Goal: Transaction & Acquisition: Purchase product/service

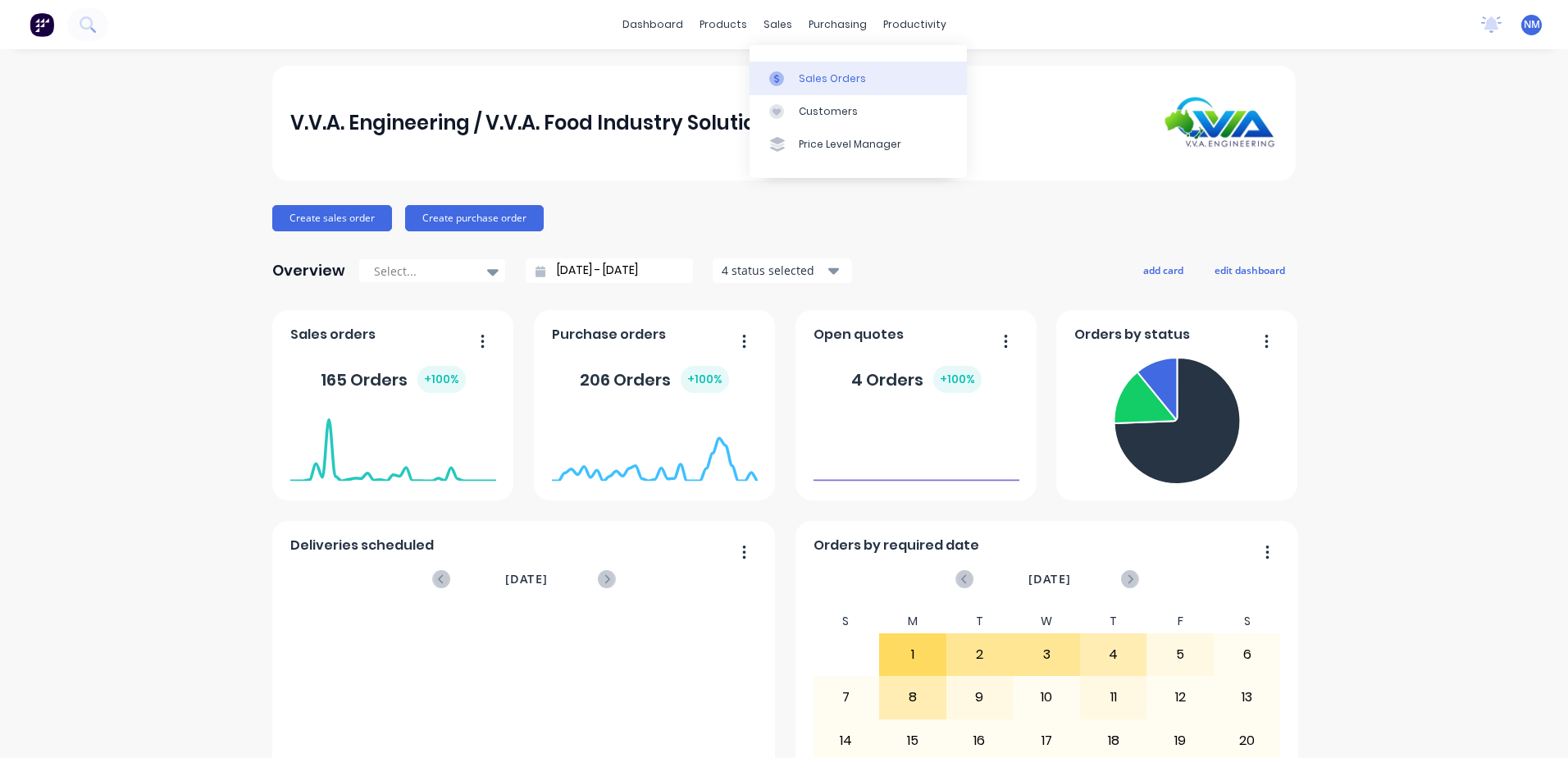
click at [837, 76] on div "Sales Orders" at bounding box center [832, 78] width 67 height 15
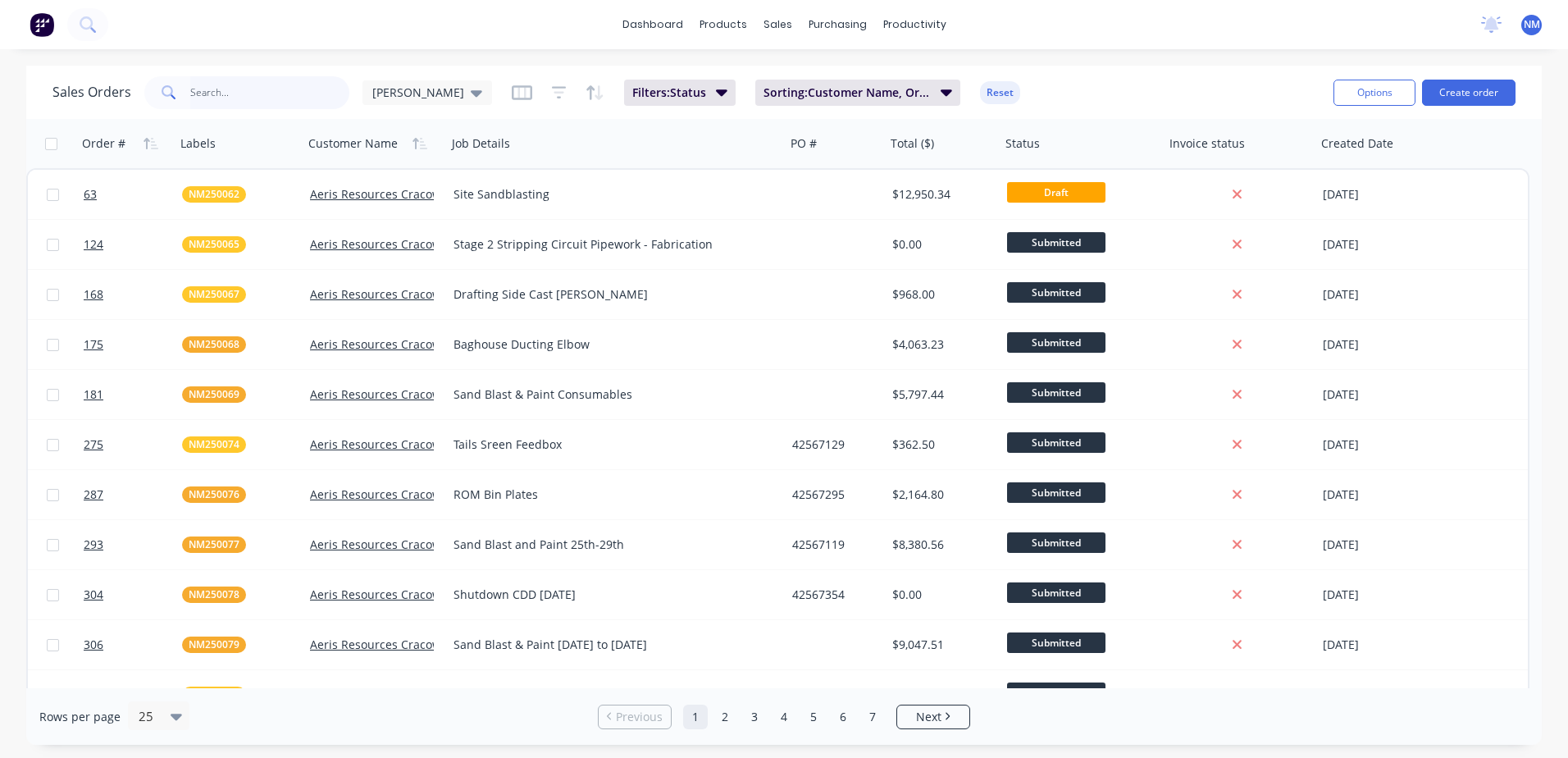
click at [257, 101] on input "text" at bounding box center [270, 93] width 160 height 33
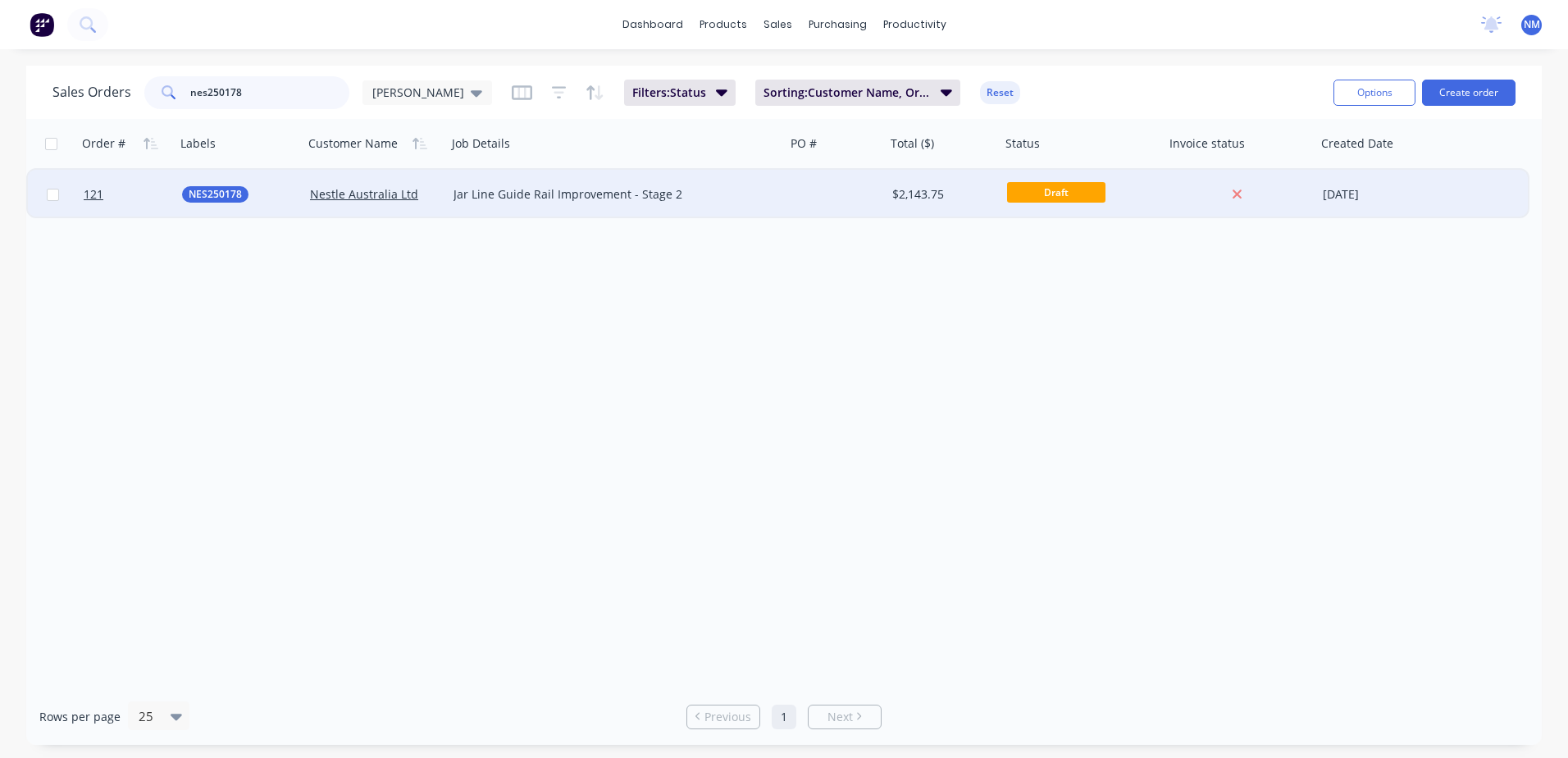
type input "nes250178"
click at [878, 205] on div at bounding box center [836, 193] width 100 height 49
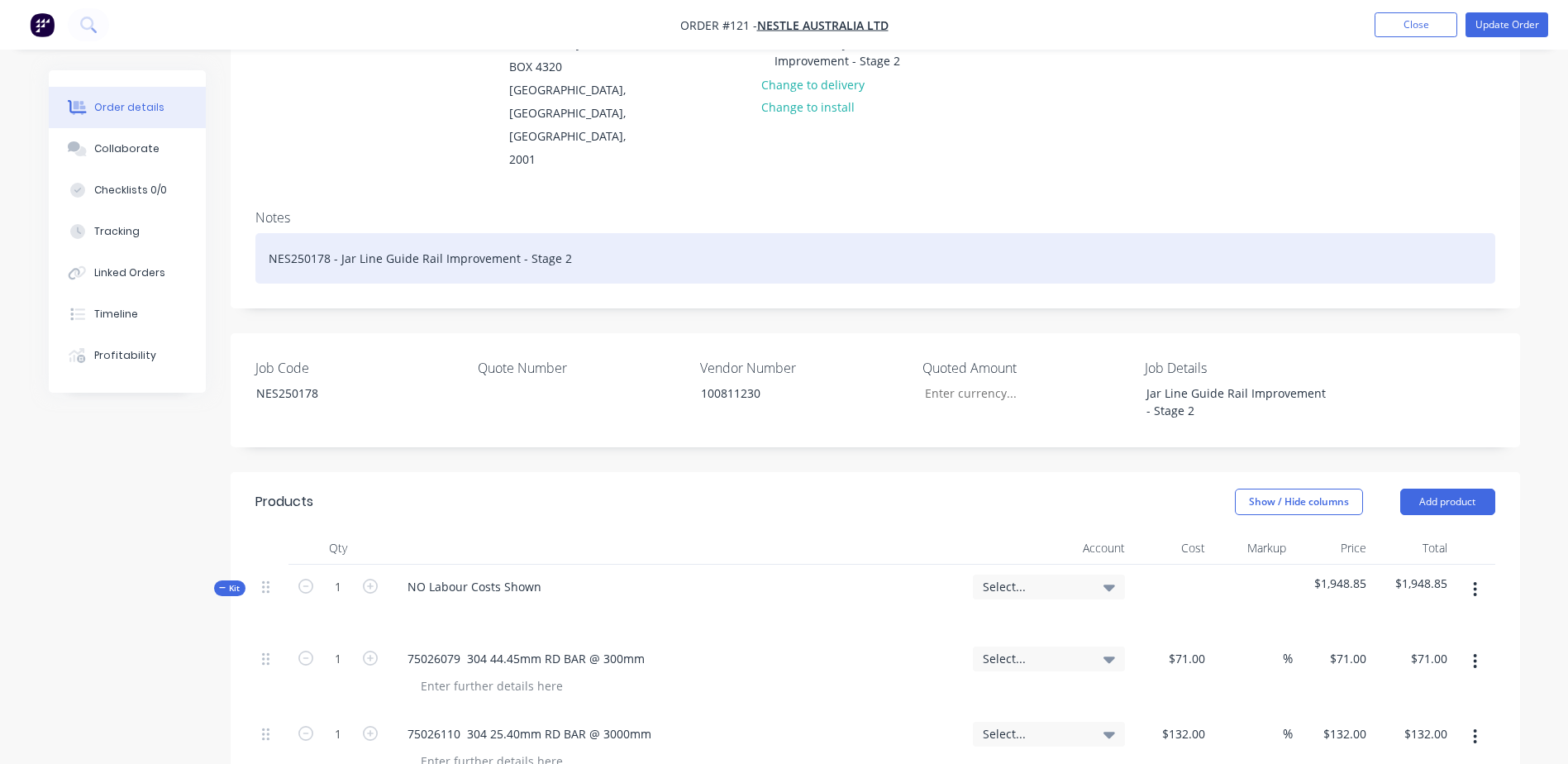
scroll to position [331, 0]
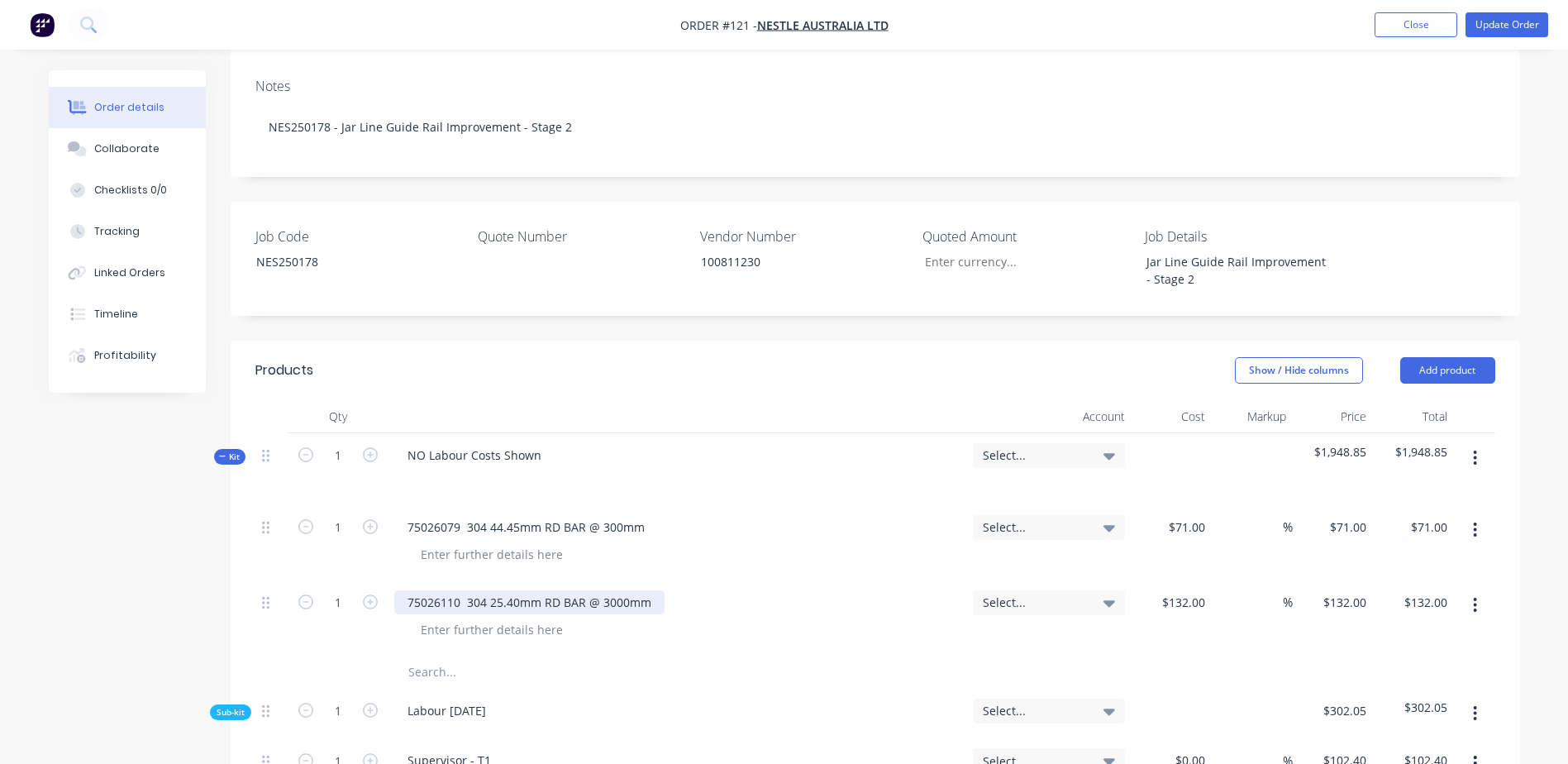
click at [604, 590] on div "75026110 304 25.40mm RD BAR @ 3000mm" at bounding box center [529, 602] width 270 height 24
click at [372, 594] on icon "button" at bounding box center [370, 601] width 15 height 15
type input "2"
type input "$264.00"
click at [372, 594] on icon "button" at bounding box center [370, 601] width 15 height 15
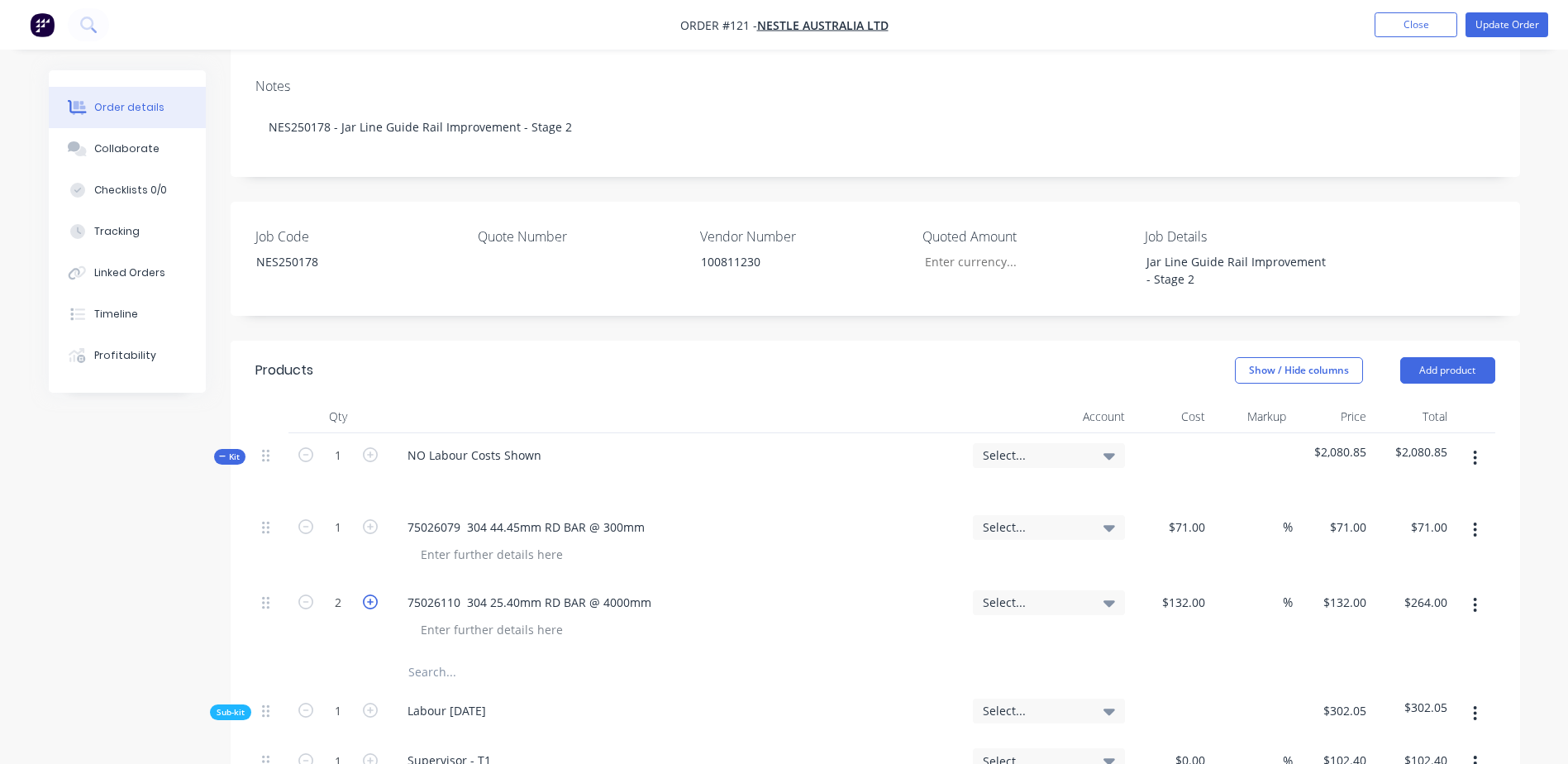
type input "3"
type input "$396.00"
click at [372, 594] on icon "button" at bounding box center [370, 601] width 15 height 15
type input "4"
type input "$528.00"
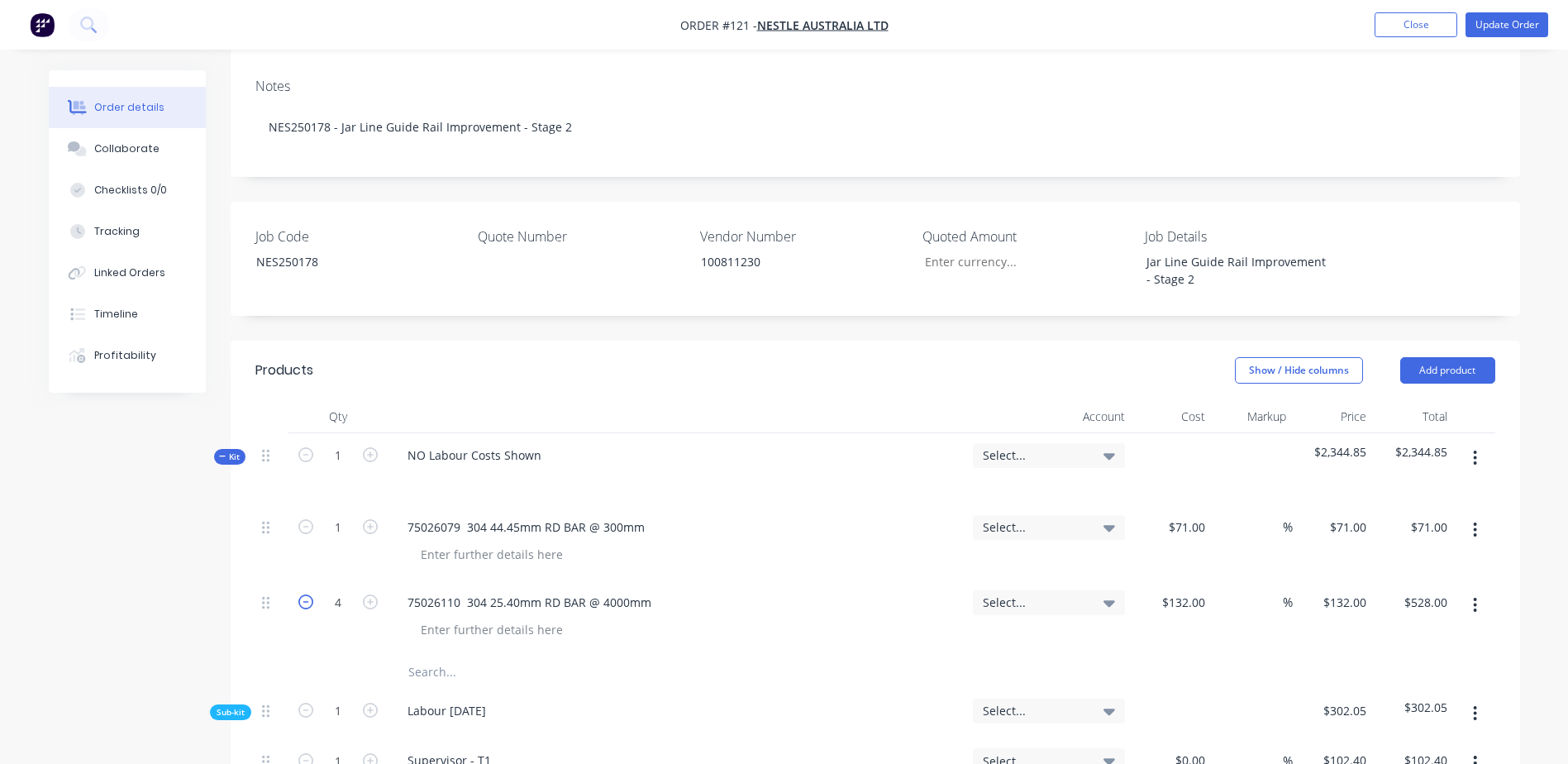
click at [301, 594] on icon "button" at bounding box center [305, 601] width 15 height 15
type input "3"
type input "$396.00"
click at [301, 594] on icon "button" at bounding box center [305, 601] width 15 height 15
type input "2"
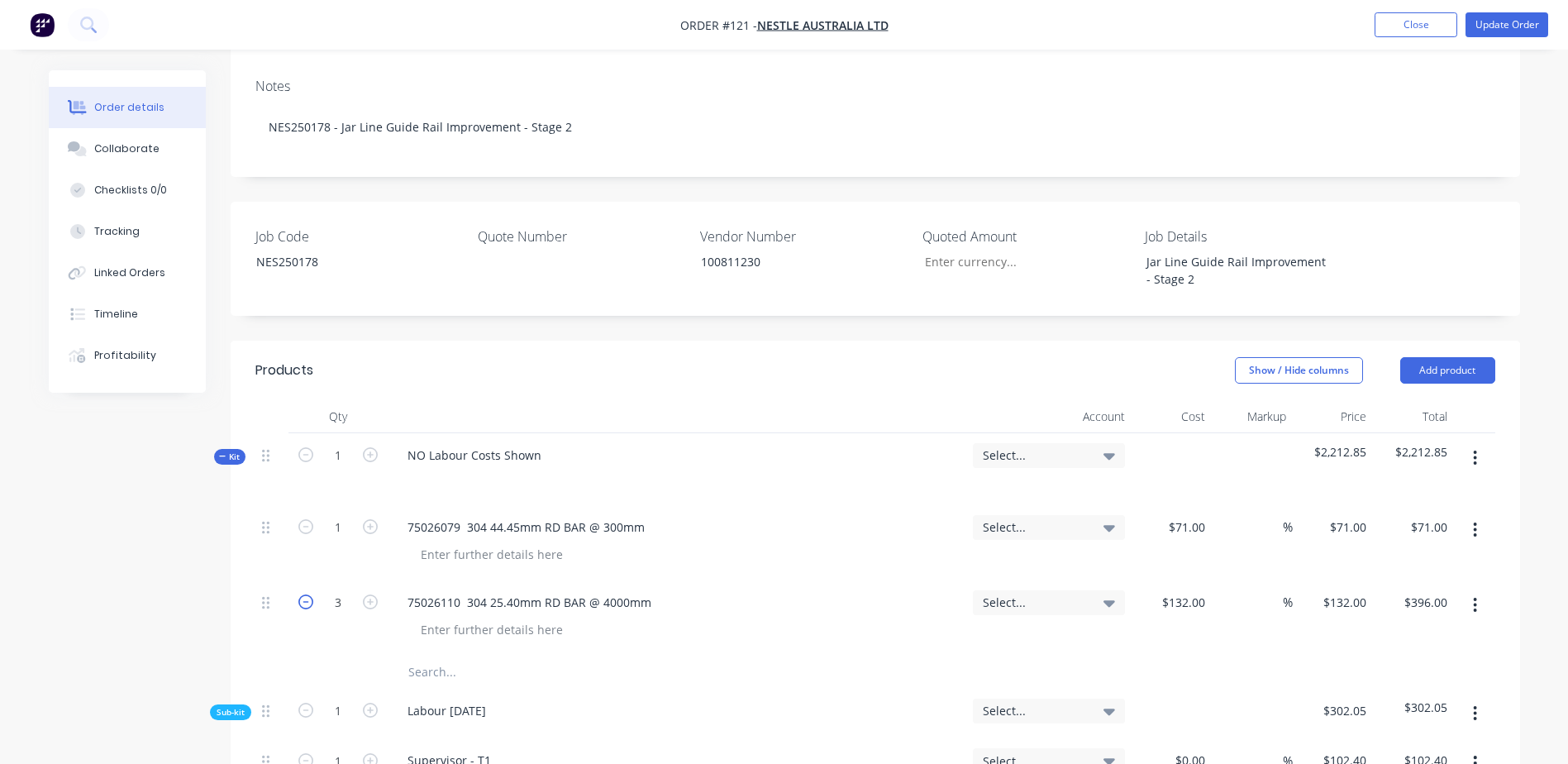
type input "$264.00"
click at [301, 594] on icon "button" at bounding box center [305, 601] width 15 height 15
type input "1"
type input "$132.00"
click at [301, 594] on icon "button" at bounding box center [305, 601] width 15 height 15
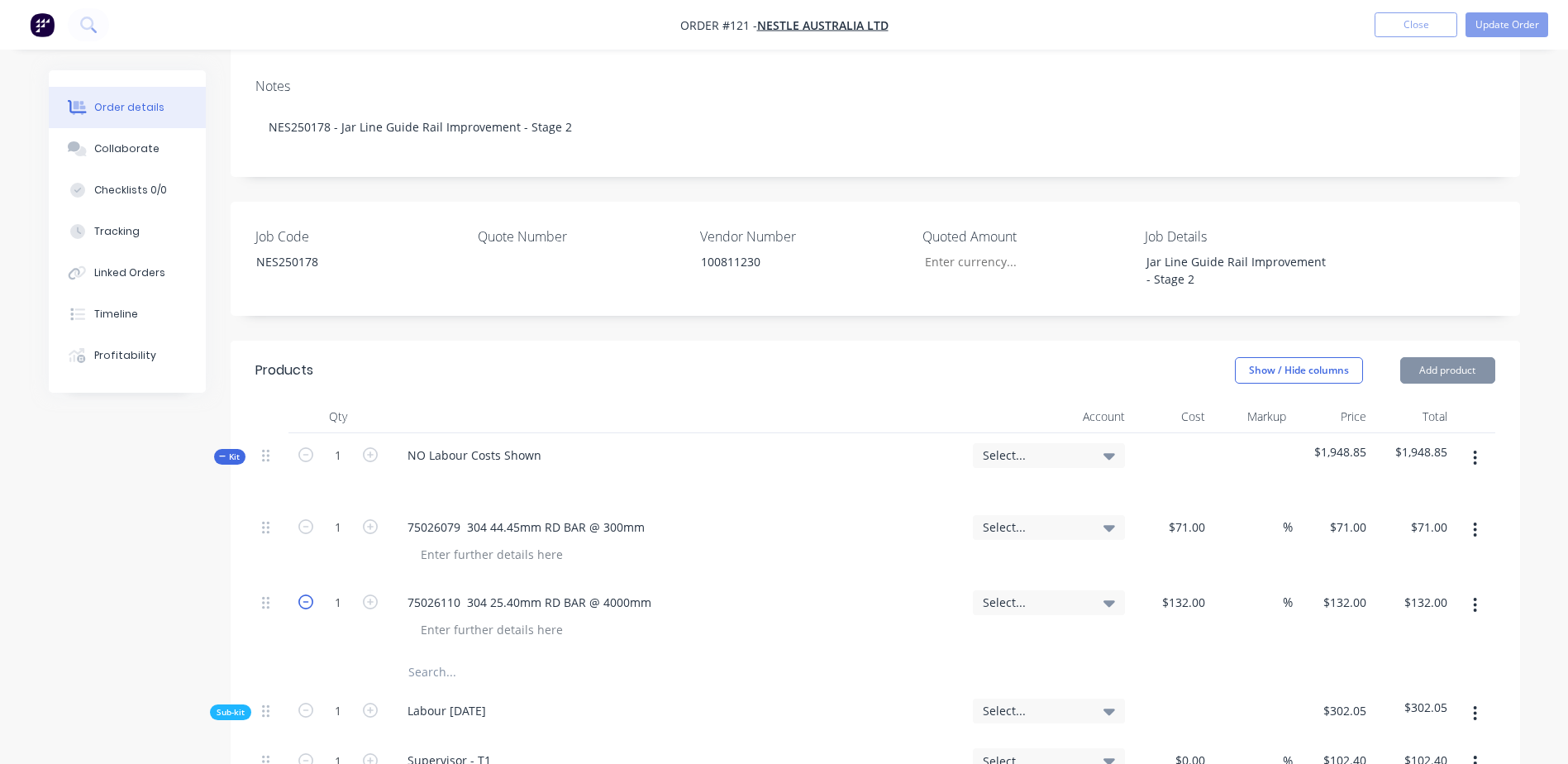
type input "0"
type input "$0.00"
click at [372, 594] on icon "button" at bounding box center [370, 601] width 15 height 15
type input "1"
type input "$132.00"
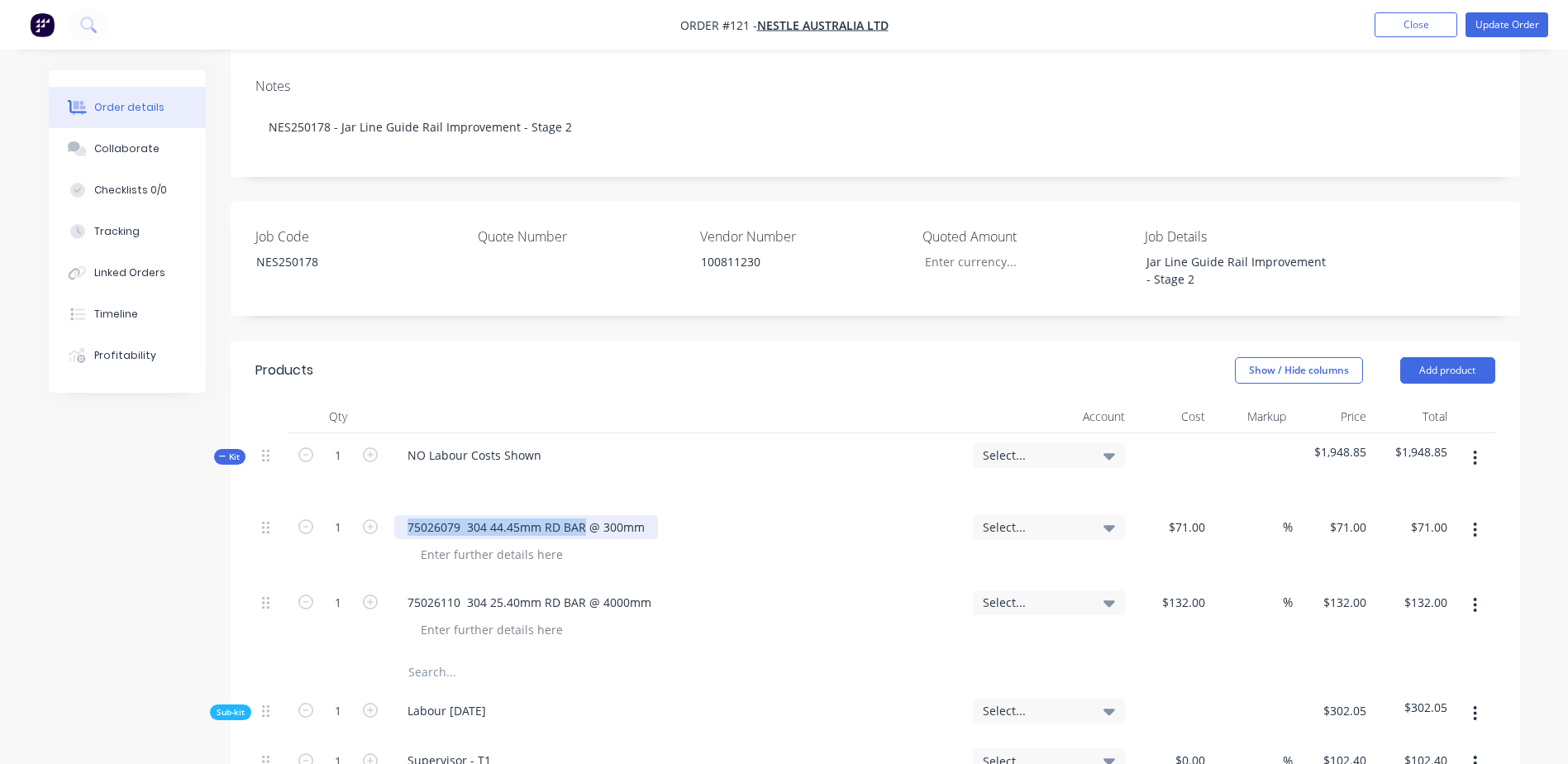
drag, startPoint x: 582, startPoint y: 479, endPoint x: 392, endPoint y: 469, distance: 190.3
click at [392, 505] on div "75026079 304 44.45mm RD BAR @ 300mm" at bounding box center [677, 542] width 579 height 75
click at [611, 515] on div "RB04020 20MM T304 ROUND BAR @ 300mm" at bounding box center [532, 527] width 275 height 24
drag, startPoint x: 1162, startPoint y: 481, endPoint x: 1526, endPoint y: 503, distance: 364.7
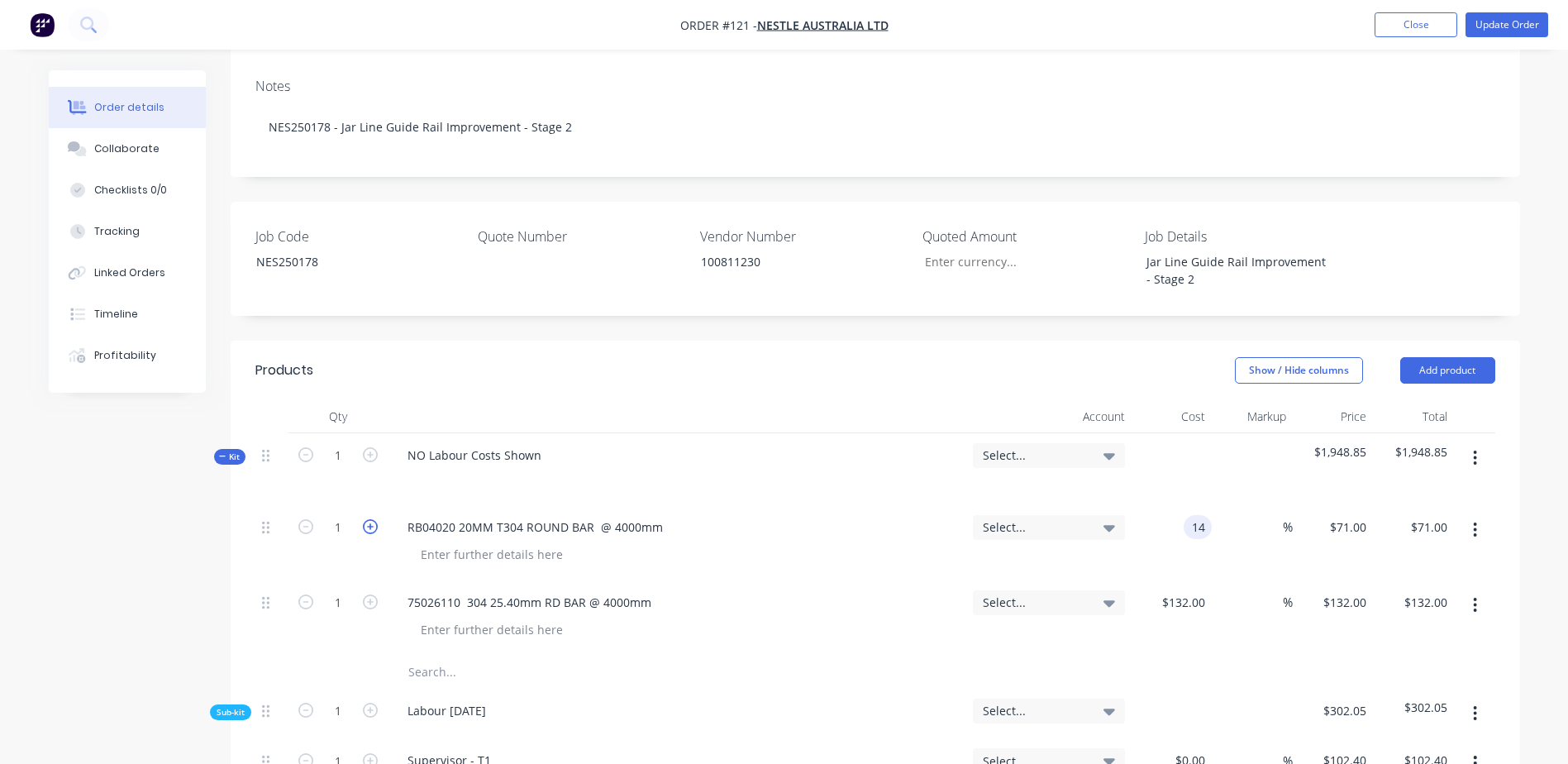
type input "$14.00"
click at [368, 519] on icon "button" at bounding box center [370, 526] width 15 height 15
type input "2"
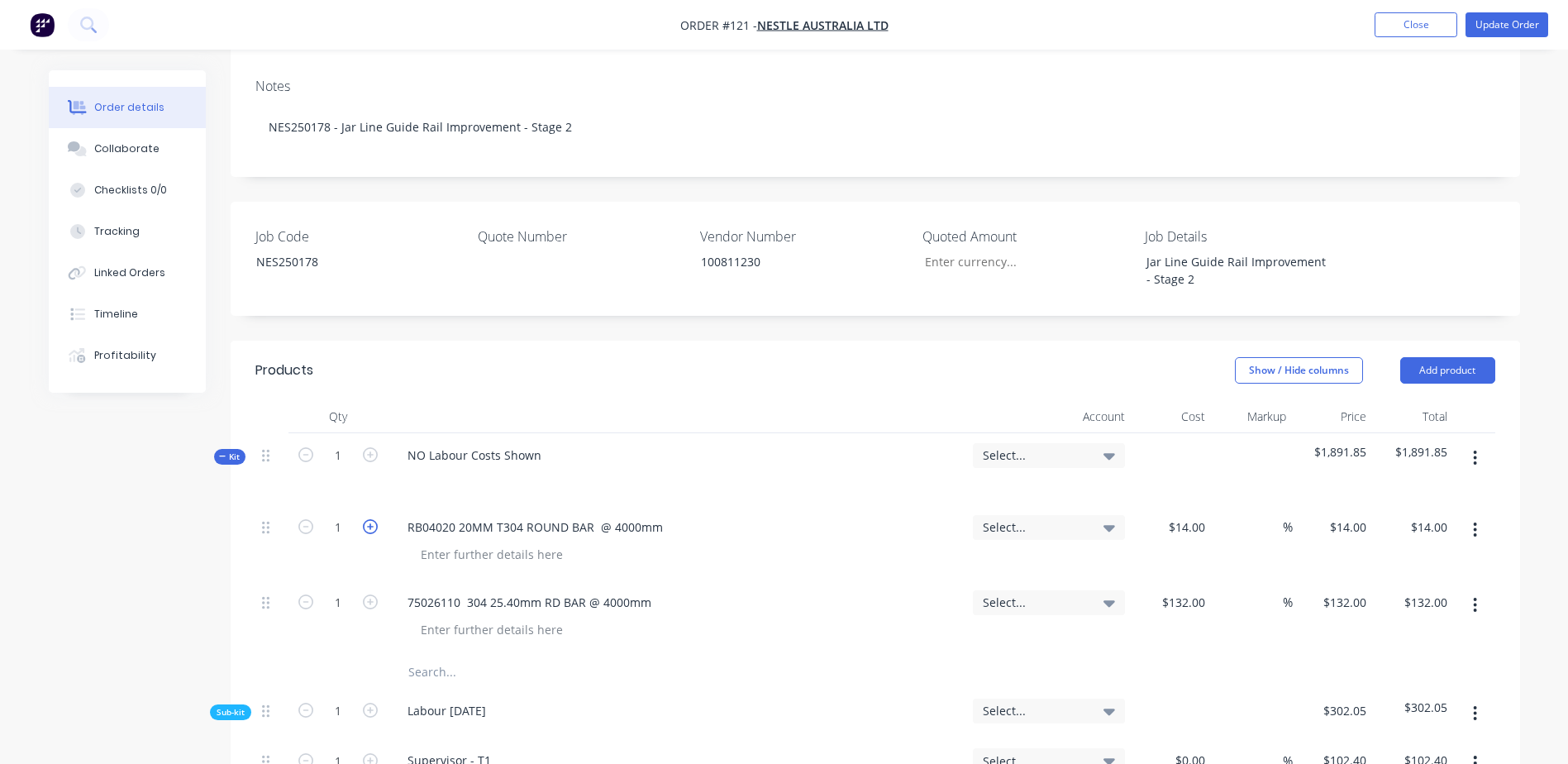
type input "$28.00"
click at [368, 519] on icon "button" at bounding box center [370, 526] width 15 height 15
type input "3"
type input "$42.00"
click at [368, 519] on icon "button" at bounding box center [370, 526] width 15 height 15
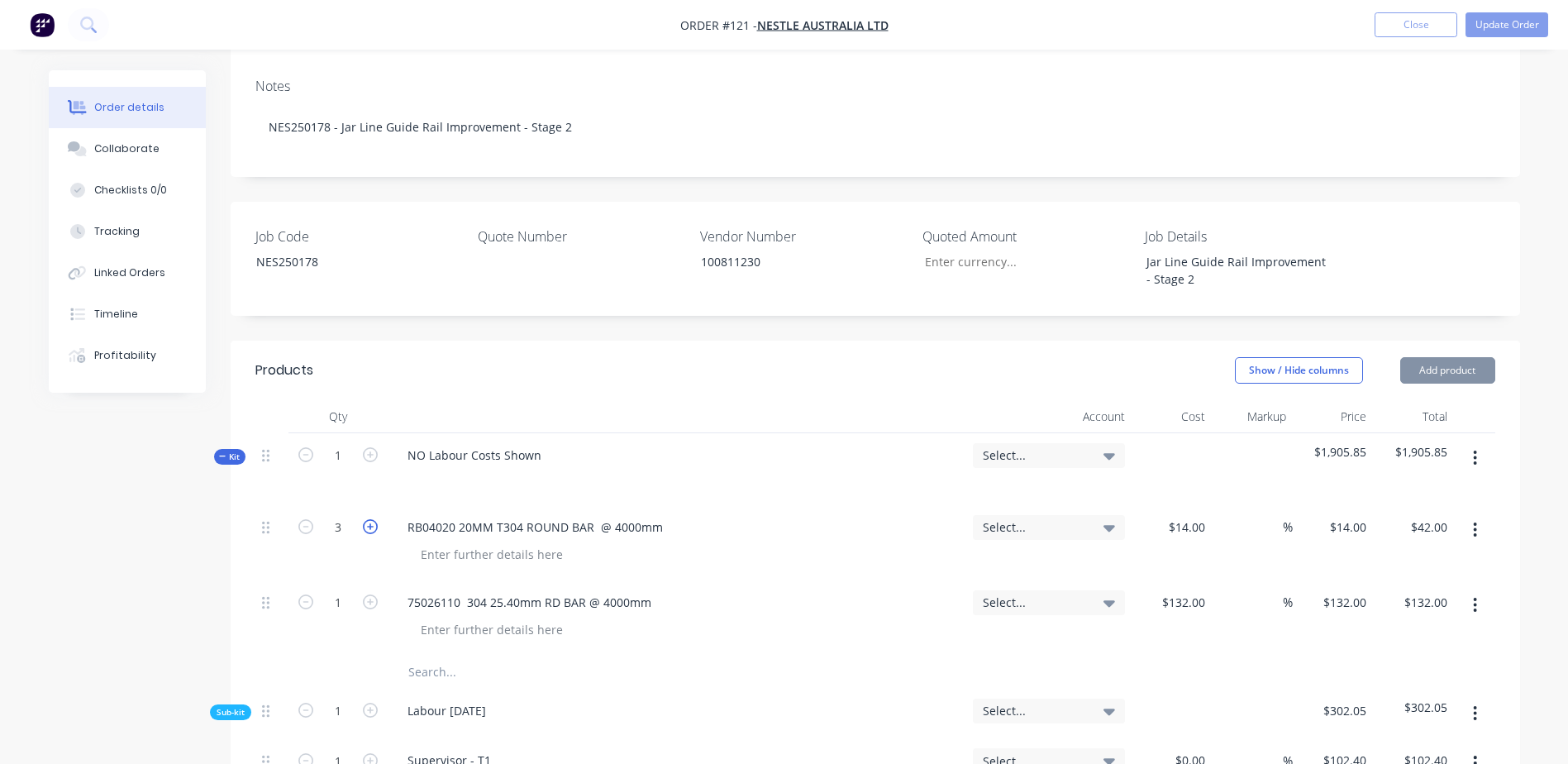
type input "4"
type input "$56.00"
click at [368, 519] on icon "button" at bounding box center [370, 526] width 15 height 15
type input "5"
type input "$70.00"
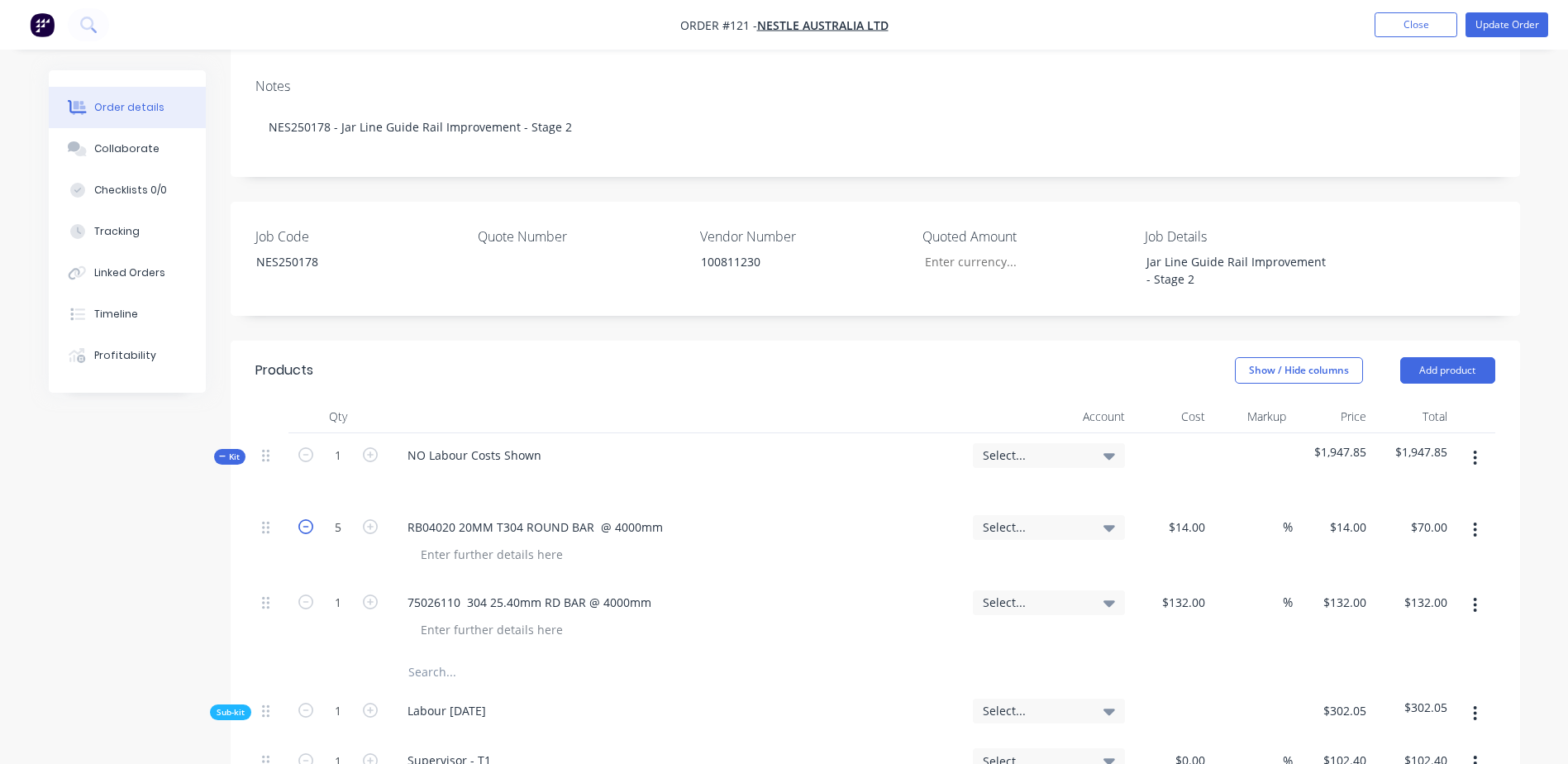
click at [299, 519] on icon "button" at bounding box center [305, 526] width 15 height 15
type input "4"
type input "$56.00"
drag, startPoint x: 405, startPoint y: 554, endPoint x: 459, endPoint y: 550, distance: 54.1
click at [459, 590] on div "75026110 304 25.40mm RD BAR @ 4000mm" at bounding box center [529, 602] width 270 height 24
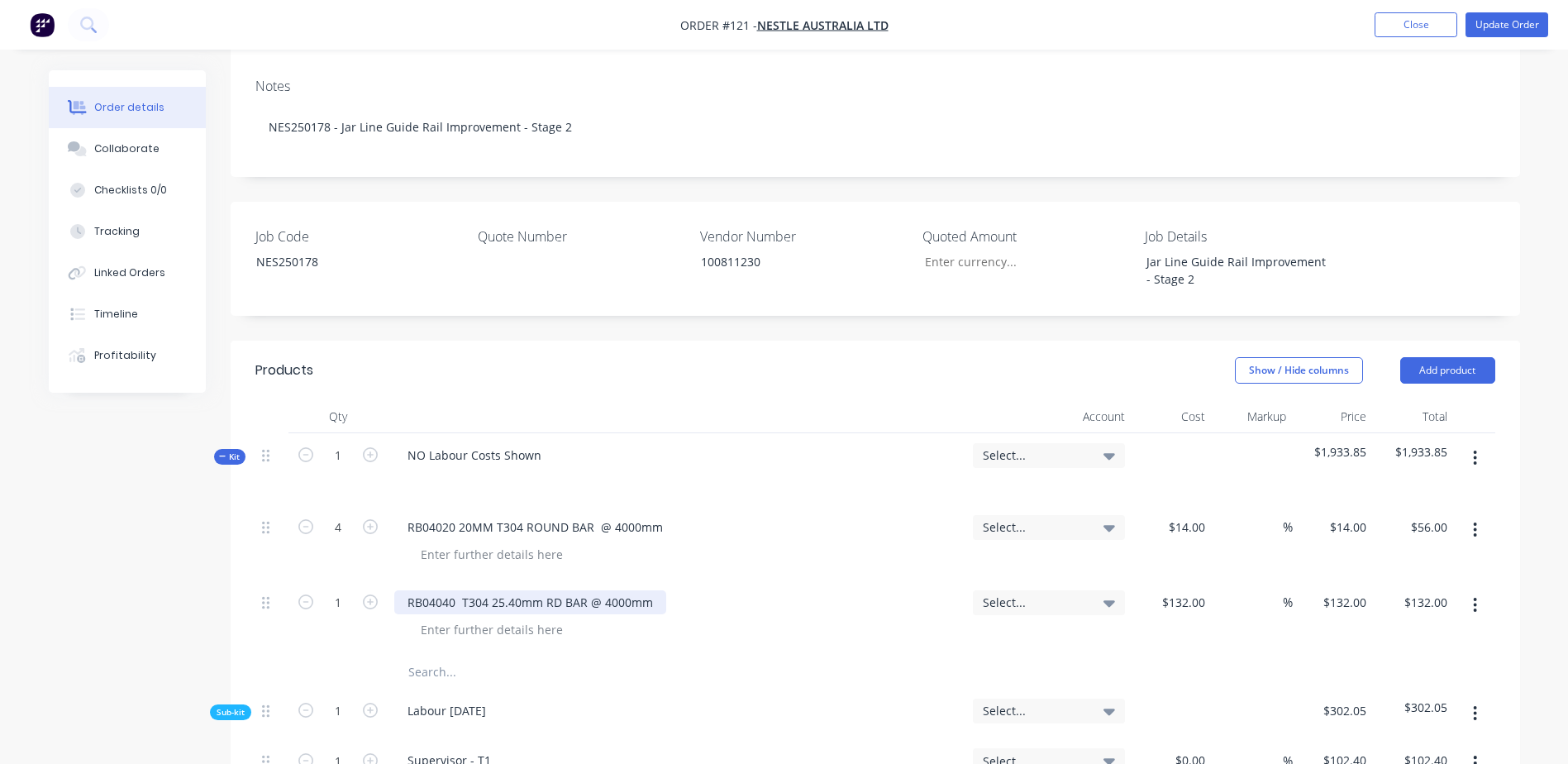
click at [584, 590] on div "RB04040 T304 25.40mm RD BAR @ 4000mm" at bounding box center [530, 602] width 272 height 24
click at [372, 594] on icon "button" at bounding box center [370, 601] width 15 height 15
type input "2"
type input "$264.00"
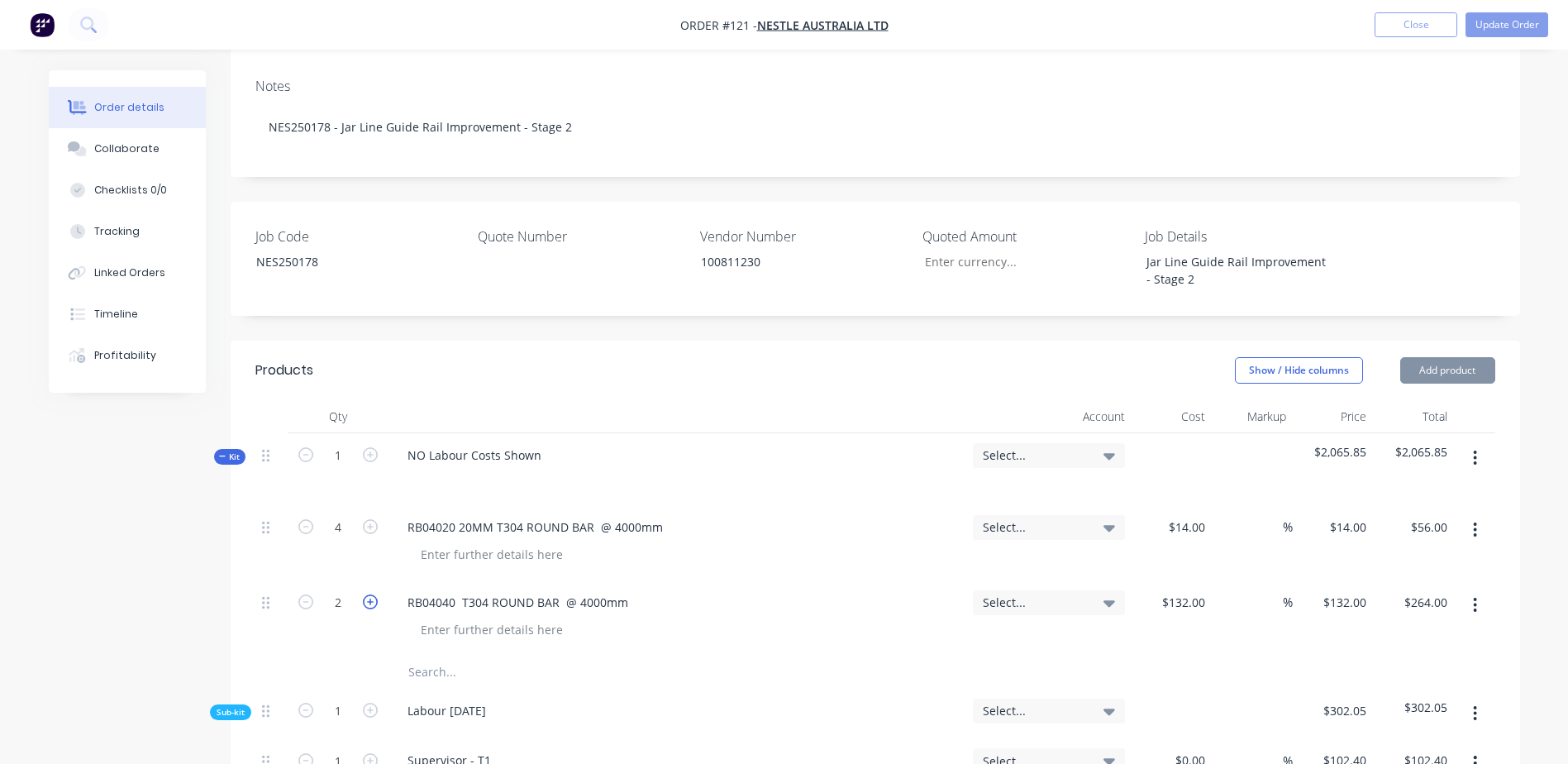
click at [372, 594] on icon "button" at bounding box center [370, 601] width 15 height 15
type input "3"
type input "$396.00"
click at [372, 594] on icon "button" at bounding box center [370, 601] width 15 height 15
type input "4"
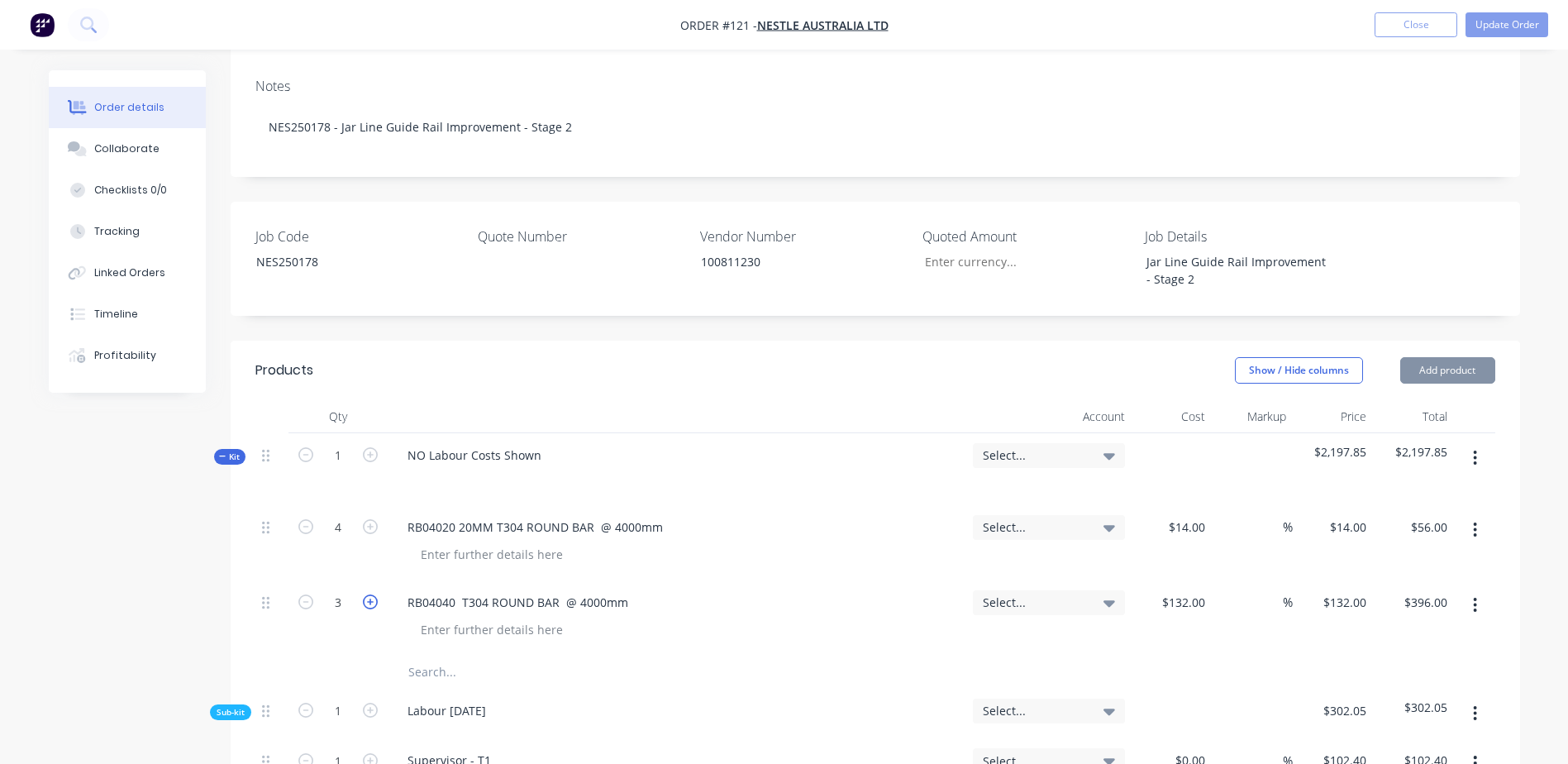
type input "$528.00"
click at [311, 594] on icon "button" at bounding box center [305, 601] width 15 height 15
type input "3"
type input "$396.00"
click at [311, 594] on icon "button" at bounding box center [305, 601] width 15 height 15
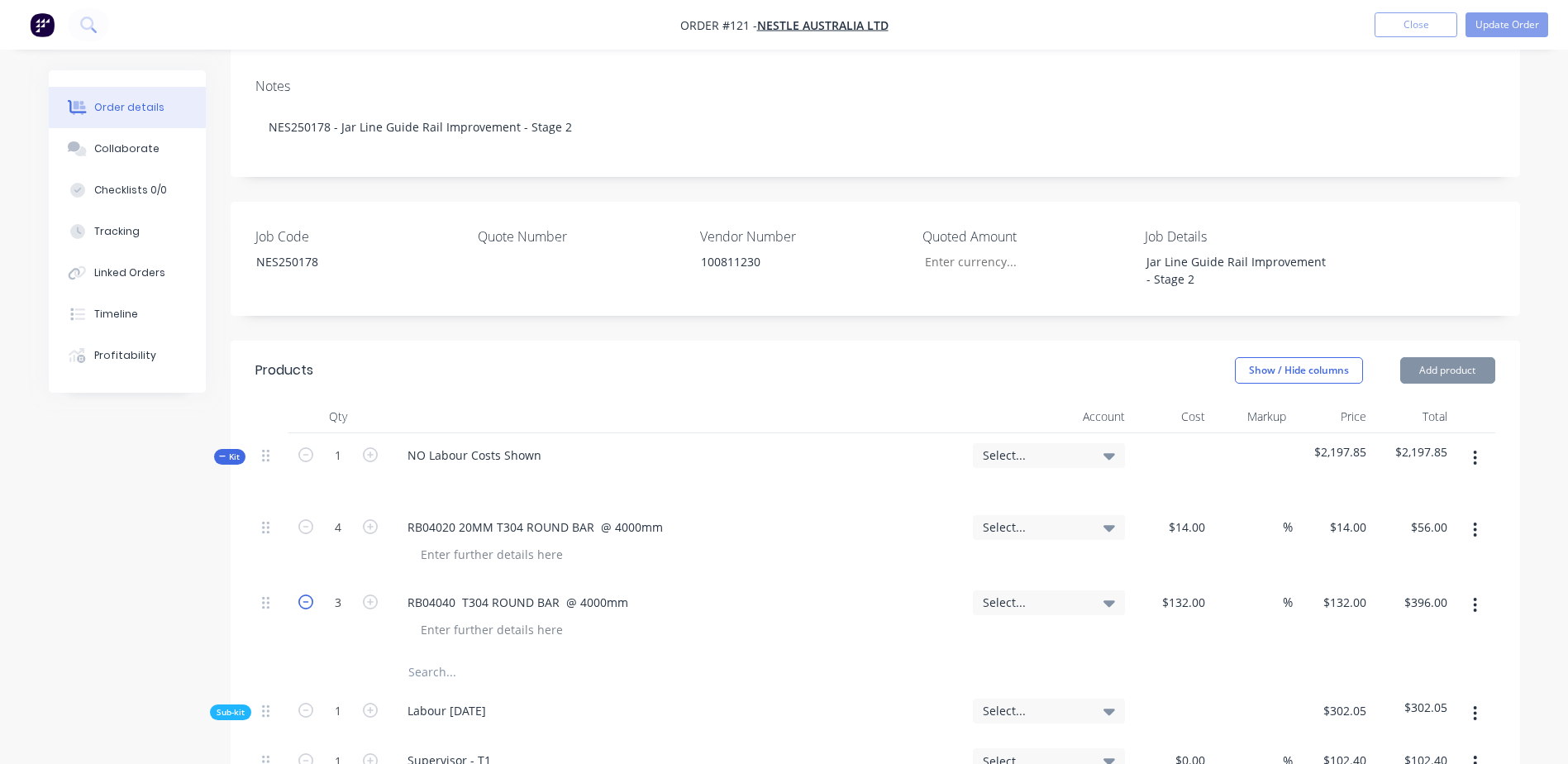
type input "2"
type input "$264.00"
click at [458, 590] on div "RB04040 T304 ROUND BAR @ 4000mm" at bounding box center [517, 602] width 247 height 24
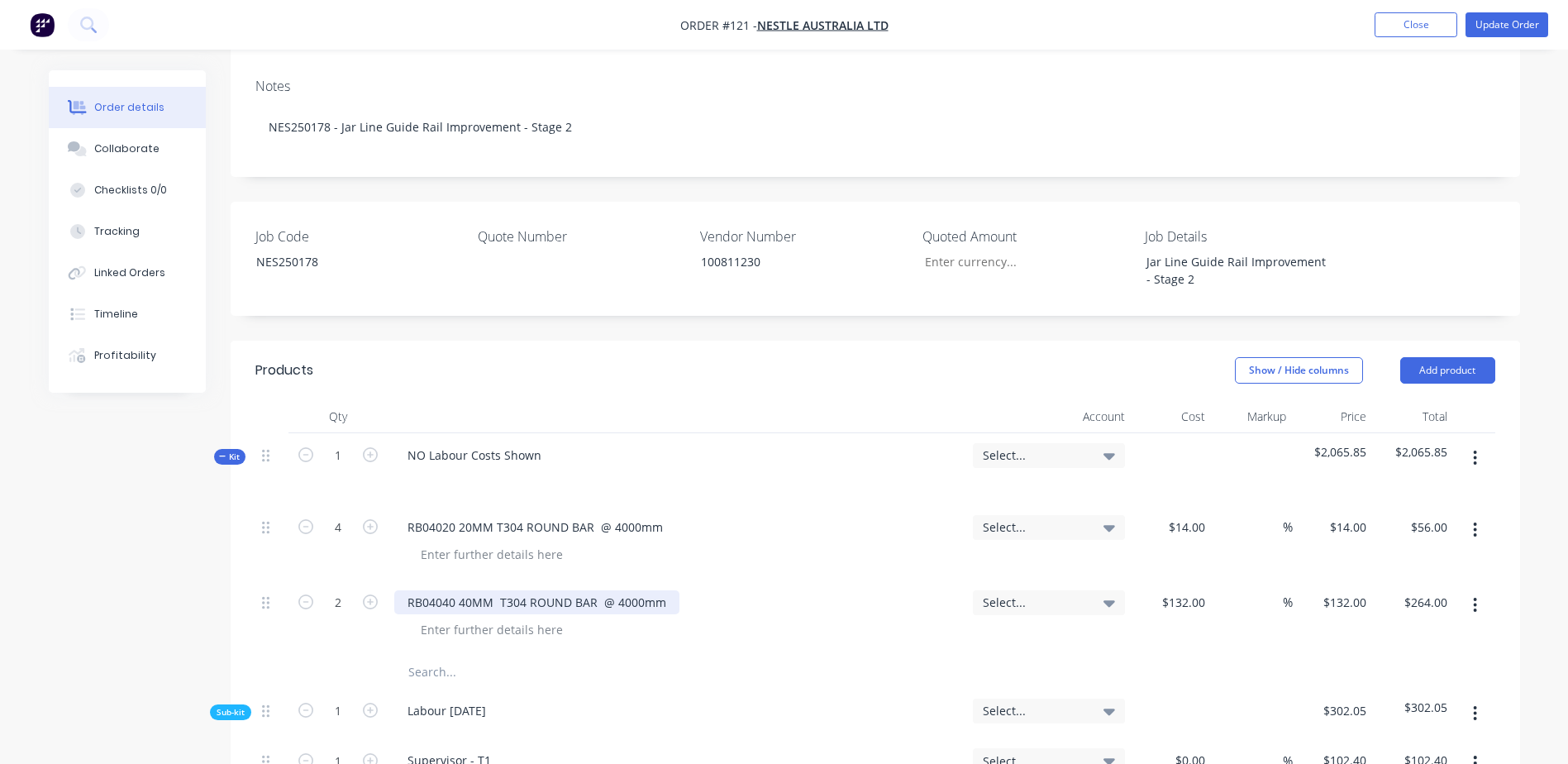
click at [622, 590] on div "RB04040 40MM T304 ROUND BAR @ 4000mm" at bounding box center [536, 602] width 285 height 24
click at [369, 594] on icon "button" at bounding box center [370, 601] width 15 height 15
type input "3"
type input "$396.00"
drag, startPoint x: 1163, startPoint y: 558, endPoint x: 1579, endPoint y: 502, distance: 419.8
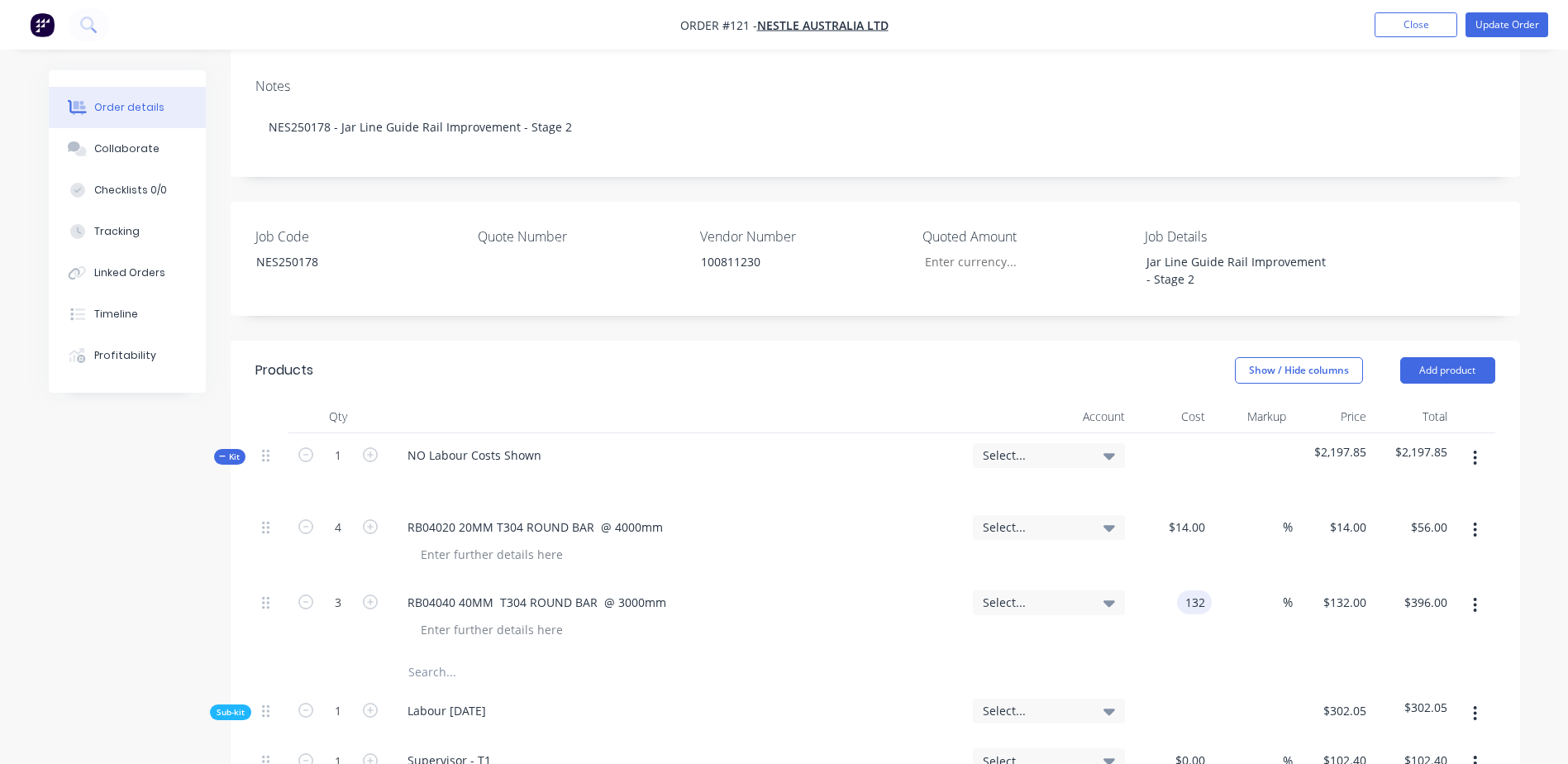
type input "9"
type input "$65.02"
type input "$195.06"
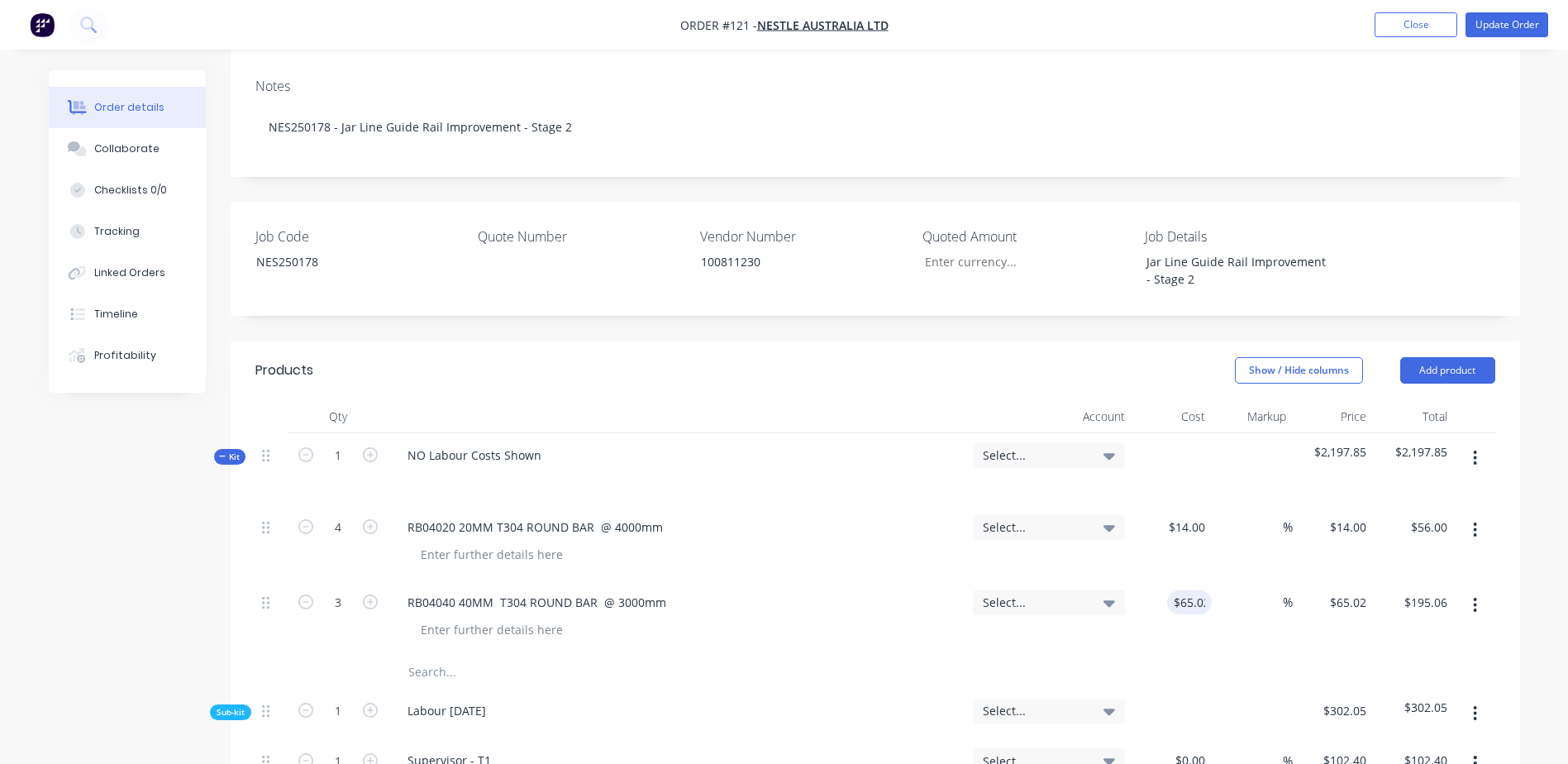
click at [425, 656] on input "text" at bounding box center [573, 672] width 331 height 33
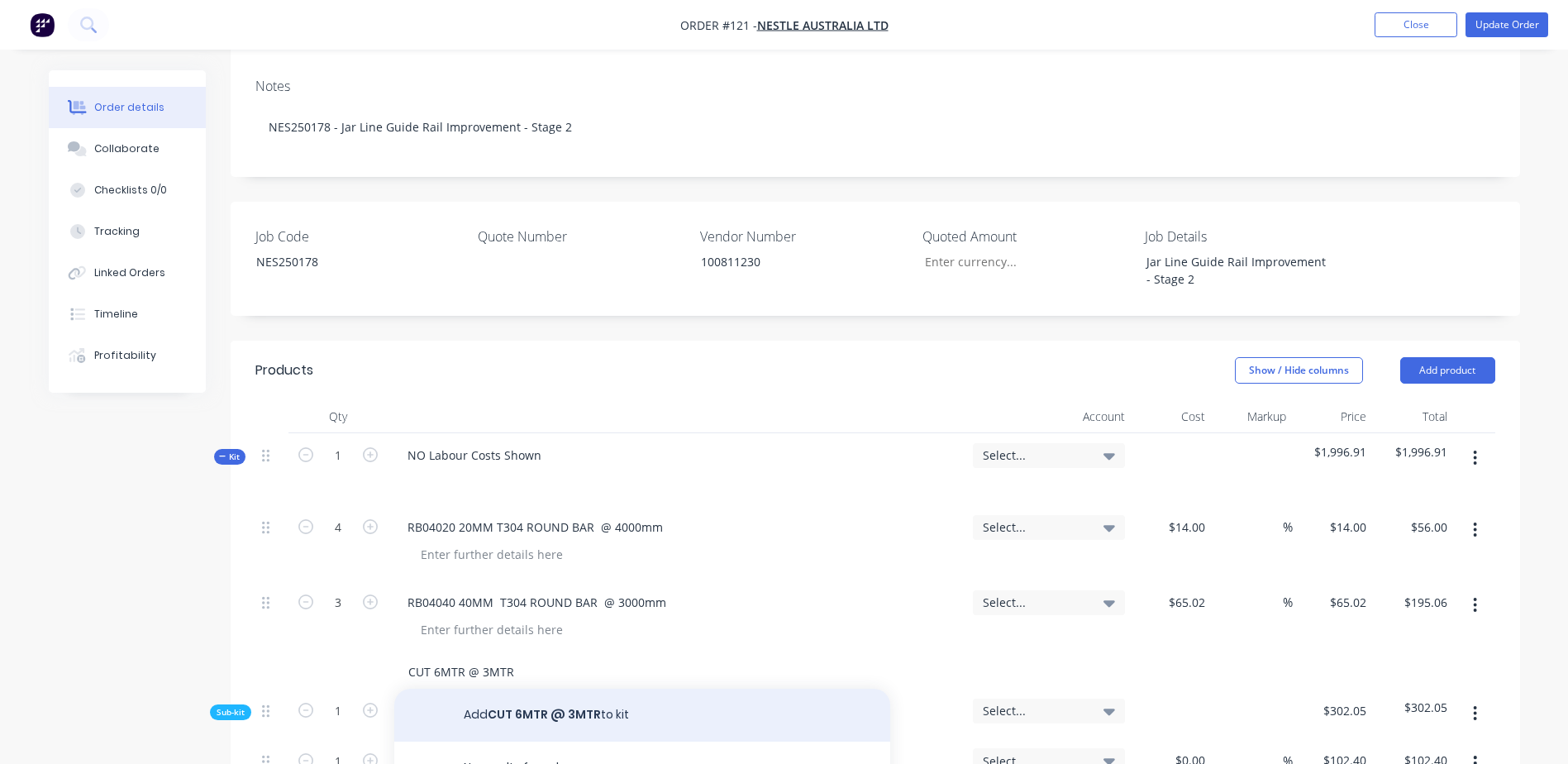
type input "CUT 6MTR @ 3MTR"
click at [589, 689] on button "Add CUT 6MTR @ 3MTR to kit" at bounding box center [642, 715] width 496 height 53
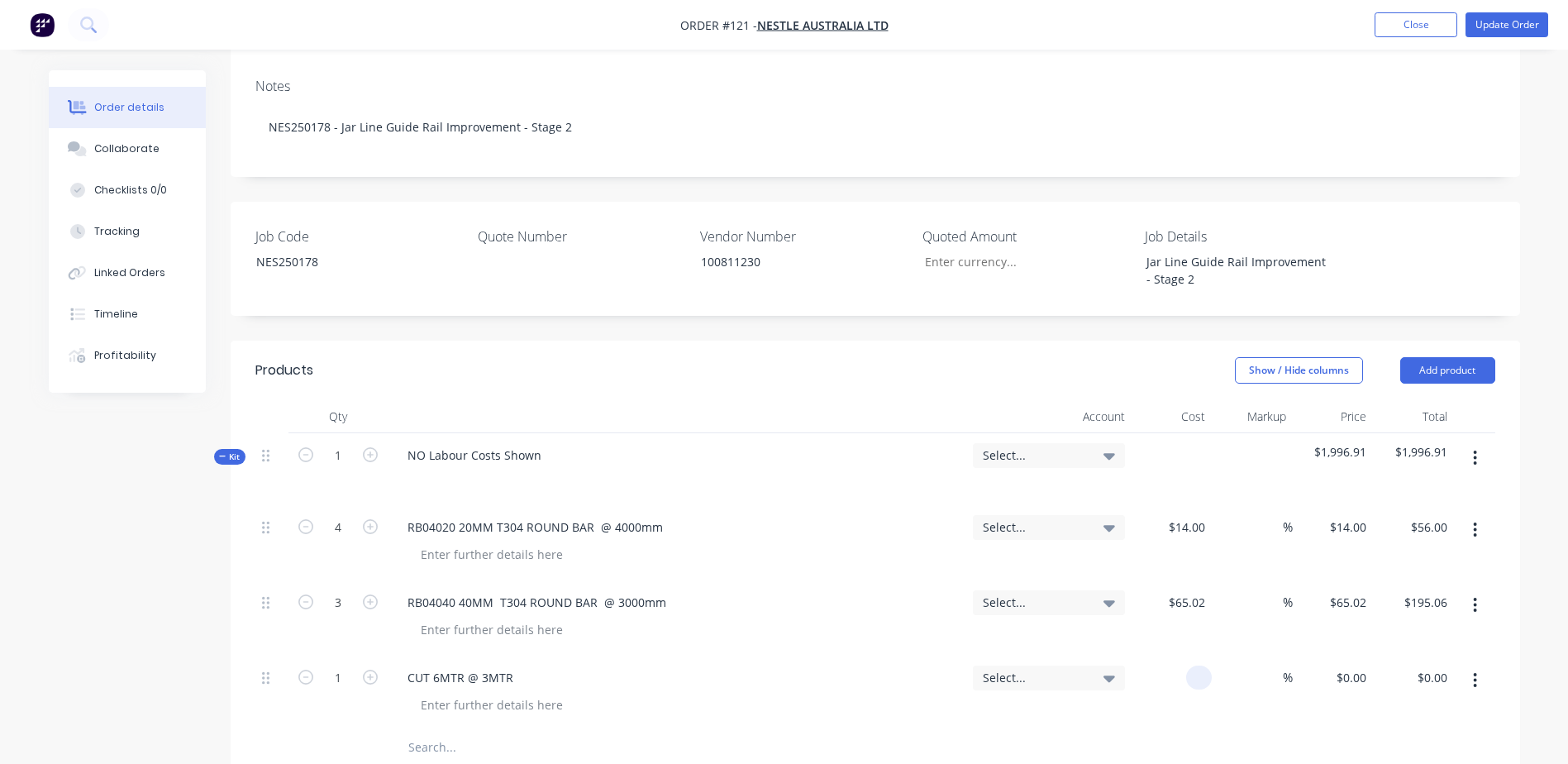
click at [1195, 665] on input at bounding box center [1202, 677] width 19 height 24
type input "$8.00"
click at [457, 730] on input "text" at bounding box center [573, 747] width 331 height 33
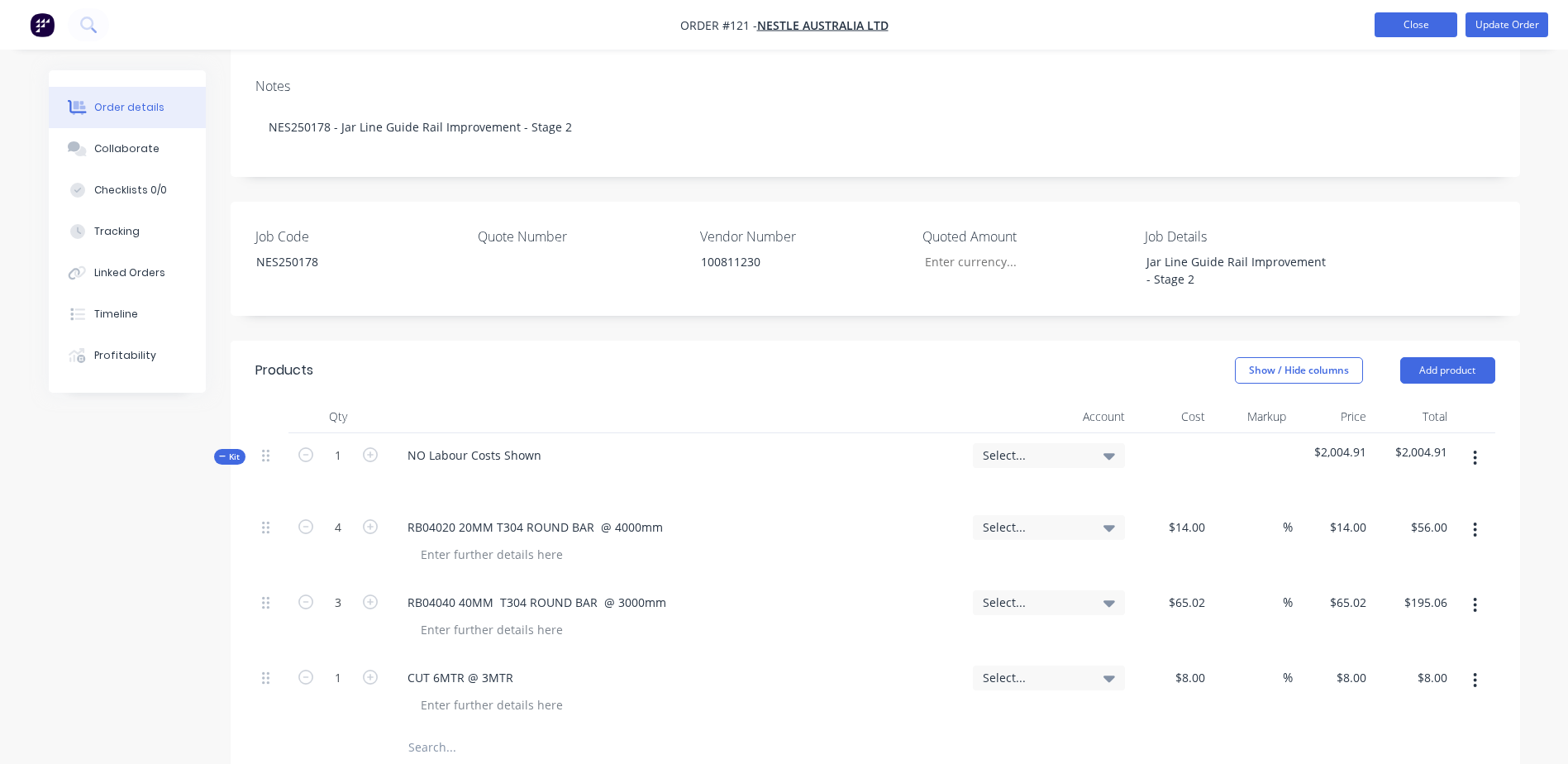
click at [1387, 13] on button "Close" at bounding box center [1416, 24] width 82 height 25
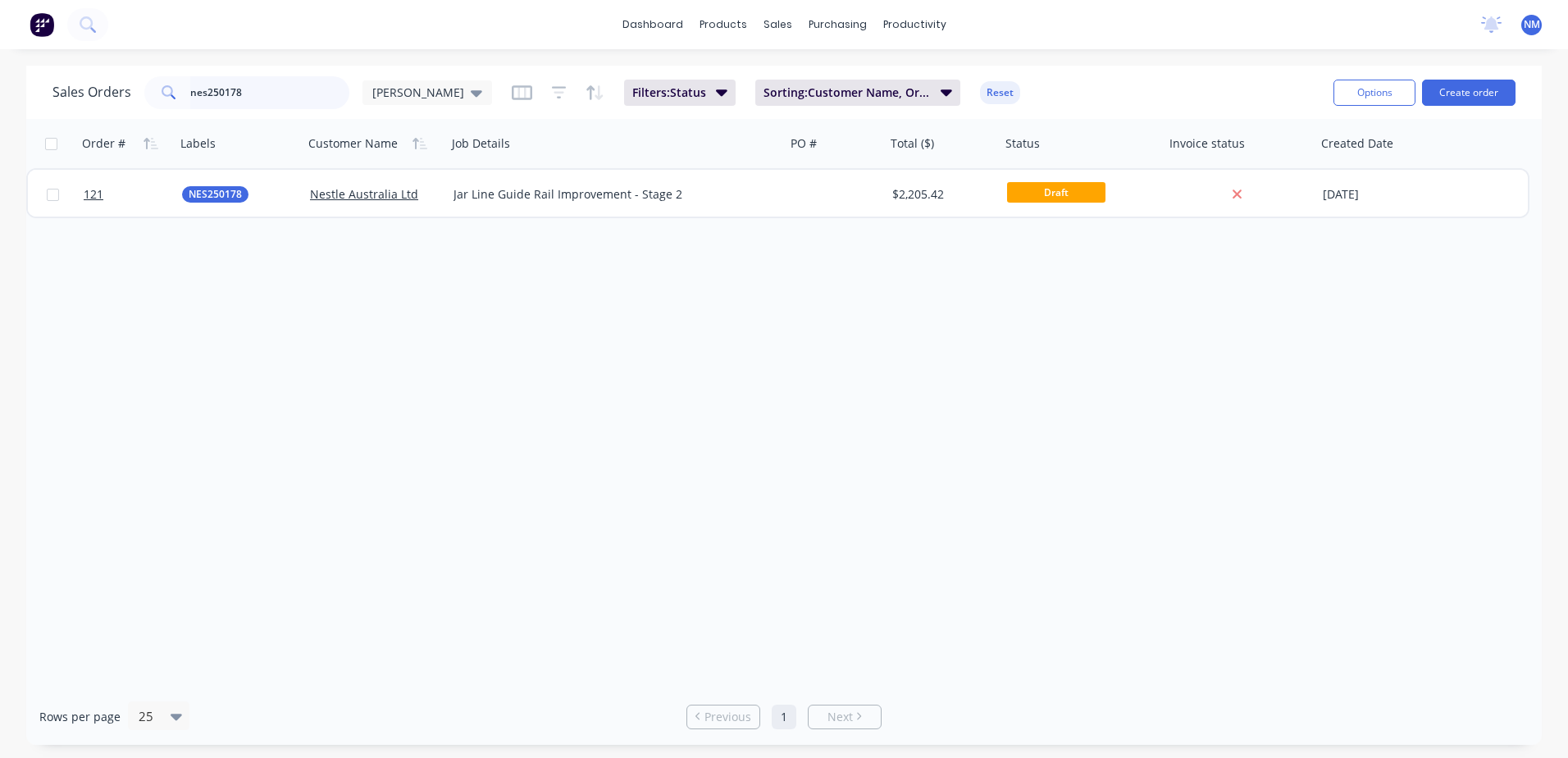
click at [262, 89] on input "nes250178" at bounding box center [270, 93] width 160 height 33
type input "n"
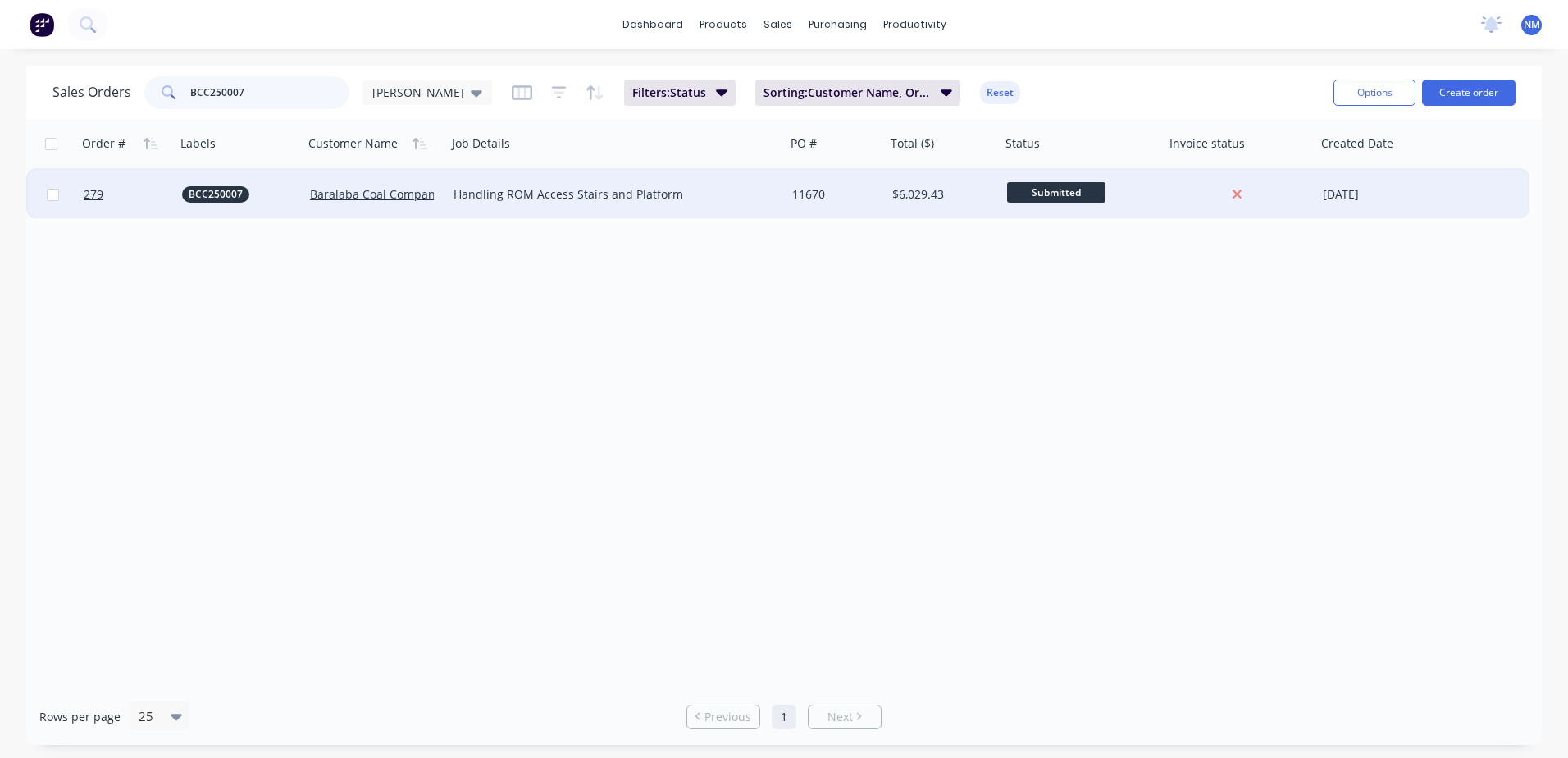
type input "BCC250007"
click at [851, 189] on div "11670" at bounding box center [834, 194] width 83 height 16
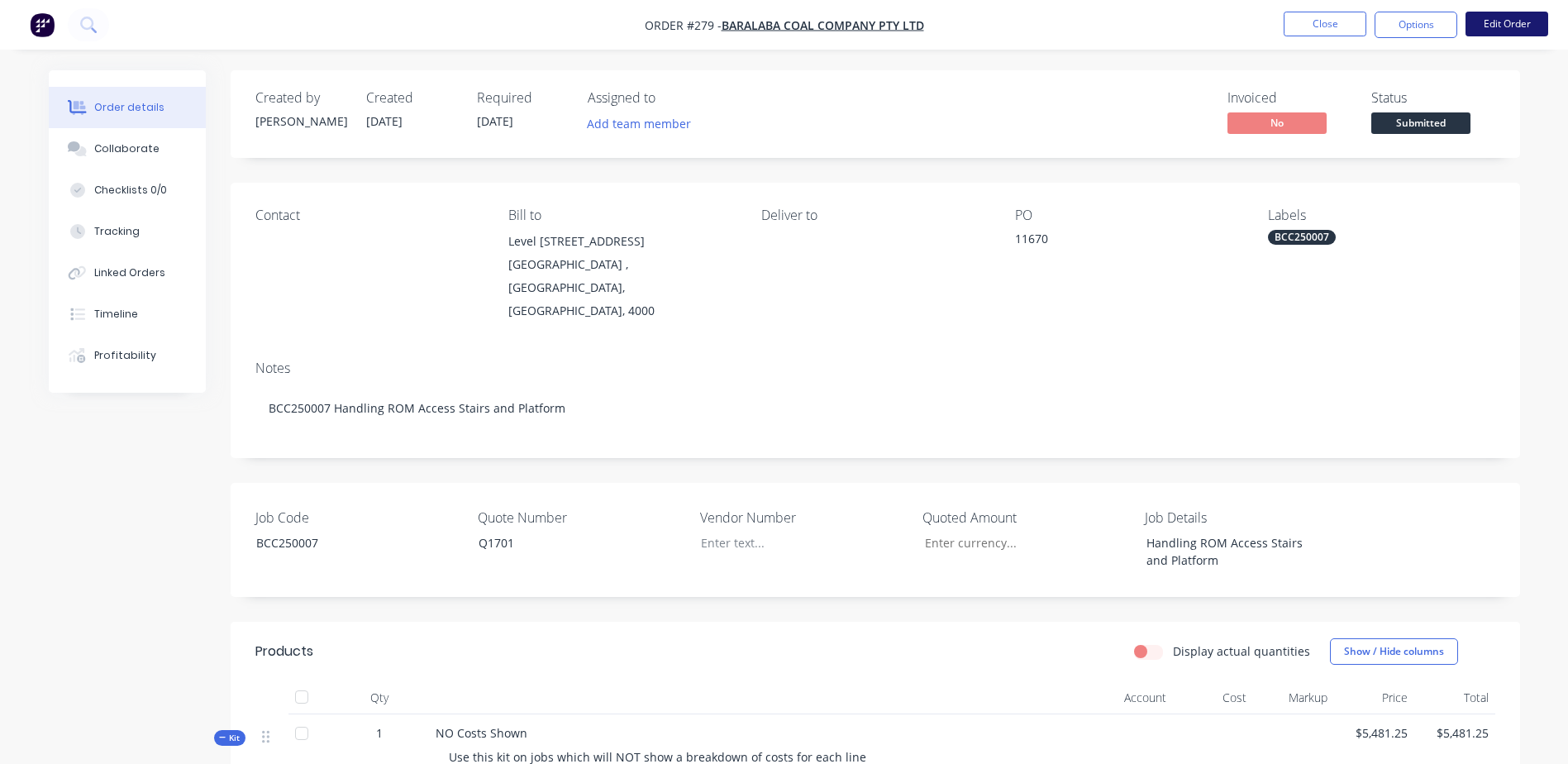
click at [1500, 18] on button "Edit Order" at bounding box center [1506, 23] width 82 height 25
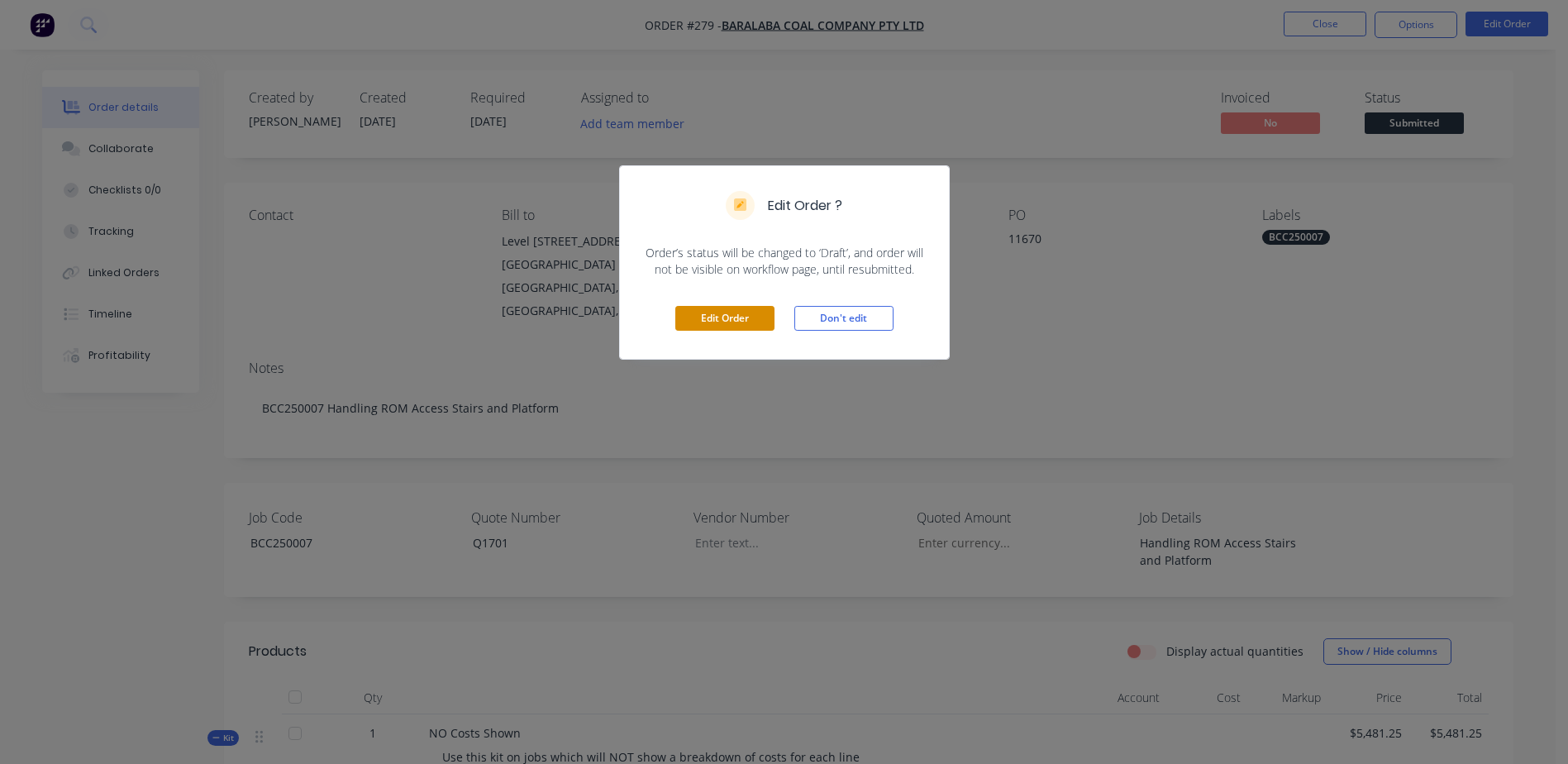
click at [742, 318] on button "Edit Order" at bounding box center [724, 318] width 99 height 25
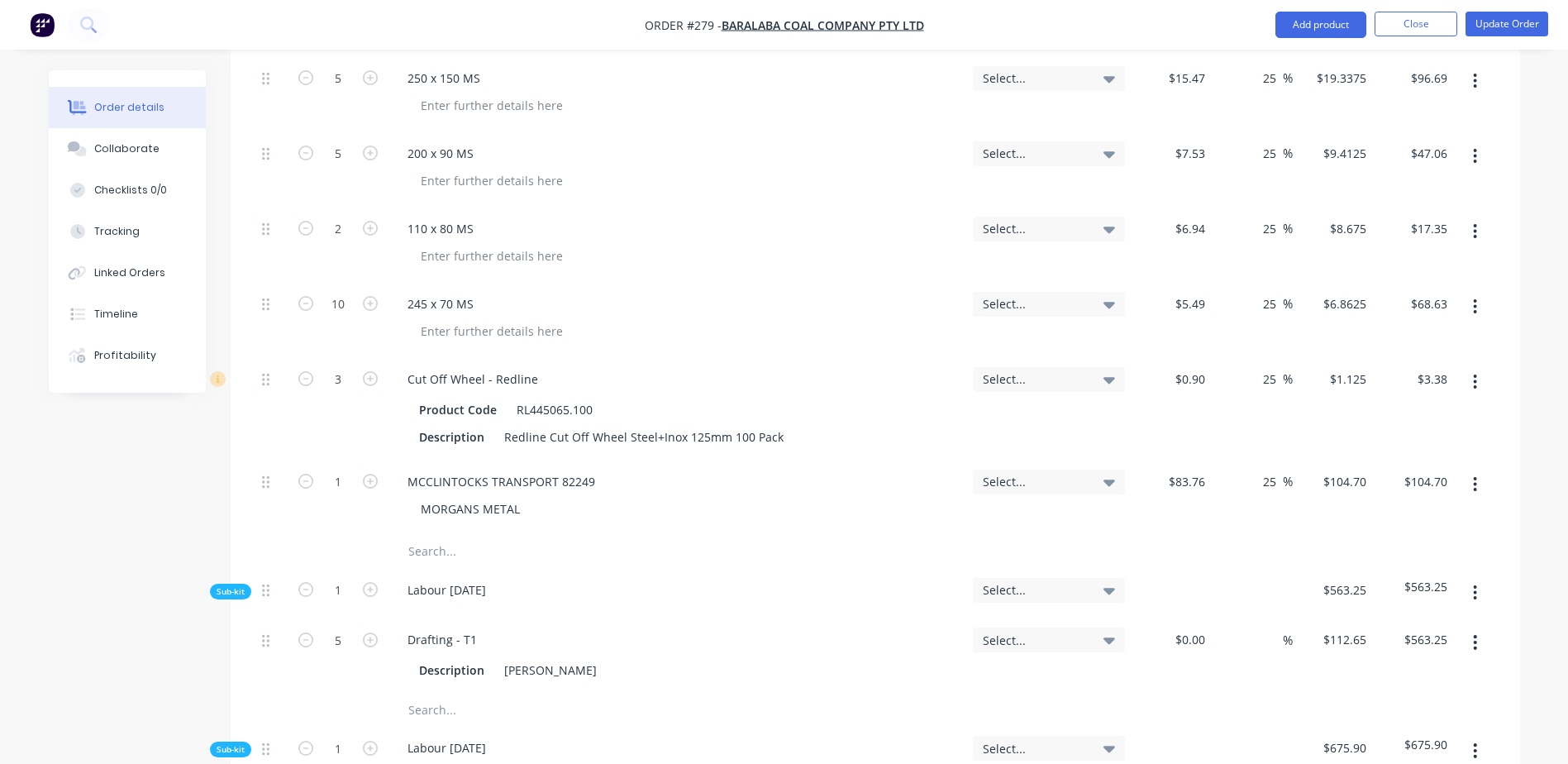
scroll to position [1818, 0]
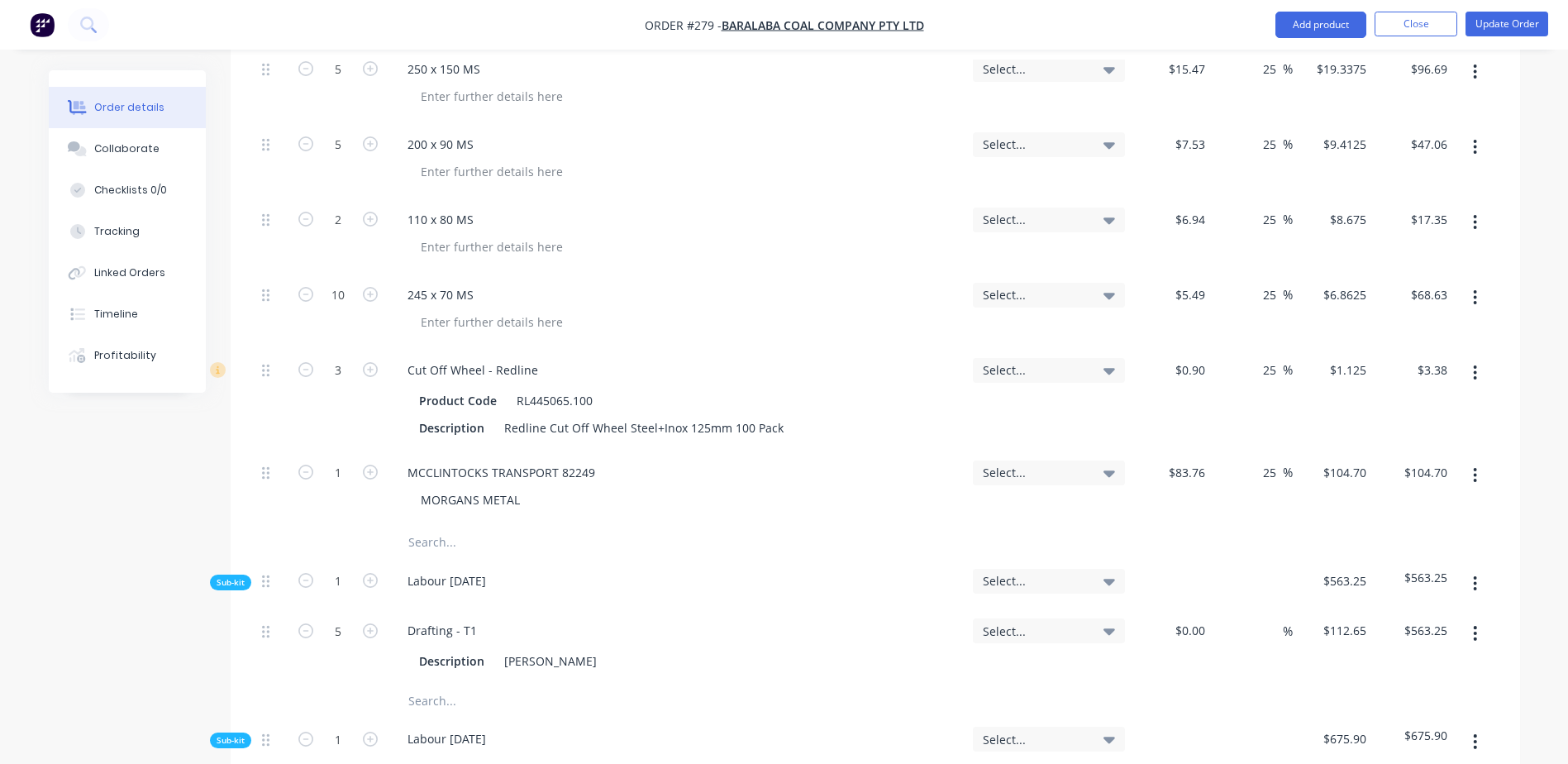
click at [426, 526] on input "text" at bounding box center [573, 542] width 331 height 33
type input "A"
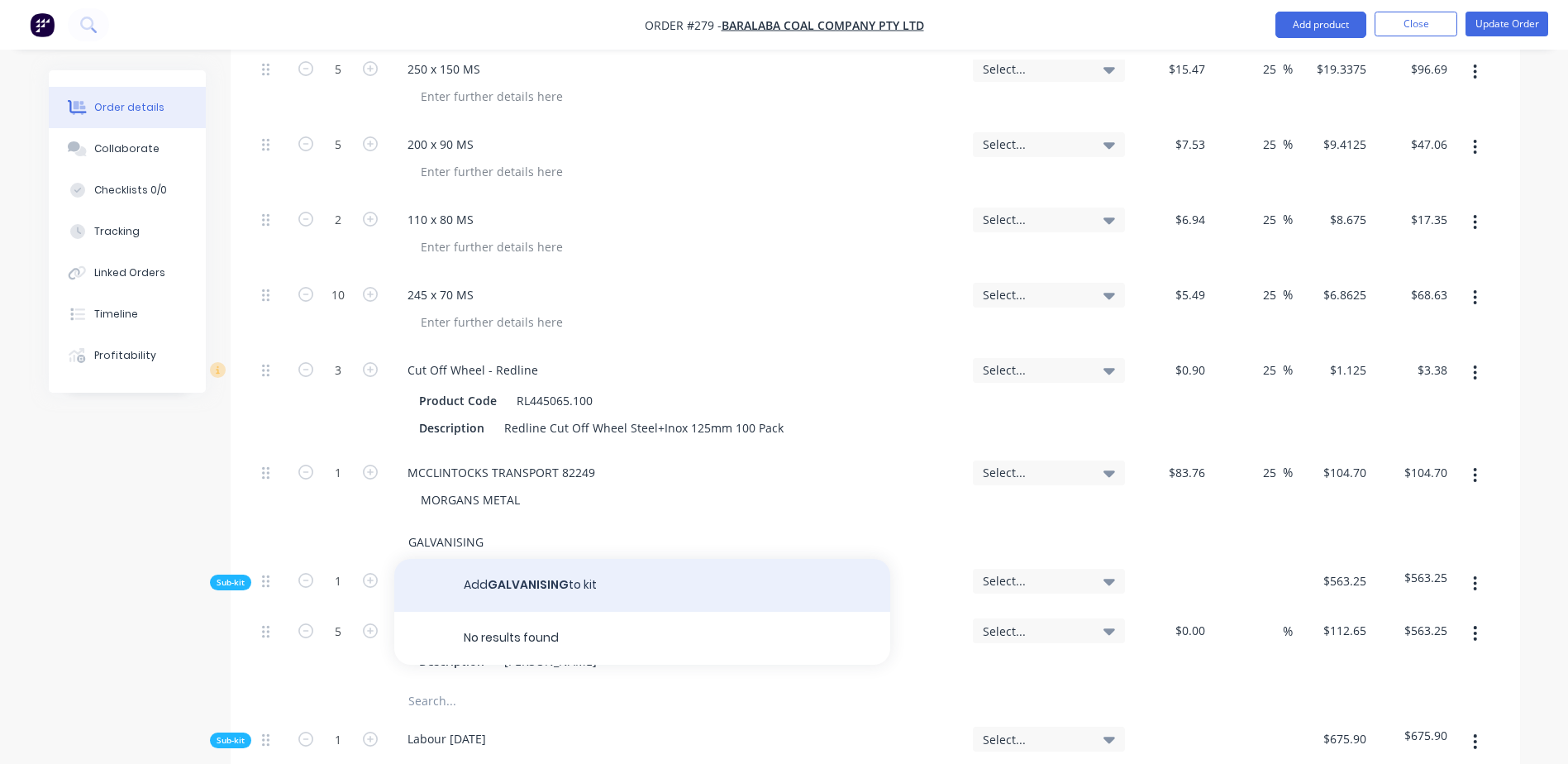
type input "GALVANISING"
click at [541, 559] on button "Add GALVANISING to kit" at bounding box center [642, 585] width 496 height 53
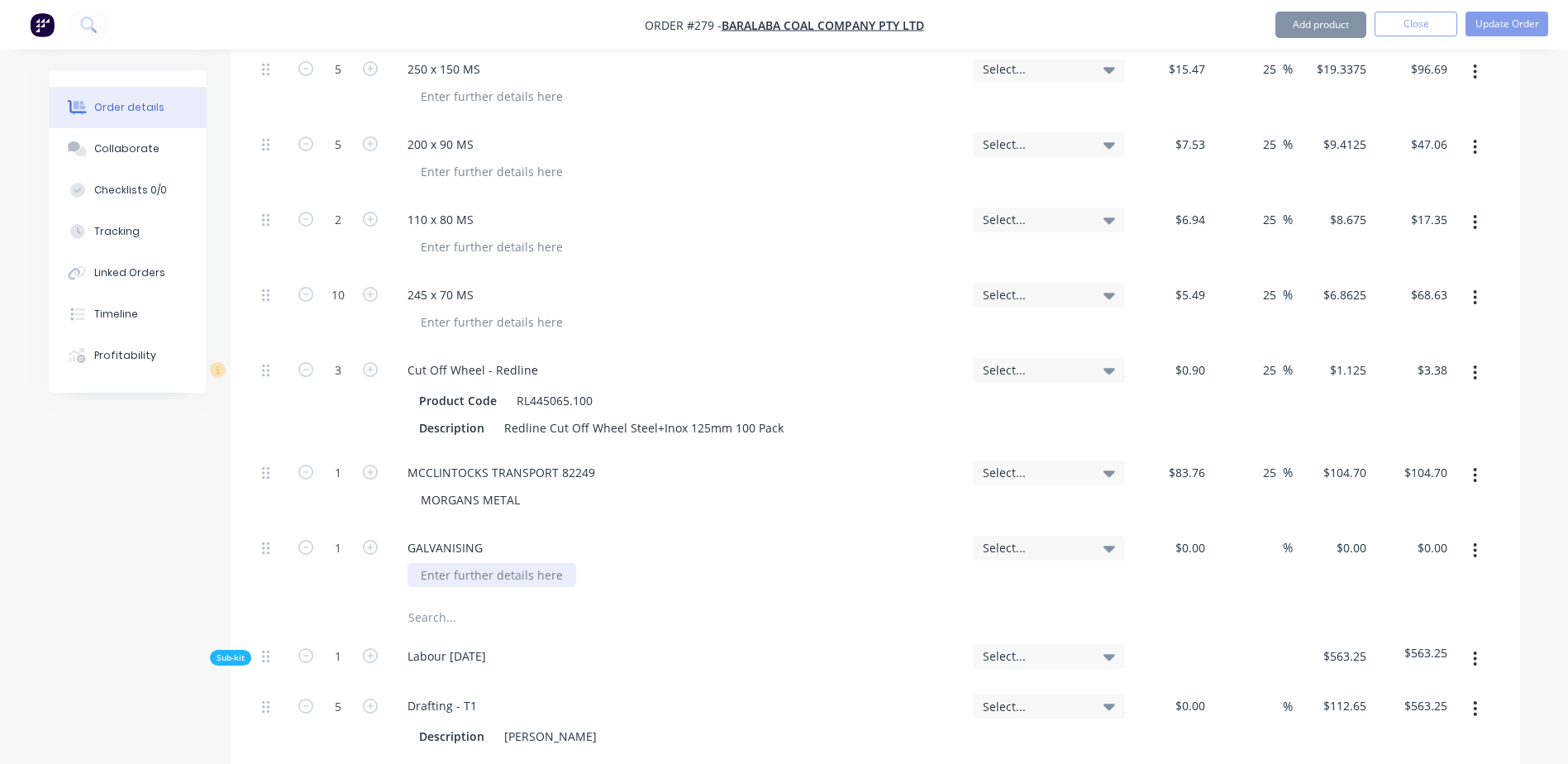
click at [450, 563] on div at bounding box center [491, 575] width 169 height 24
paste div
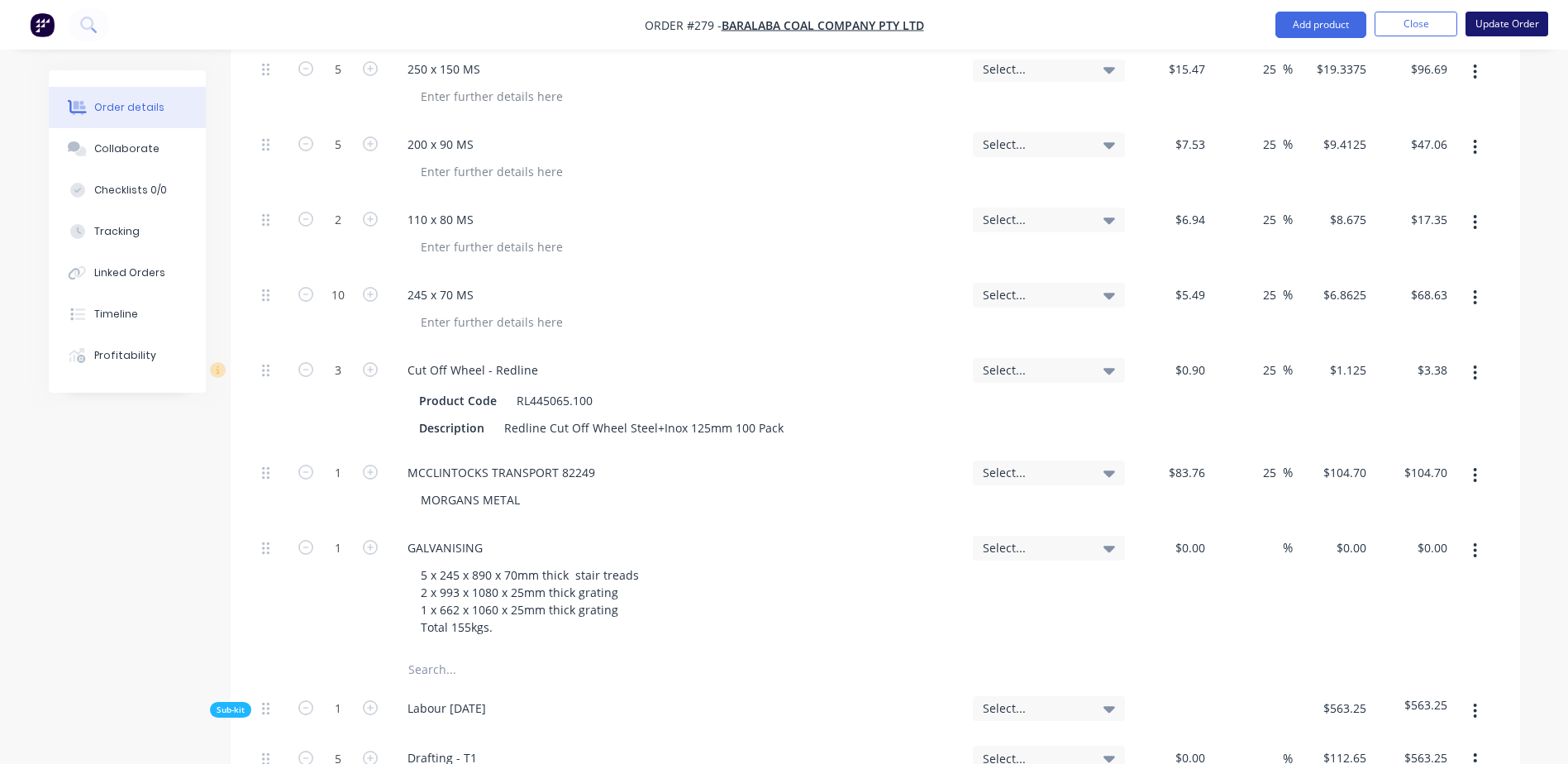
click at [1498, 22] on button "Update Order" at bounding box center [1506, 23] width 82 height 25
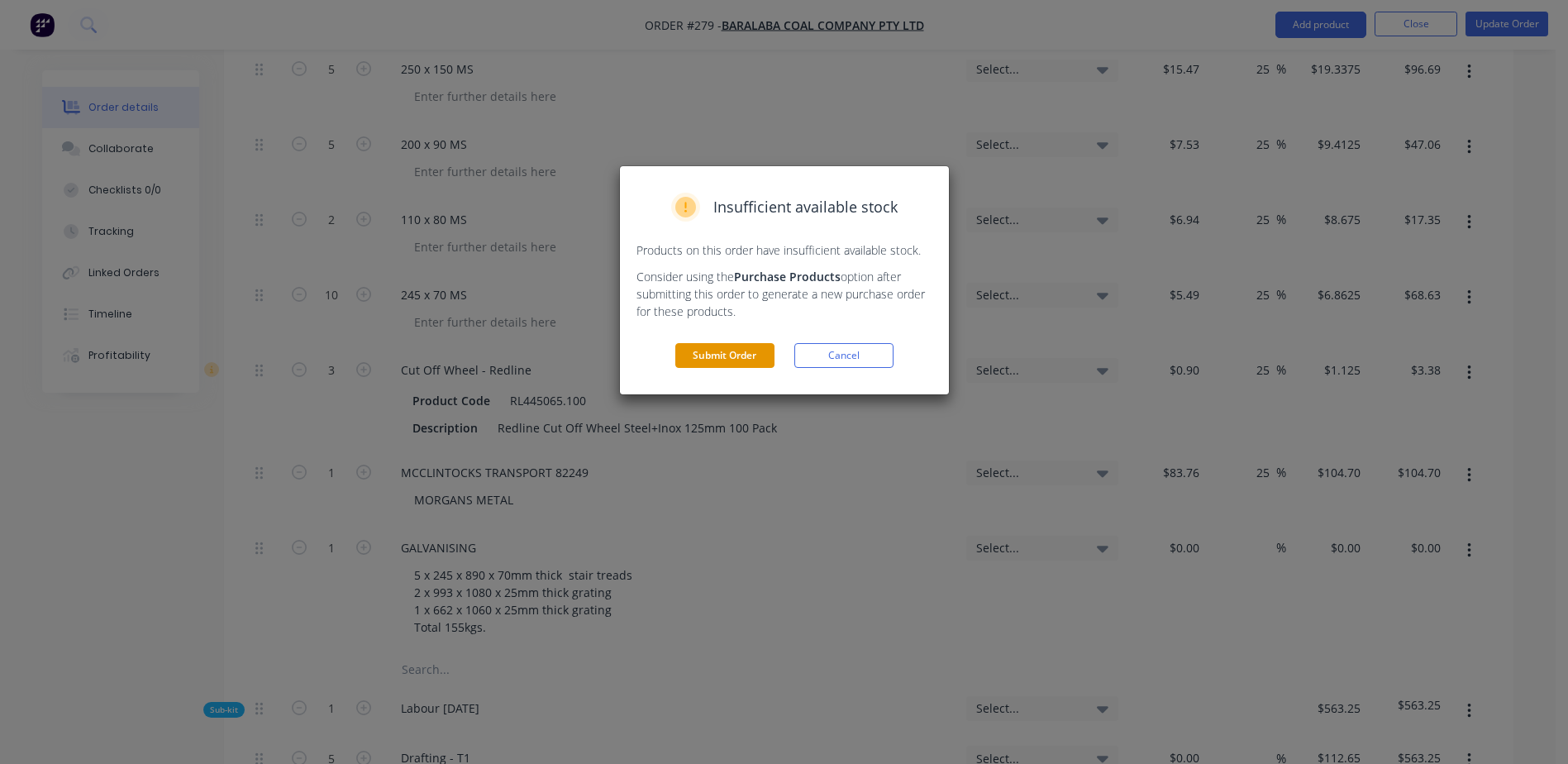
click at [747, 348] on button "Submit Order" at bounding box center [724, 355] width 99 height 25
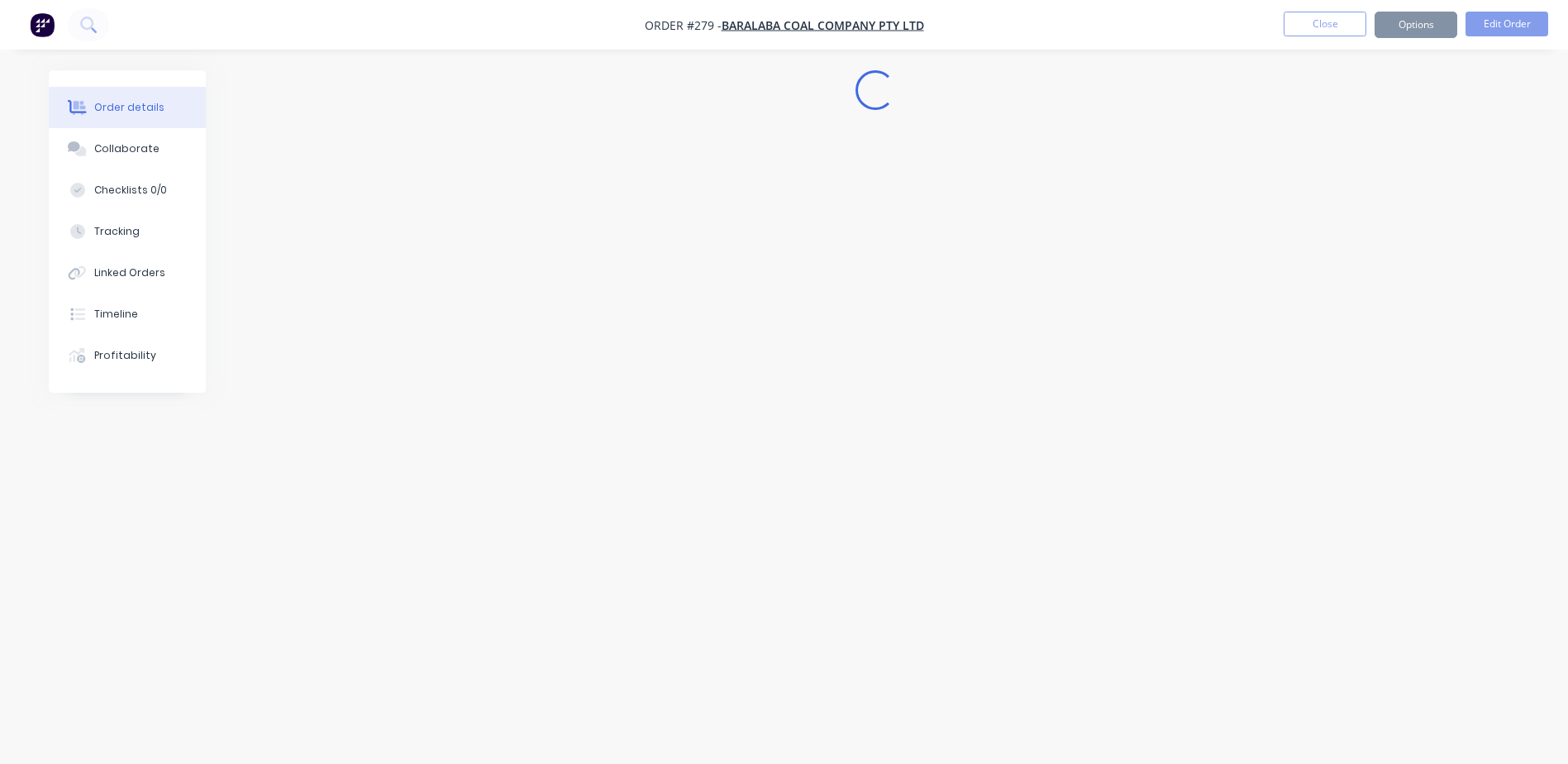
scroll to position [0, 0]
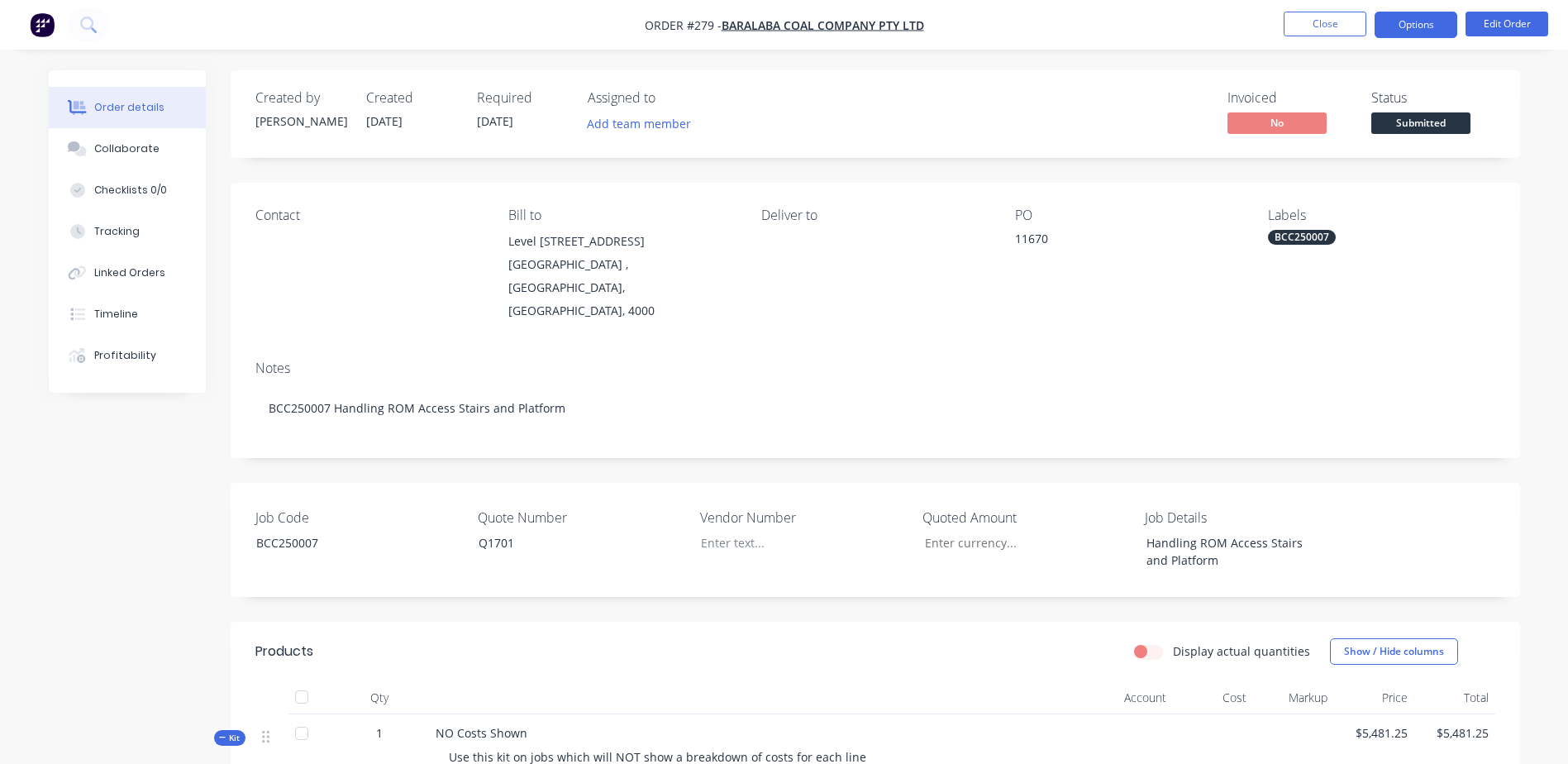
click at [1429, 28] on button "Options" at bounding box center [1416, 24] width 82 height 27
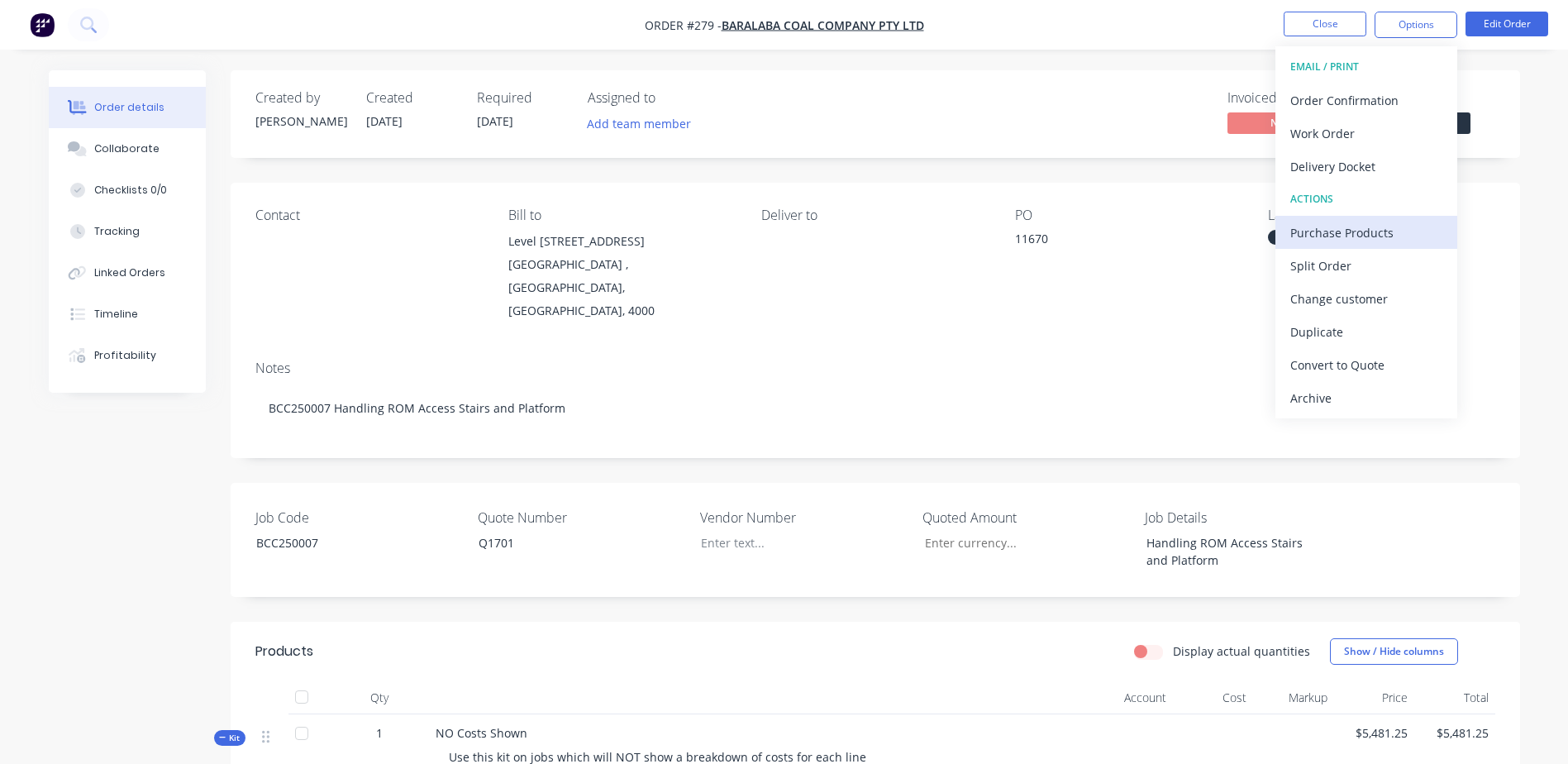
click at [1436, 234] on div "Purchase Products" at bounding box center [1366, 233] width 152 height 24
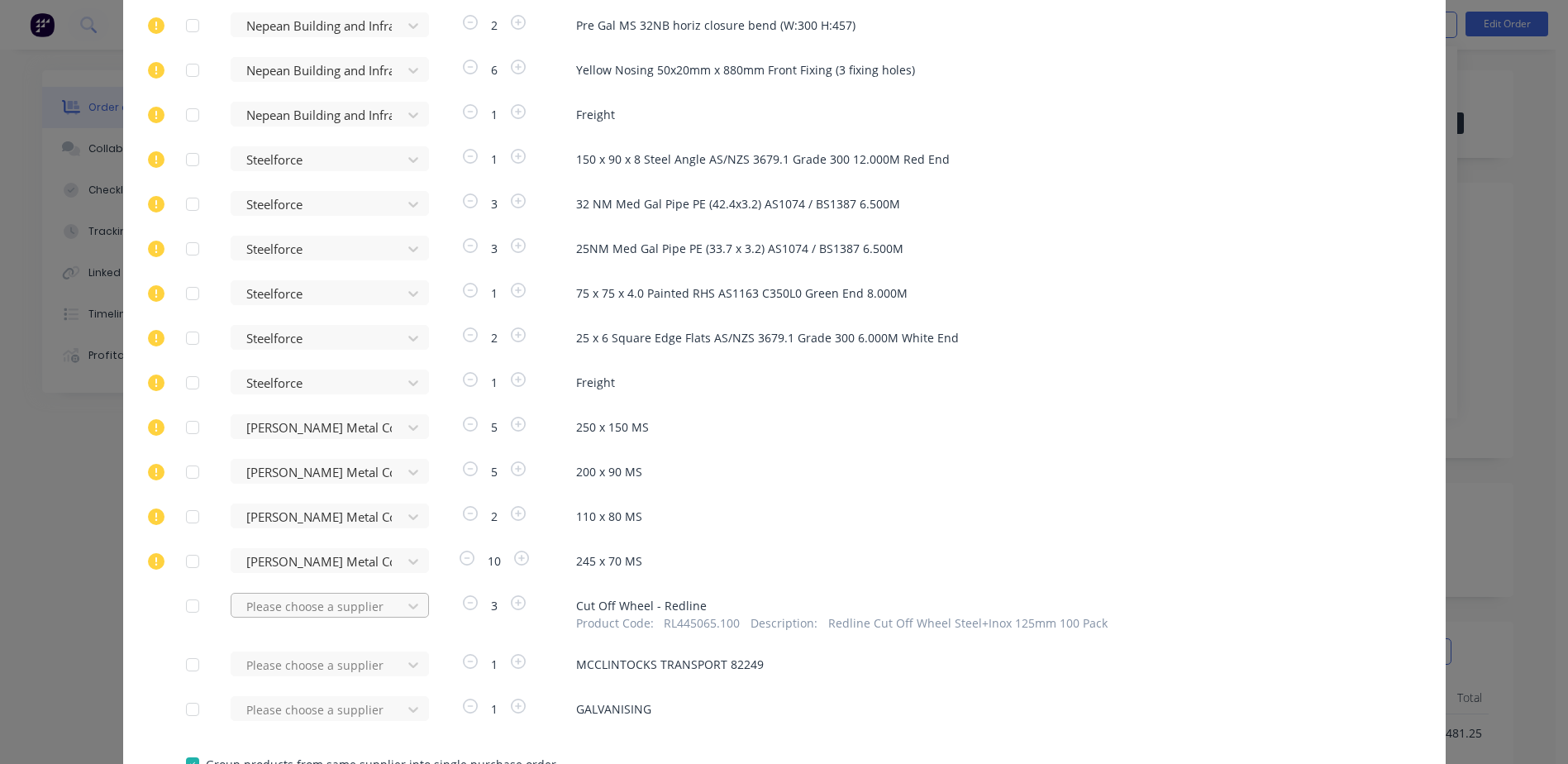
scroll to position [877, 0]
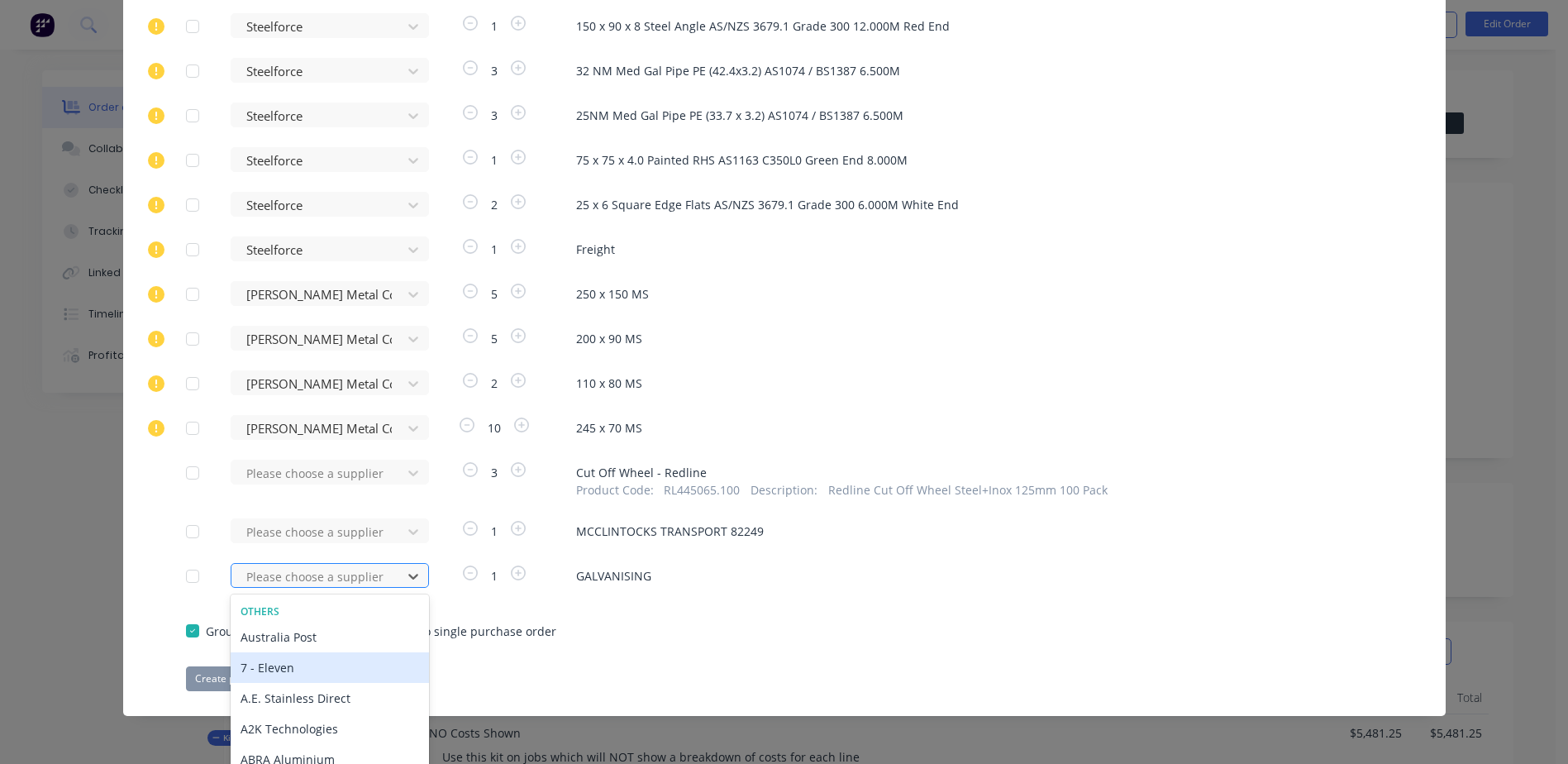
click at [268, 582] on div "467 results available. Use Up and Down to choose options, press Enter to select…" at bounding box center [321, 575] width 182 height 25
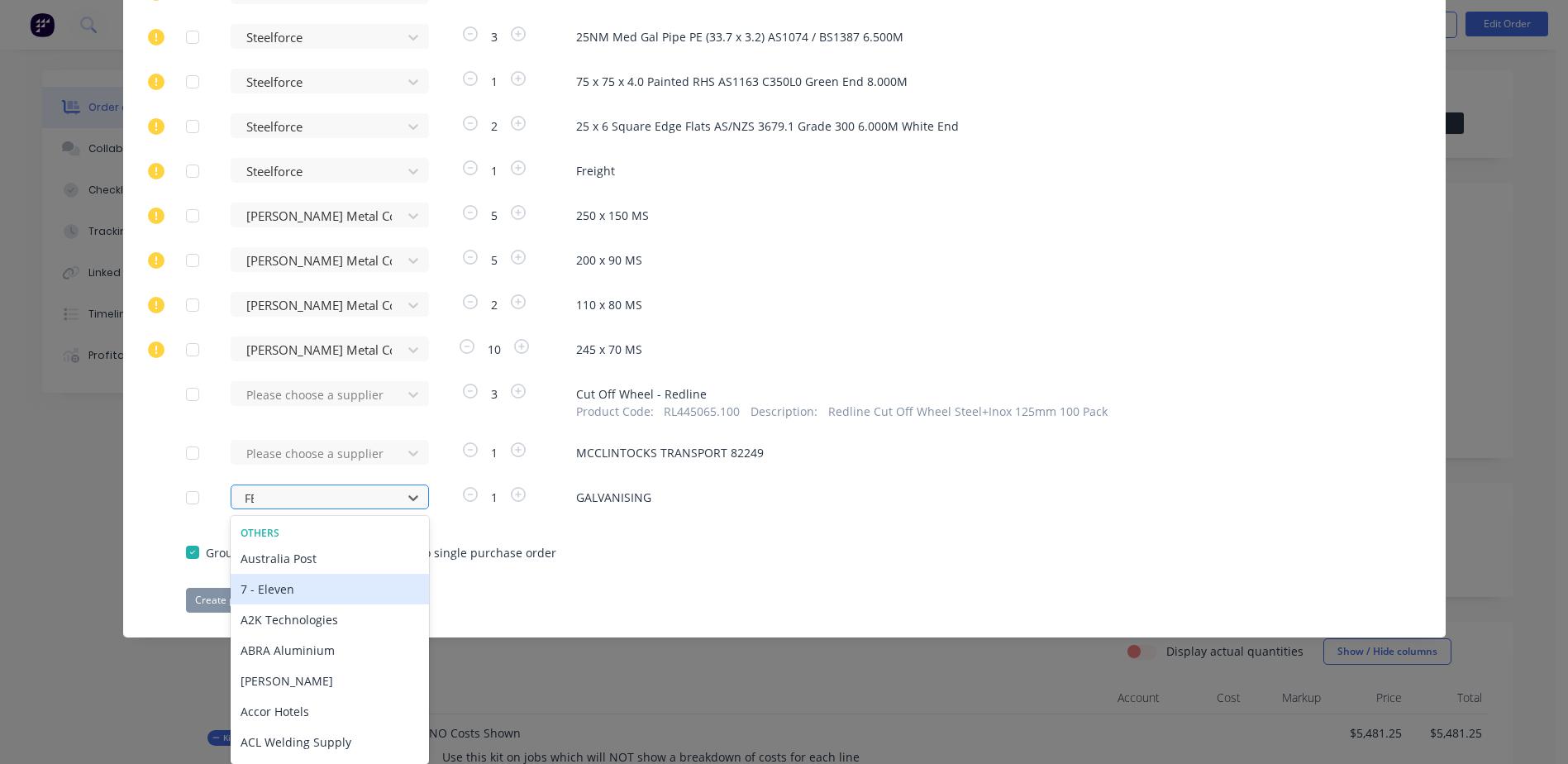
type input "FER"
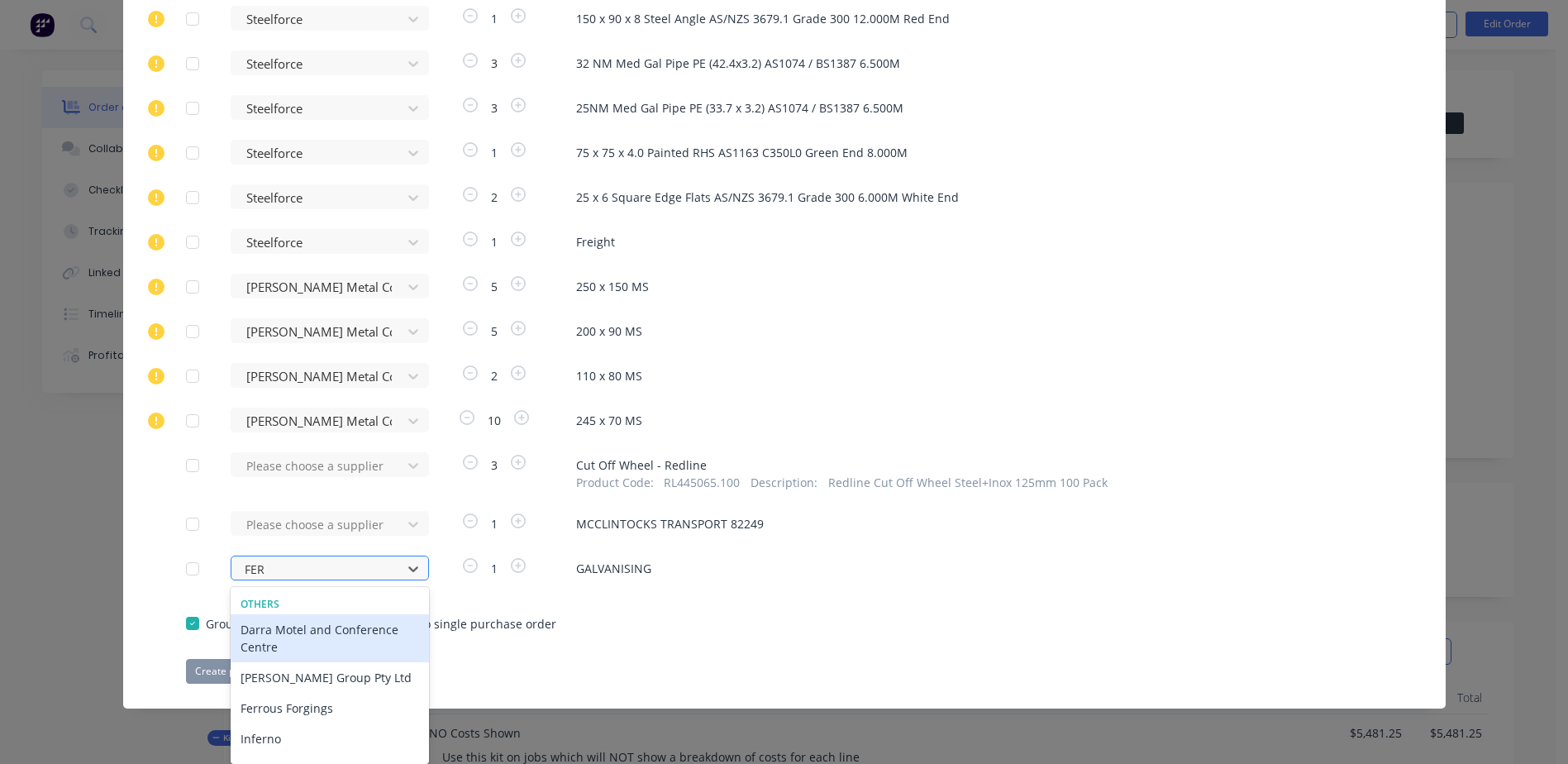
scroll to position [884, 0]
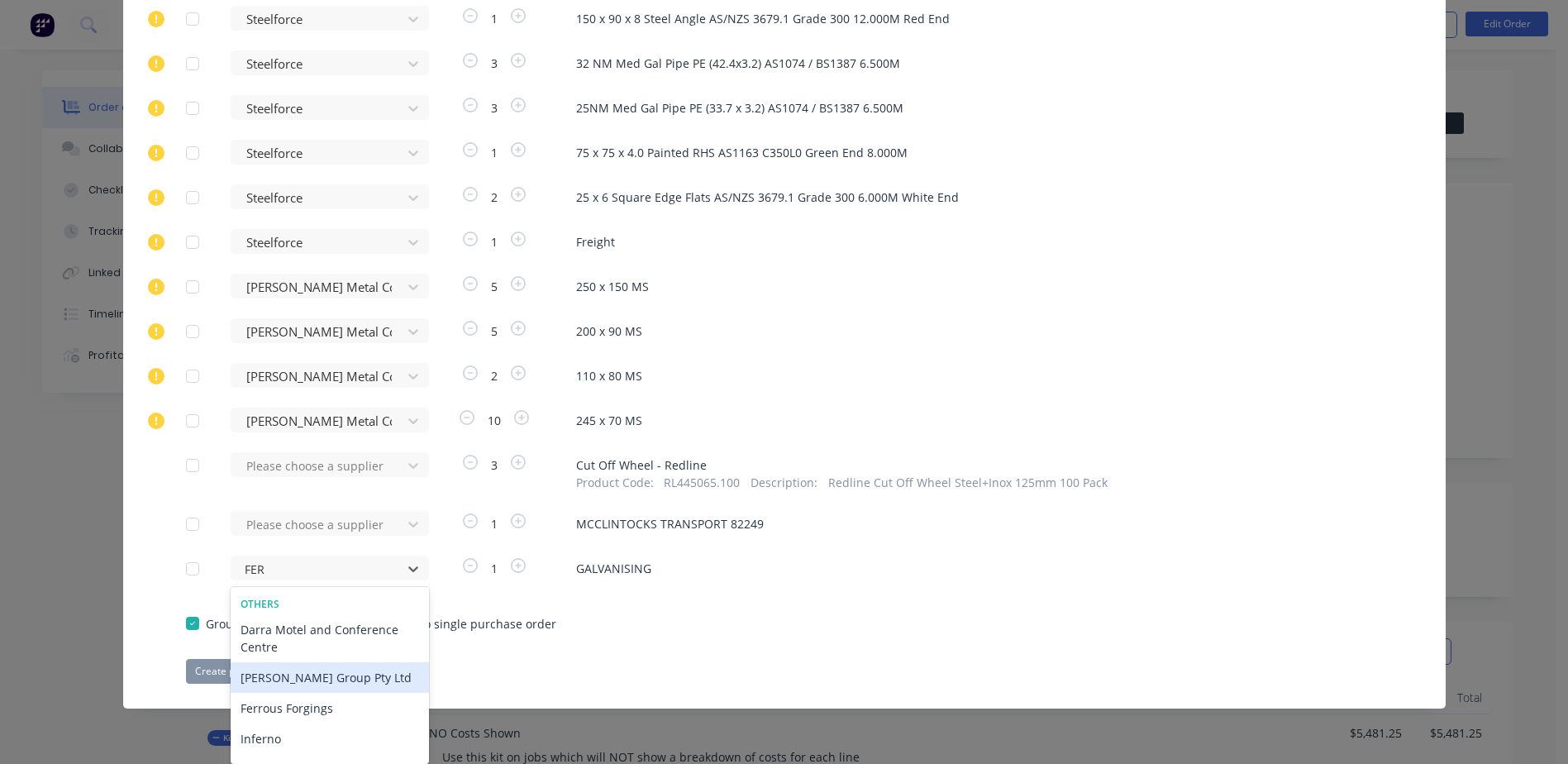
click at [333, 677] on div "[PERSON_NAME] Group Pty Ltd" at bounding box center [329, 677] width 198 height 30
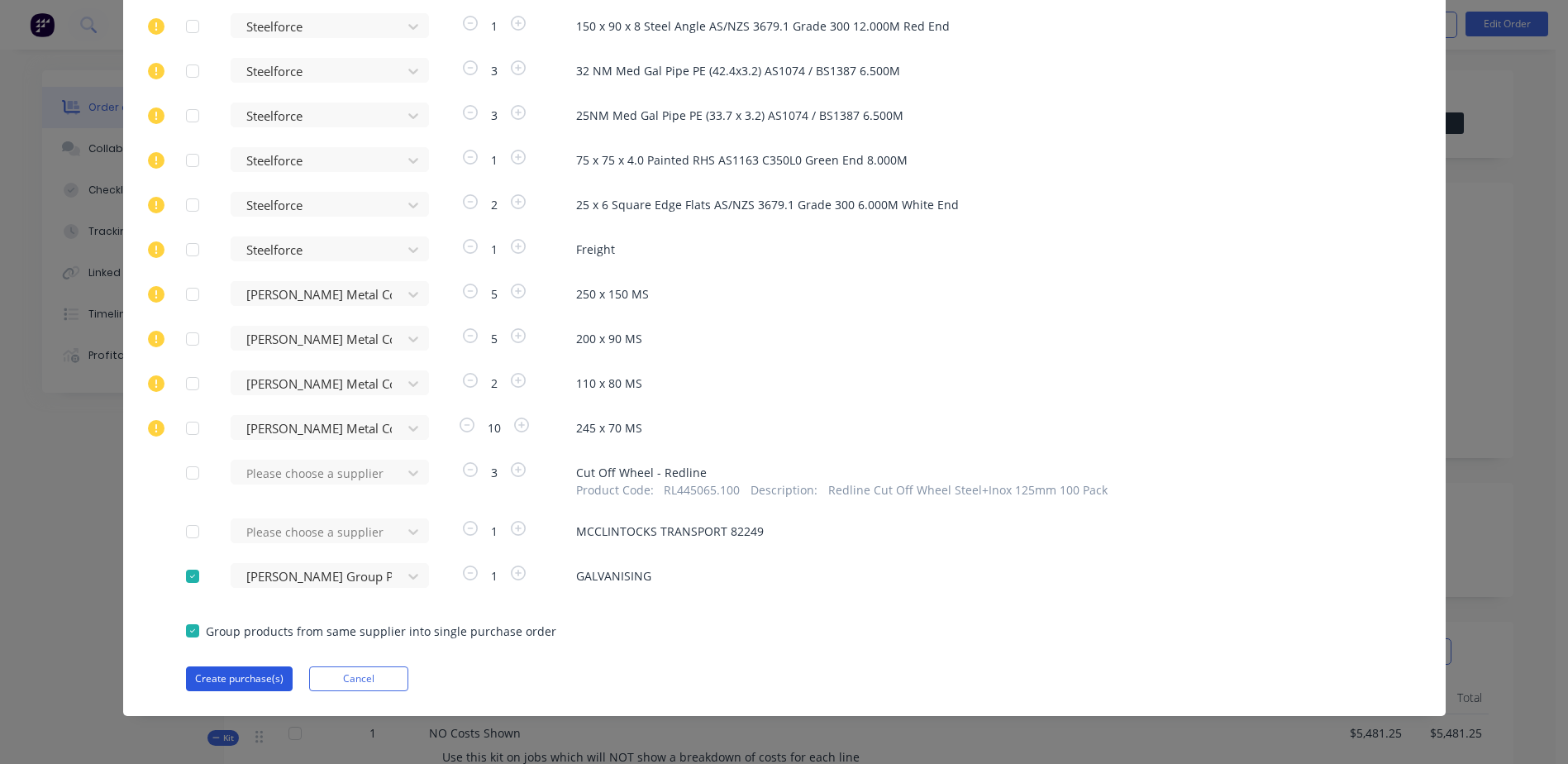
click at [209, 678] on button "Create purchase(s)" at bounding box center [239, 678] width 107 height 25
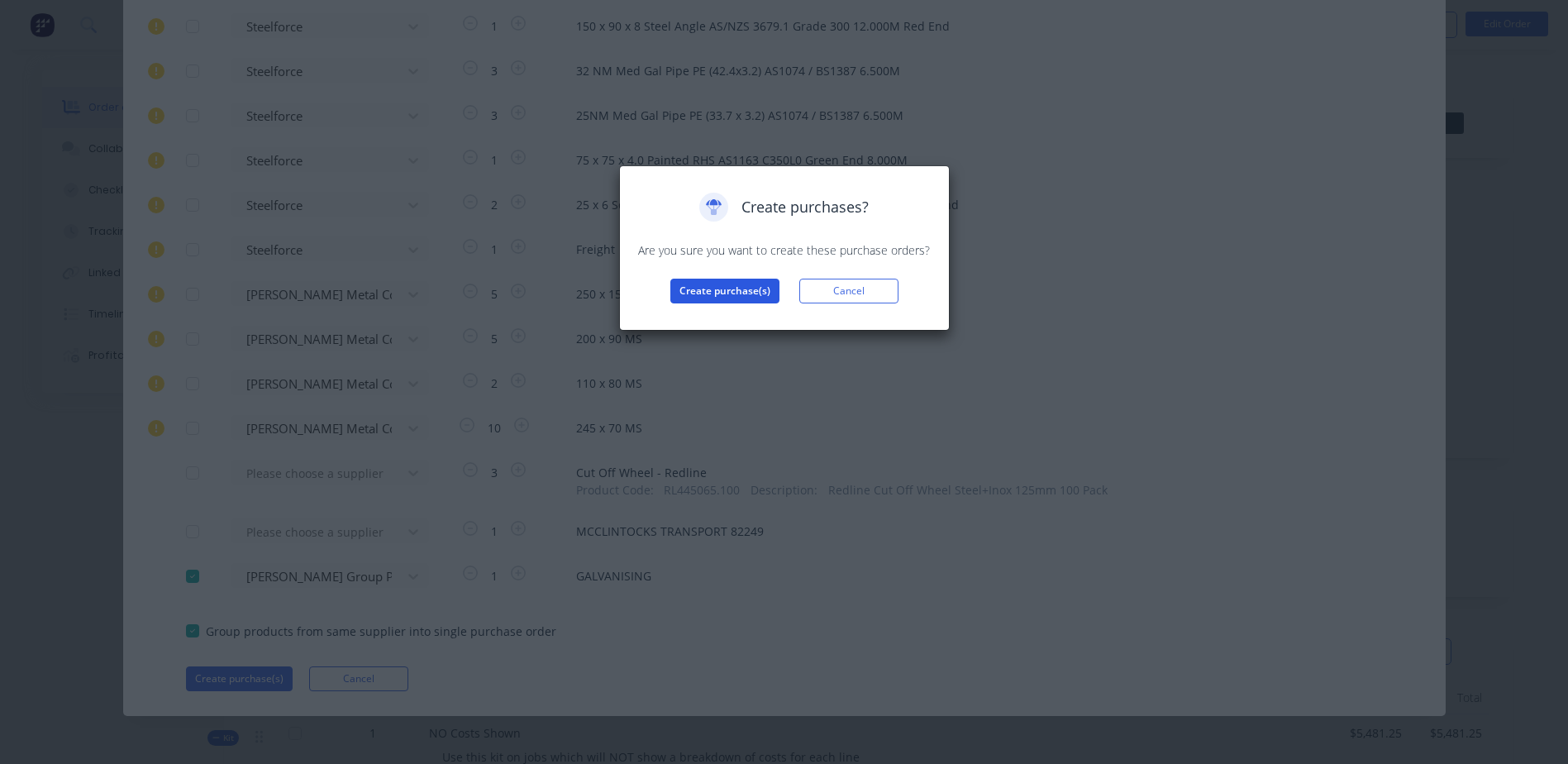
click at [706, 289] on button "Create purchase(s)" at bounding box center [725, 291] width 109 height 25
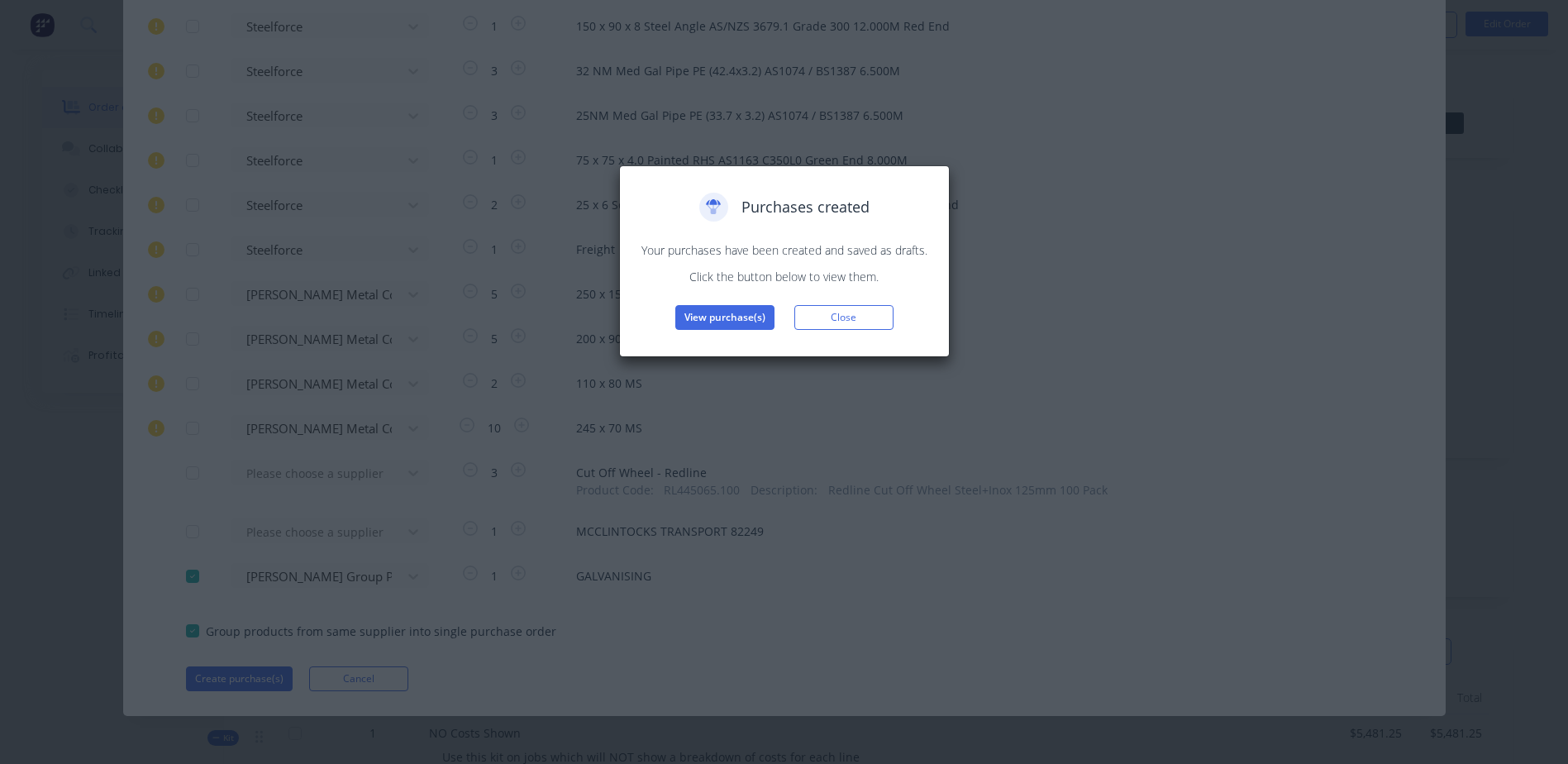
click at [709, 319] on button "View purchase(s)" at bounding box center [724, 317] width 99 height 25
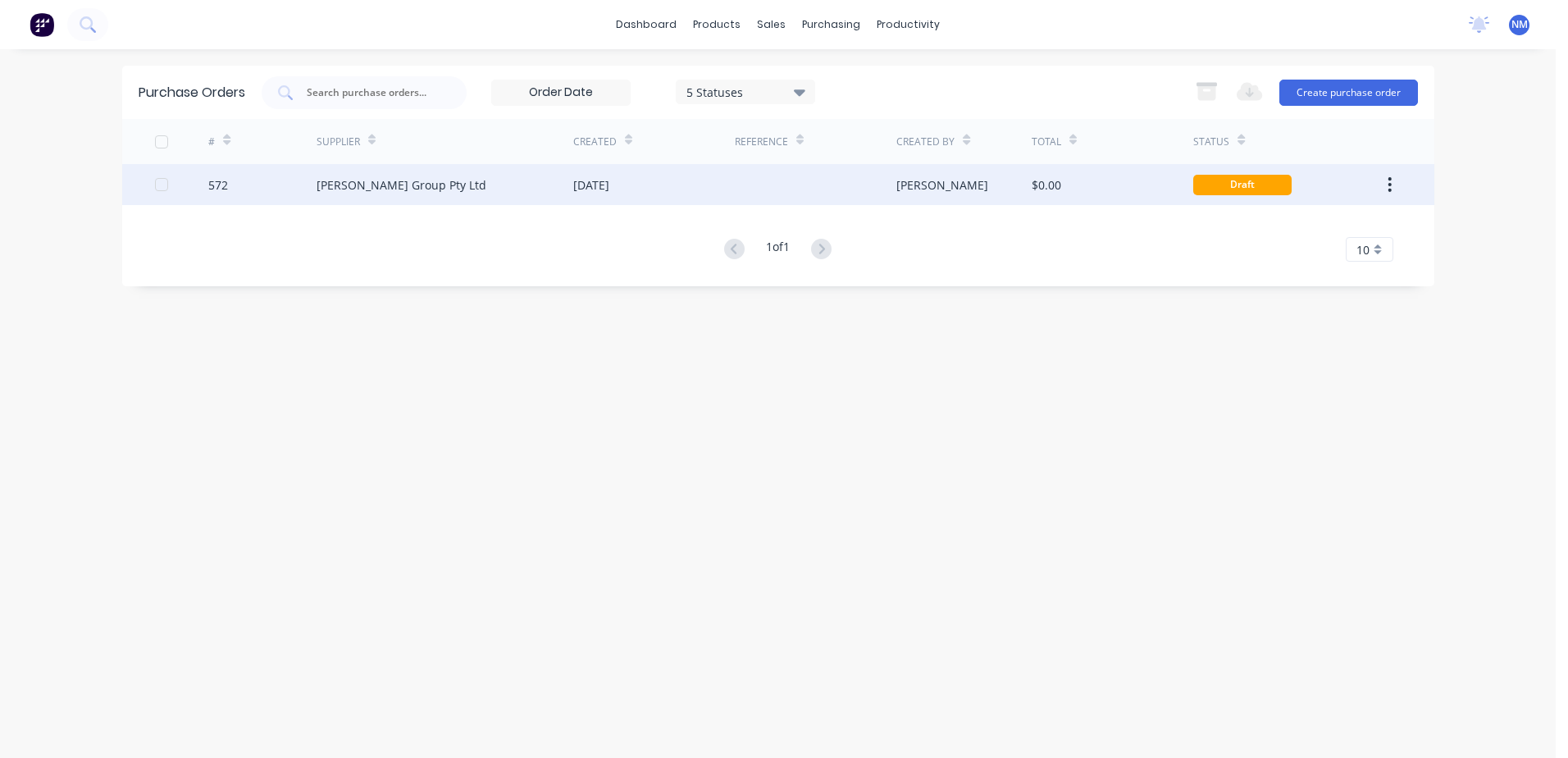
click at [1091, 189] on div "$0.00" at bounding box center [1112, 185] width 162 height 41
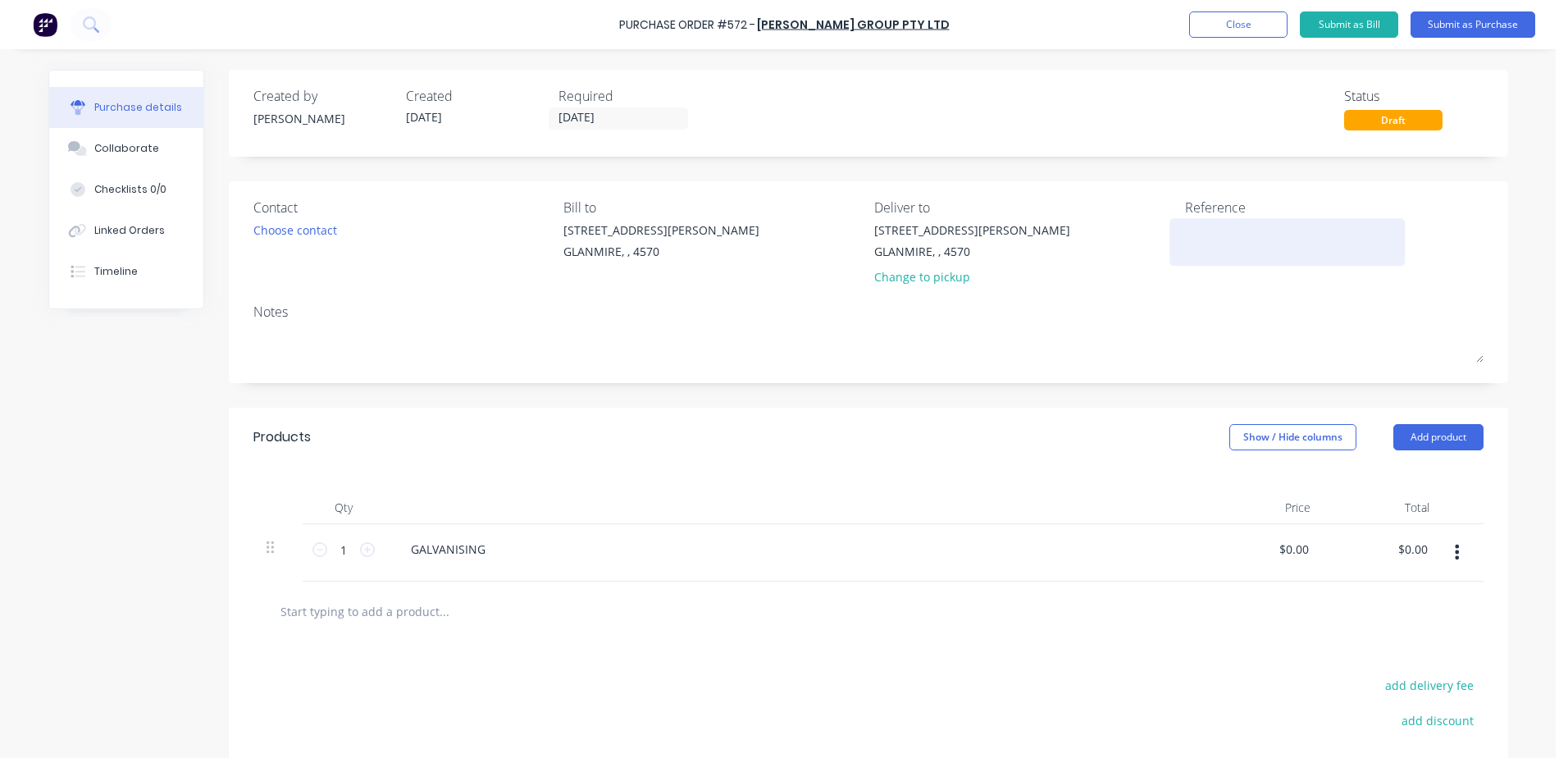
click at [1226, 233] on textarea at bounding box center [1288, 240] width 205 height 37
type textarea "x"
type textarea "B"
type textarea "x"
type textarea "BC"
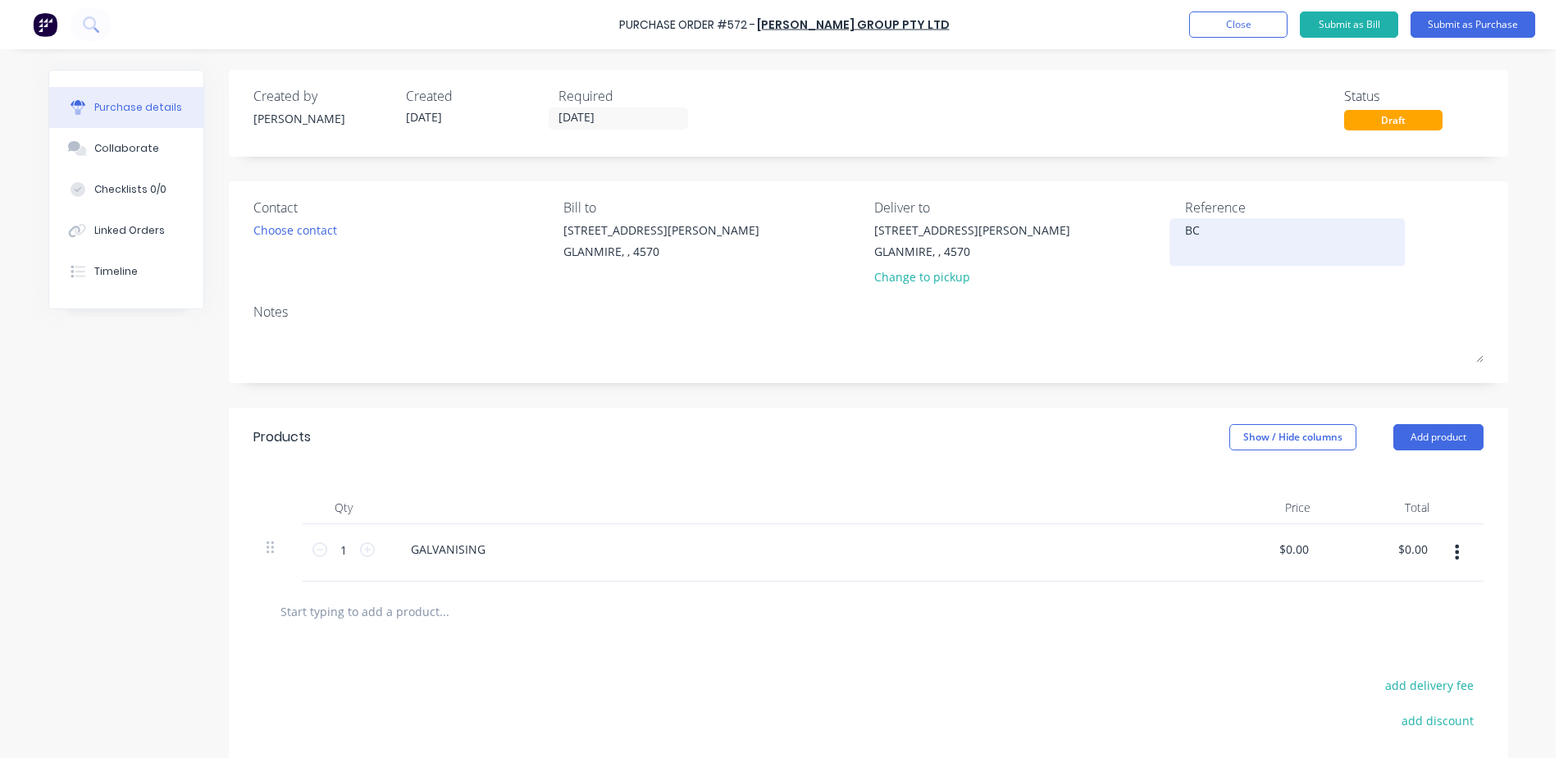
type textarea "x"
type textarea "BCC"
type textarea "x"
type textarea "BCC2"
type textarea "x"
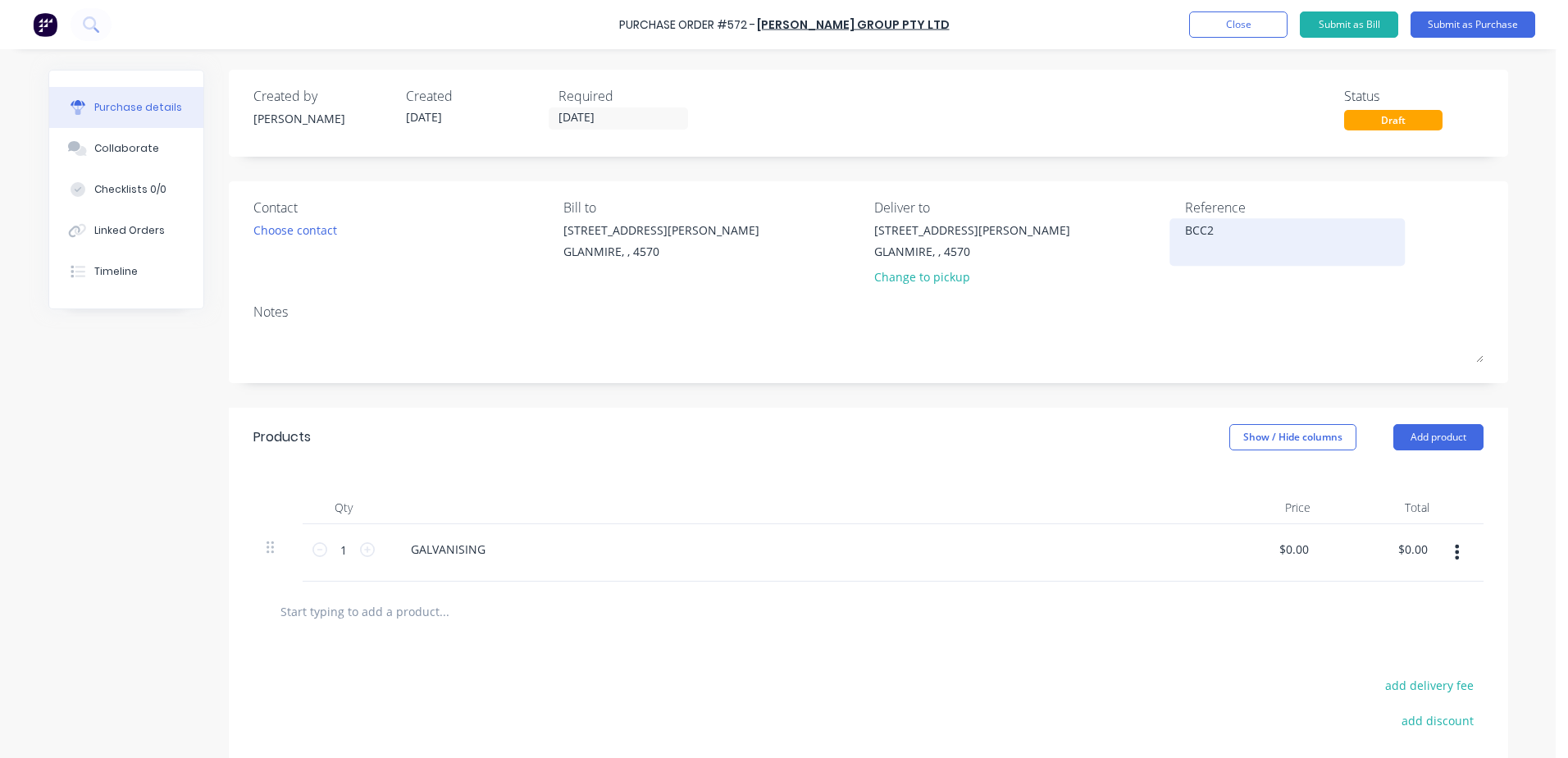
type textarea "BCC25"
type textarea "x"
type textarea "BCC250"
type textarea "x"
type textarea "BCC2500"
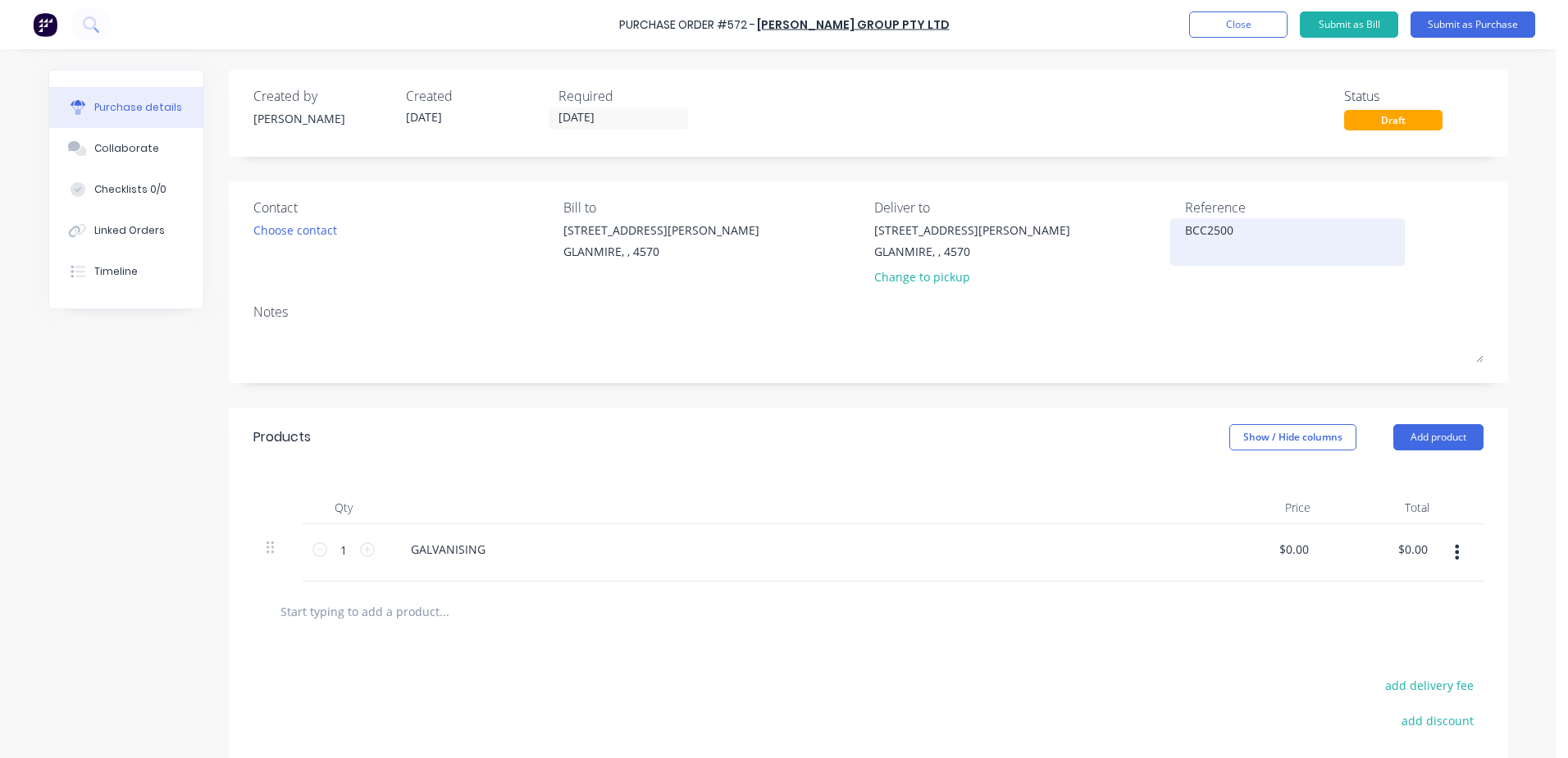
type textarea "x"
type textarea "BCC25000"
type textarea "x"
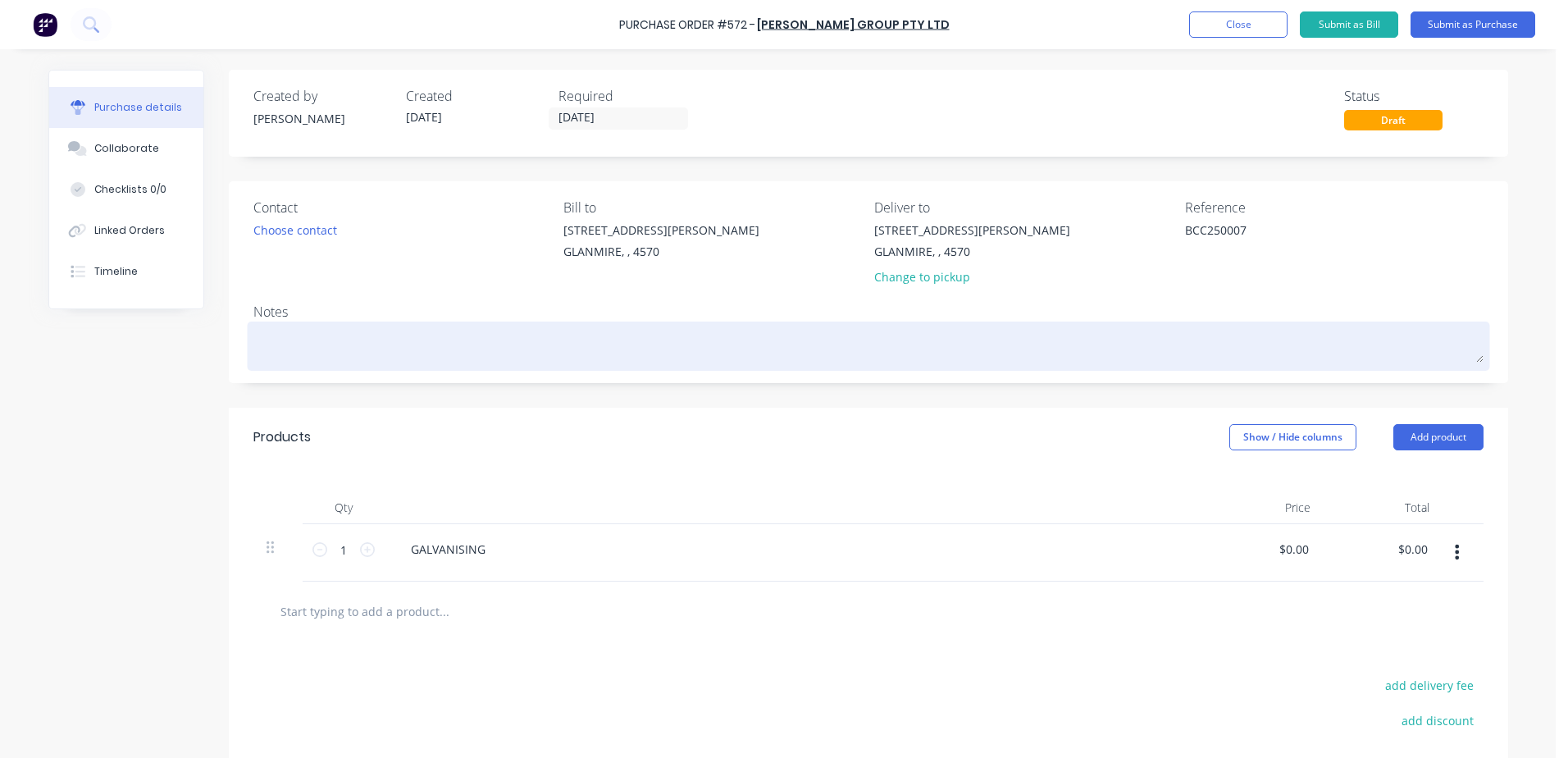
type textarea "BCC250007"
type textarea "x"
type textarea "BCC250007"
click at [295, 334] on textarea at bounding box center [868, 344] width 1230 height 37
type textarea "x"
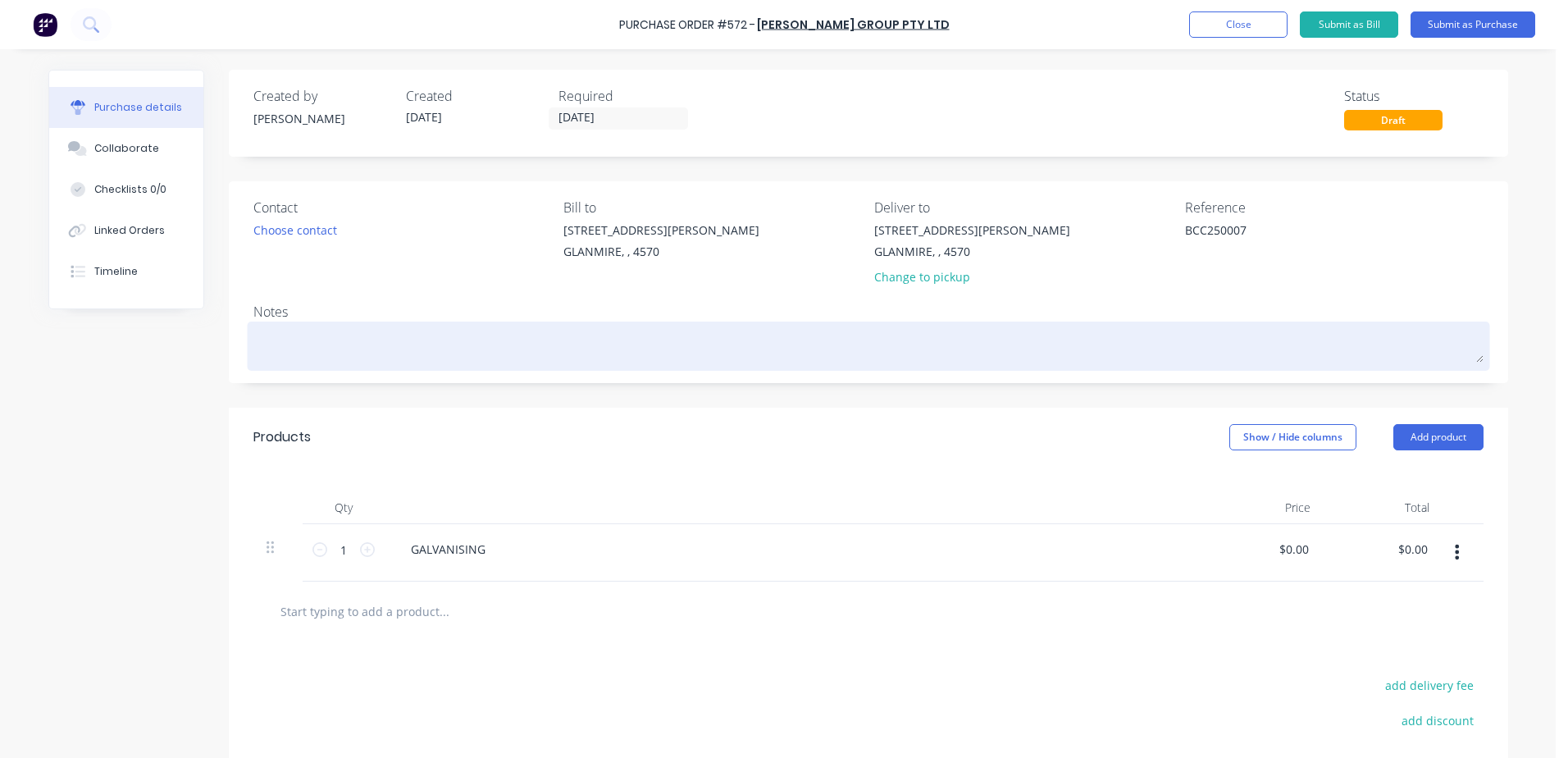
type textarea "B"
type textarea "x"
type textarea "BC"
type textarea "x"
type textarea "BCC"
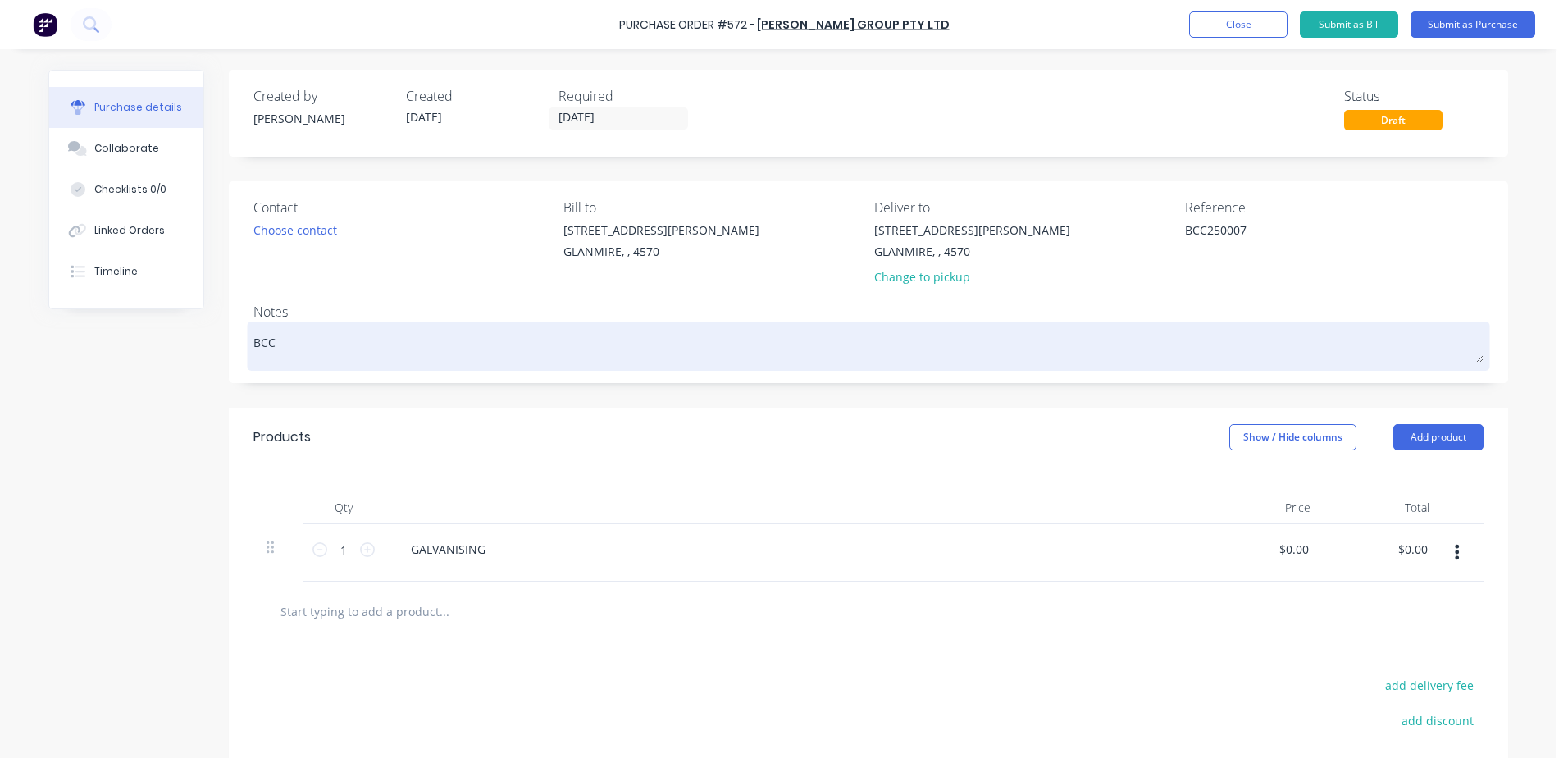
type textarea "x"
type textarea "BCC2"
type textarea "x"
type textarea "BCC25"
type textarea "x"
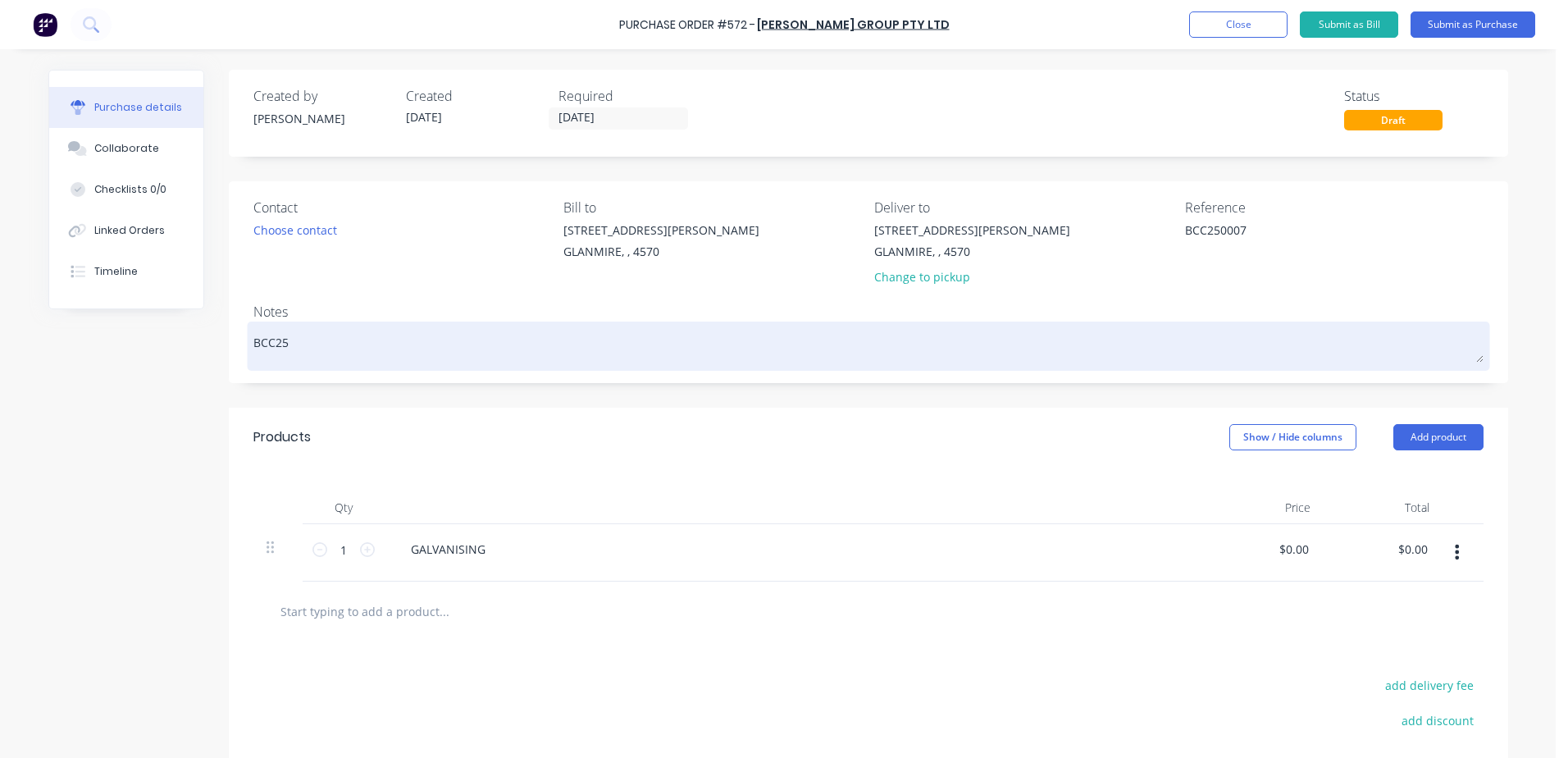
type textarea "BCC250"
type textarea "x"
type textarea "BCC2500"
type textarea "x"
type textarea "BCC25000"
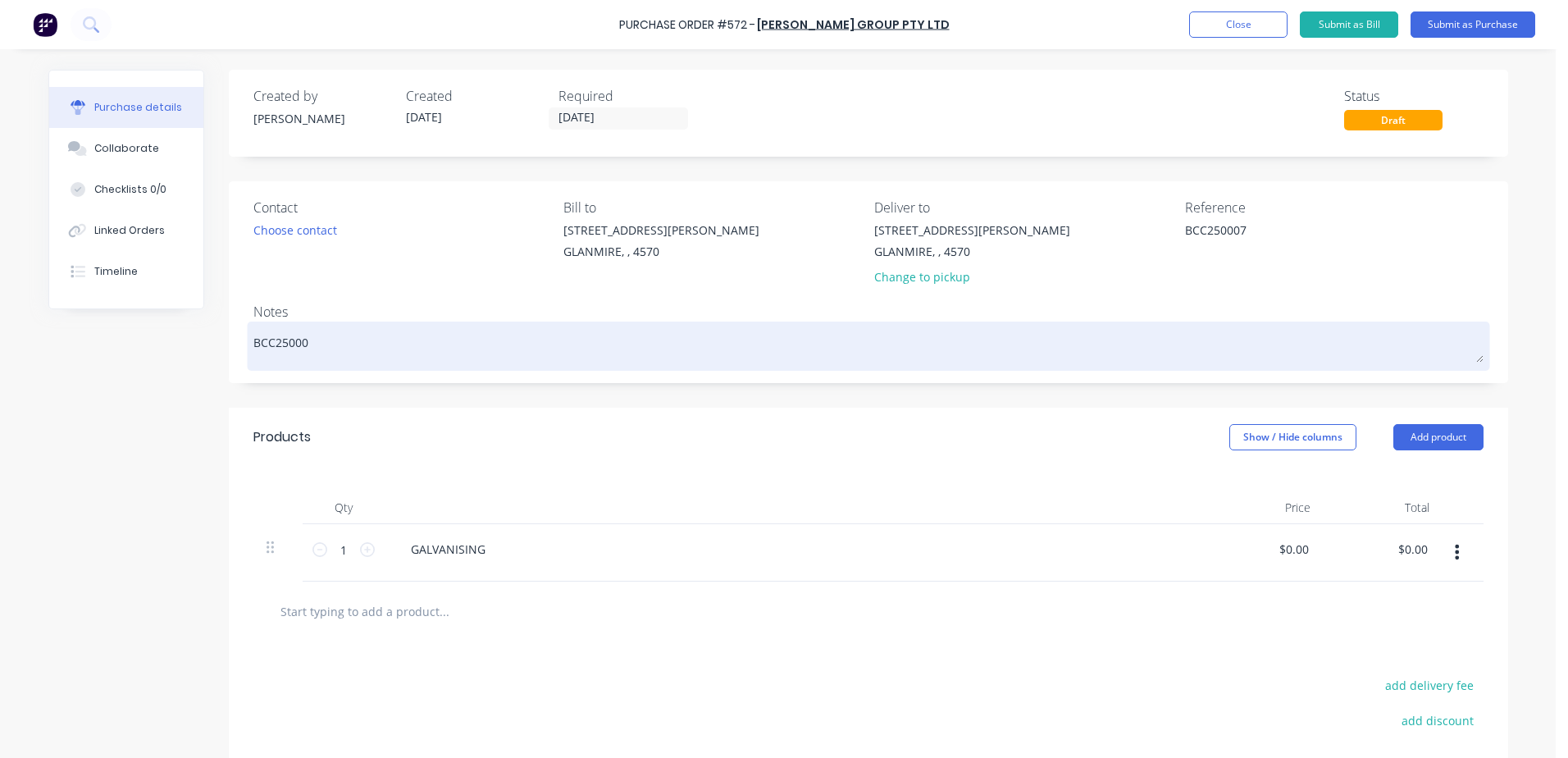
type textarea "x"
type textarea "BCC250007"
type textarea "x"
type textarea "BCC250007"
type textarea "x"
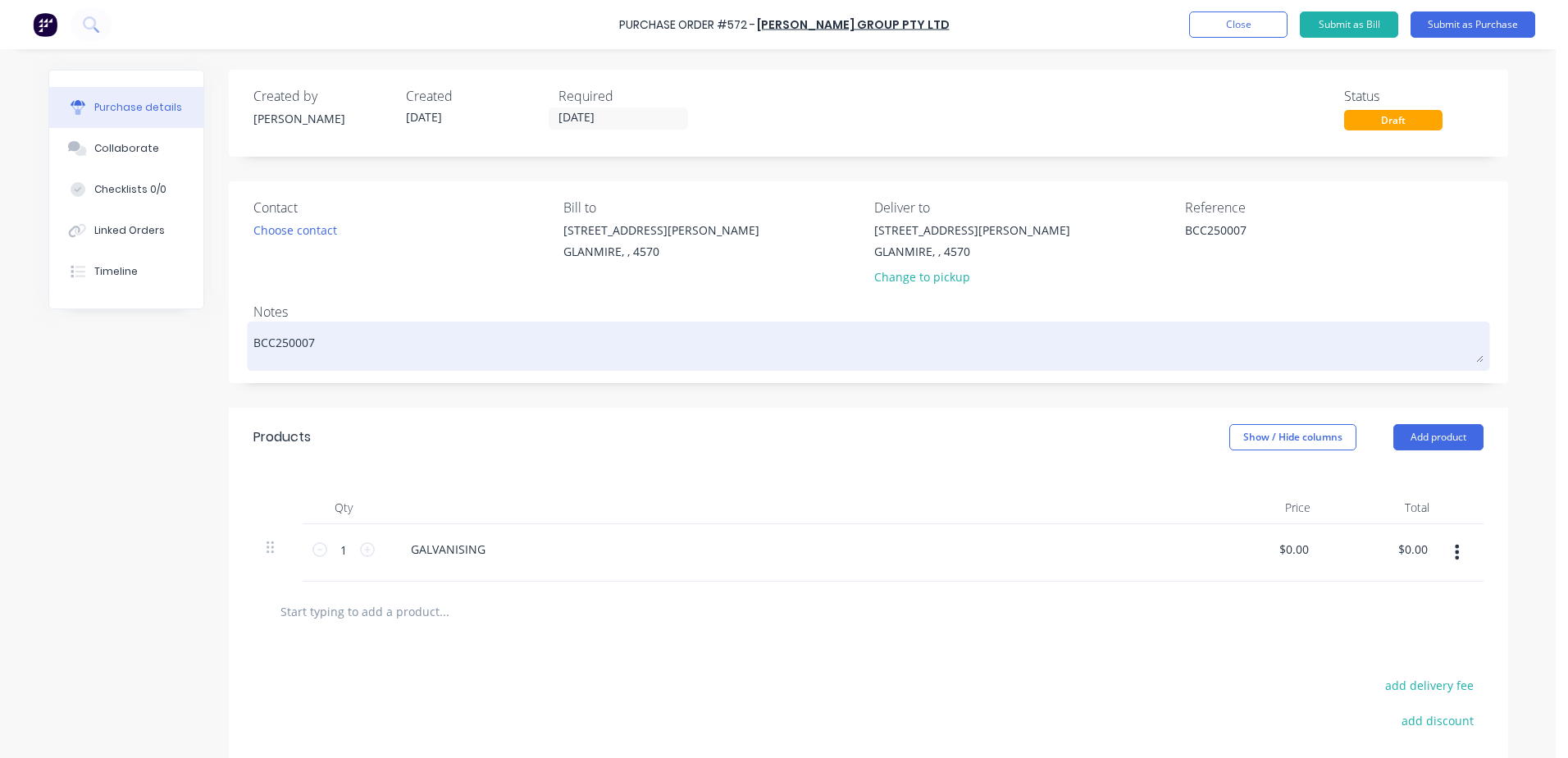
type textarea "BCC250007 -"
type textarea "x"
type textarea "BCC250007 -"
type textarea "x"
type textarea "BCC250007 - G"
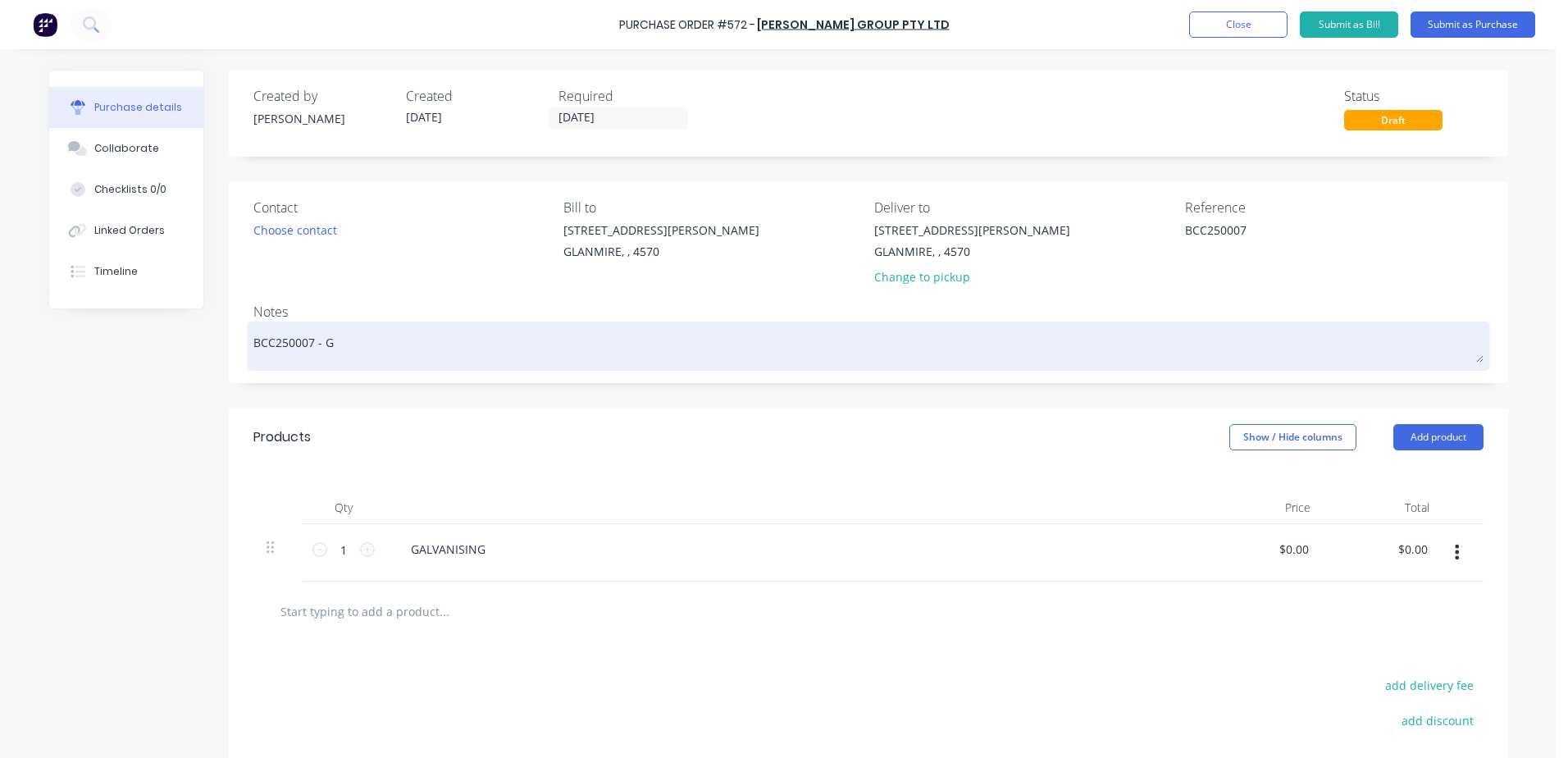
type textarea "x"
type textarea "BCC250007 - GK"
type textarea "x"
type textarea "BCC250007 - G"
type textarea "x"
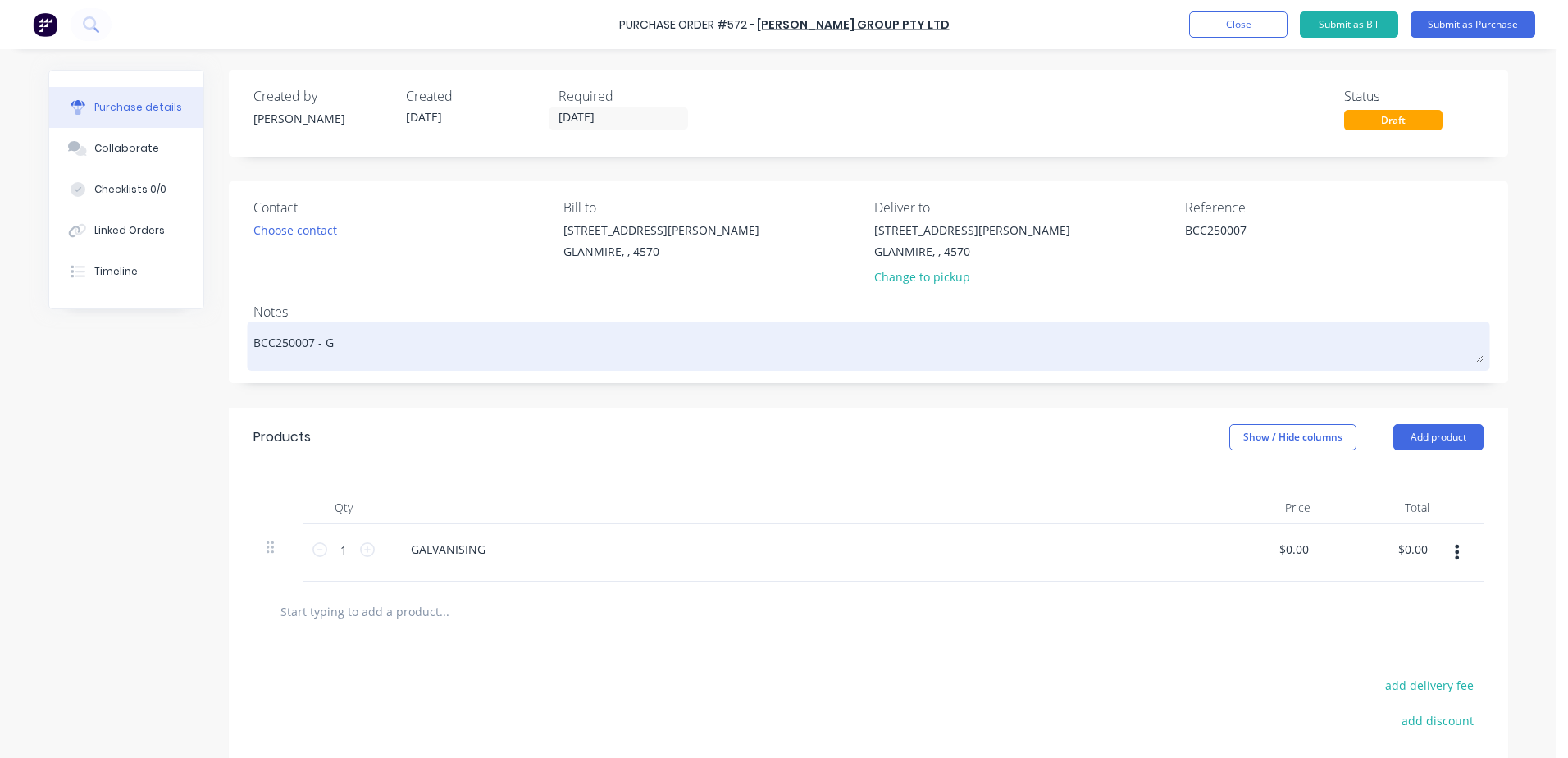
type textarea "BCC250007 -"
type textarea "x"
type textarea "BCC250007 - g"
type textarea "x"
type textarea "BCC250007 - gk"
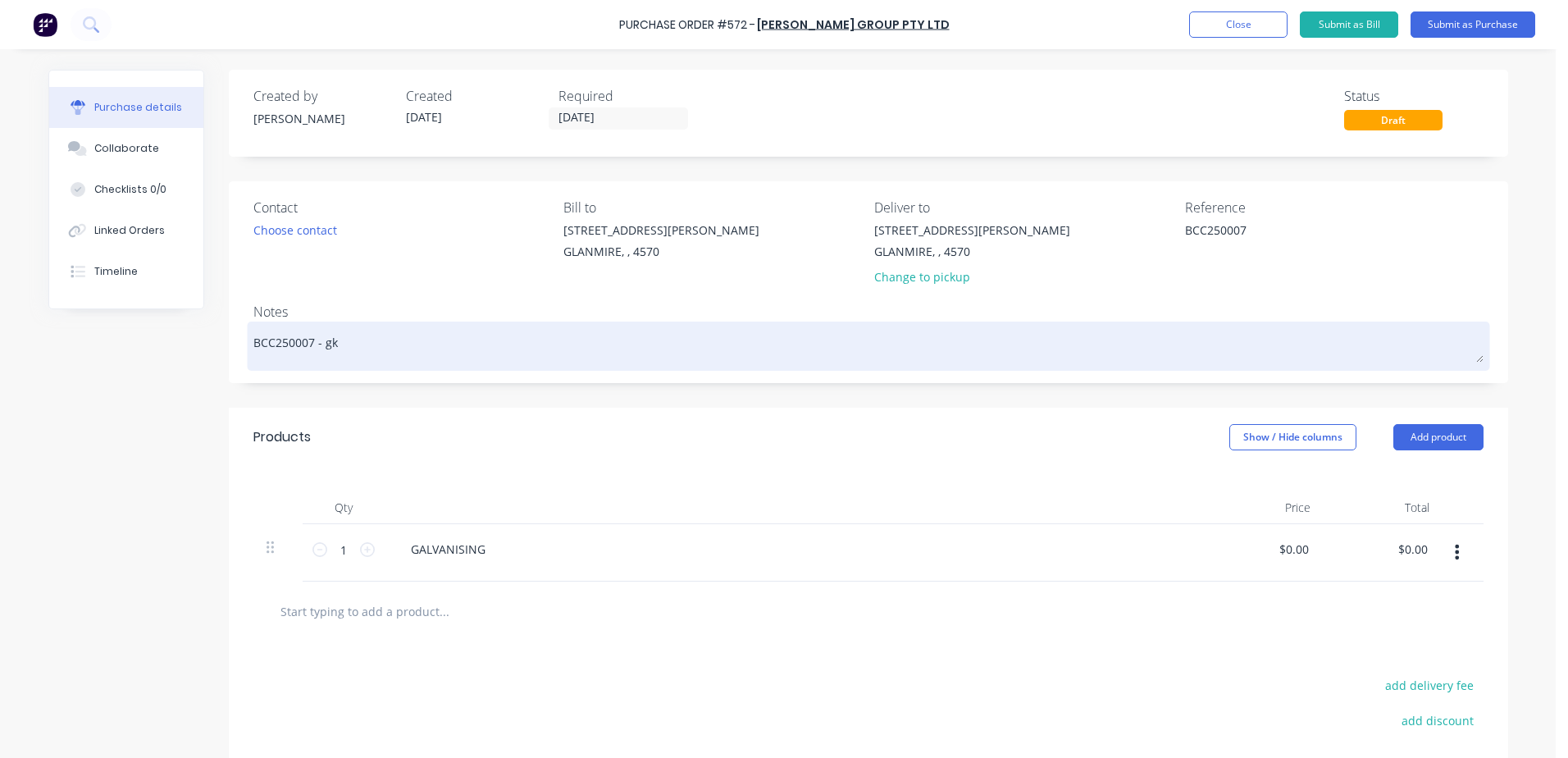
type textarea "x"
type textarea "BCC250007 - gke"
type textarea "x"
type textarea "BCC250007 - gk"
type textarea "x"
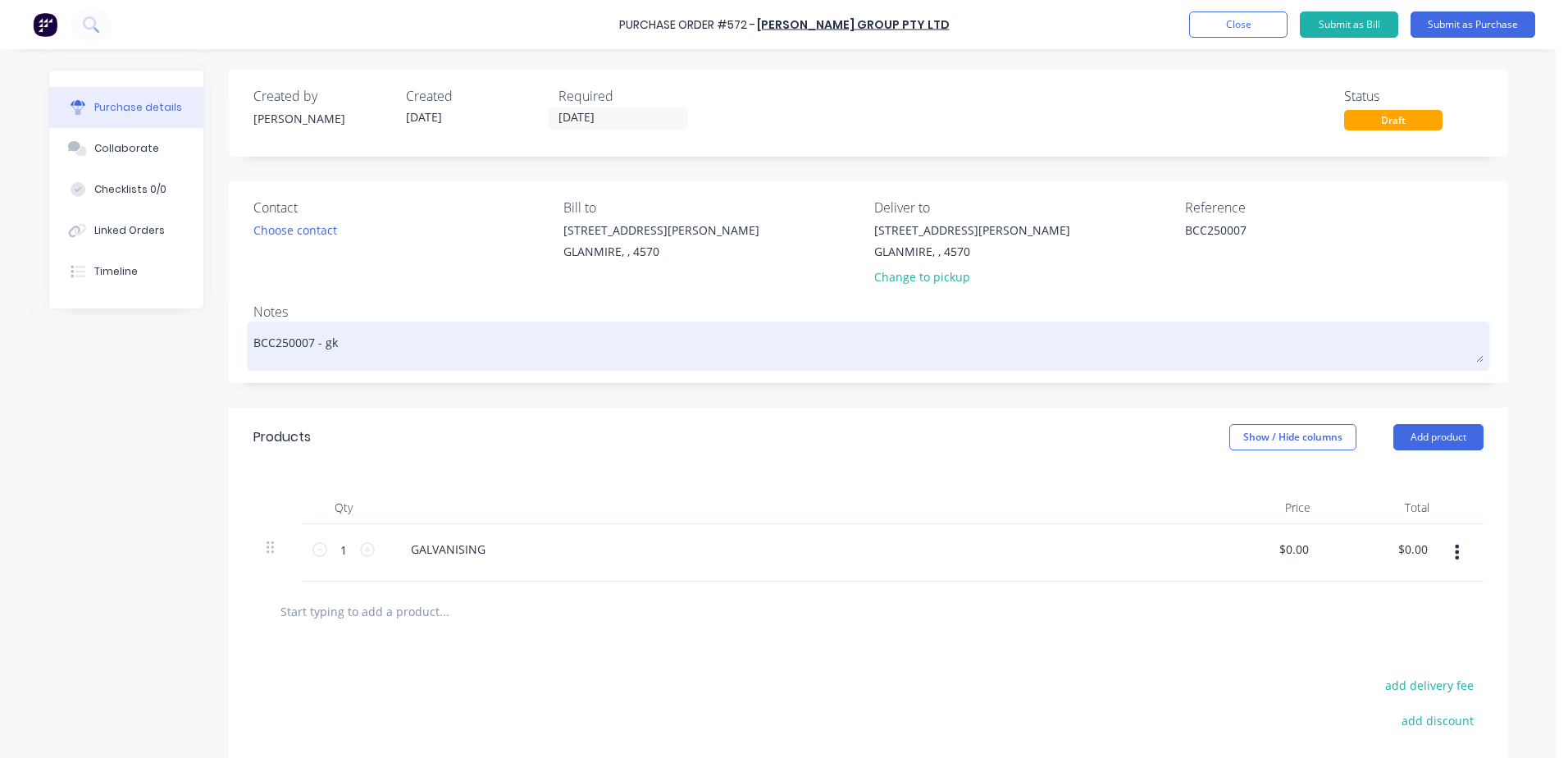
type textarea "BCC250007 - g"
type textarea "x"
type textarea "BCC250007 - gl"
type textarea "x"
type textarea "BCC250007 - [PERSON_NAME]"
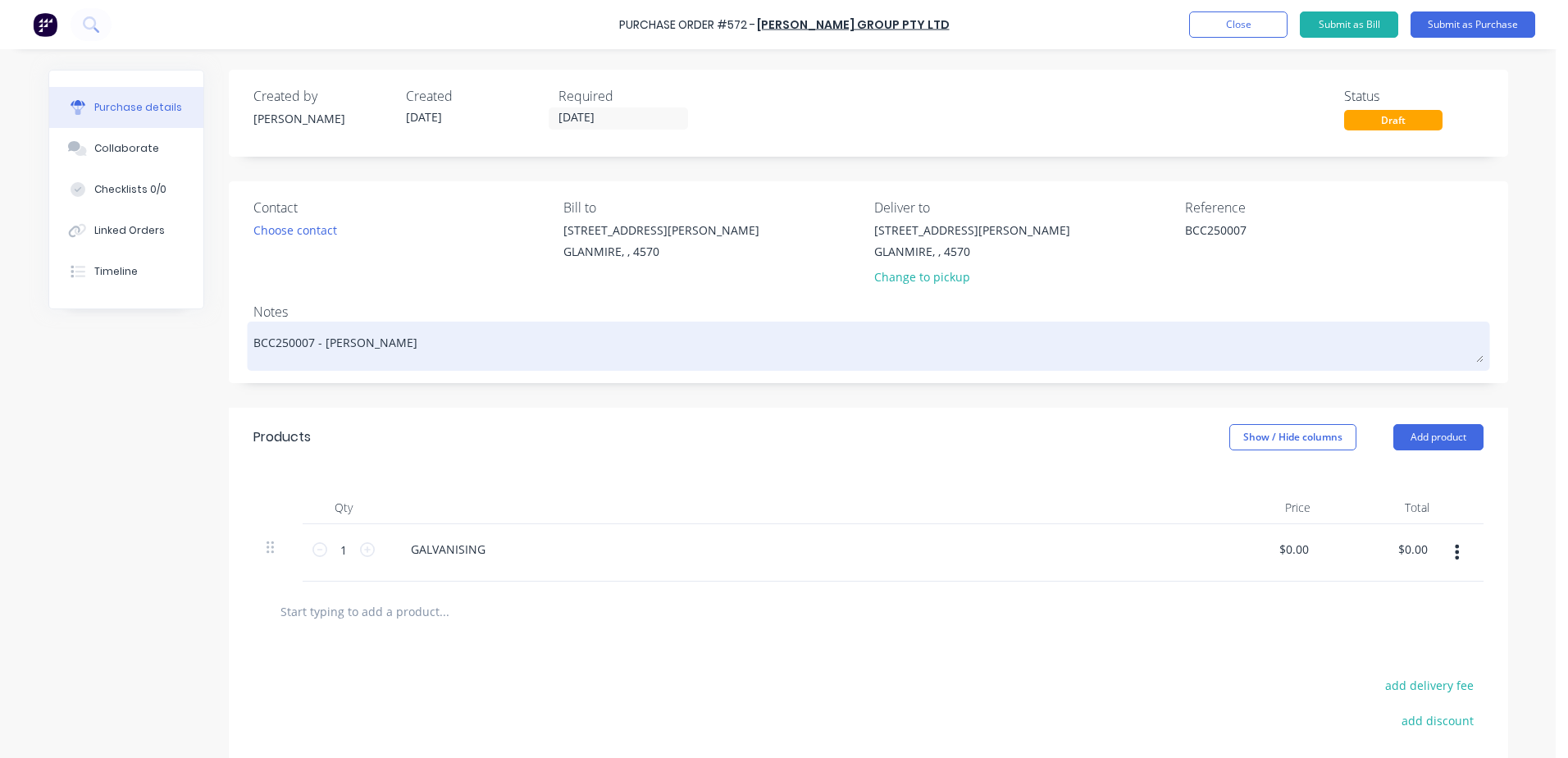
type textarea "x"
type textarea "BCC250007 - [PERSON_NAME]"
type textarea "x"
type textarea "BCC250007 - [PERSON_NAME]"
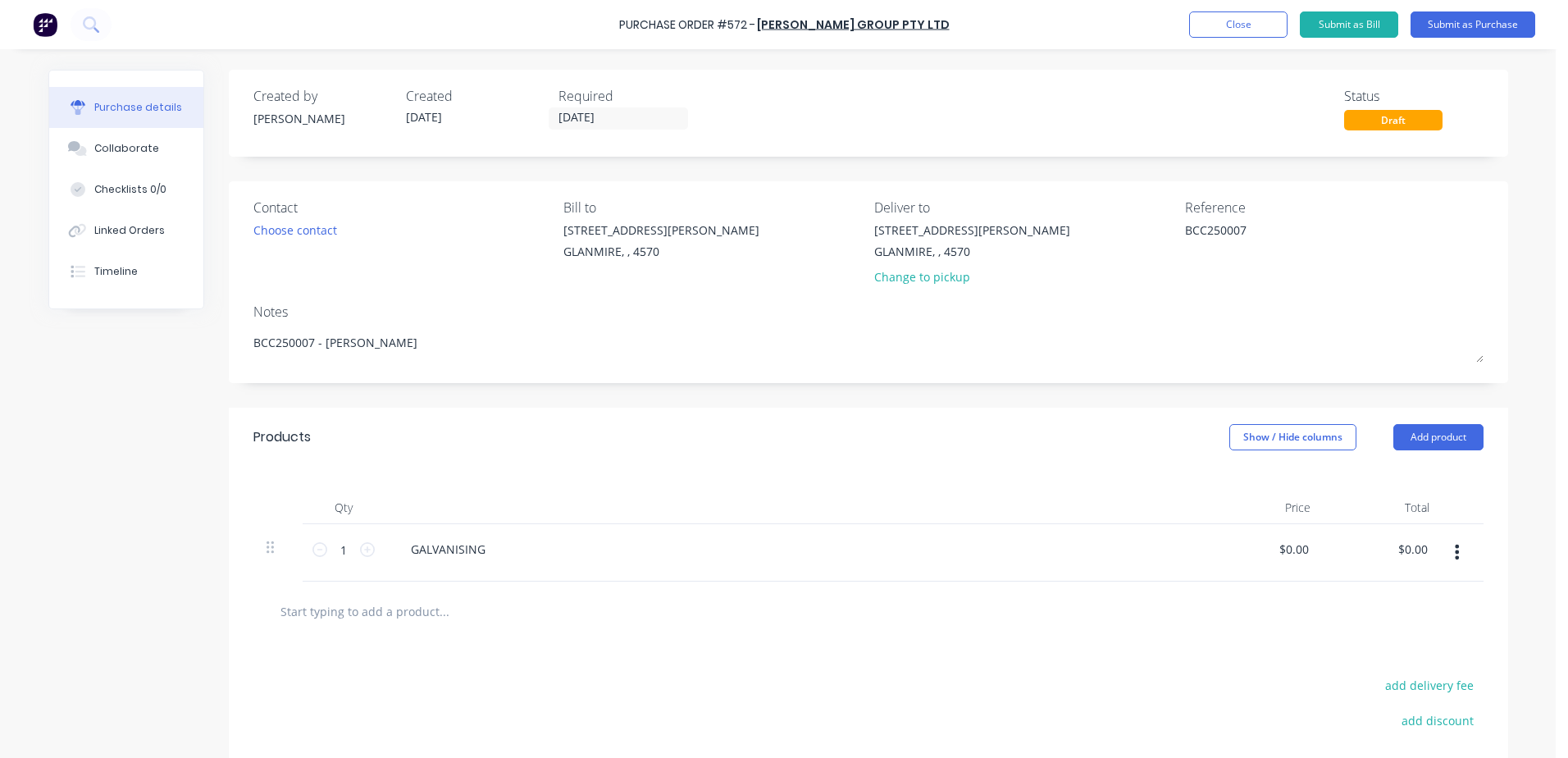
click at [252, 373] on div "Contact Choose contact [PERSON_NAME] to [STREET_ADDRESS][PERSON_NAME] Deliver t…" at bounding box center [868, 282] width 1279 height 202
click at [1473, 24] on button "Submit as Purchase" at bounding box center [1473, 24] width 125 height 27
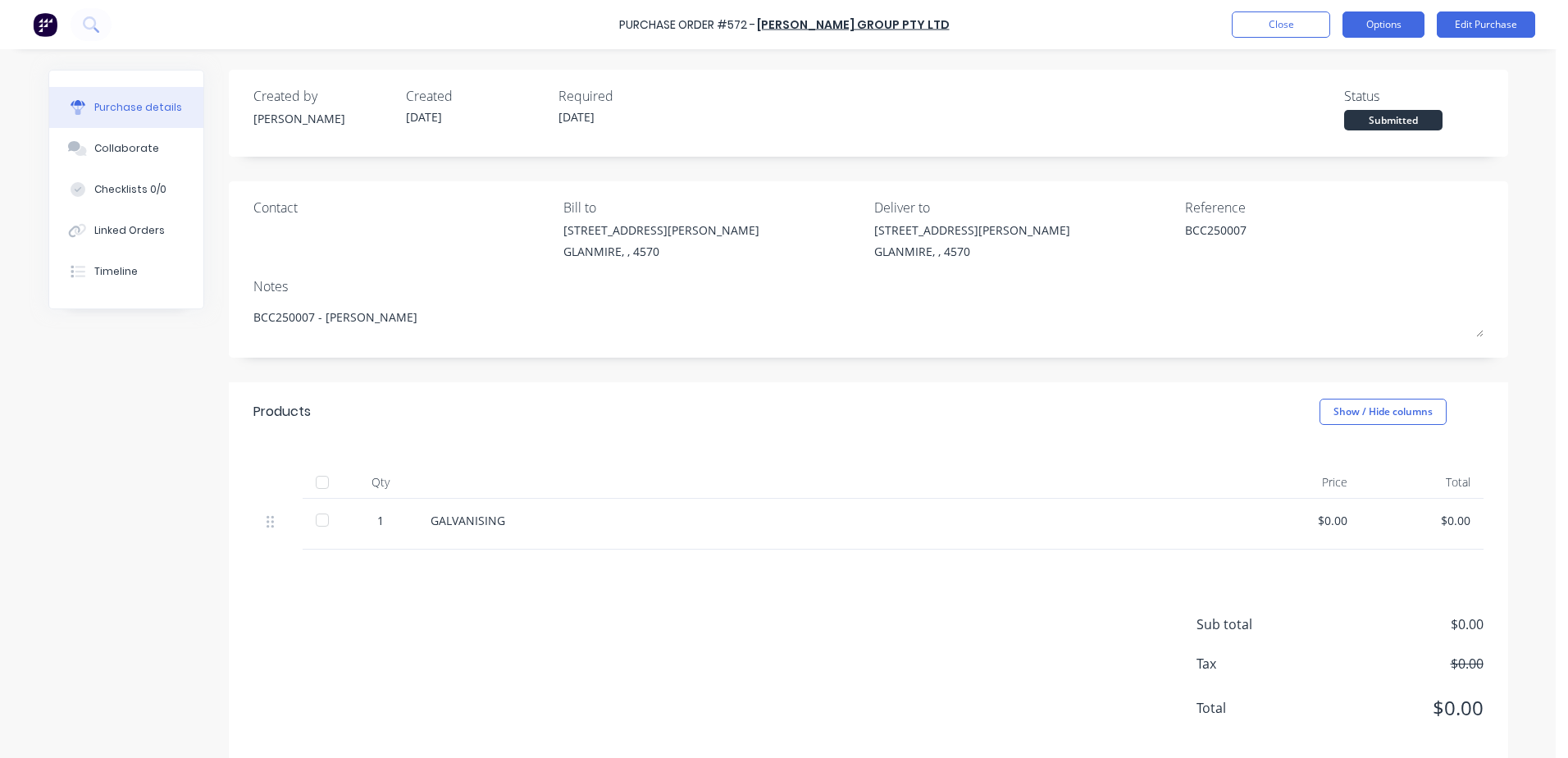
click at [1377, 28] on button "Options" at bounding box center [1383, 24] width 82 height 27
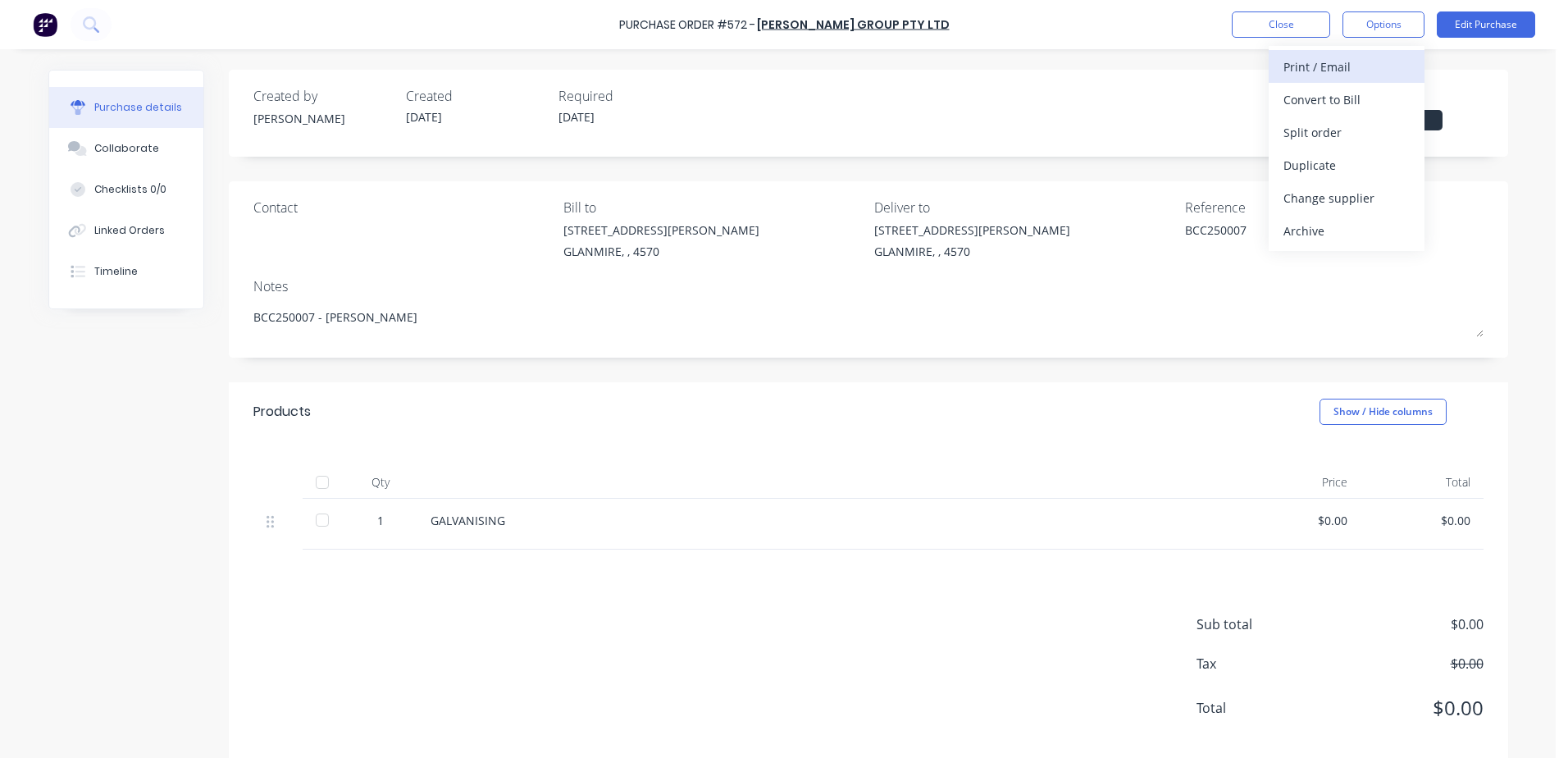
click at [1333, 64] on div "Print / Email" at bounding box center [1346, 67] width 126 height 24
click at [1317, 104] on div "With pricing" at bounding box center [1346, 100] width 126 height 24
type textarea "x"
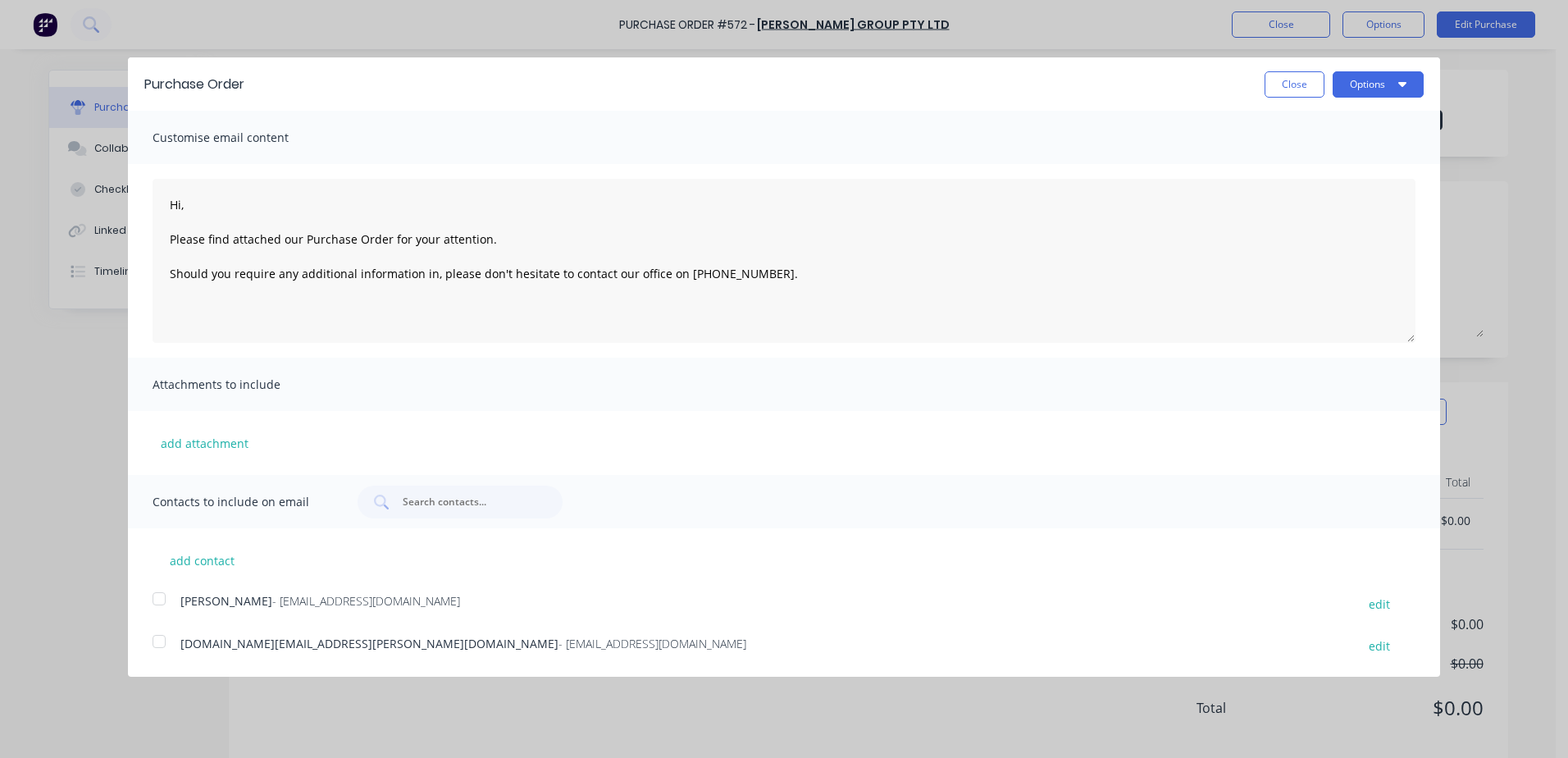
click at [157, 598] on div at bounding box center [159, 598] width 33 height 33
type textarea "Hi, Please find attached our Purchase Order for your attention. Should you requ…"
click at [1370, 83] on button "Options" at bounding box center [1378, 84] width 91 height 27
click at [1323, 157] on div "Email" at bounding box center [1345, 159] width 126 height 24
type textarea "x"
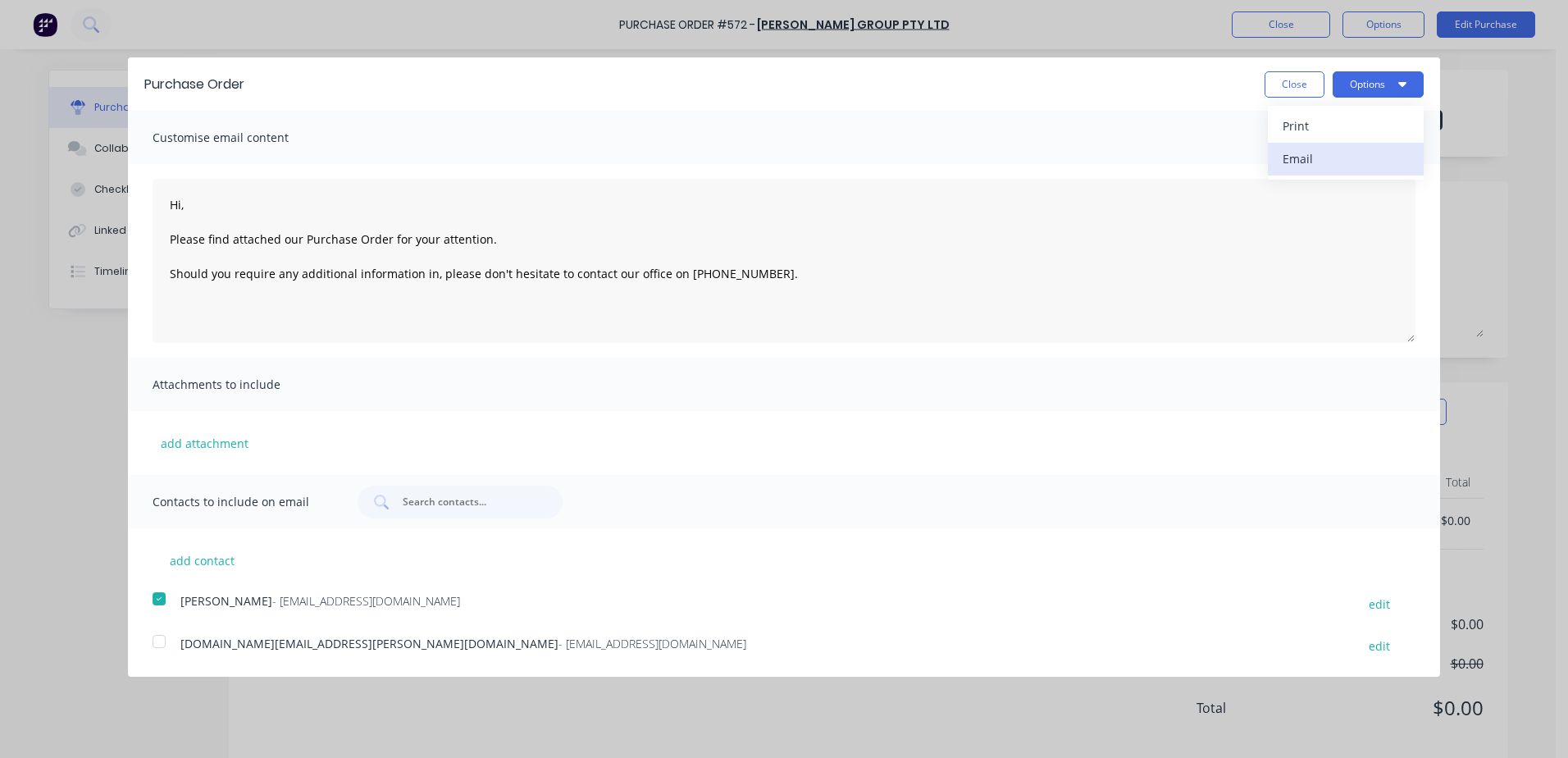
type textarea "Hi, Please find attached our Purchase Order for your attention. Should you requ…"
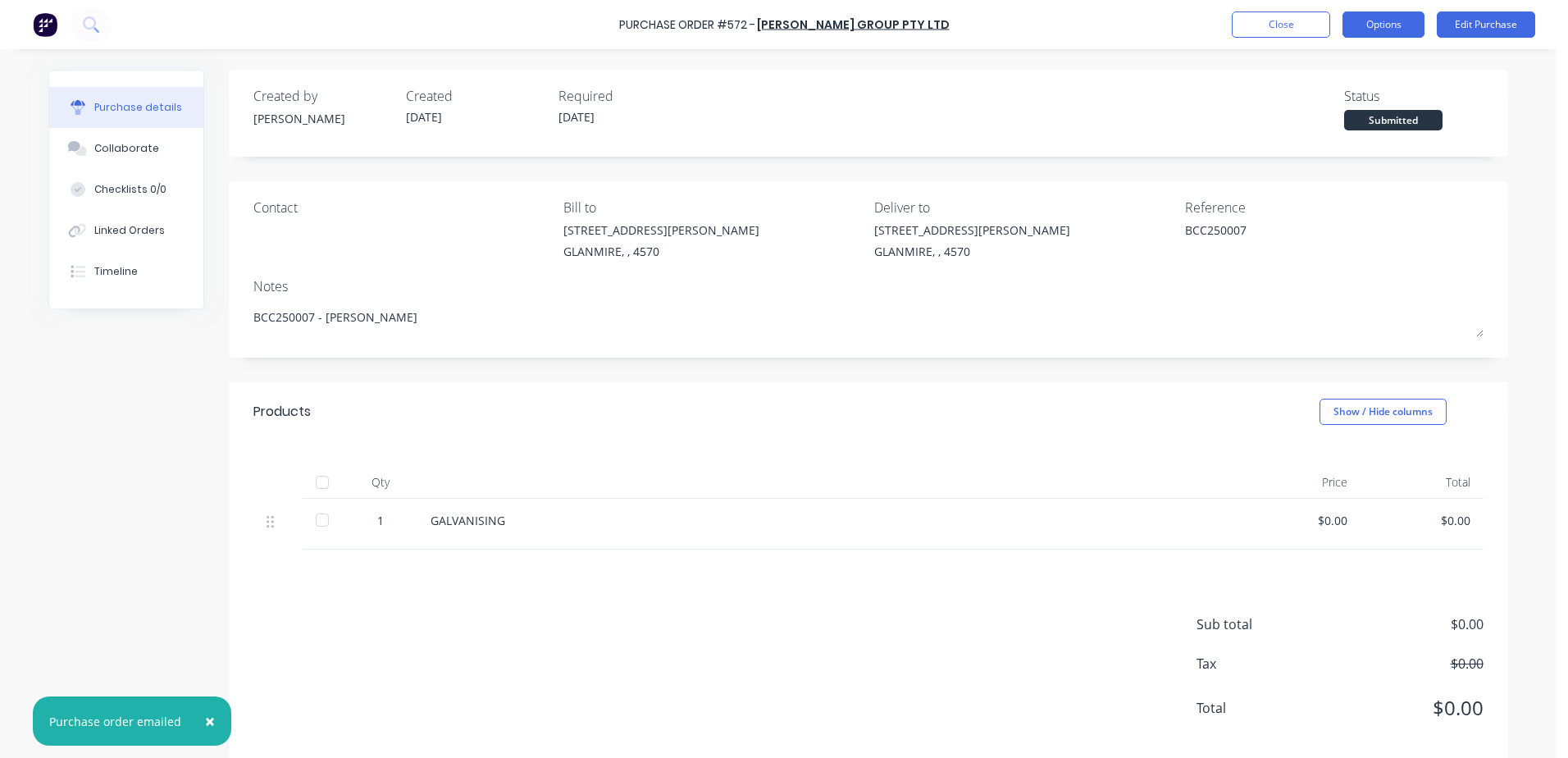
click at [1373, 21] on button "Options" at bounding box center [1383, 24] width 82 height 27
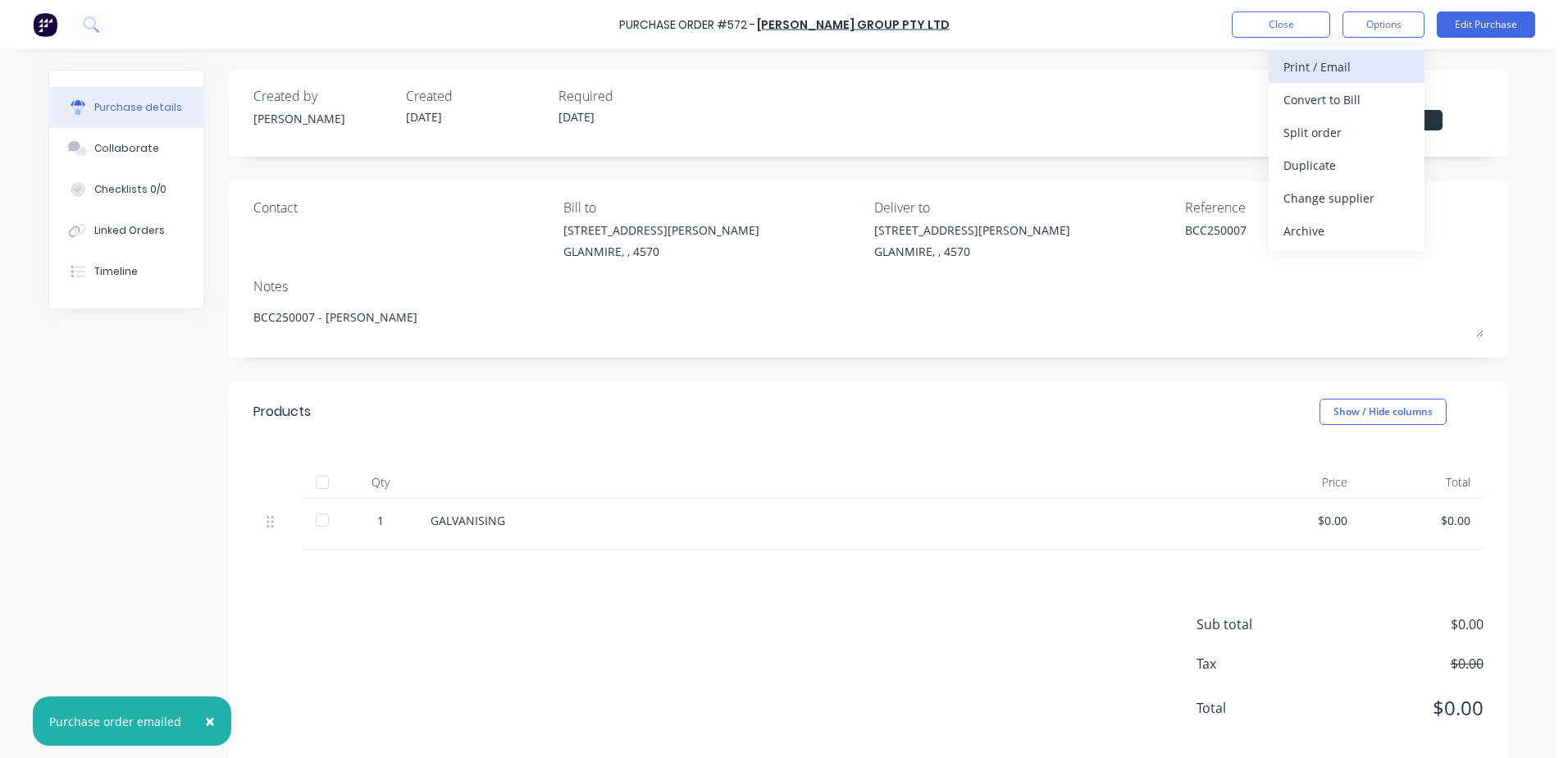
click at [1292, 65] on div "Print / Email" at bounding box center [1346, 67] width 126 height 24
click at [1308, 94] on div "With pricing" at bounding box center [1346, 100] width 126 height 24
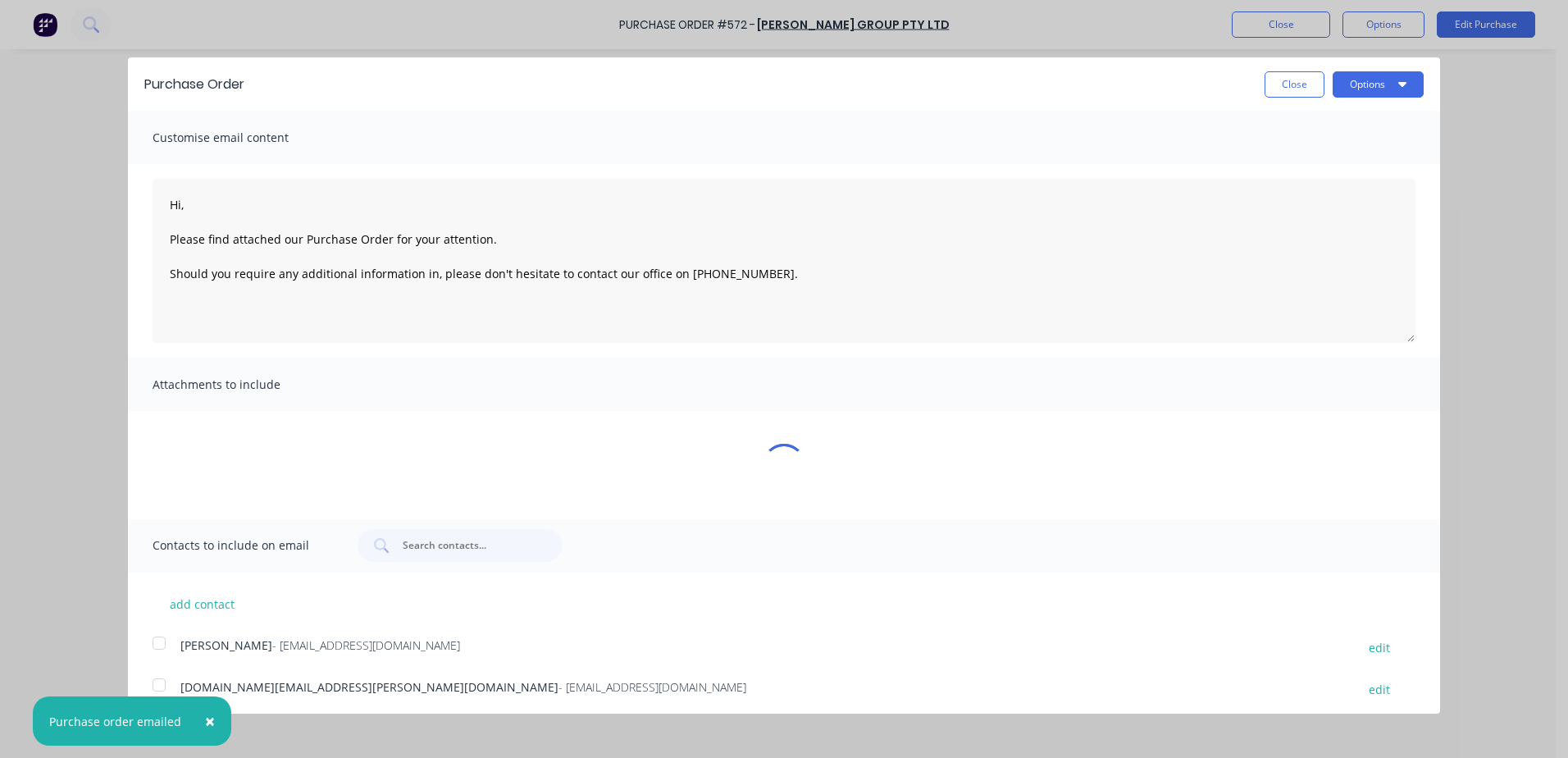
type textarea "x"
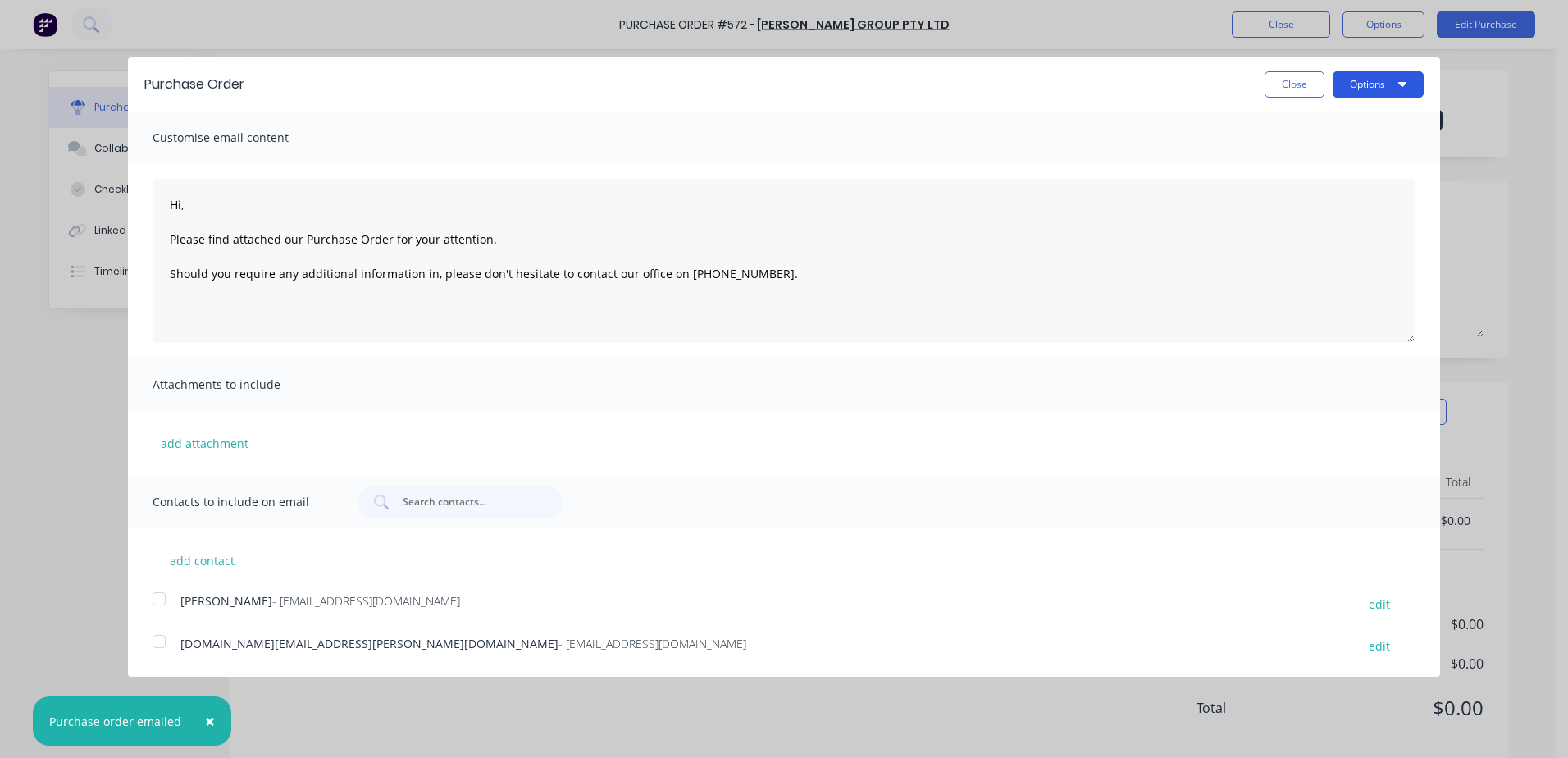
click at [1356, 78] on button "Options" at bounding box center [1378, 84] width 91 height 27
click at [1313, 126] on div "Print" at bounding box center [1345, 126] width 126 height 24
type textarea "Hi, Please find attached our Purchase Order for your attention. Should you requ…"
type textarea "x"
type textarea "Hi, Please find attached our Purchase Order for your attention. Should you requ…"
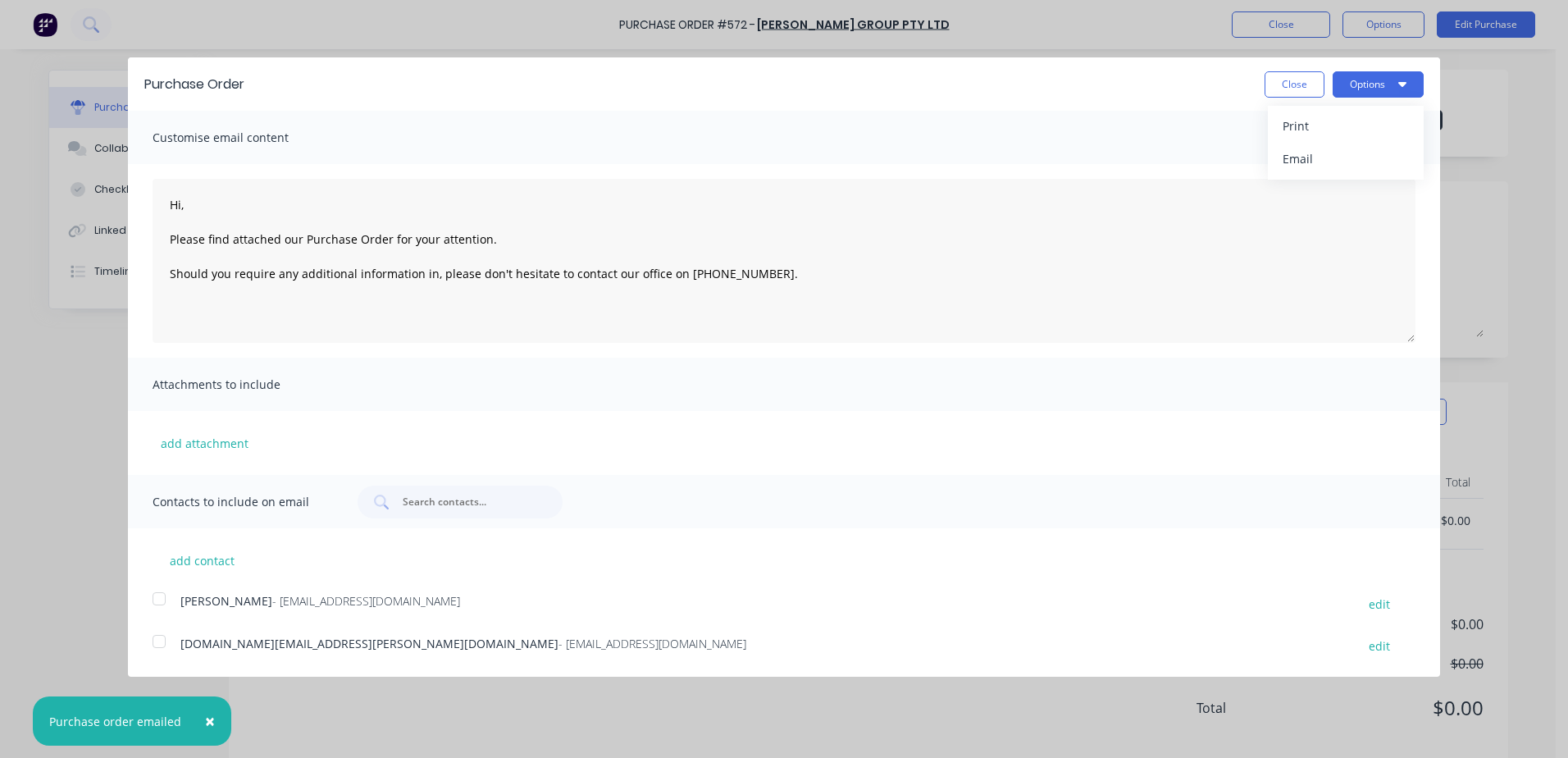
type textarea "x"
type textarea "Hi, Please find attached our Purchase Order for your attention. Should you requ…"
type textarea "x"
type textarea "Hi, Please find attached our Purchase Order for your attention. Should you requ…"
type textarea "x"
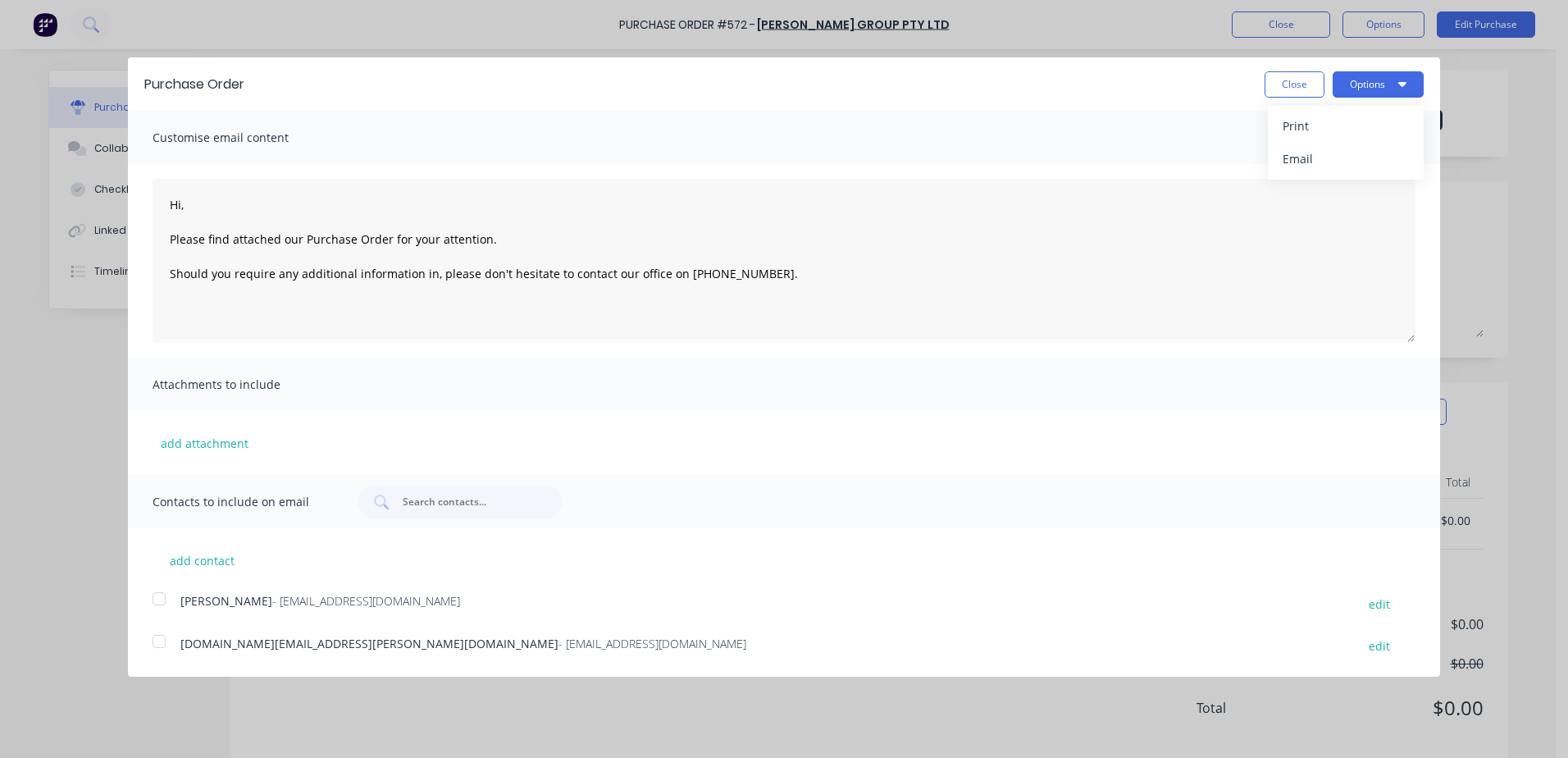
type textarea "Hi, Please find attached our Purchase Order for your attention. Should you requ…"
type textarea "x"
type textarea "Hi, Please find attached our Purchase Order for your attention. Should you requ…"
type textarea "x"
type textarea "Hi, Please find attached our Purchase Order for your attention. Should you requ…"
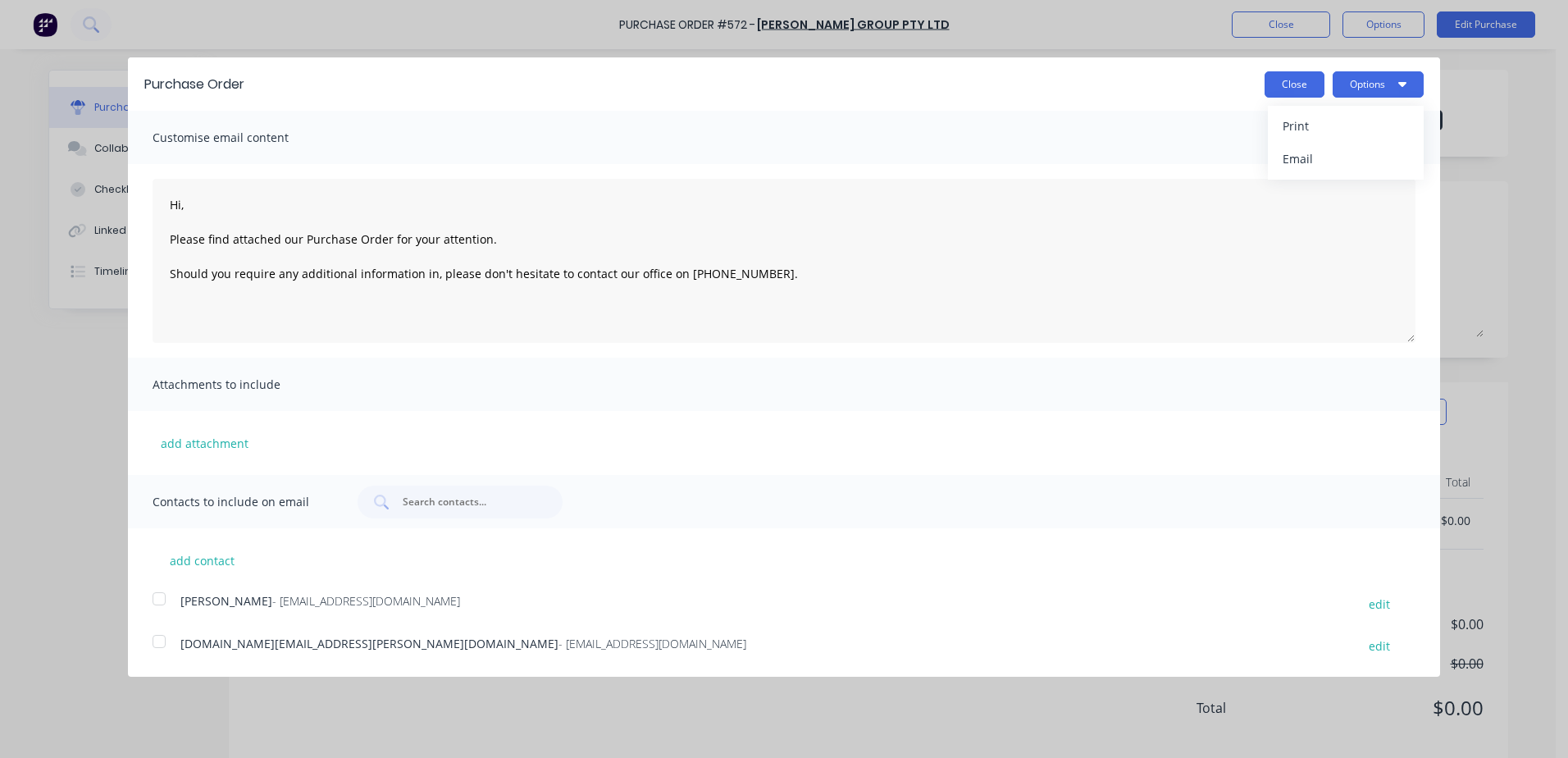
click at [1301, 83] on button "Close" at bounding box center [1295, 84] width 60 height 27
type textarea "x"
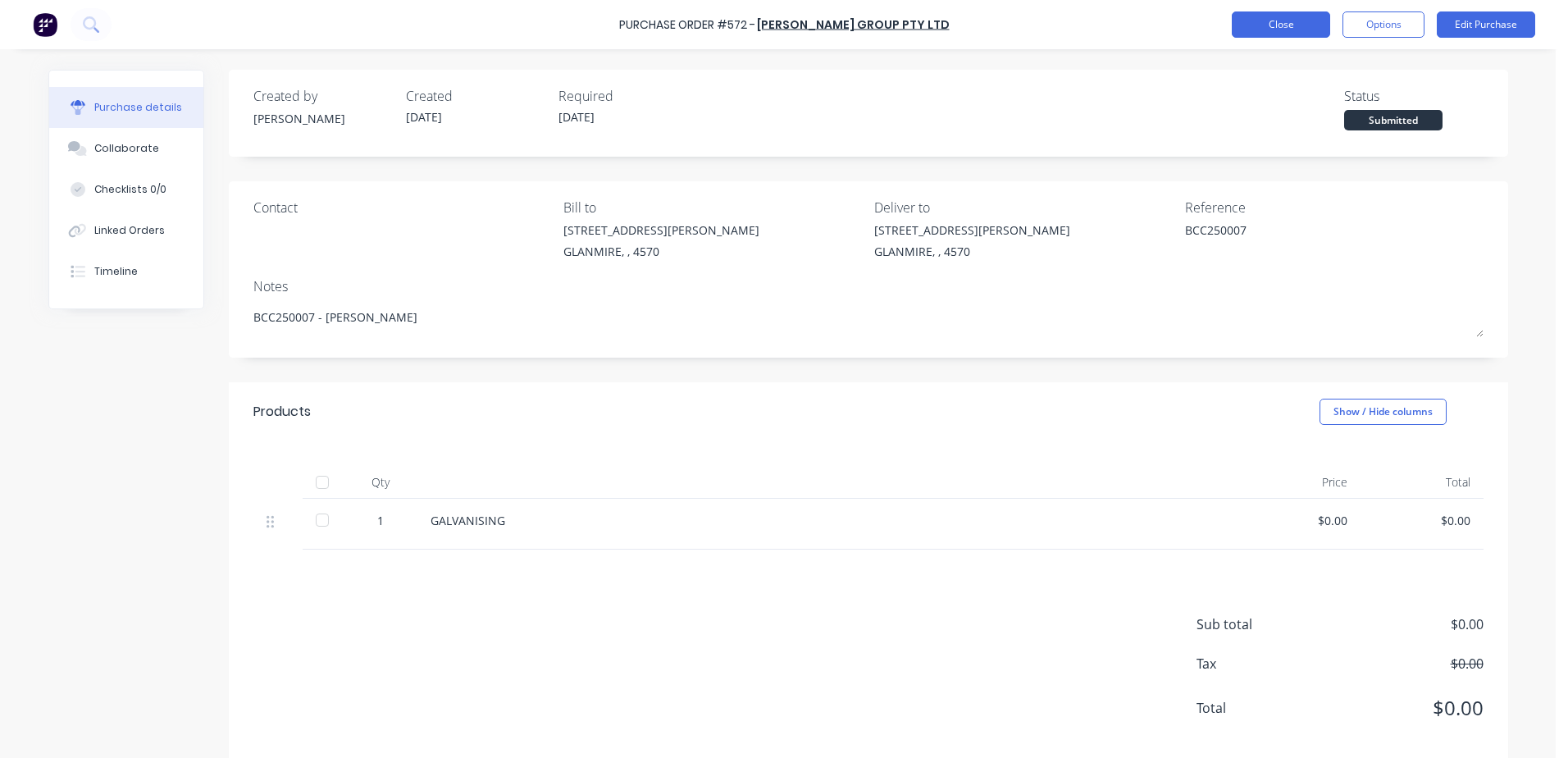
click at [1292, 26] on button "Close" at bounding box center [1281, 24] width 98 height 27
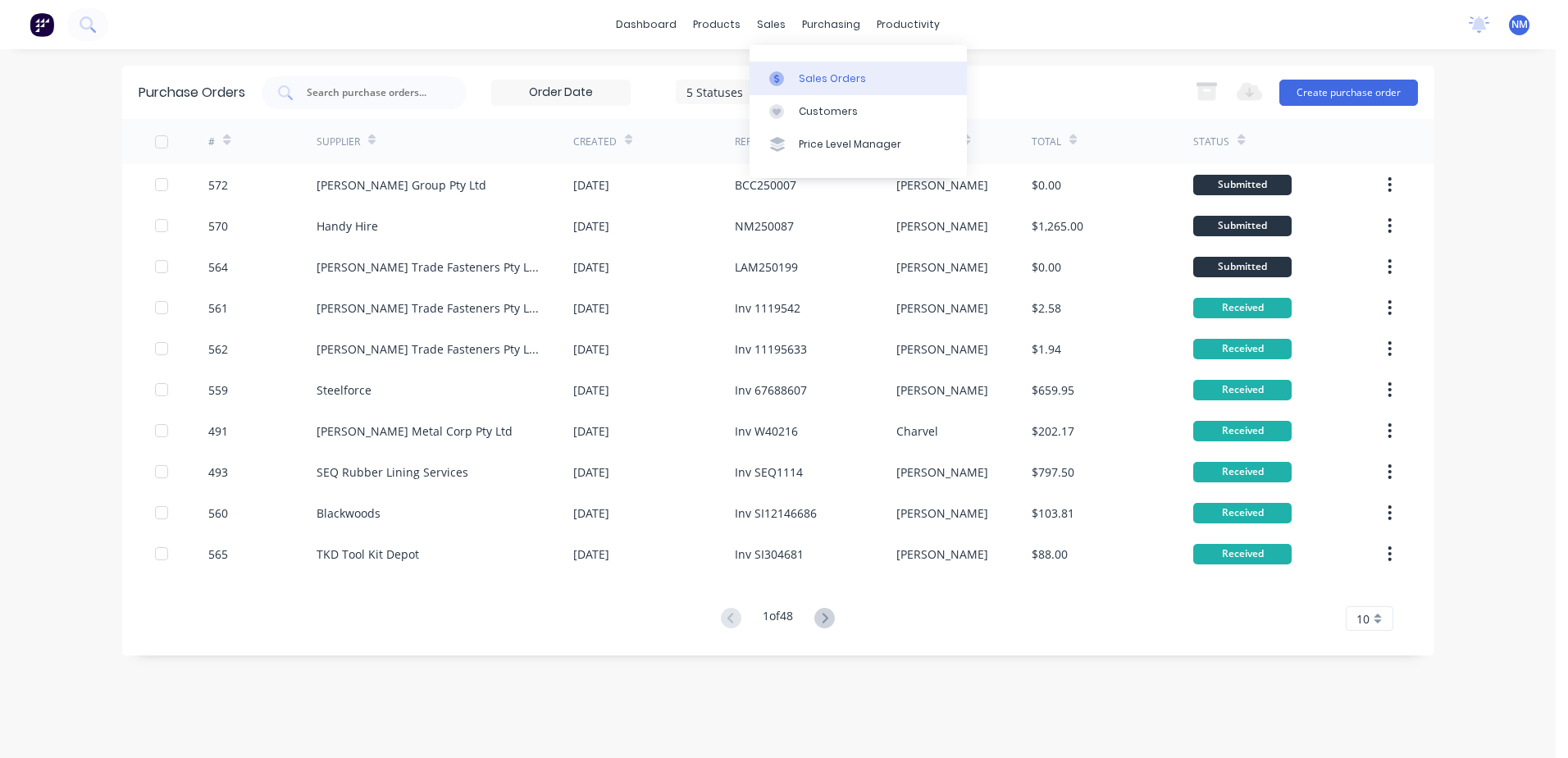
click at [806, 74] on div "Sales Orders" at bounding box center [832, 78] width 67 height 15
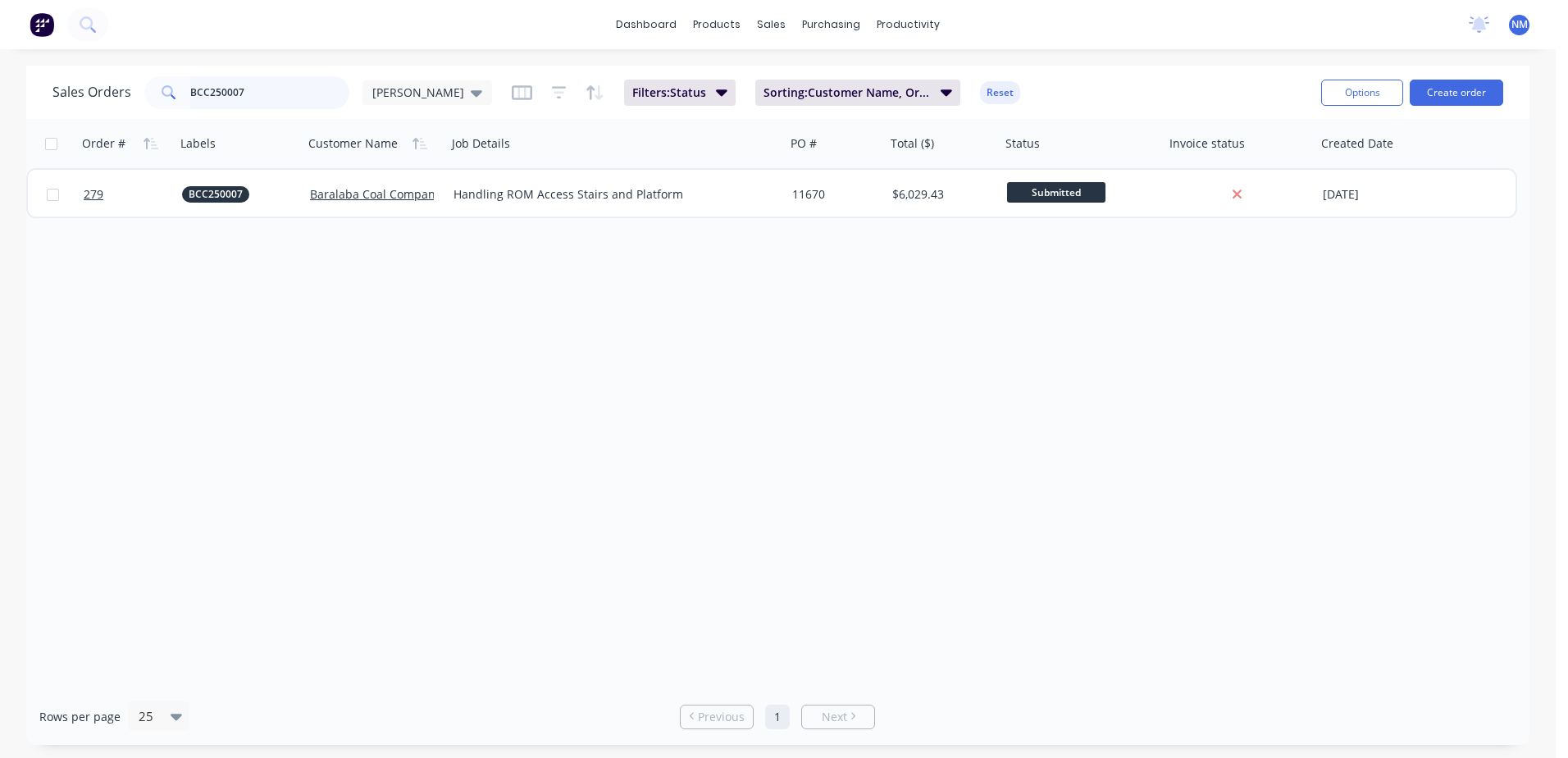
click at [259, 89] on input "BCC250007" at bounding box center [270, 93] width 160 height 33
type input "B"
type input "nes250178"
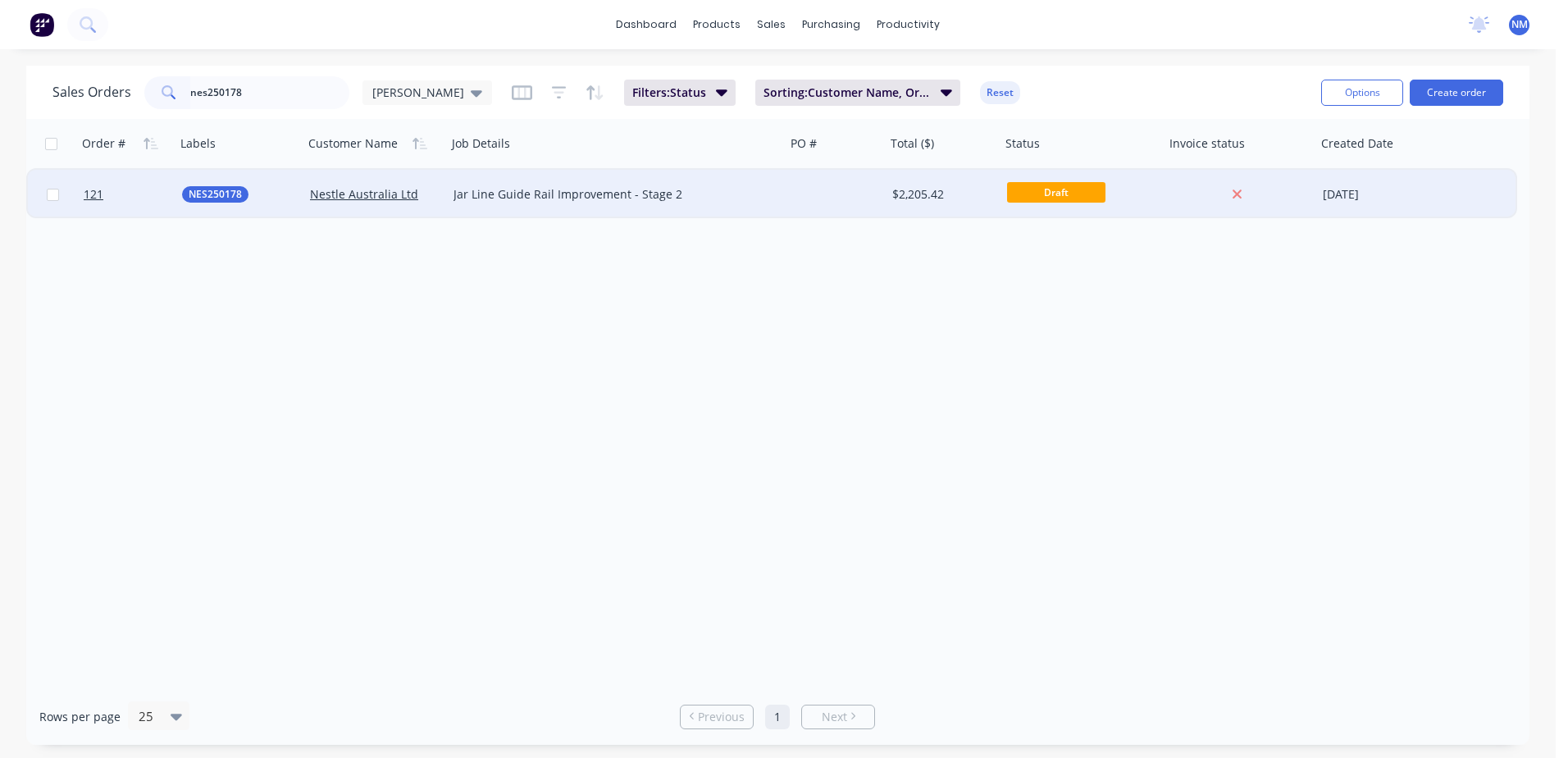
click at [873, 193] on div at bounding box center [836, 193] width 100 height 49
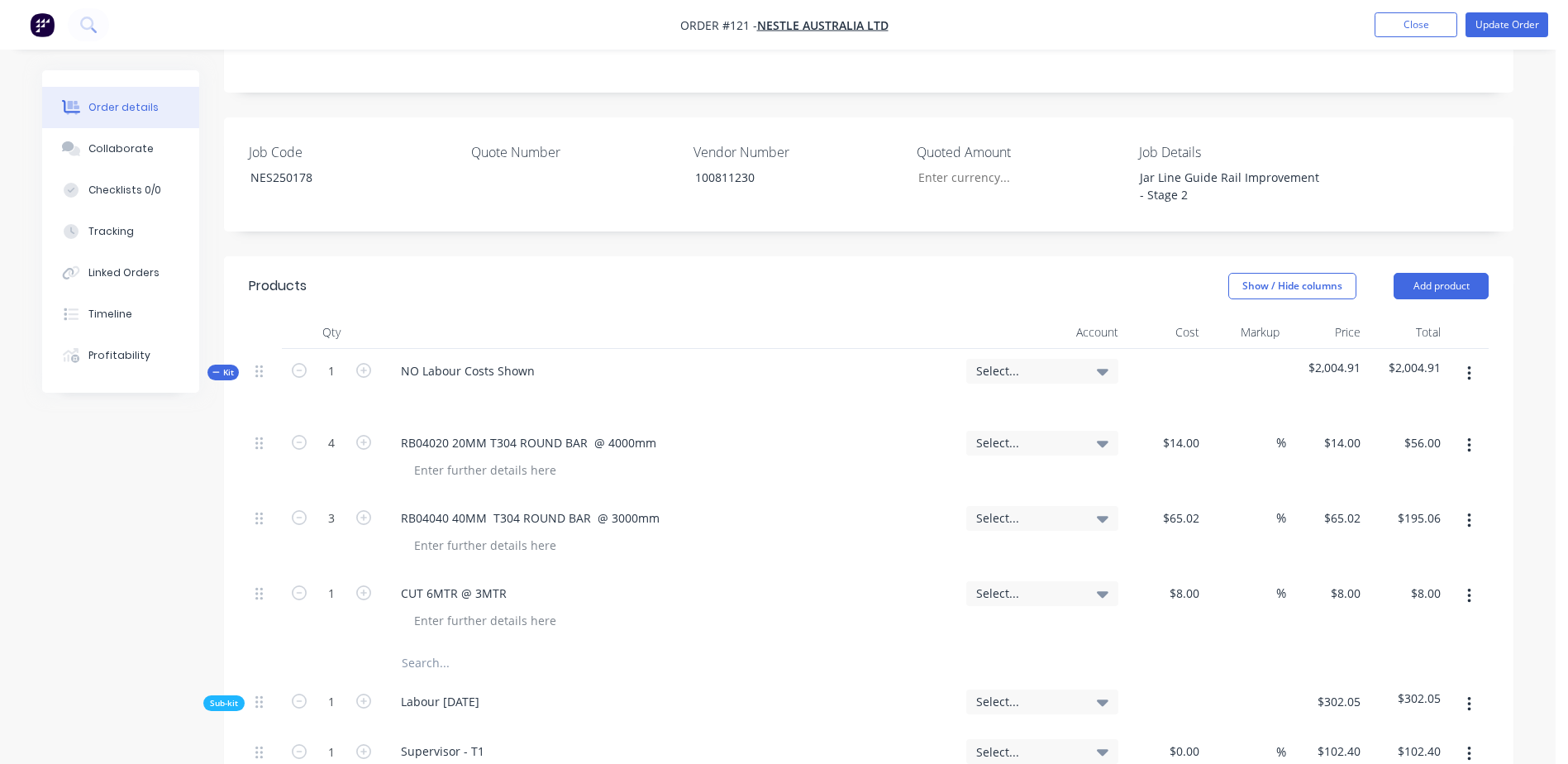
scroll to position [413, 0]
click at [411, 648] on input "text" at bounding box center [567, 664] width 331 height 33
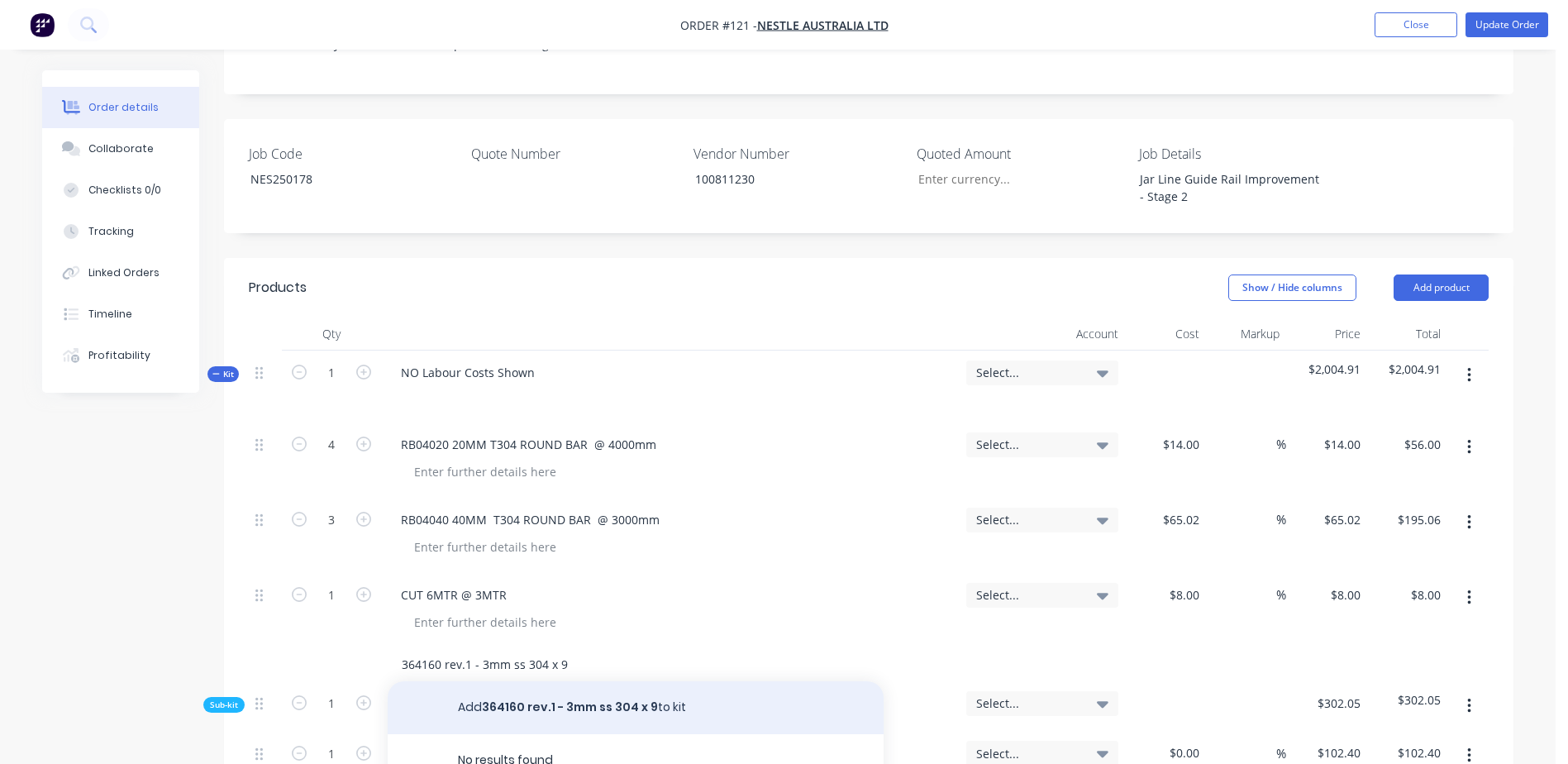
type input "364160 rev.1 - 3mm ss 304 x 9"
click at [539, 681] on button "Add 364160 rev.1 - 3mm ss 304 x 9 to kit" at bounding box center [635, 707] width 496 height 53
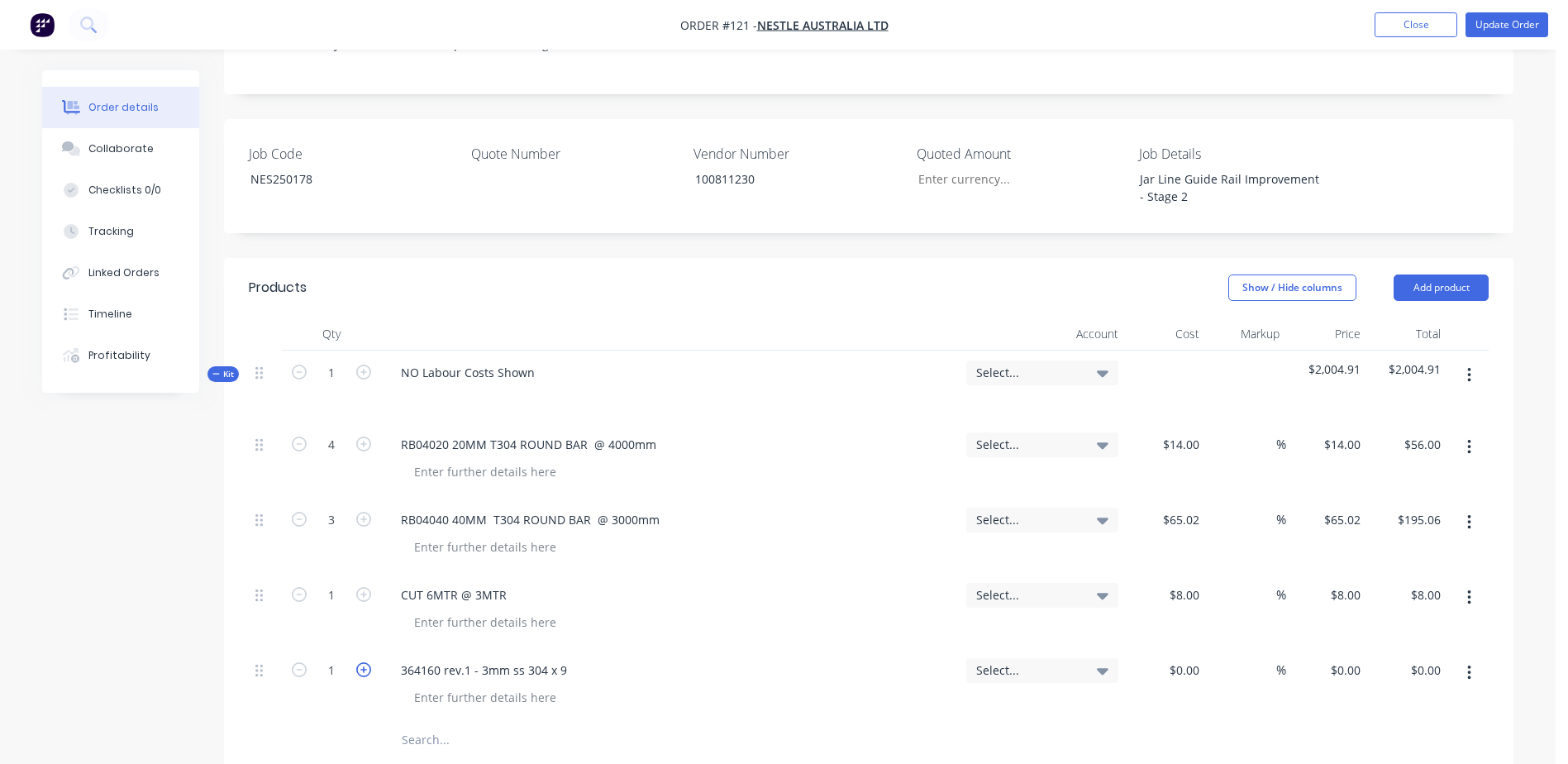
click at [363, 662] on icon "button" at bounding box center [363, 669] width 15 height 15
click at [365, 662] on icon "button" at bounding box center [363, 669] width 15 height 15
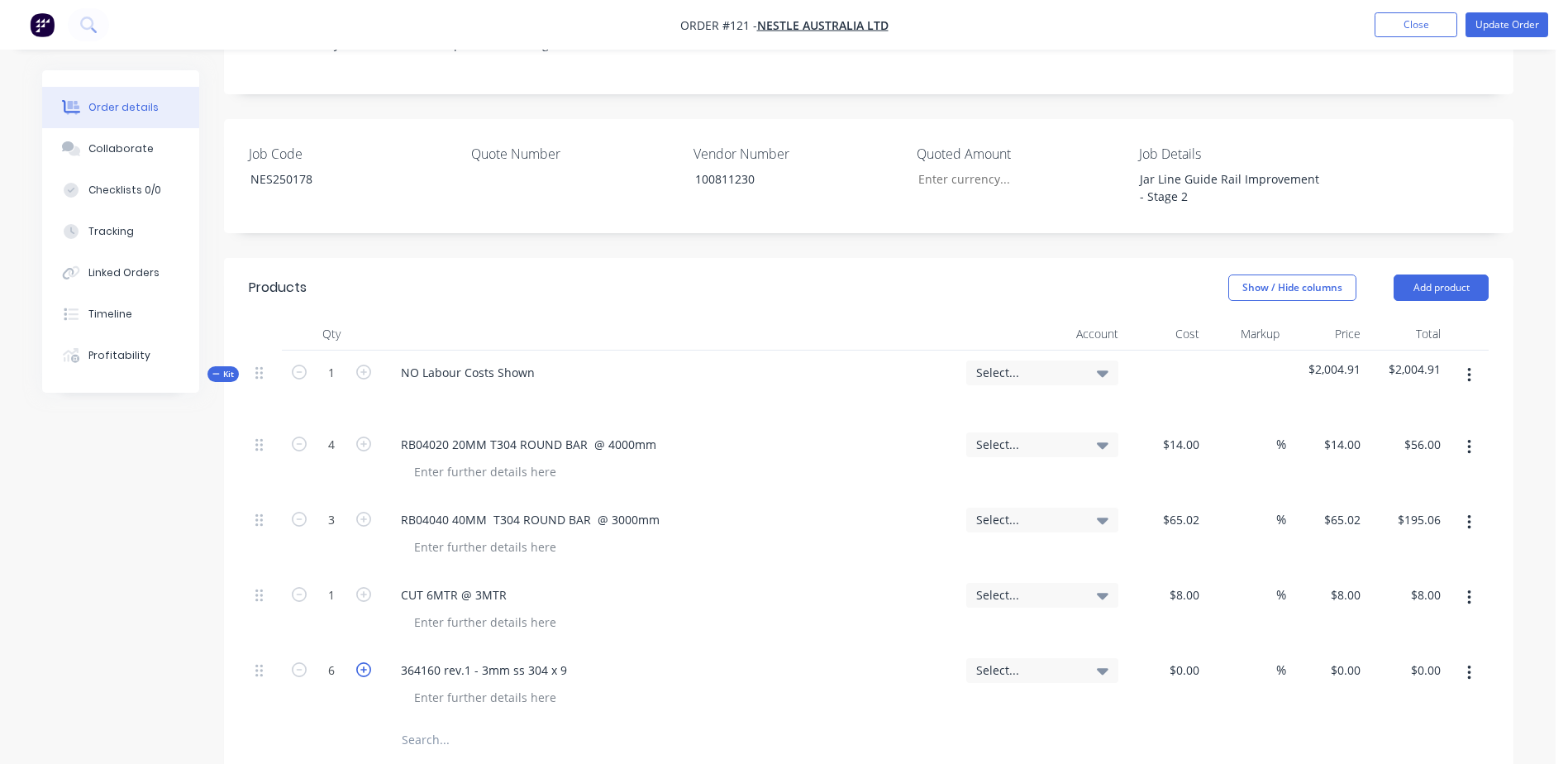
click at [365, 662] on icon "button" at bounding box center [363, 669] width 15 height 15
type input "9"
drag, startPoint x: 1169, startPoint y: 625, endPoint x: 1257, endPoint y: 599, distance: 91.8
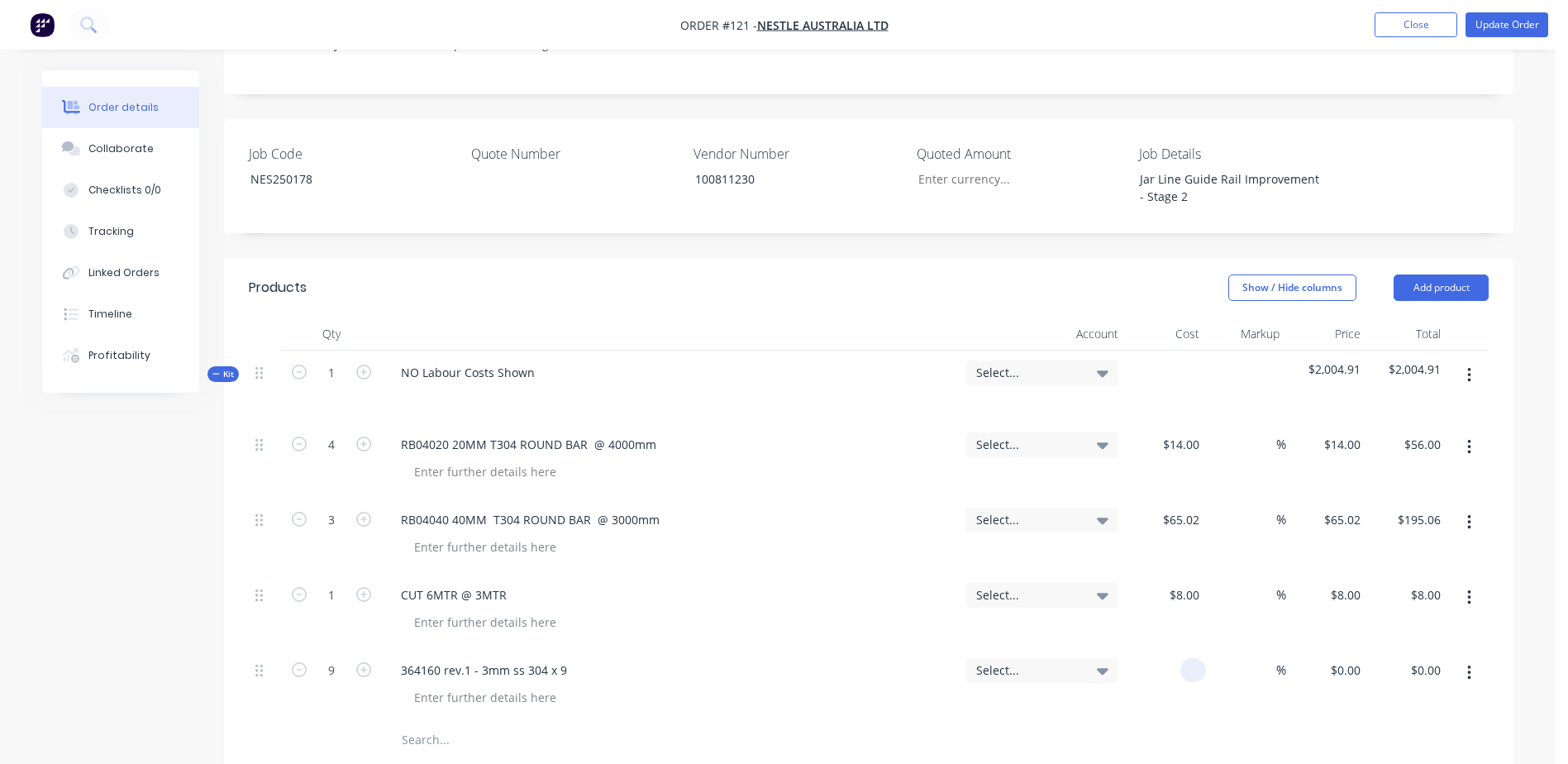
click at [1257, 599] on div "4 RB04020 20MM T304 ROUND BAR @ 4000mm Select... $14.00 $14.00 % $14.00 $14.00 …" at bounding box center [868, 573] width 1240 height 301
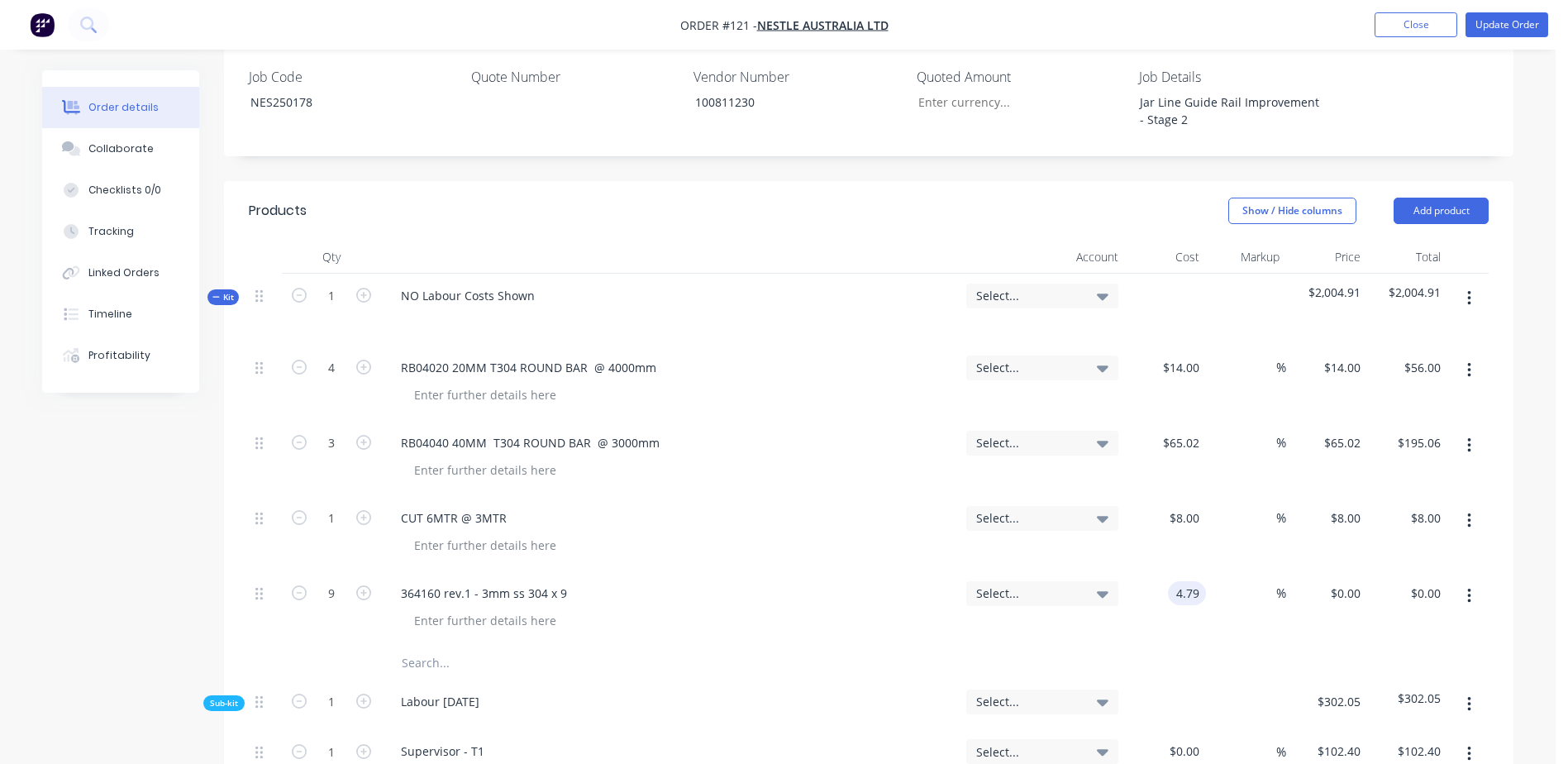
scroll to position [579, 0]
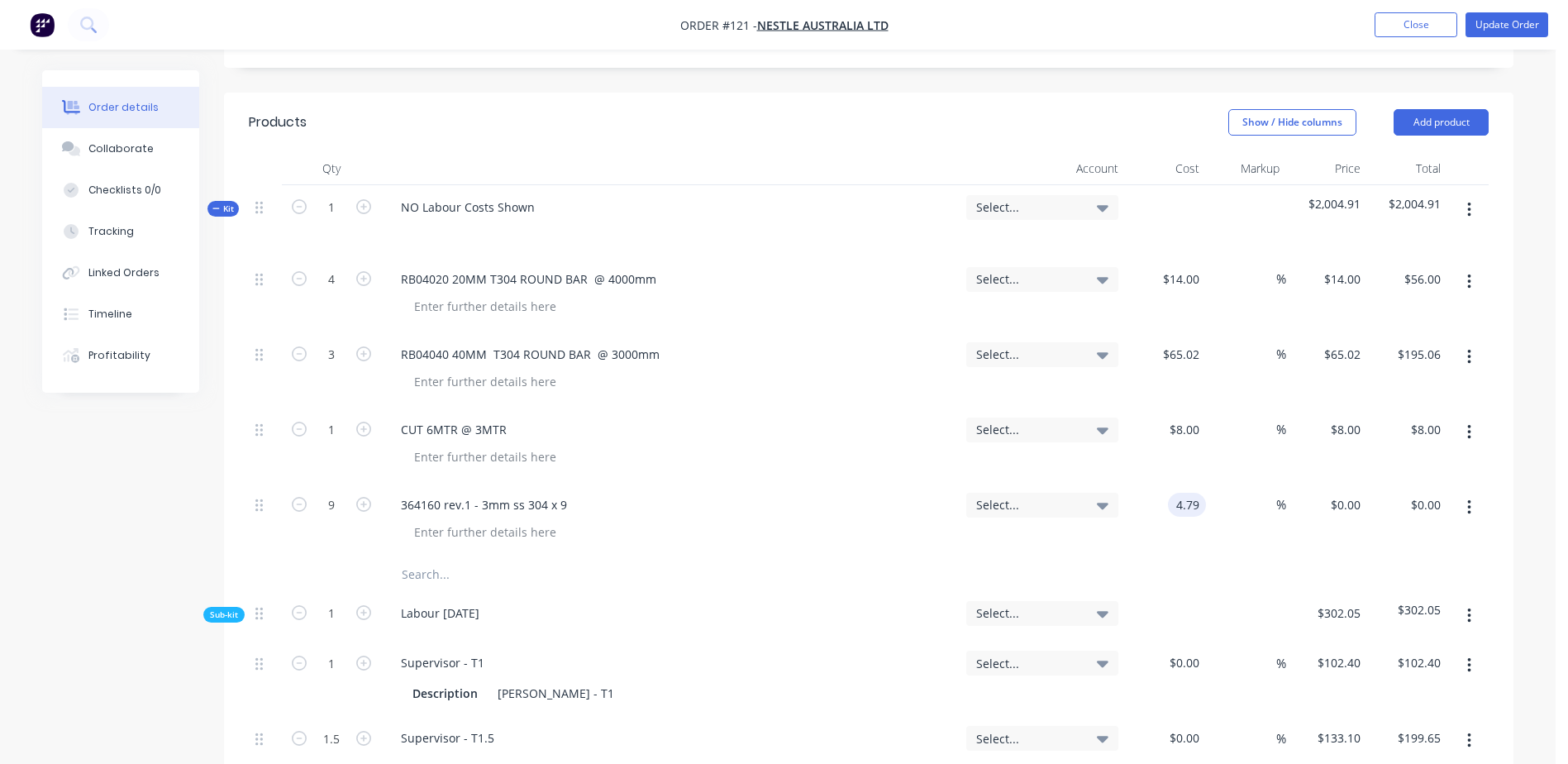
type input "$4.79"
type input "$43.11"
click at [422, 558] on input "text" at bounding box center [567, 574] width 331 height 33
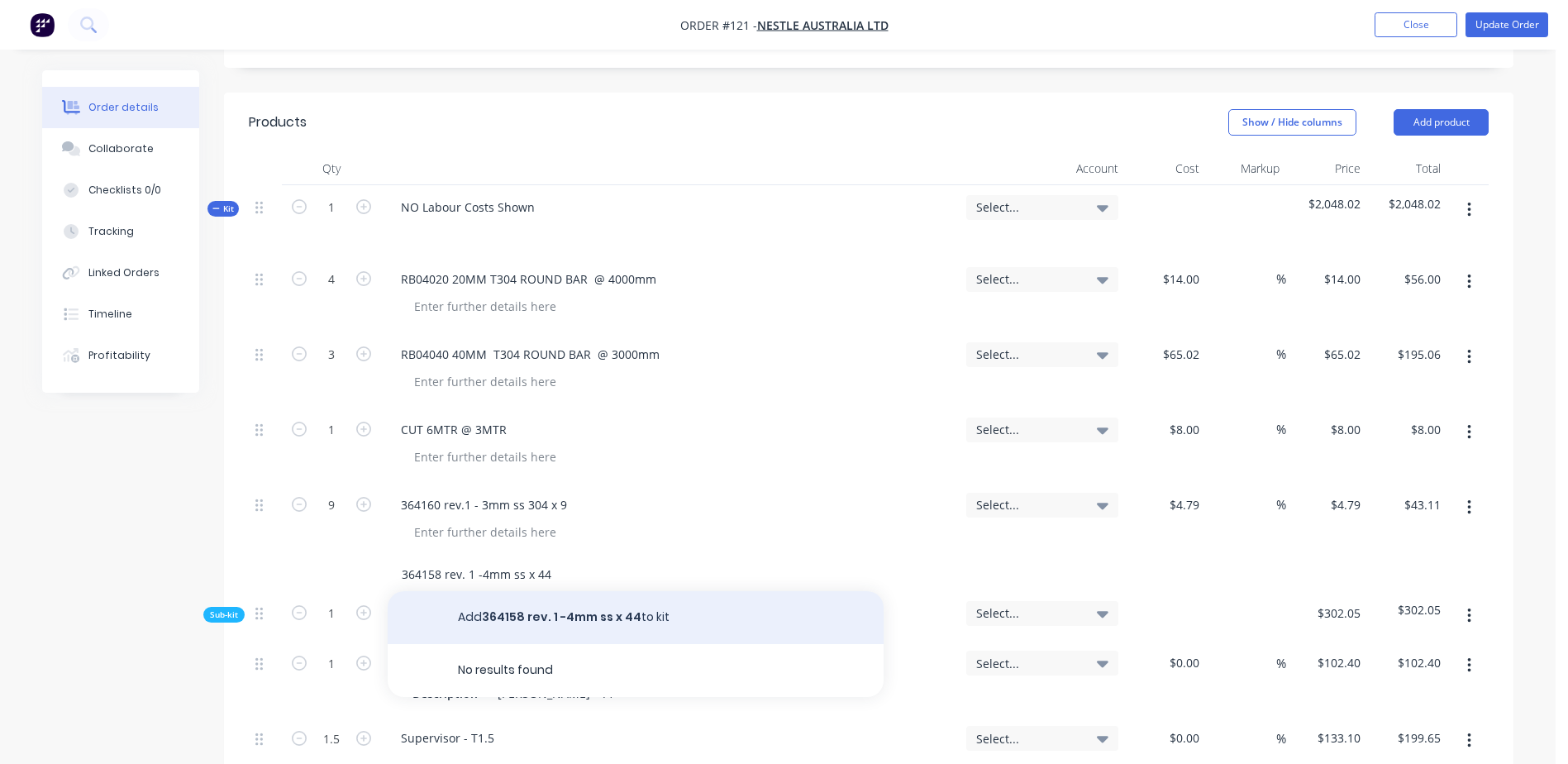
type input "364158 rev. 1 -4mm ss x 44"
click at [506, 591] on button "Add 364158 rev. 1 -4mm ss x 44 to kit" at bounding box center [635, 617] width 496 height 53
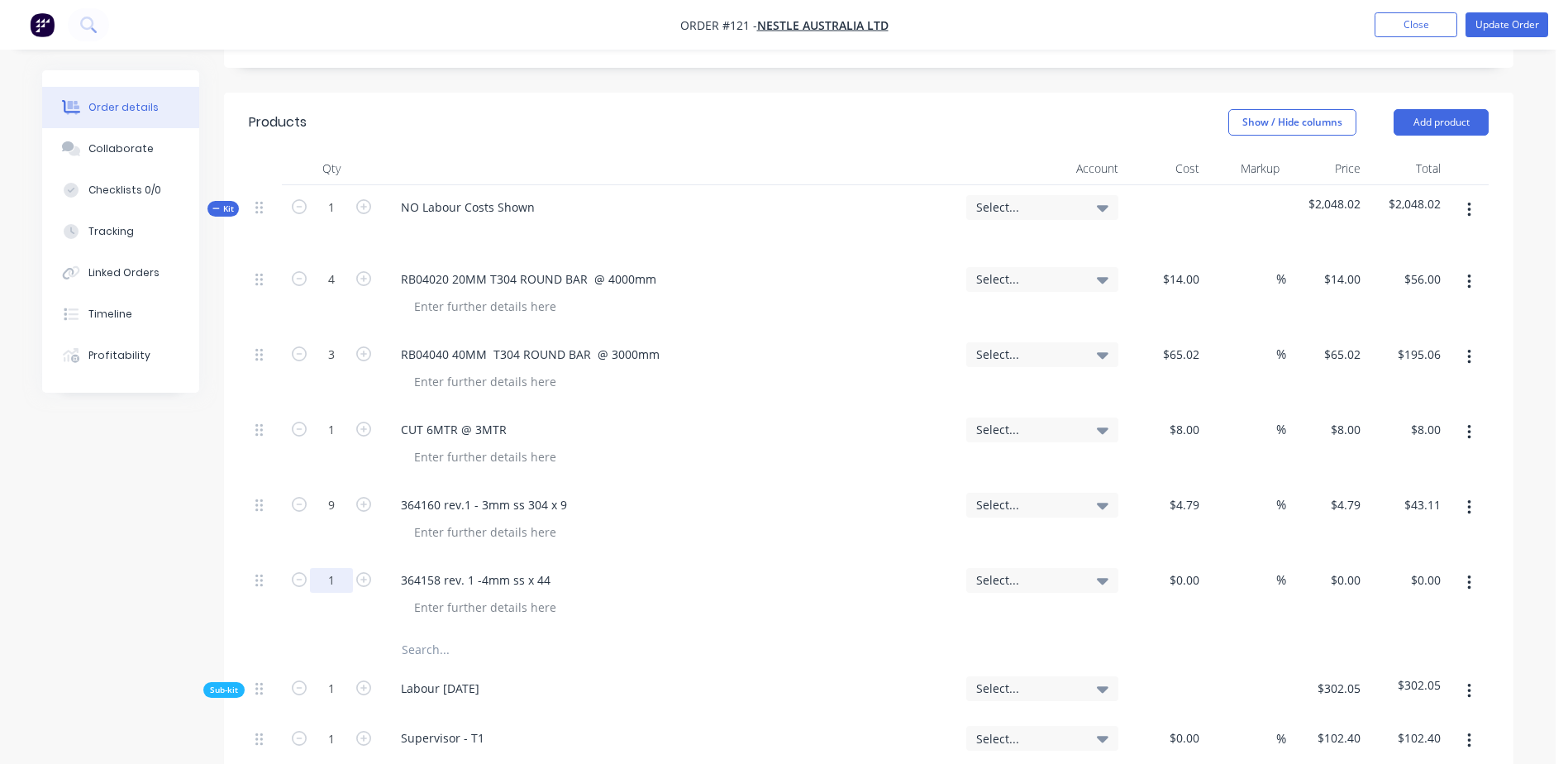
click at [330, 567] on input "1" at bounding box center [332, 579] width 43 height 25
type input "44"
click at [1179, 558] on div "$0.00 $0.00" at bounding box center [1166, 595] width 81 height 75
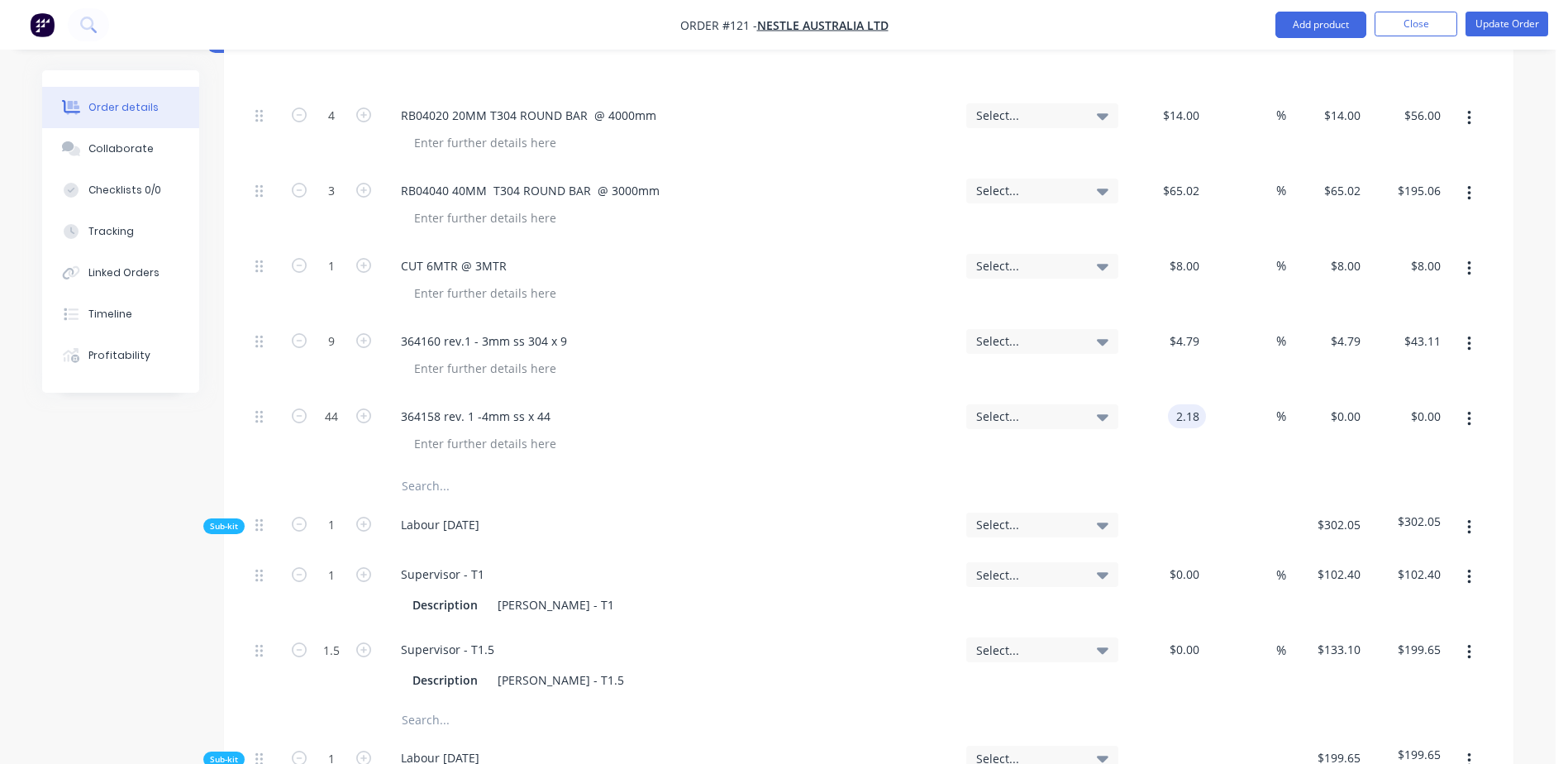
scroll to position [744, 0]
type input "$2.18"
type input "$95.92"
click at [435, 468] on input "text" at bounding box center [567, 484] width 331 height 33
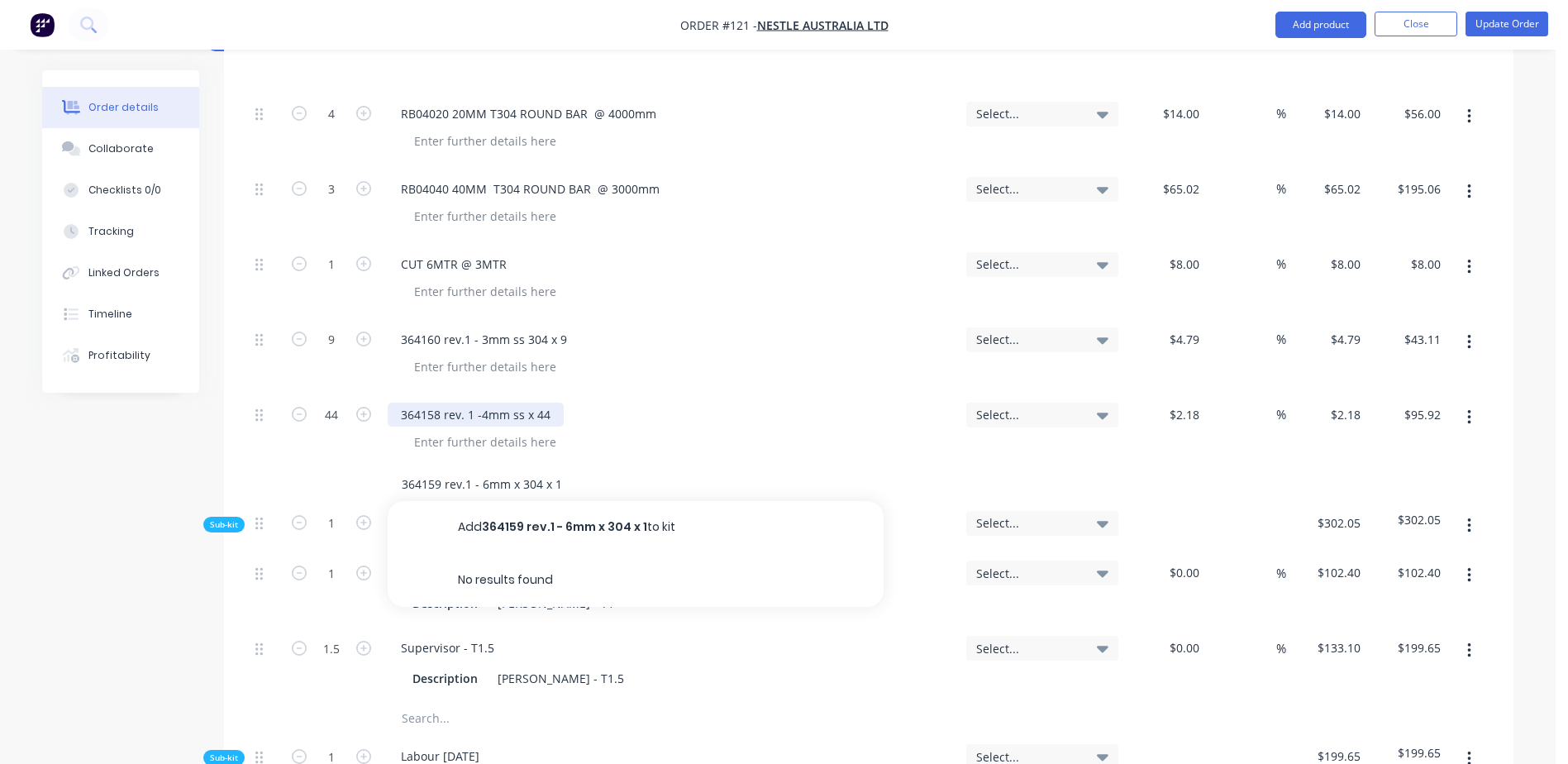
type input "364159 rev.1 - 6mm x 304 x 1"
click at [522, 403] on div "364158 rev. 1 -4mm ss x 44" at bounding box center [475, 415] width 176 height 24
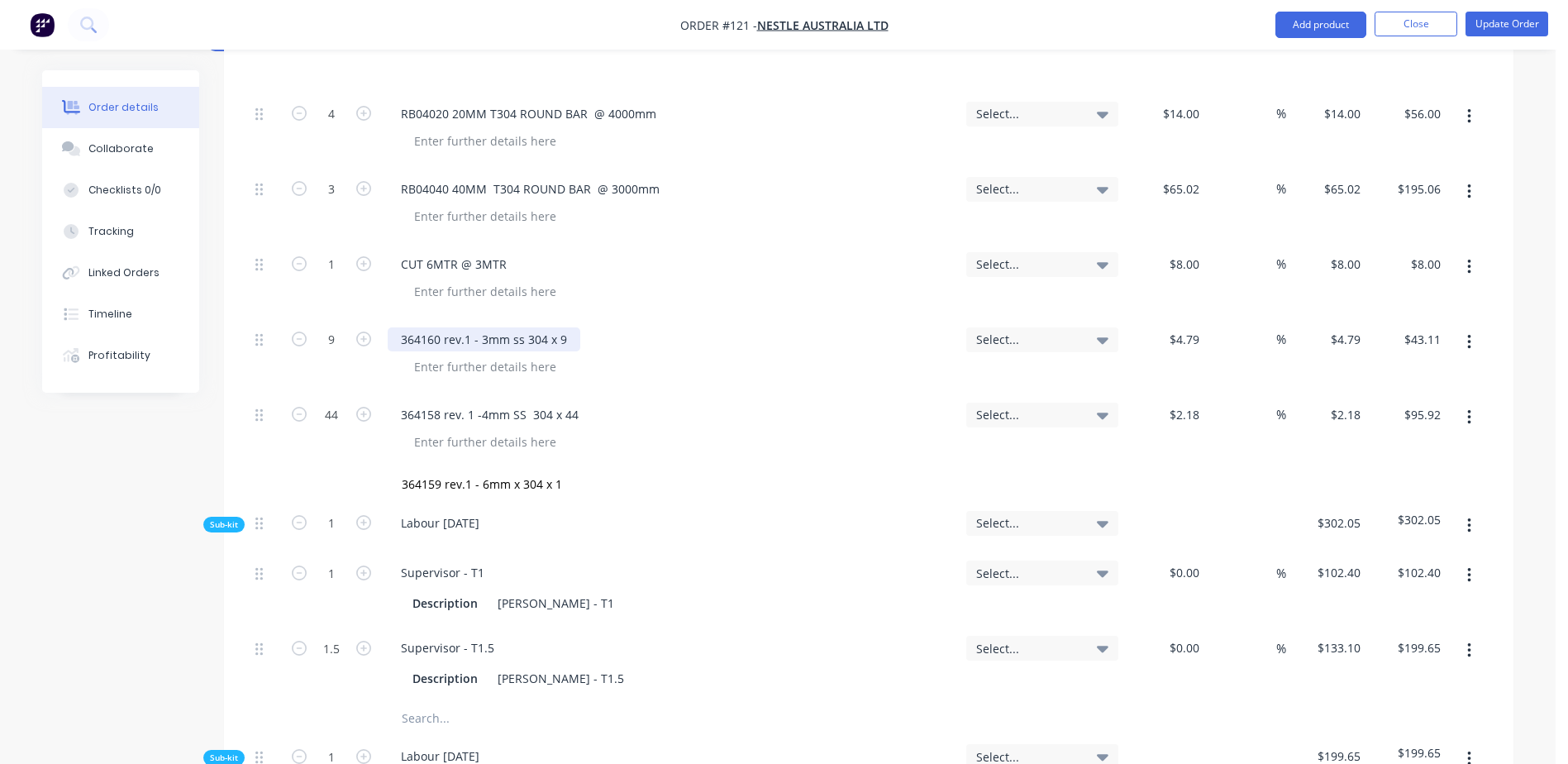
click at [515, 327] on div "364160 rev.1 - 3mm ss 304 x 9" at bounding box center [483, 340] width 192 height 24
click at [523, 327] on div "364160 rev.1 - 3mm ss 304 x 9" at bounding box center [483, 340] width 192 height 24
click at [524, 468] on input "364159 rev.1 - 6mm x 304 x 1" at bounding box center [567, 484] width 331 height 33
click at [519, 468] on input "364159 rev.1 - 6mm x 304 x 1" at bounding box center [567, 484] width 331 height 33
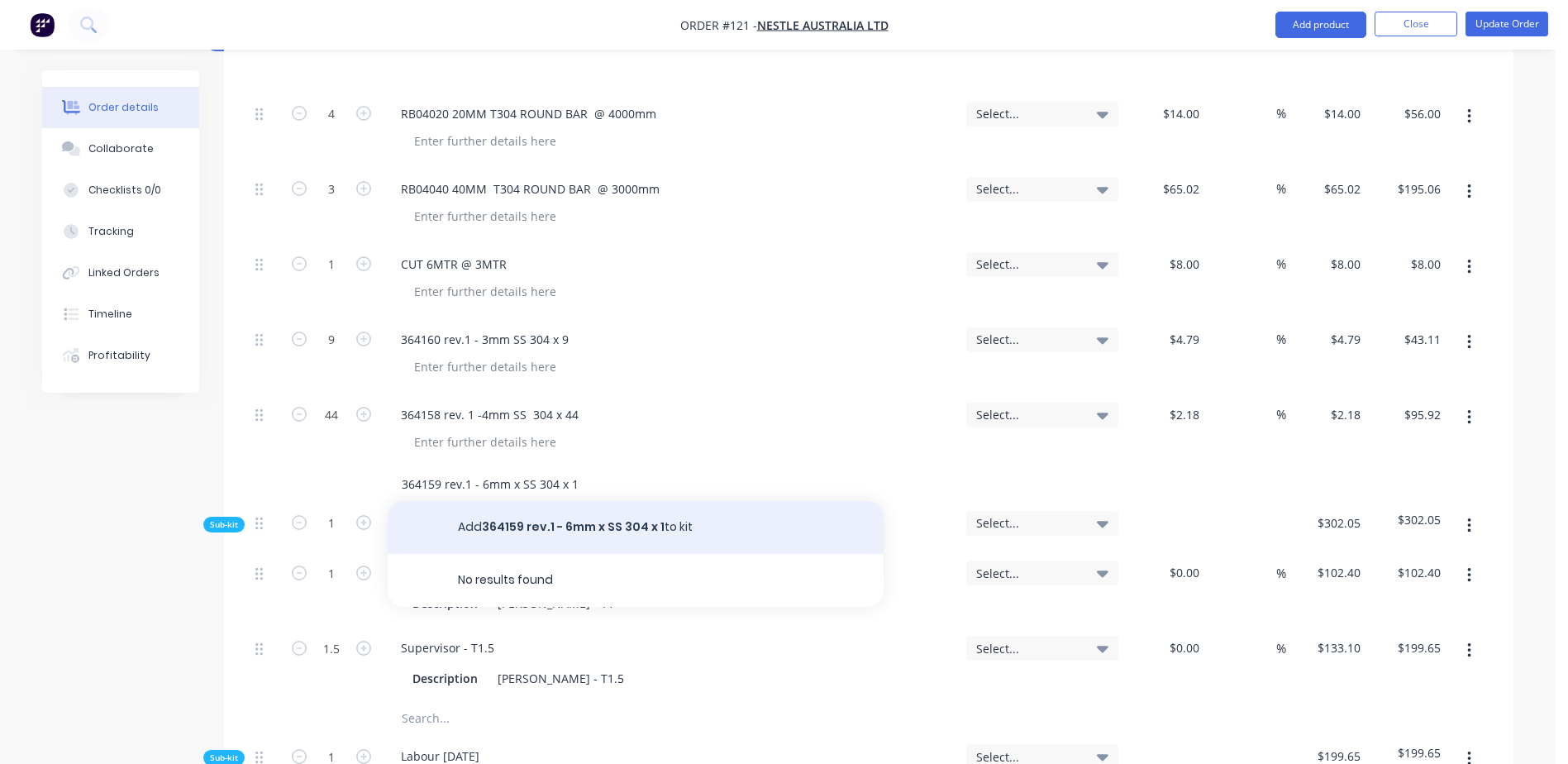
type input "364159 rev.1 - 6mm x SS 304 x 1"
click at [528, 501] on button "Add 364159 rev.1 - 6mm x SS 304 x 1 to kit" at bounding box center [635, 527] width 496 height 53
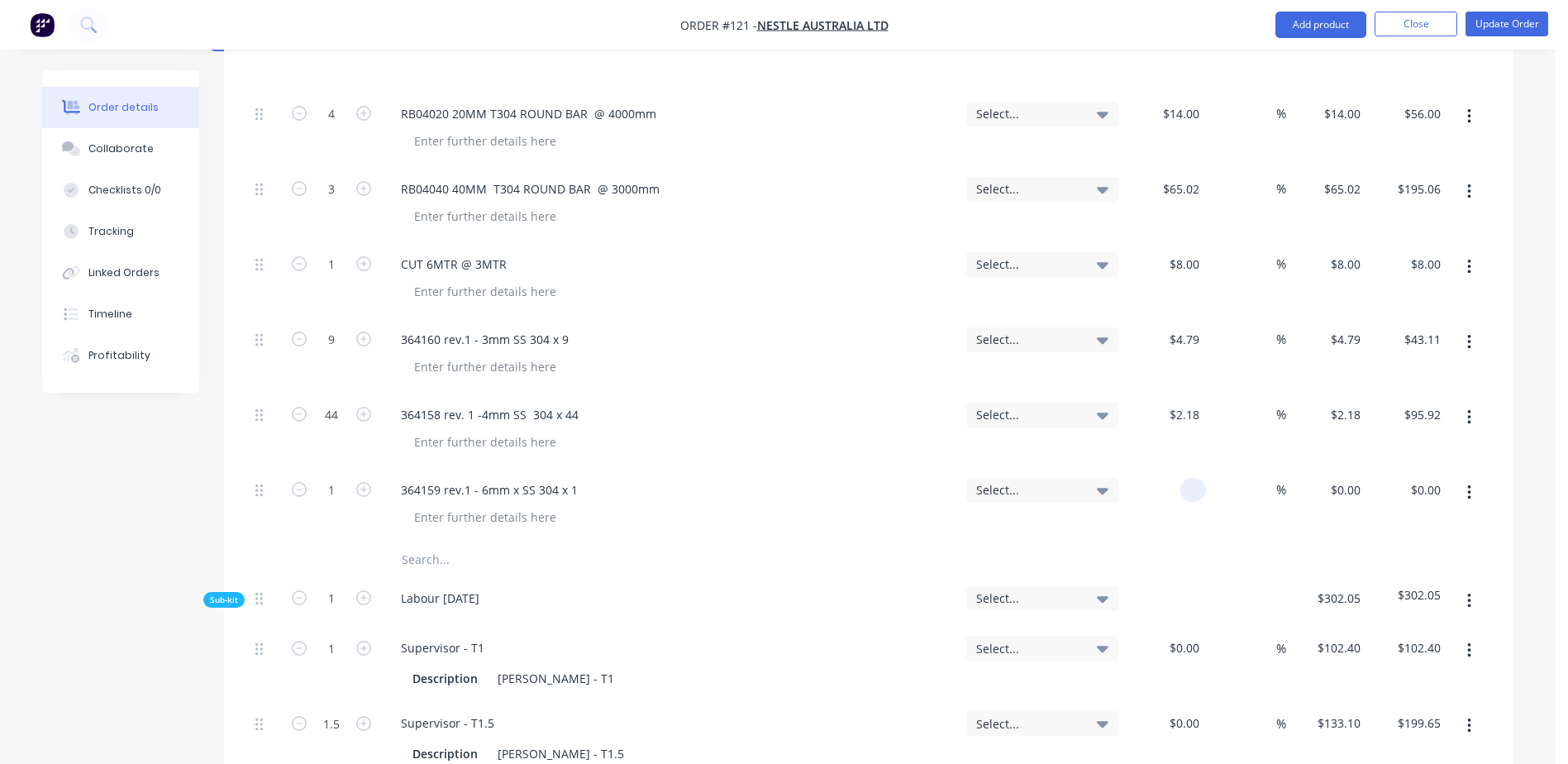
click at [1194, 477] on input at bounding box center [1196, 489] width 19 height 24
type input "$20.05"
click at [422, 543] on input "text" at bounding box center [567, 560] width 331 height 33
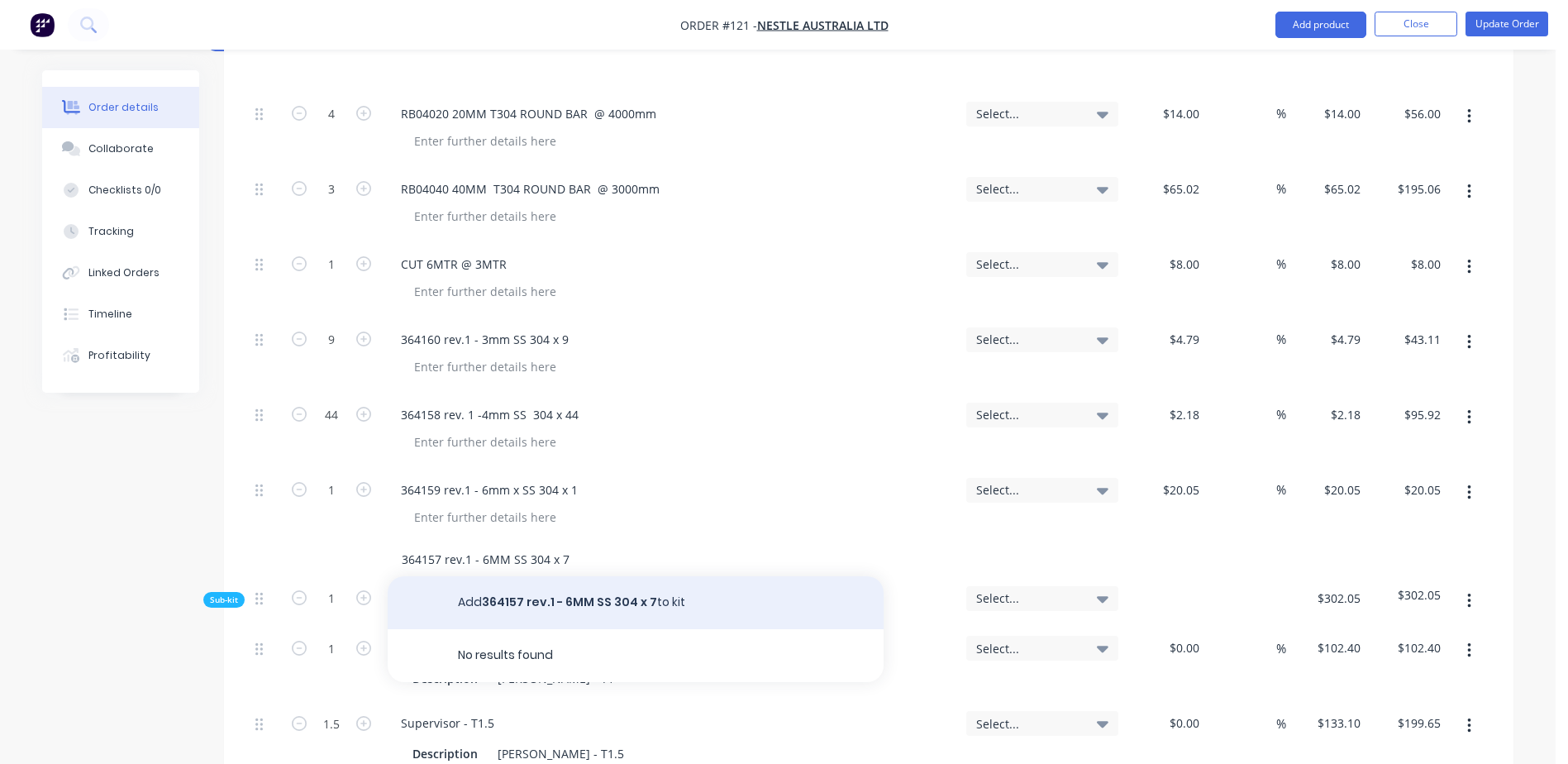
type input "364157 rev.1 - 6MM SS 304 x 7"
click at [545, 576] on button "Add 364157 rev.1 - 6MM SS 304 x 7 to kit" at bounding box center [635, 602] width 496 height 53
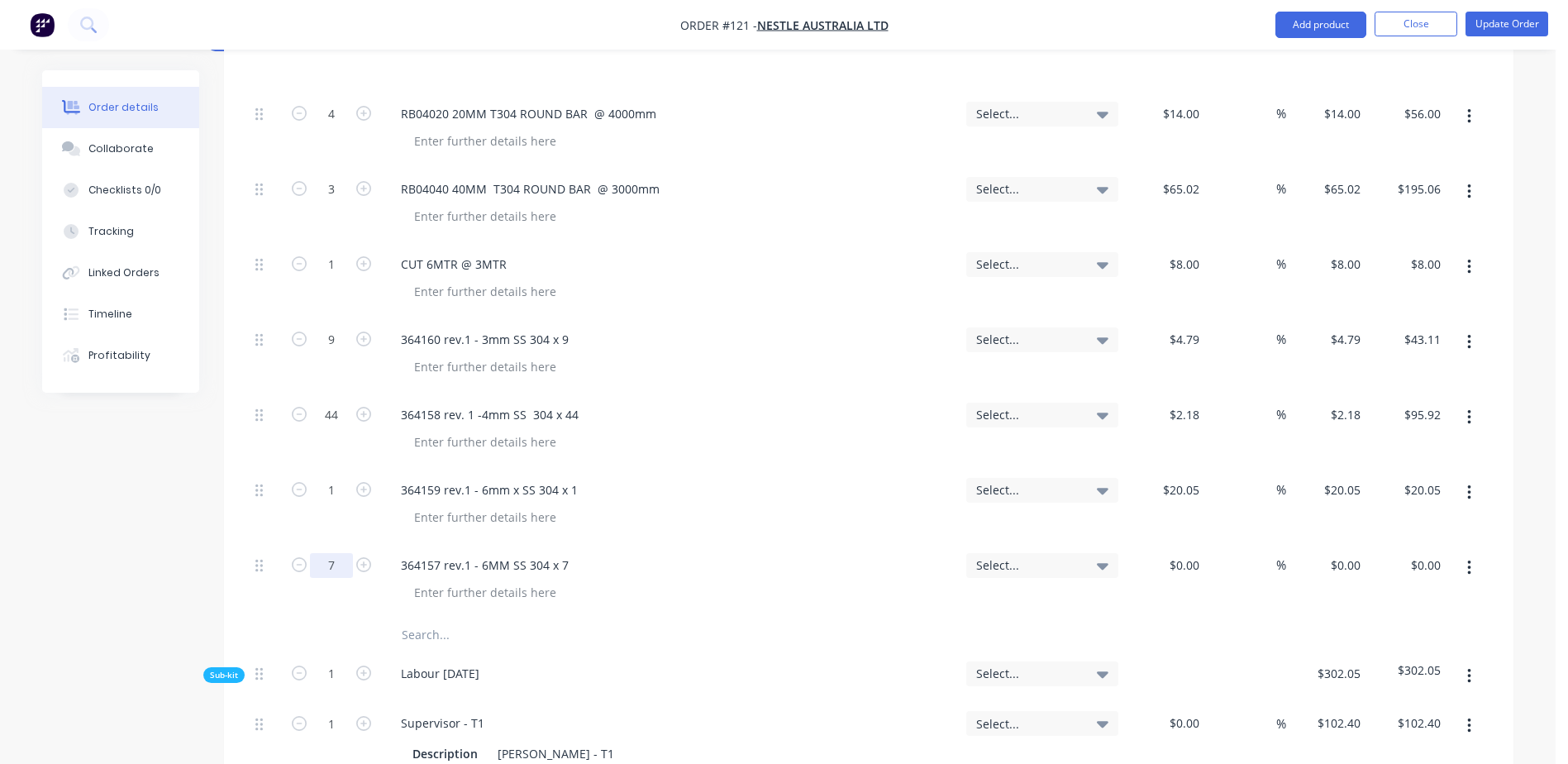
type input "7"
click at [1185, 553] on div at bounding box center [1193, 565] width 26 height 24
type input "$5.56"
type input "$38.92"
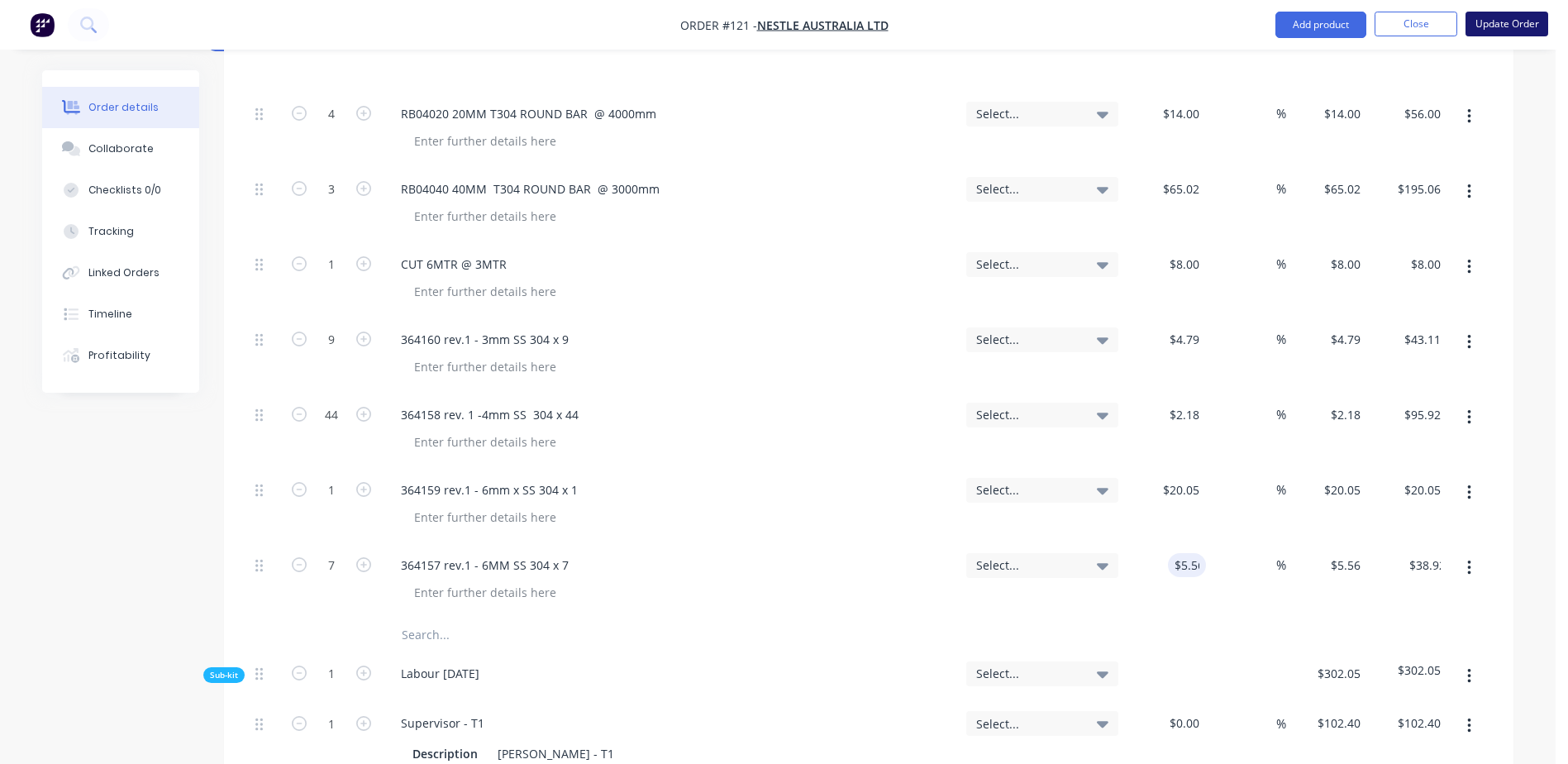
click at [1511, 16] on button "Update Order" at bounding box center [1506, 23] width 82 height 25
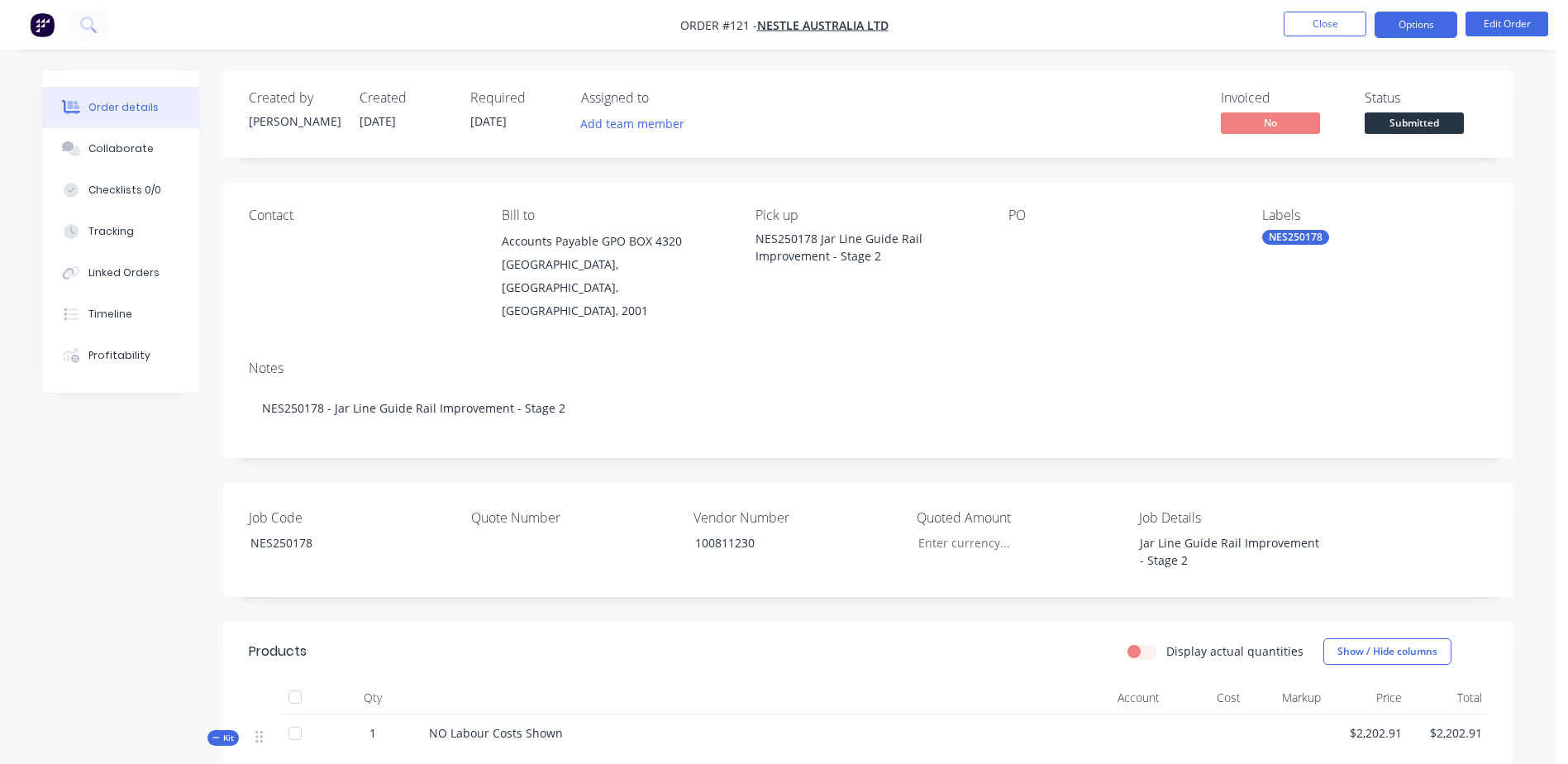
click at [1411, 26] on button "Options" at bounding box center [1416, 24] width 82 height 27
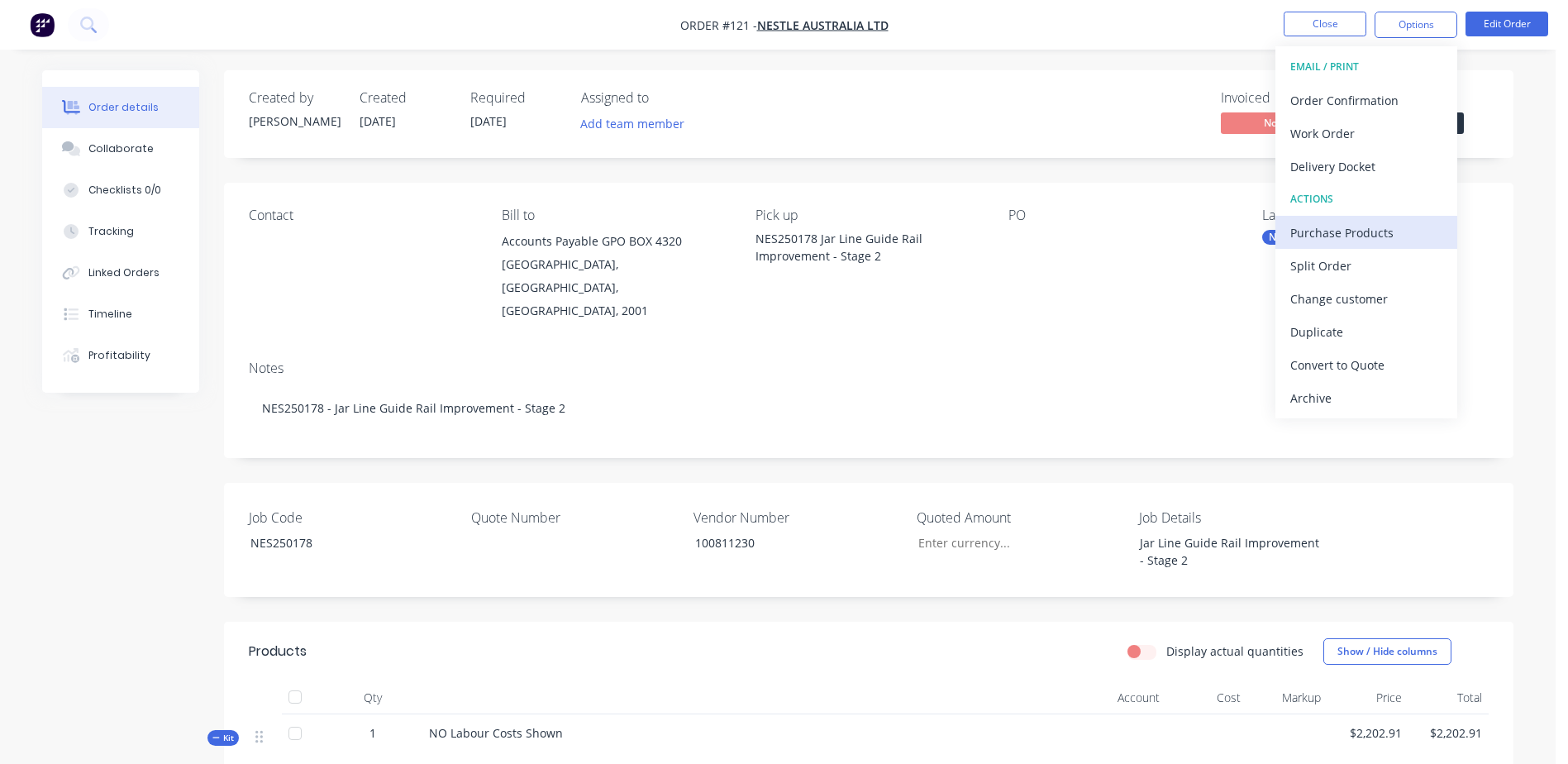
click at [1400, 221] on div "Purchase Products" at bounding box center [1366, 233] width 152 height 24
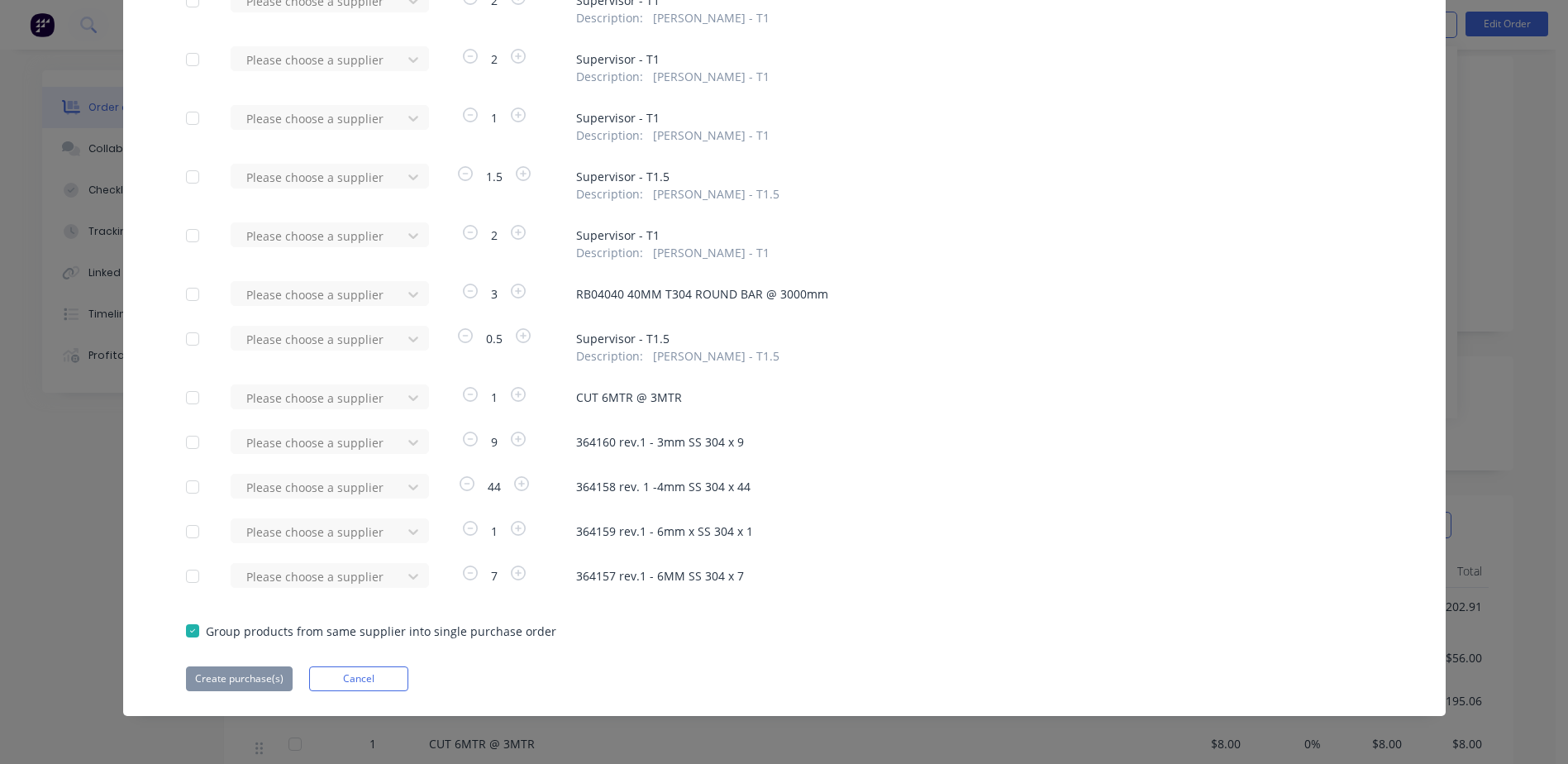
scroll to position [248, 0]
click at [271, 448] on div at bounding box center [319, 443] width 149 height 21
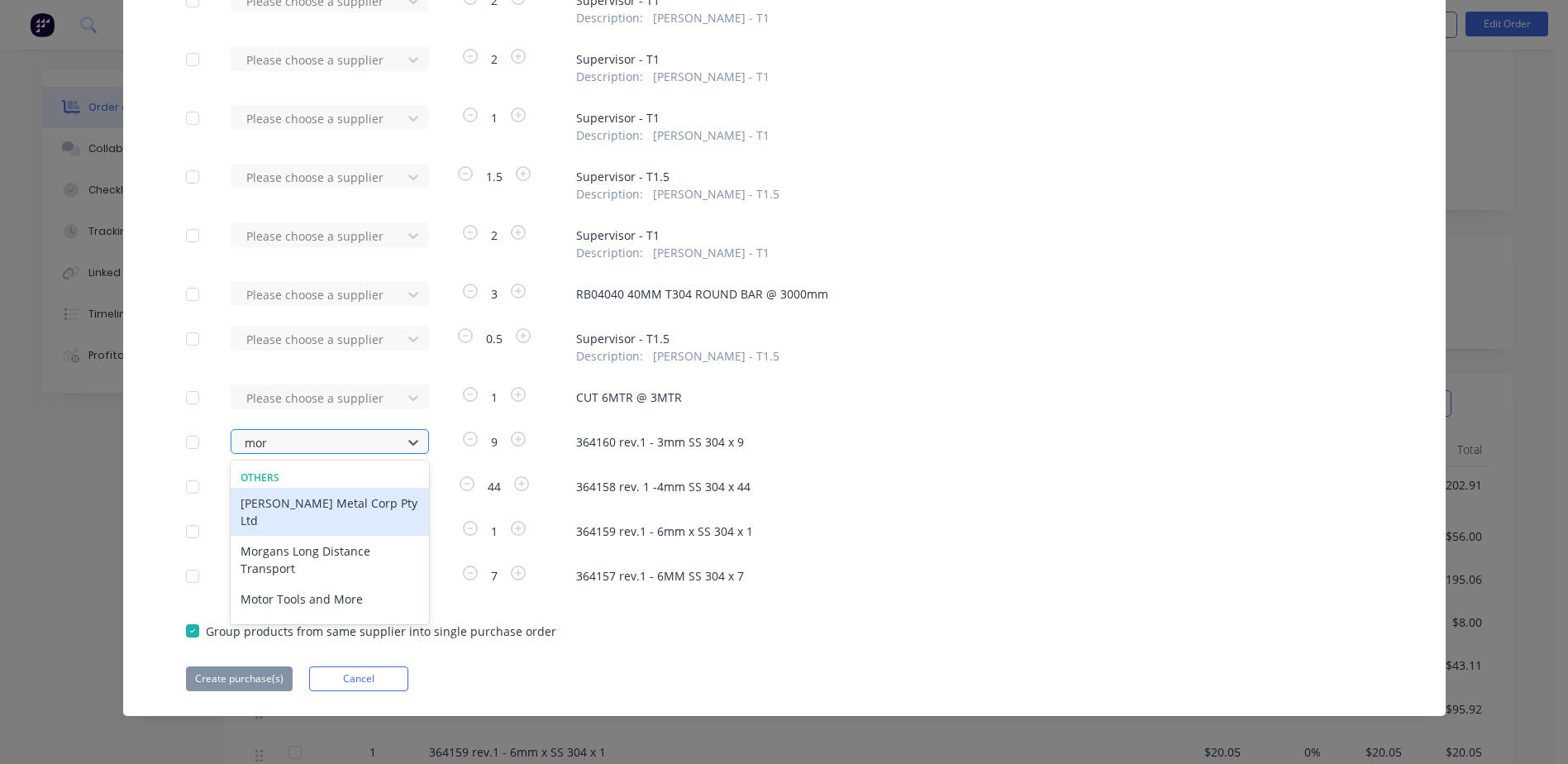
type input "morg"
click at [295, 507] on div "[PERSON_NAME] Metal Corp Pty Ltd" at bounding box center [329, 511] width 198 height 48
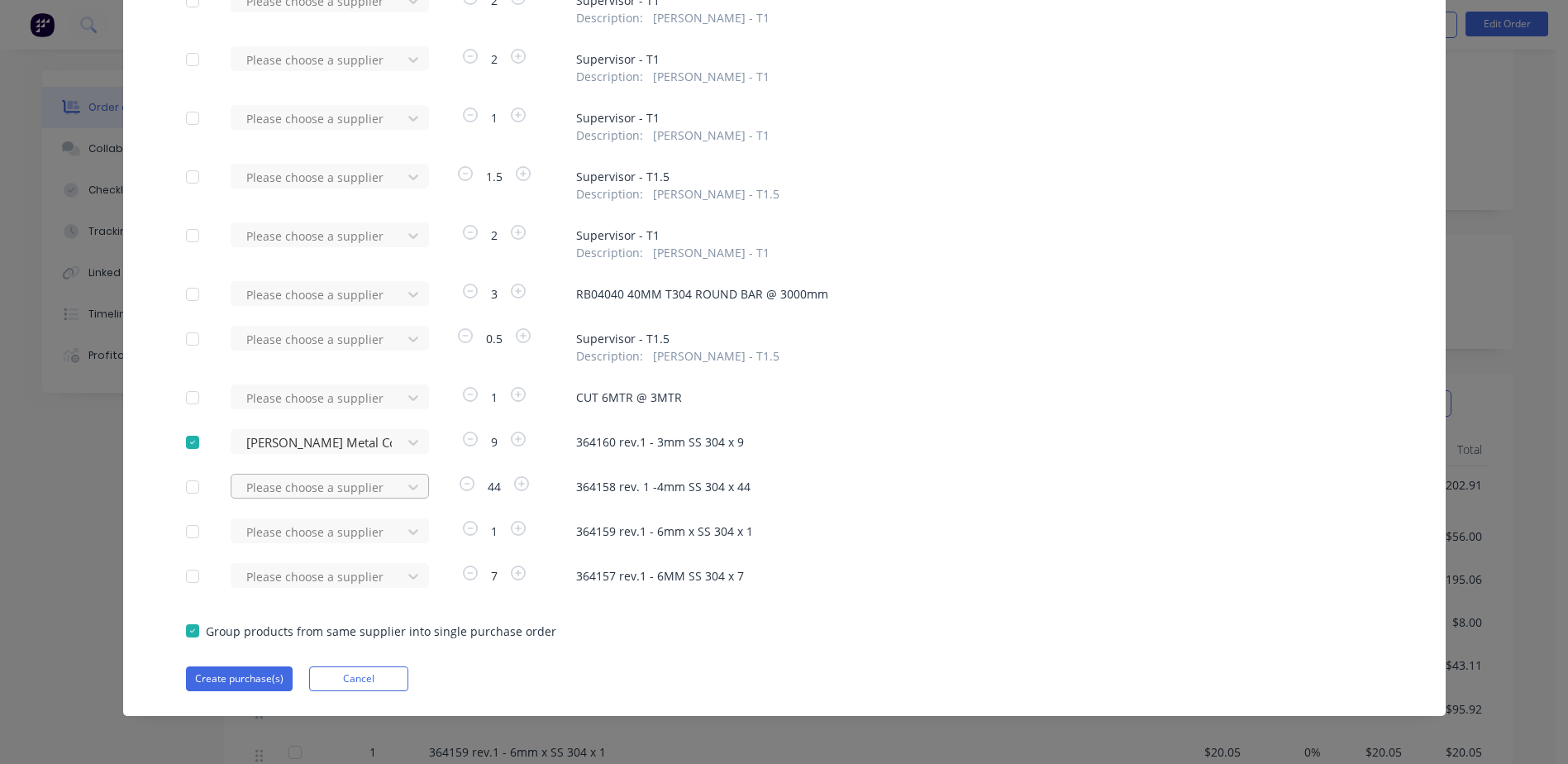
click at [279, 479] on div at bounding box center [319, 488] width 149 height 21
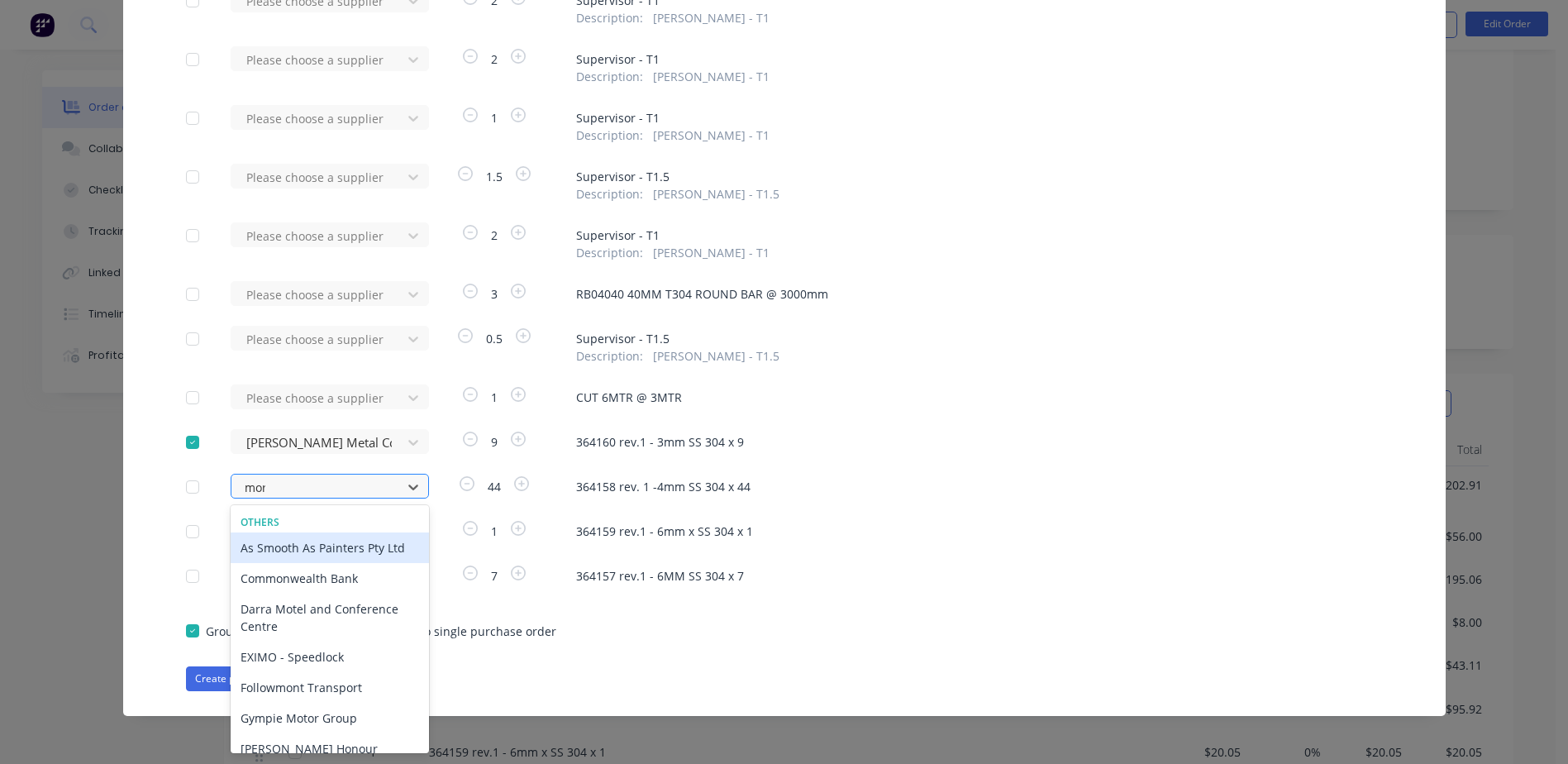
type input "morg"
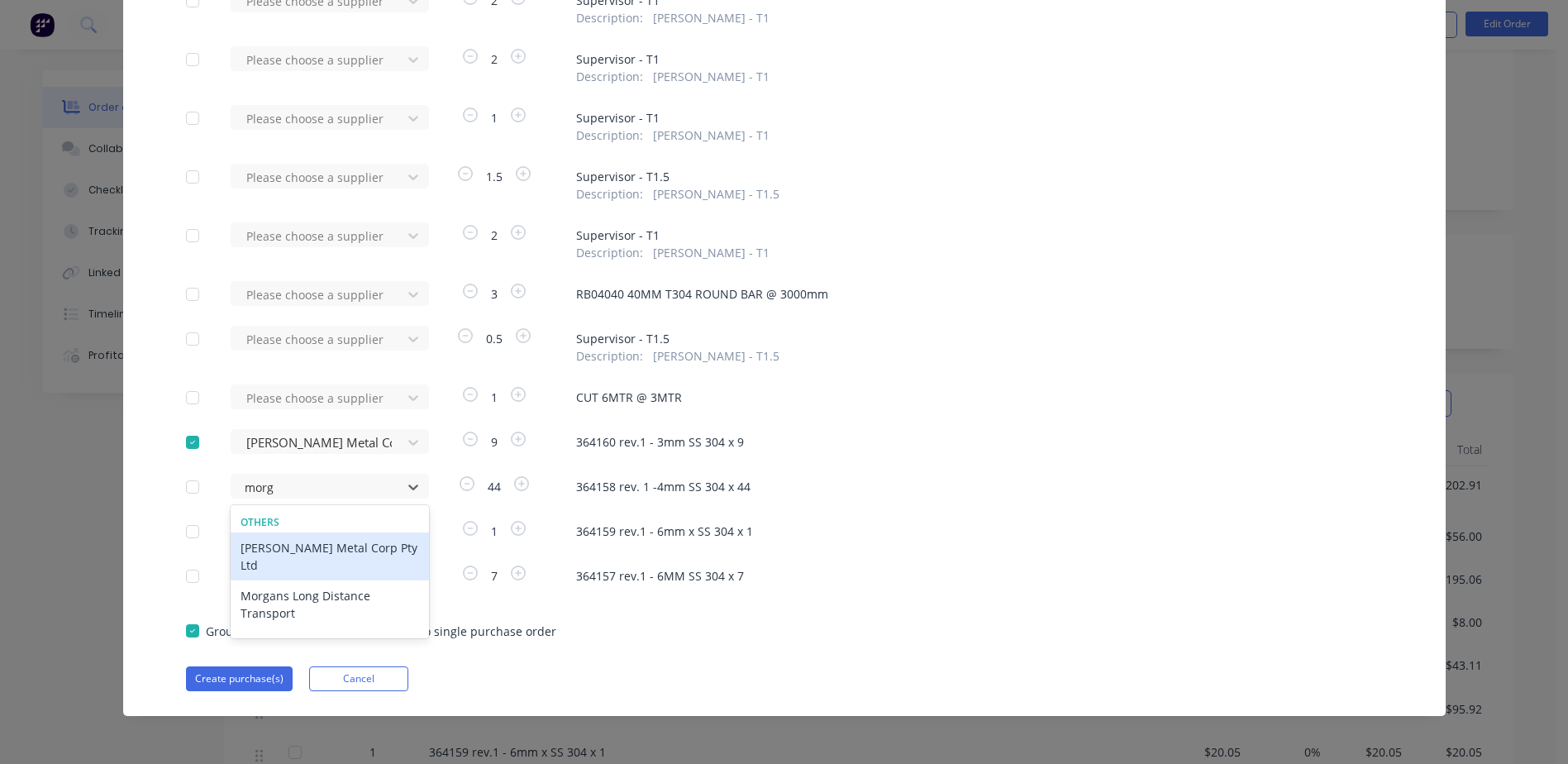
click at [322, 543] on div "[PERSON_NAME] Metal Corp Pty Ltd" at bounding box center [329, 555] width 198 height 48
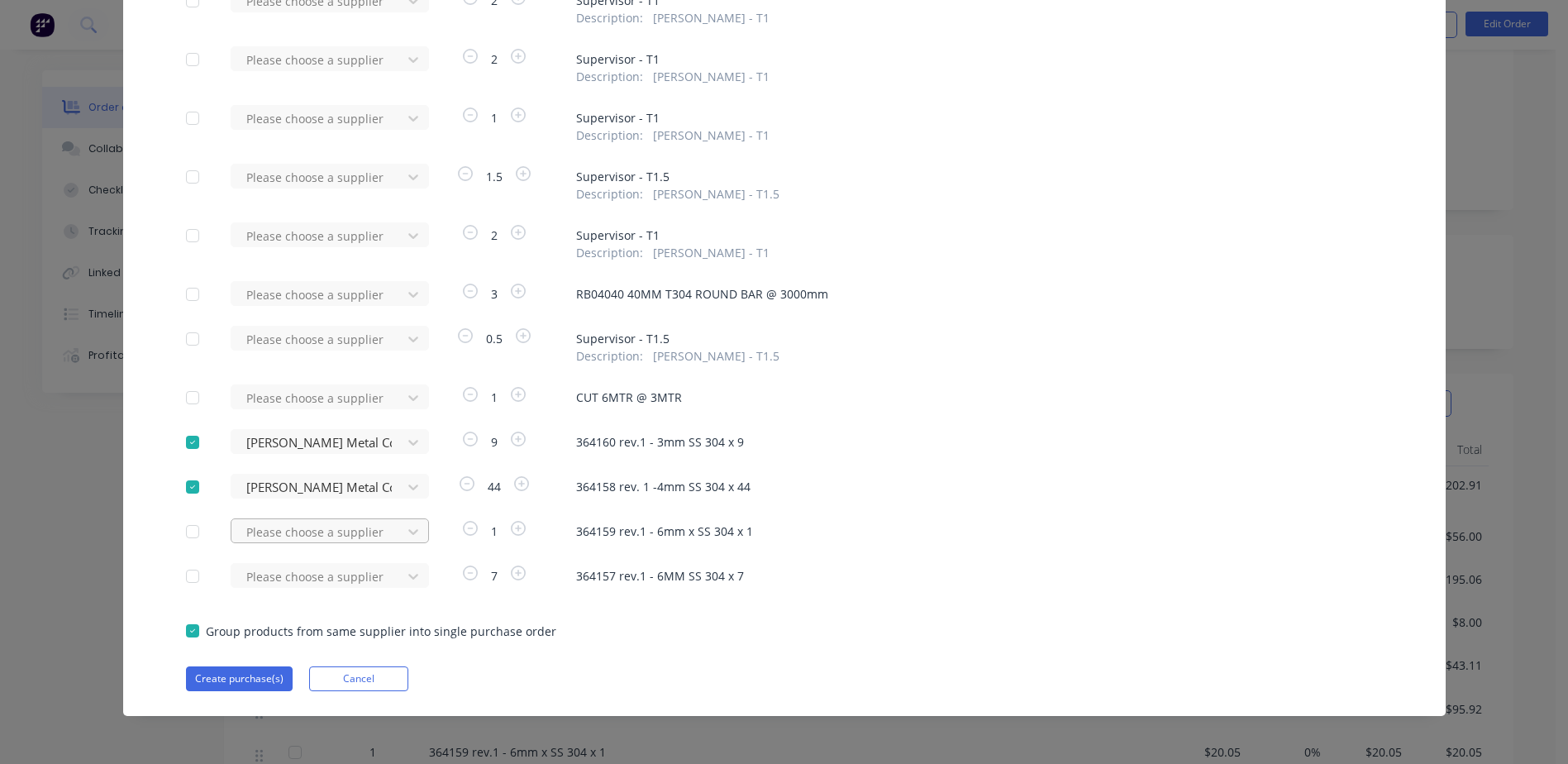
click at [263, 531] on div "Please choose a supplier" at bounding box center [321, 530] width 182 height 25
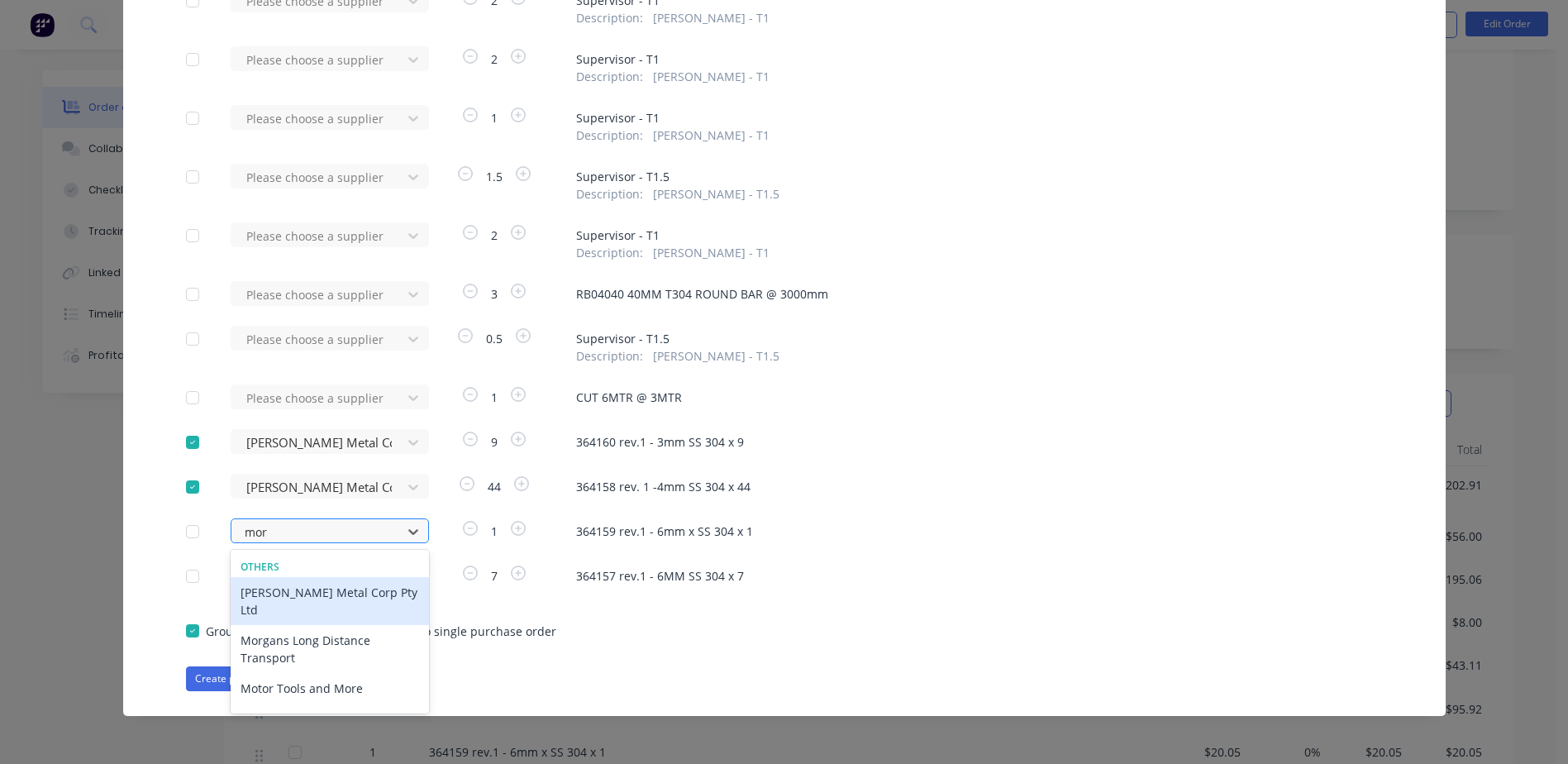
scroll to position [473, 0]
type input "morg"
click at [308, 598] on div "[PERSON_NAME] Metal Corp Pty Ltd" at bounding box center [329, 600] width 198 height 48
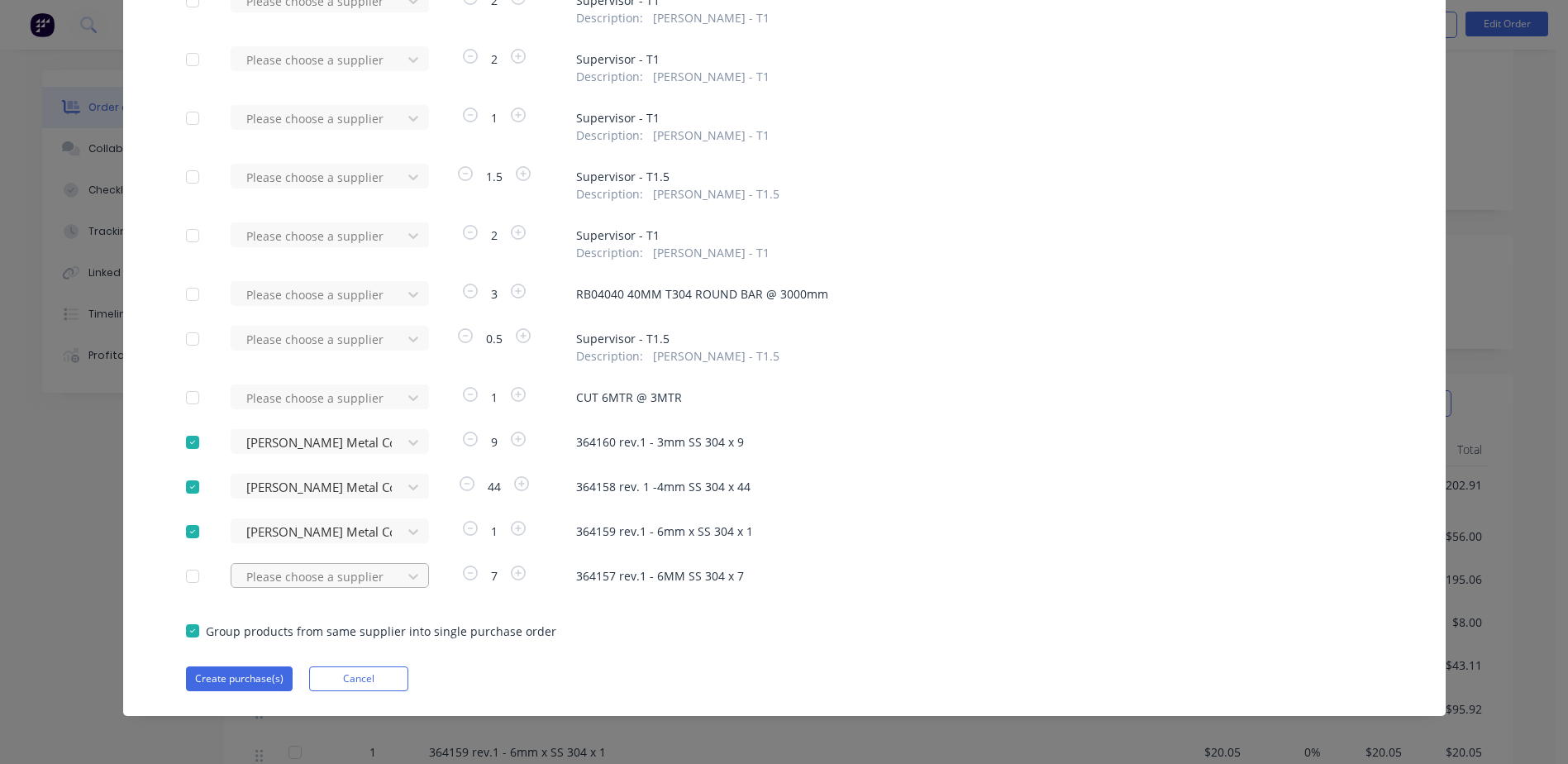
click at [279, 574] on div "Please choose a supplier" at bounding box center [321, 575] width 182 height 25
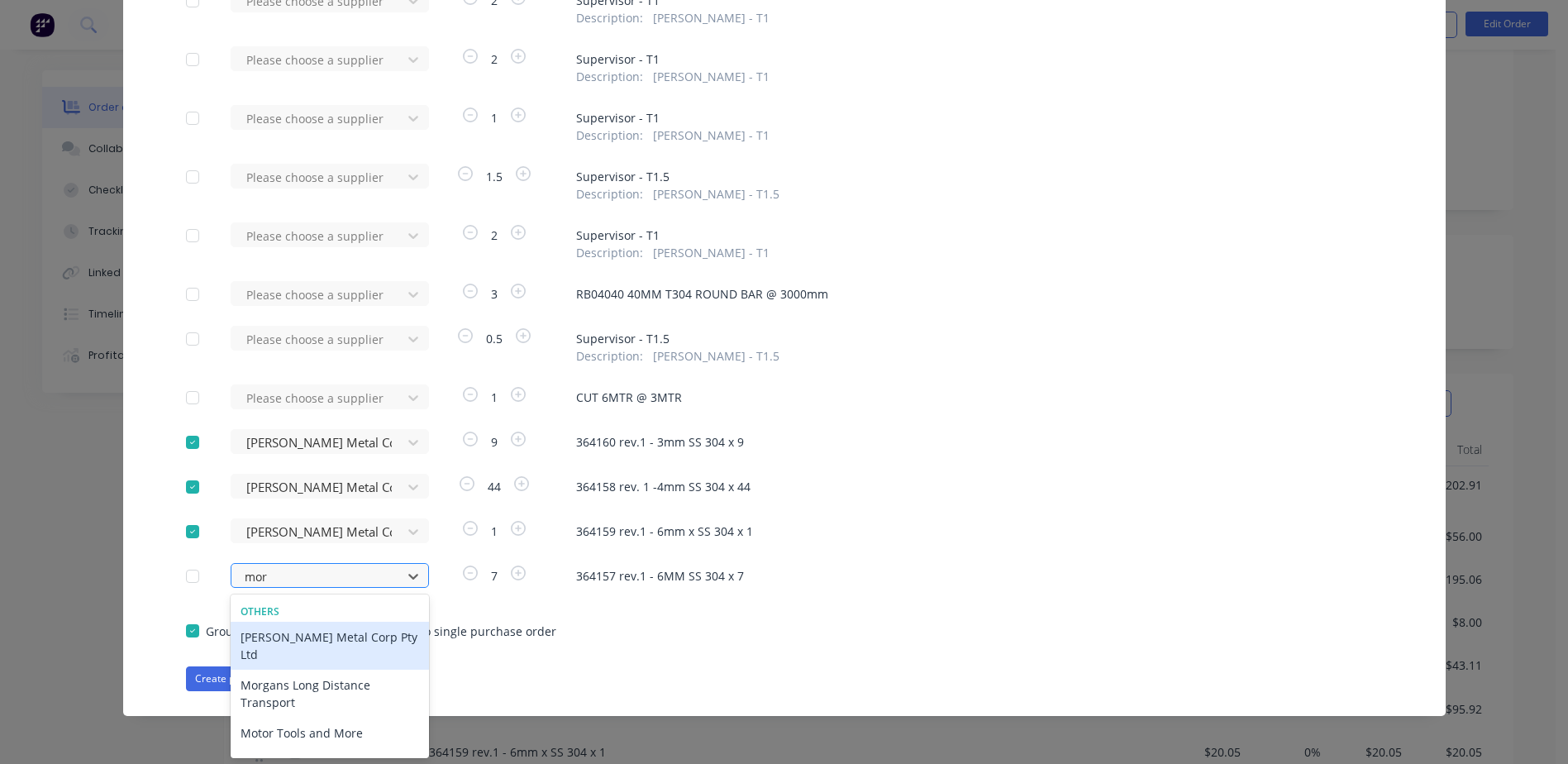
type input "morg"
click at [300, 638] on div "[PERSON_NAME] Metal Corp Pty Ltd" at bounding box center [329, 644] width 198 height 48
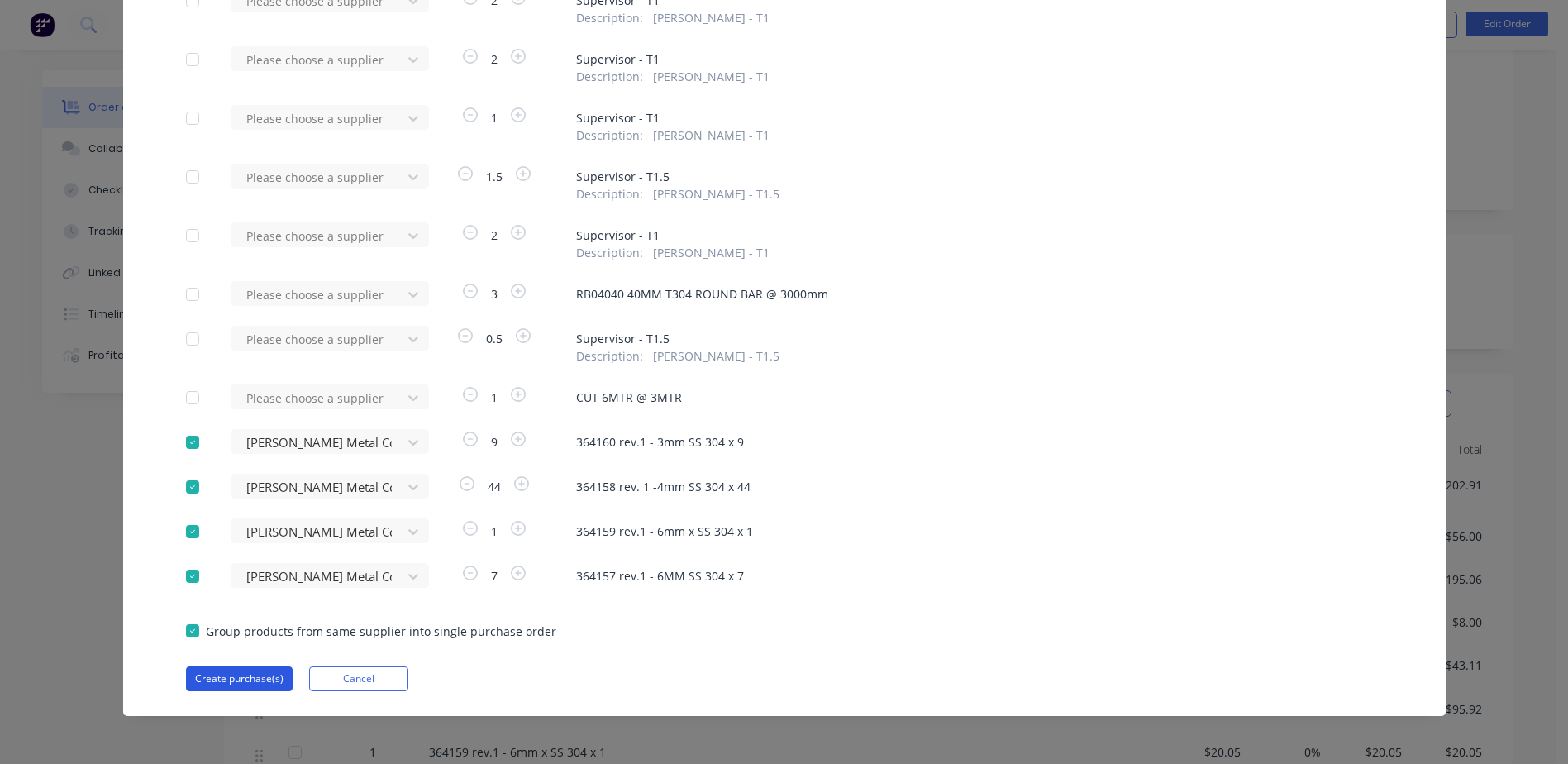
click at [225, 677] on button "Create purchase(s)" at bounding box center [239, 678] width 107 height 25
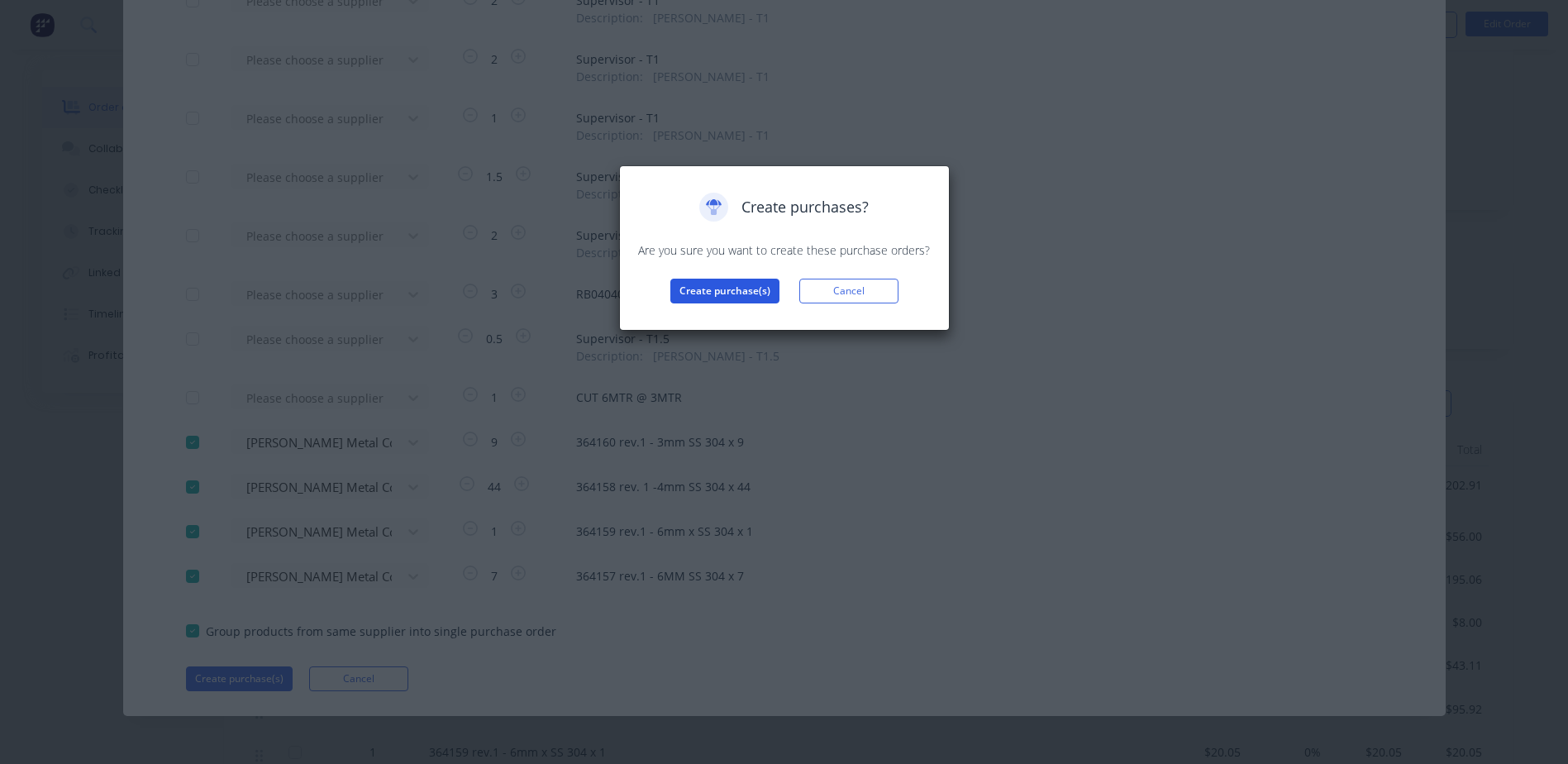
click at [692, 296] on button "Create purchase(s)" at bounding box center [725, 291] width 109 height 25
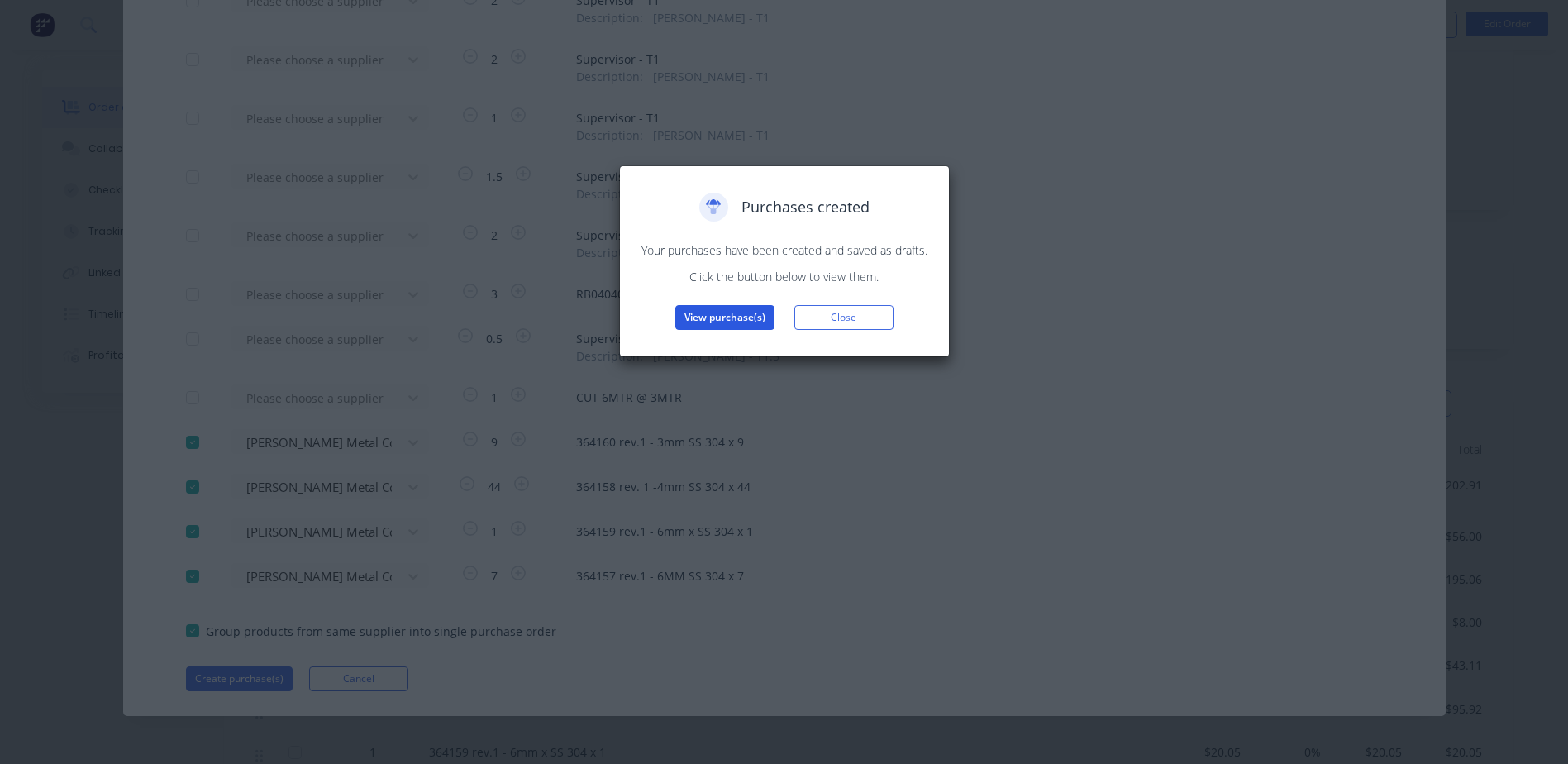
click at [693, 318] on button "View purchase(s)" at bounding box center [724, 317] width 99 height 25
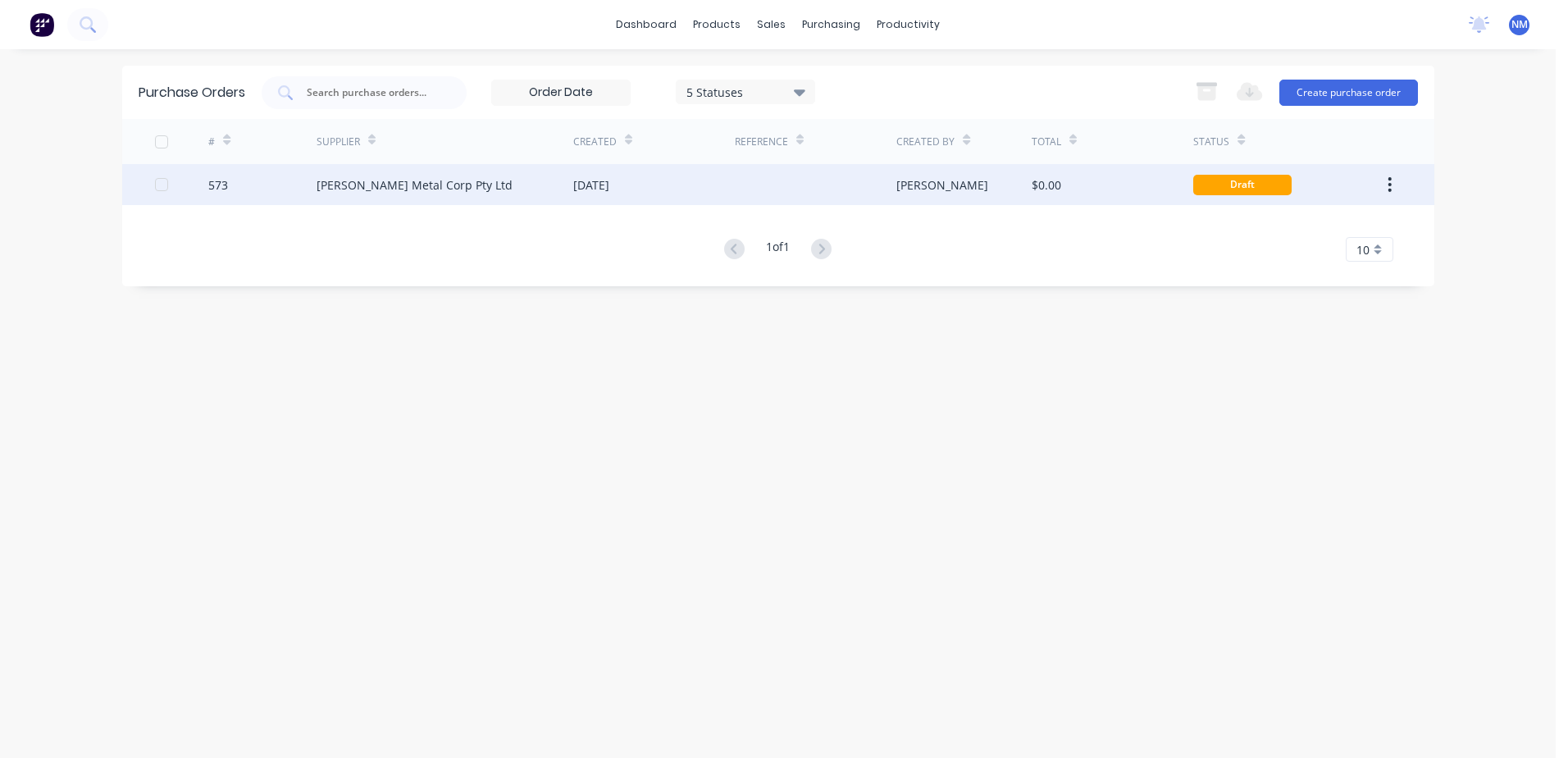
click at [1180, 180] on div "$0.00" at bounding box center [1112, 185] width 162 height 41
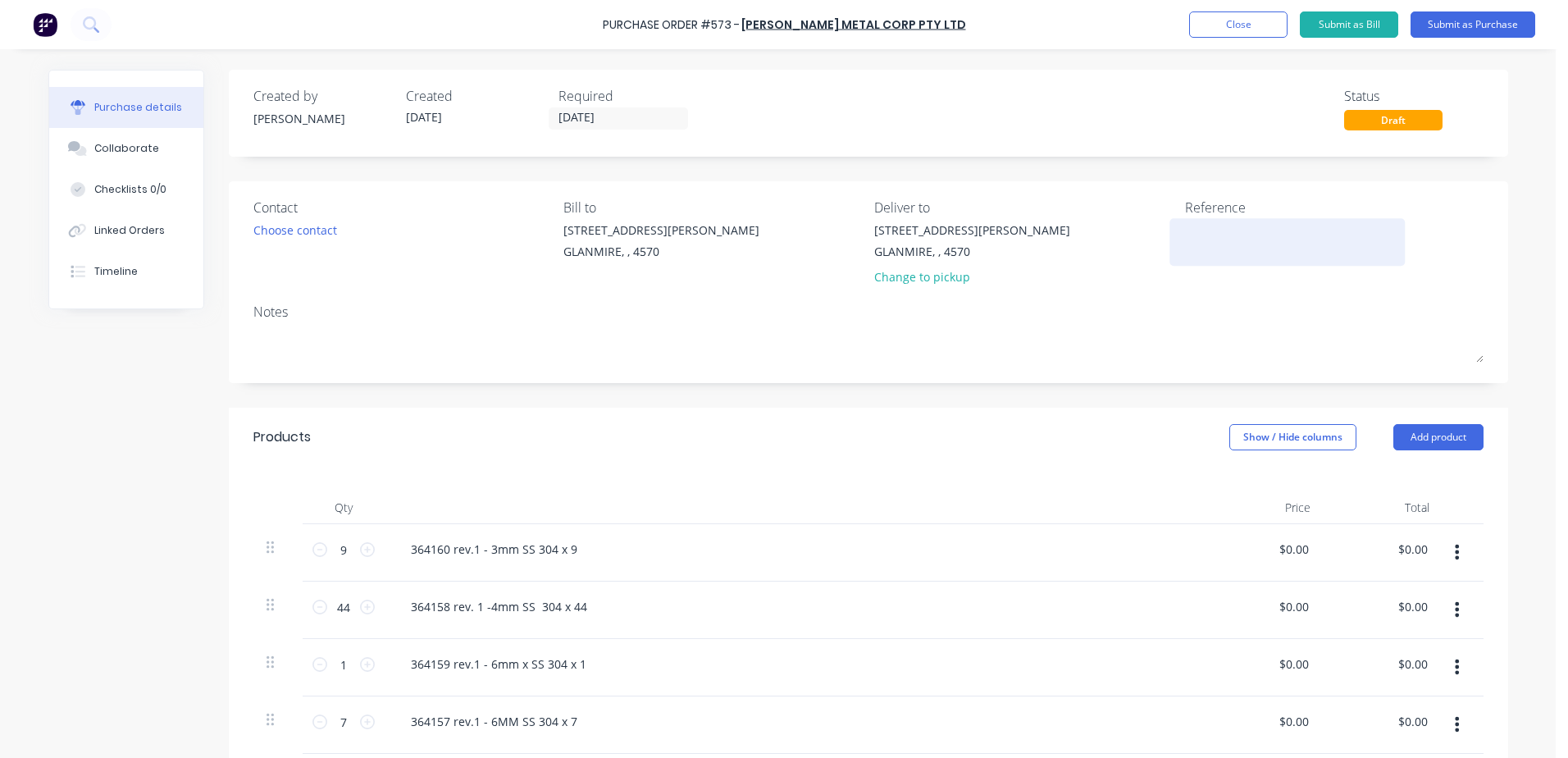
click at [1185, 241] on div at bounding box center [1288, 242] width 205 height 41
click at [1146, 315] on div "Notes" at bounding box center [868, 311] width 1230 height 20
click at [1238, 244] on textarea at bounding box center [1288, 240] width 205 height 37
type textarea "NES2"
type textarea "x"
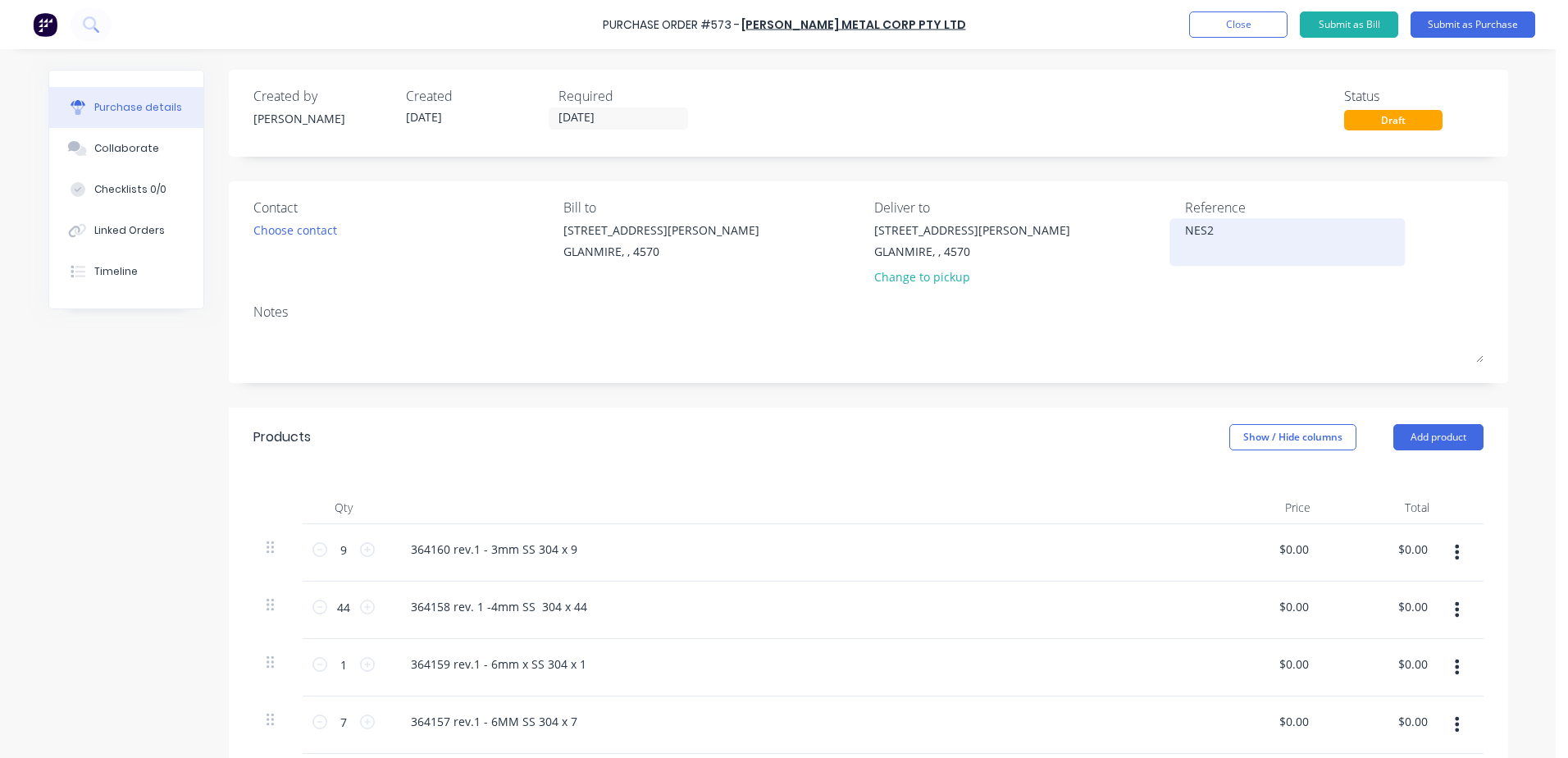
type textarea "NES25"
type textarea "x"
type textarea "NES250"
type textarea "x"
type textarea "NES2501"
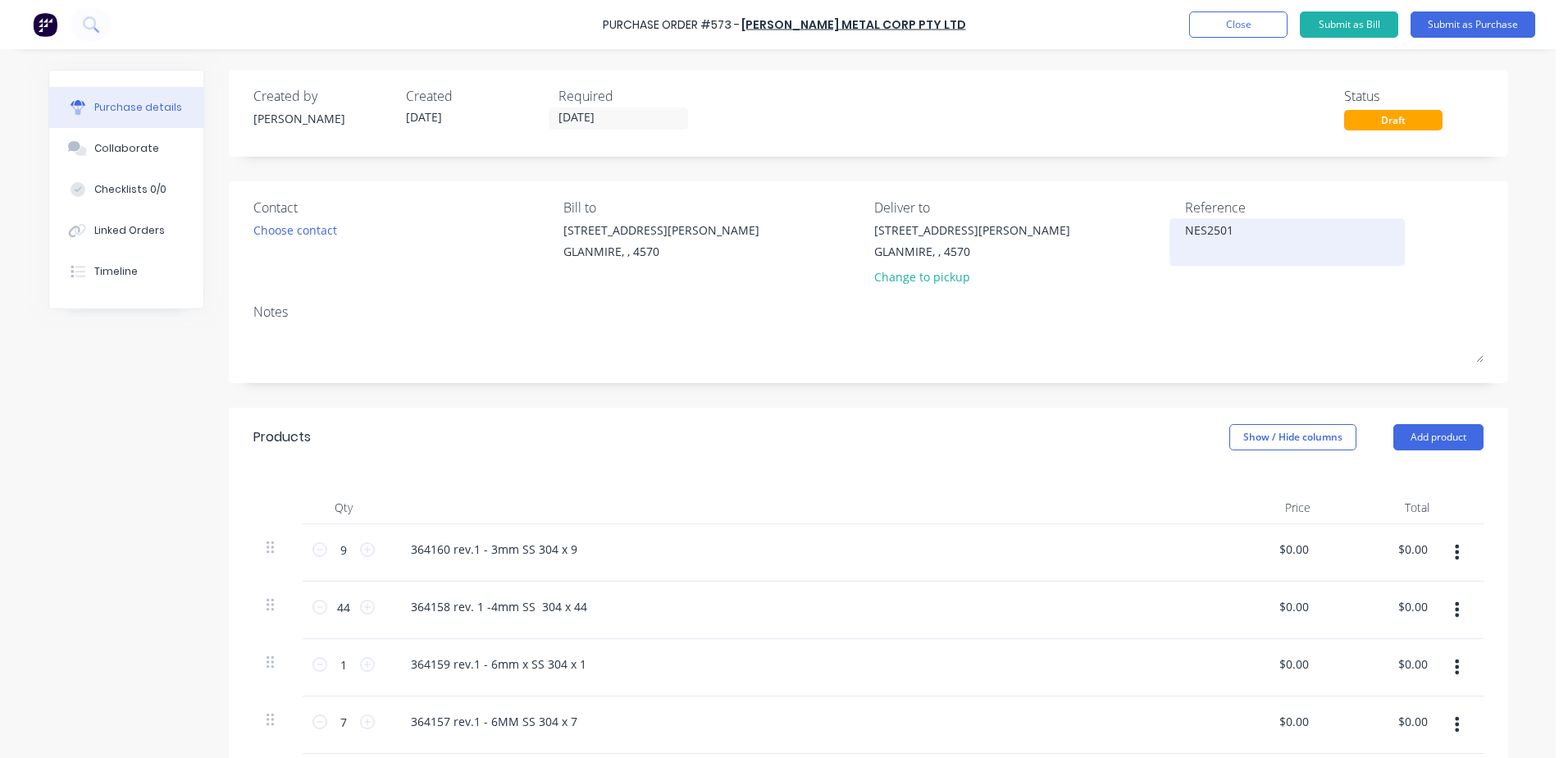
type textarea "x"
type textarea "NES25017"
type textarea "x"
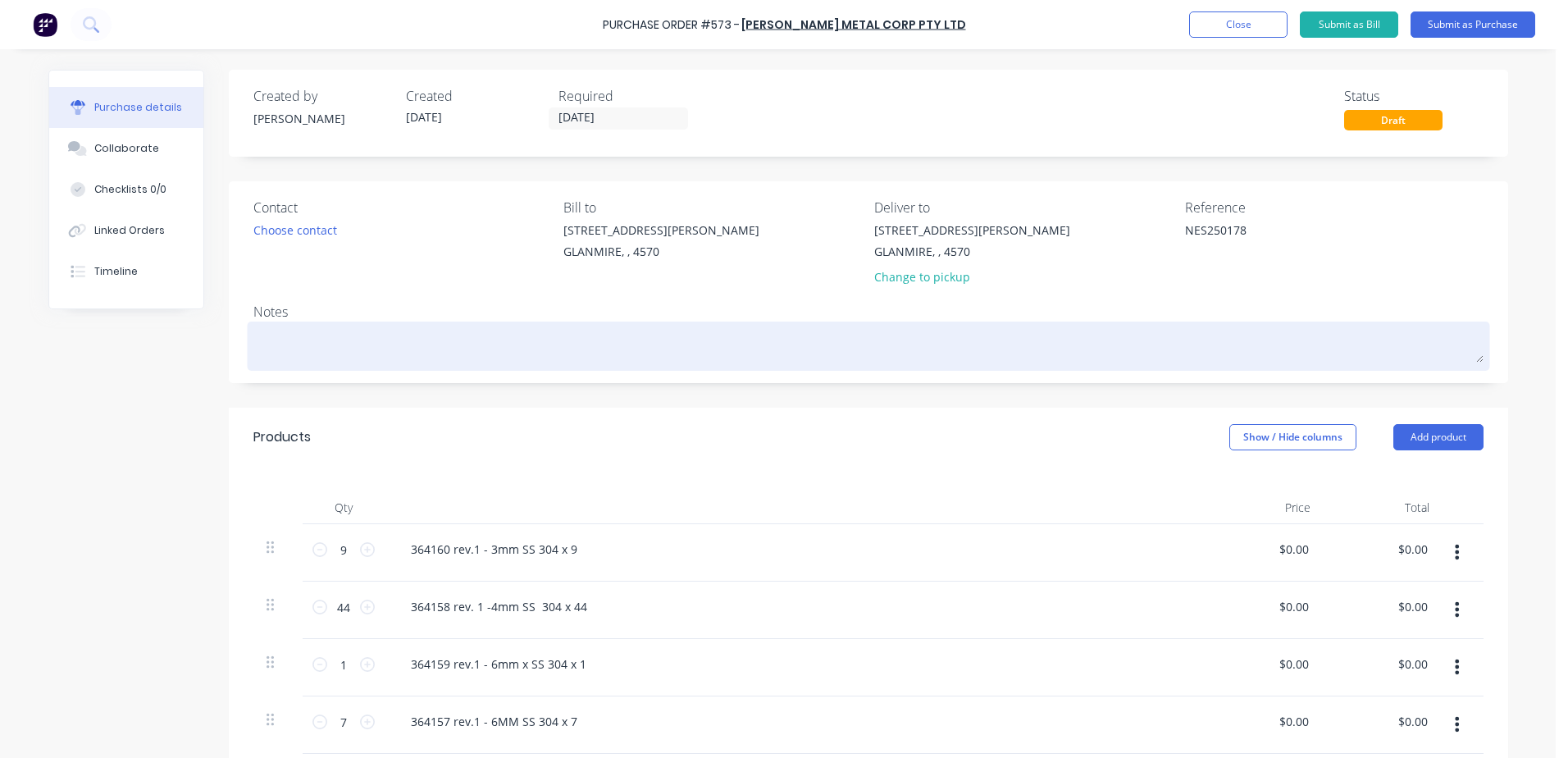
type textarea "NES250178"
type textarea "x"
type textarea "NES250178"
click at [293, 335] on textarea at bounding box center [868, 344] width 1230 height 37
type textarea "x"
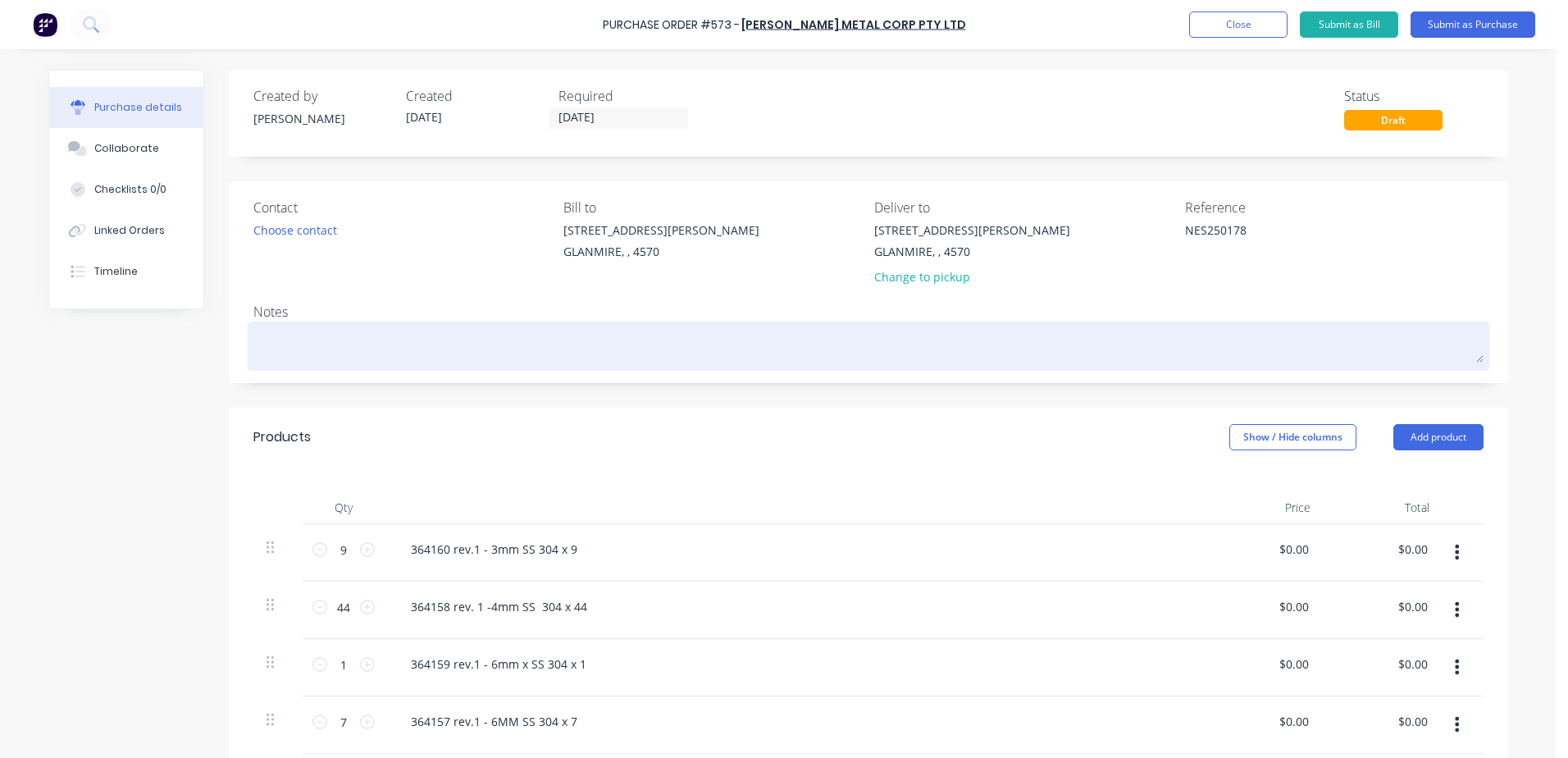
type textarea "N"
type textarea "x"
type textarea "NE"
click at [277, 362] on textarea "NES250178 - [PERSON_NAME]" at bounding box center [868, 344] width 1230 height 37
click at [372, 351] on textarea "NES250178 - [PERSON_NAME]" at bounding box center [868, 344] width 1230 height 37
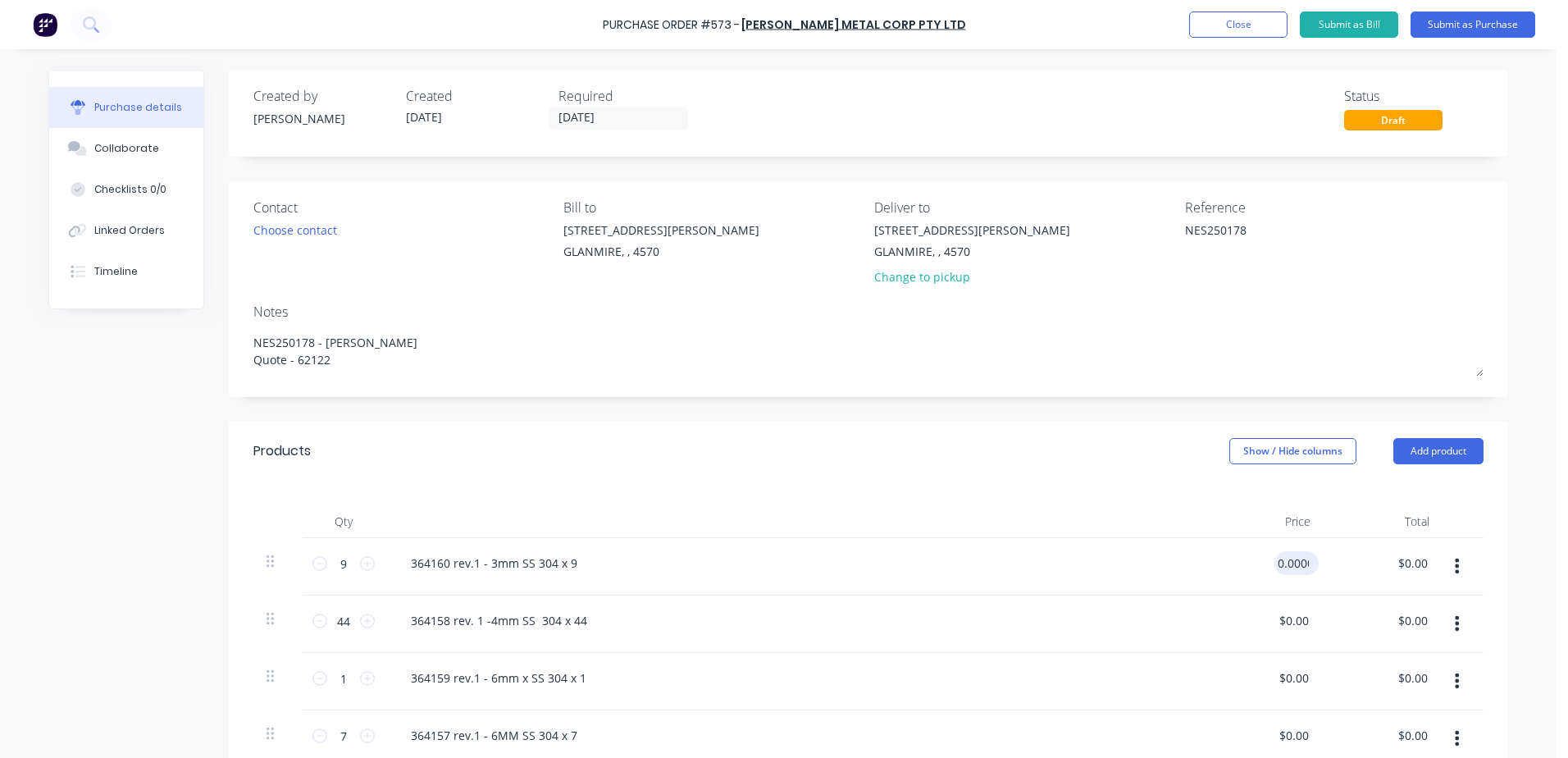
click at [1279, 567] on input "0.0000" at bounding box center [1294, 563] width 38 height 24
drag, startPoint x: 1266, startPoint y: 560, endPoint x: 1339, endPoint y: 547, distance: 74.1
click at [1339, 547] on div "9 9 364160 rev.1 - 3mm SS 304 x 9 0.0000 0.0000 $0.00 $0.00" at bounding box center [868, 566] width 1230 height 58
drag, startPoint x: 1277, startPoint y: 622, endPoint x: 1392, endPoint y: 607, distance: 116.0
click at [1392, 607] on div "44 44 364158 rev. 1 -4mm SS 304 x 44 0.0000 0.0000 $0.00 $0.00" at bounding box center [868, 624] width 1230 height 58
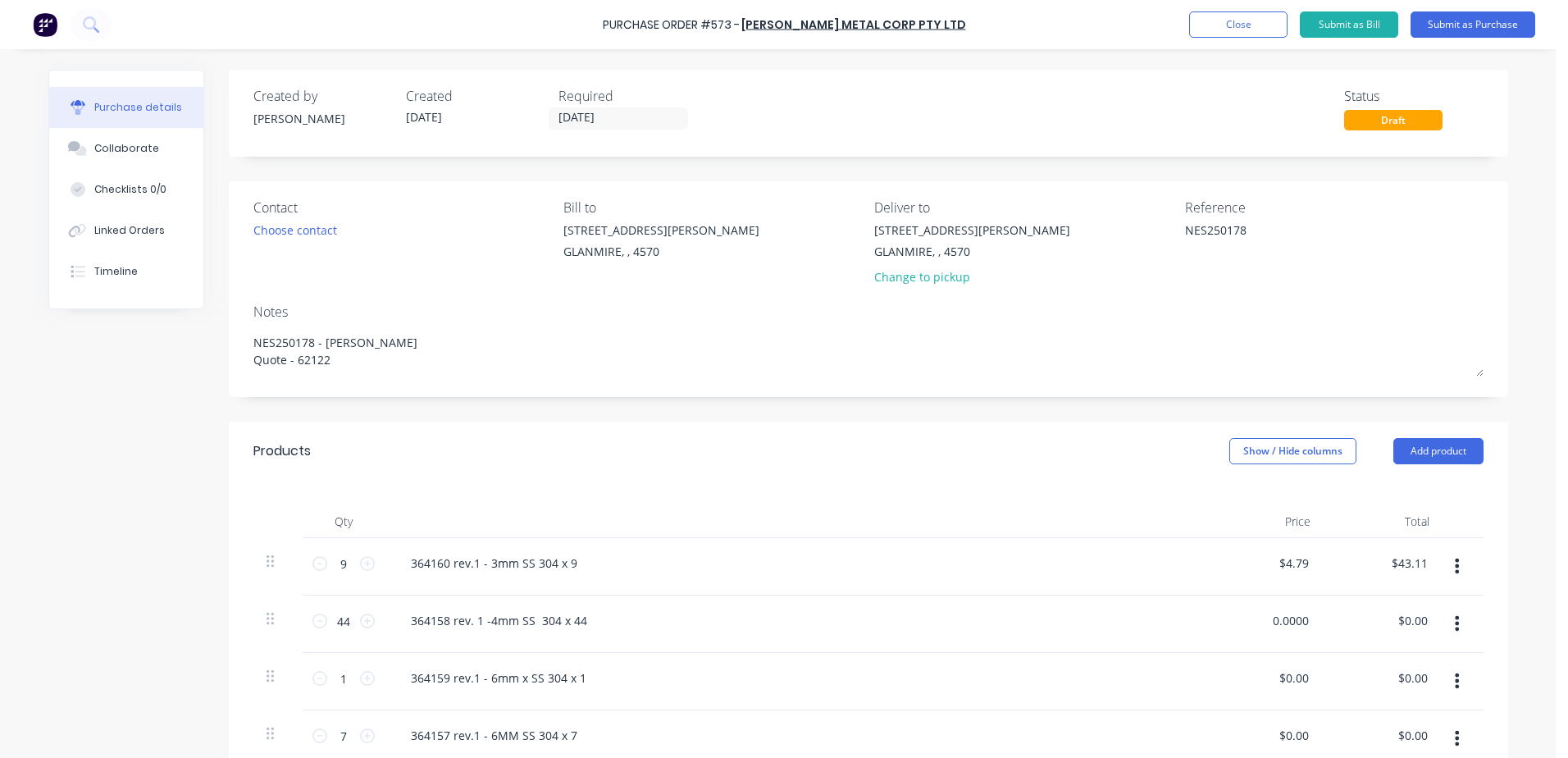
drag, startPoint x: 1265, startPoint y: 619, endPoint x: 1433, endPoint y: 580, distance: 172.5
click at [1402, 603] on div "44 44 364158 rev. 1 -4mm SS 304 x 44 0.0000 0.0000 $0.00 $0.00" at bounding box center [868, 624] width 1230 height 58
drag, startPoint x: 1269, startPoint y: 680, endPoint x: 1456, endPoint y: 681, distance: 187.0
click at [1453, 682] on div "1 1 364159 rev.1 - 6mm x SS 304 x 1 0.0000 0.0000 $0.00 $0.00" at bounding box center [868, 681] width 1230 height 58
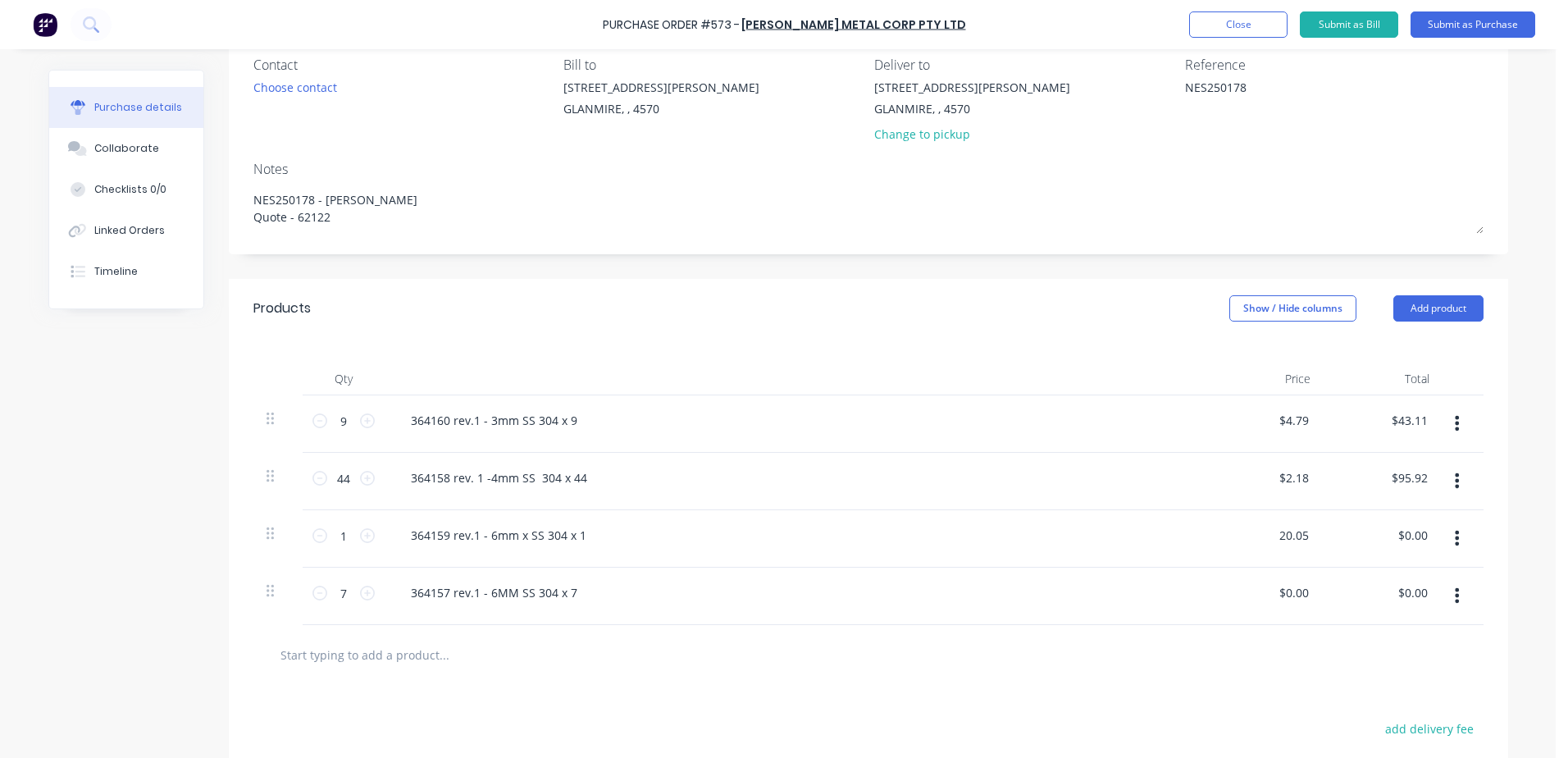
scroll to position [164, 0]
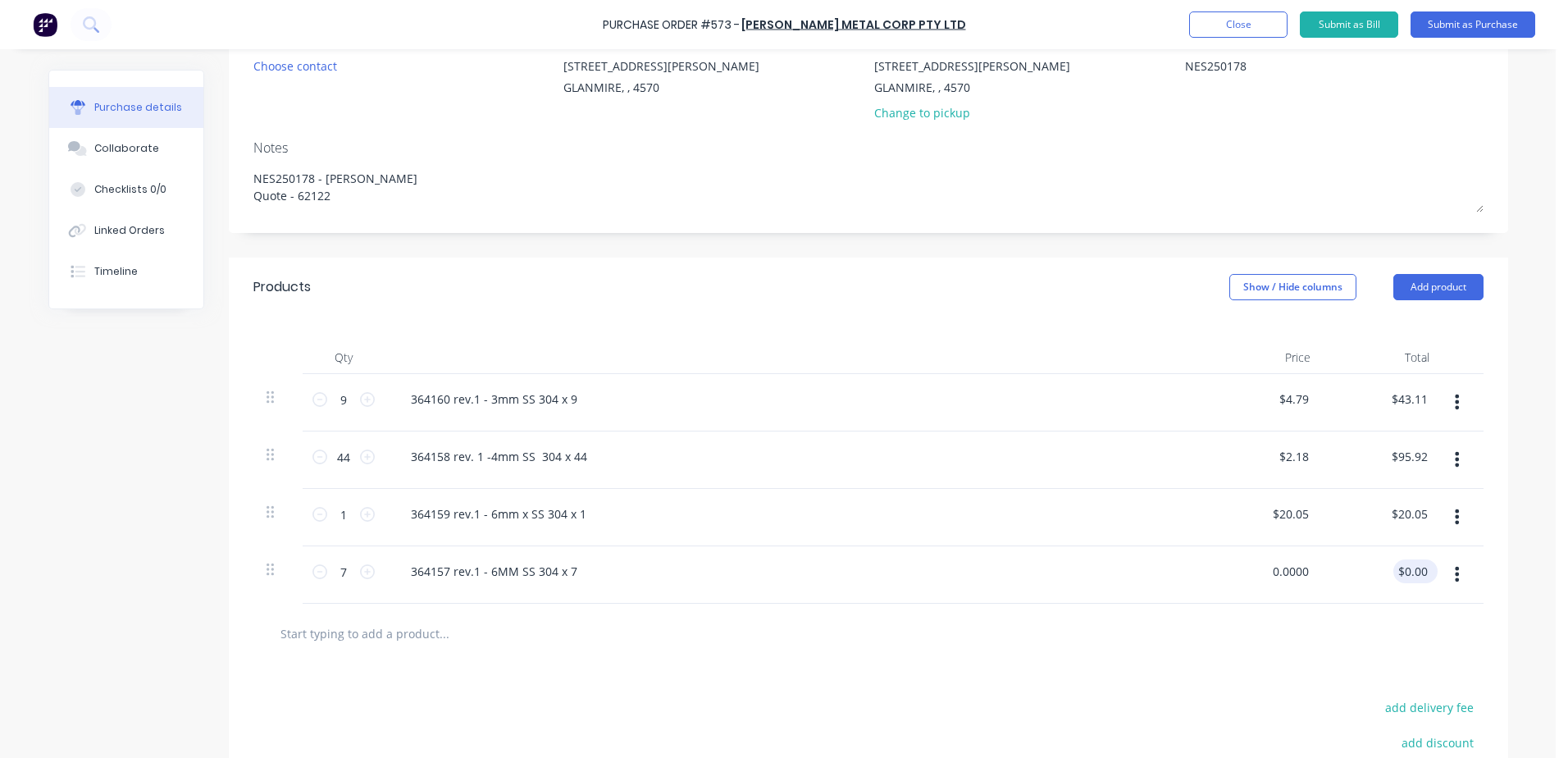
drag, startPoint x: 1271, startPoint y: 577, endPoint x: 1406, endPoint y: 568, distance: 135.3
click at [1406, 568] on div "7 7 364157 rev.1 - 6MM SS 304 x 7 0.0000 0.0000 $0.00 $0.00" at bounding box center [868, 574] width 1230 height 58
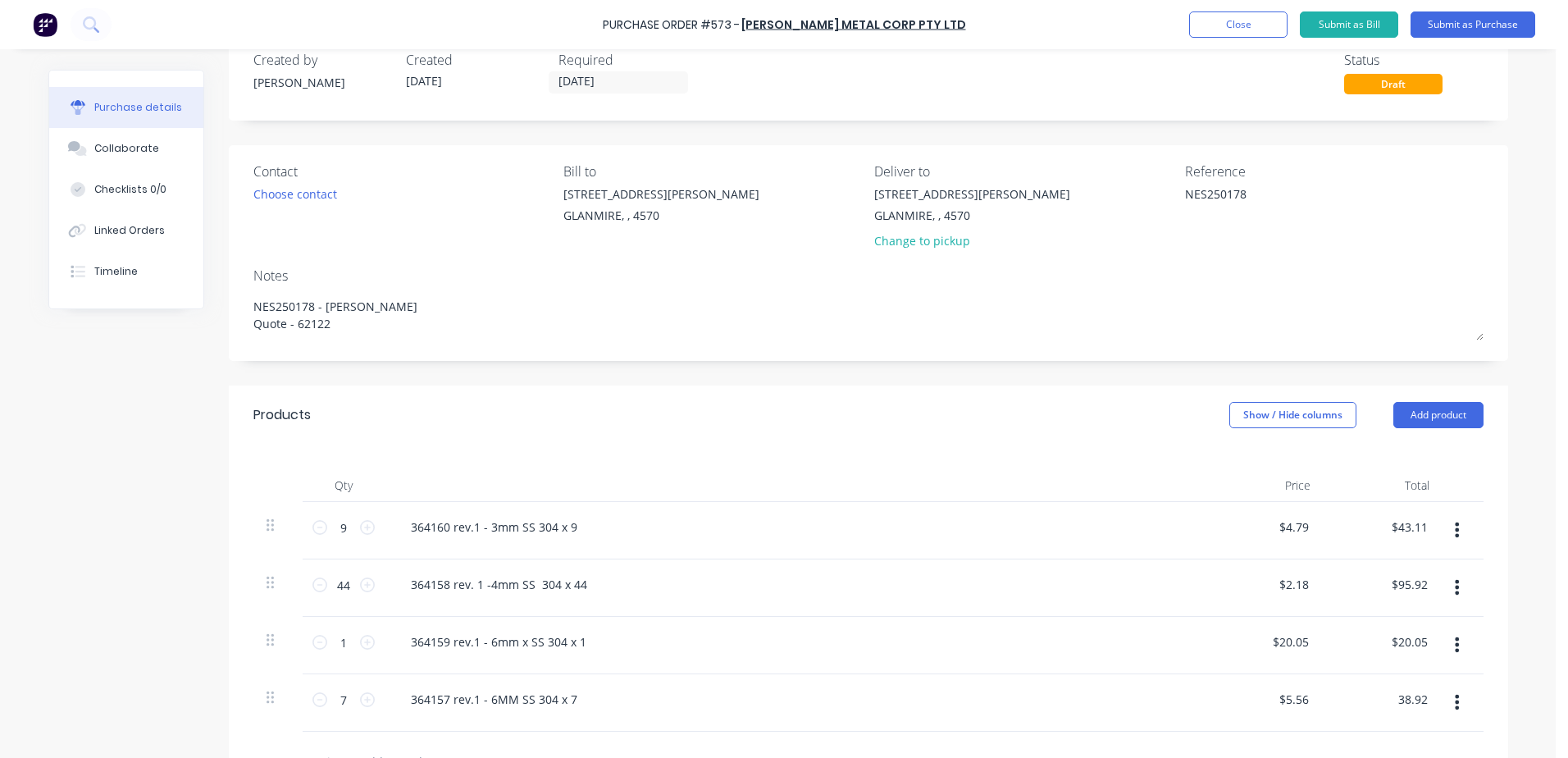
scroll to position [28, 0]
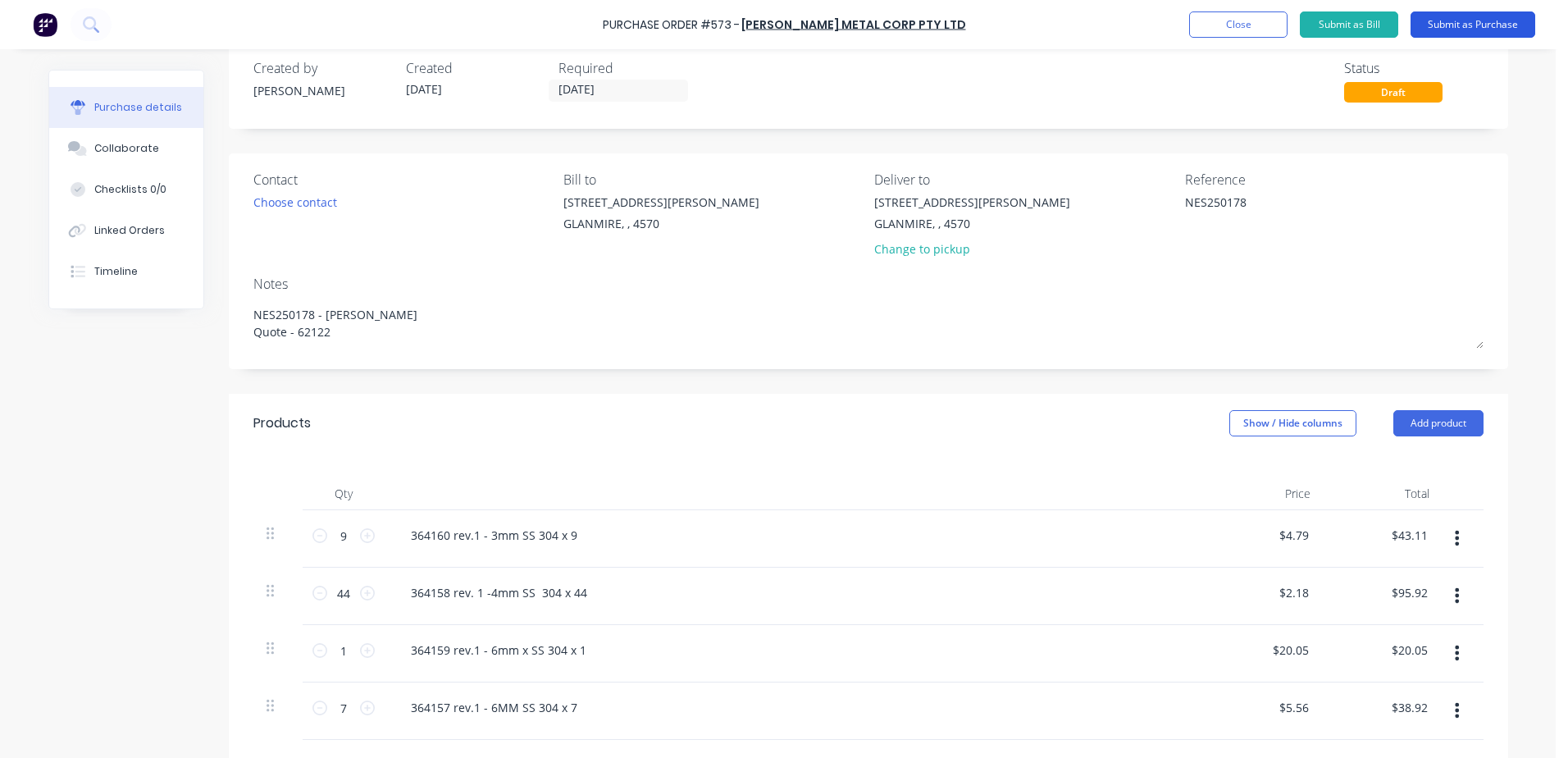
click at [1478, 26] on button "Submit as Purchase" at bounding box center [1473, 24] width 125 height 27
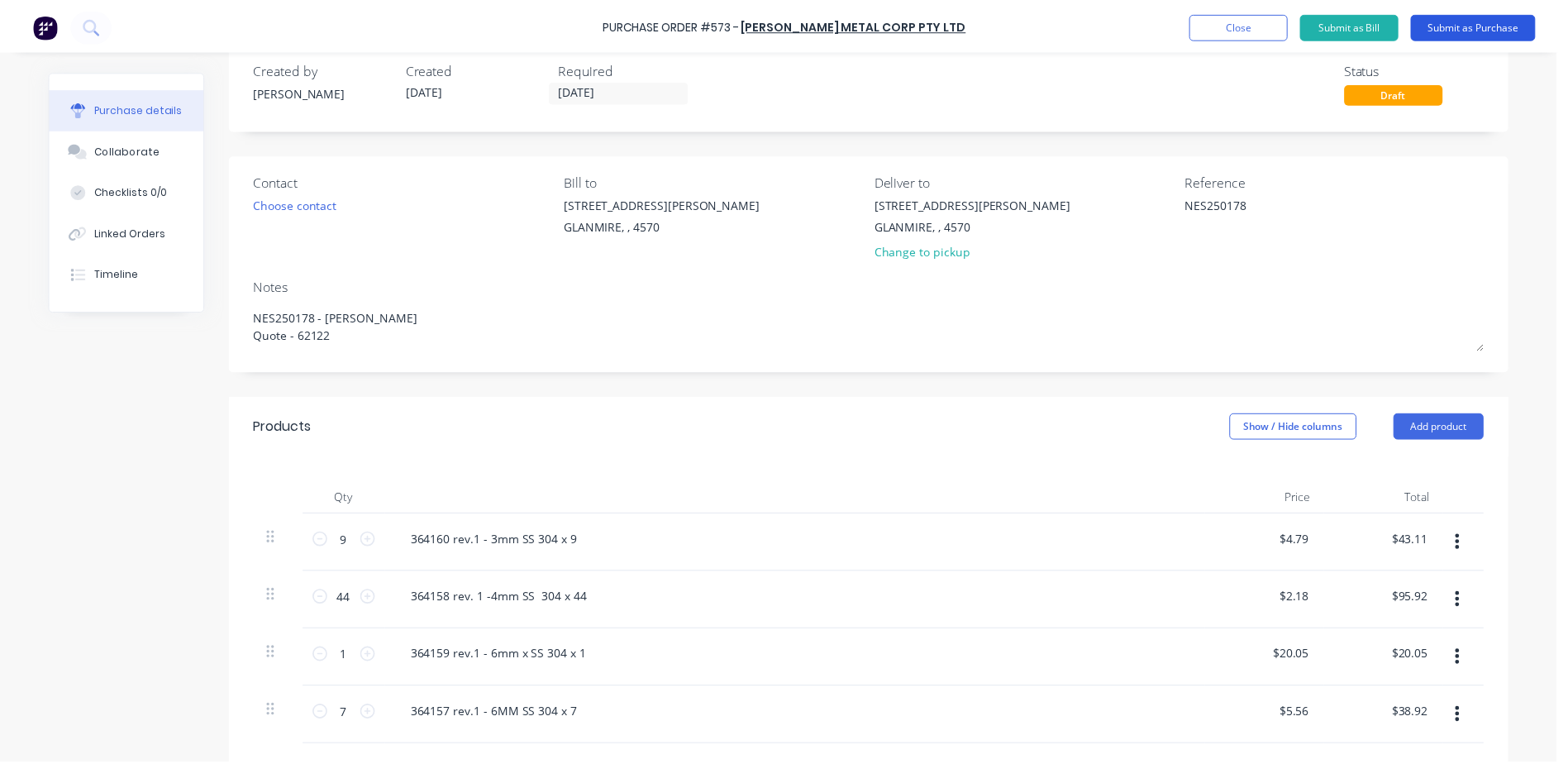
scroll to position [0, 0]
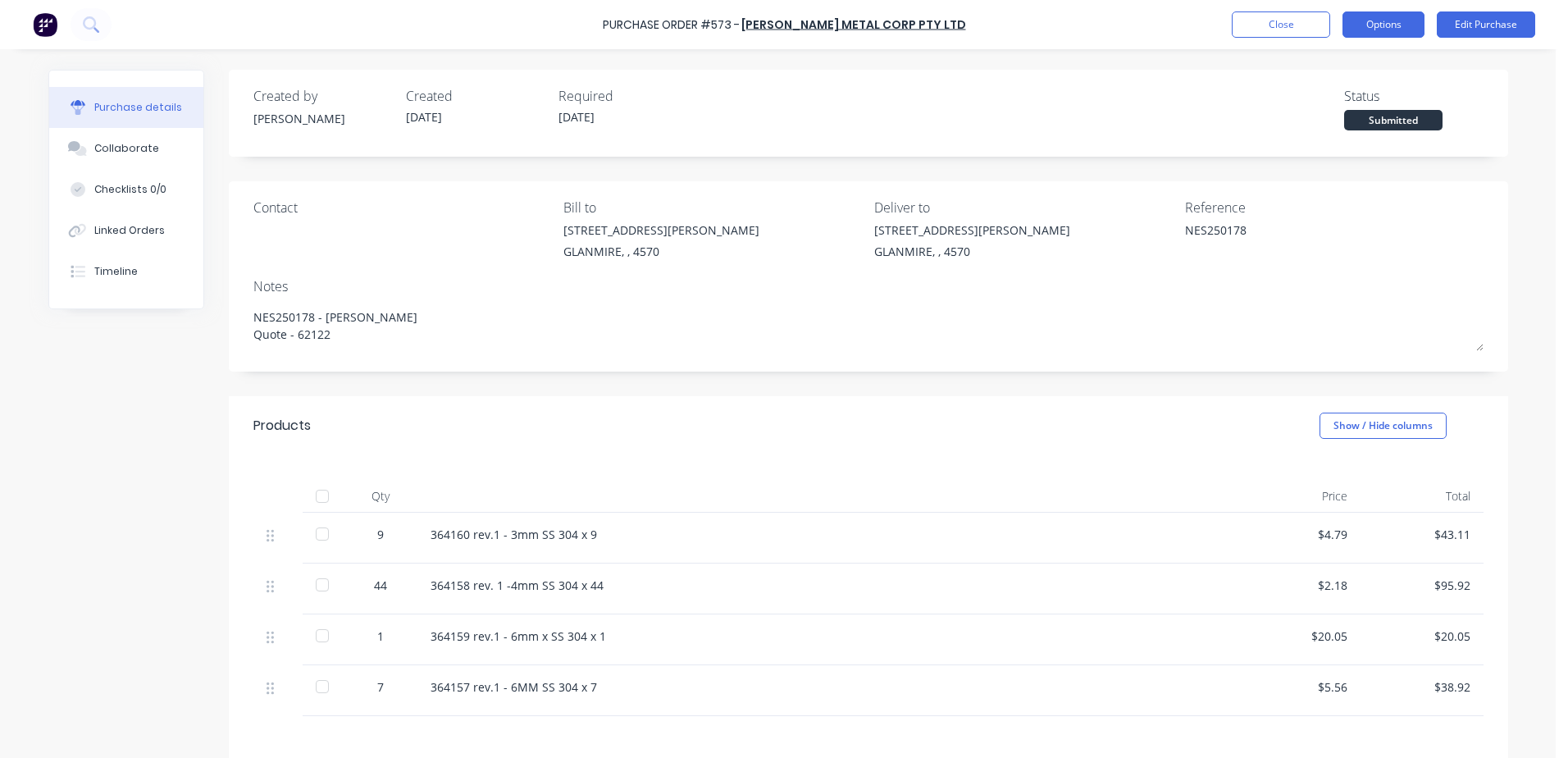
click at [1399, 27] on button "Options" at bounding box center [1383, 24] width 82 height 27
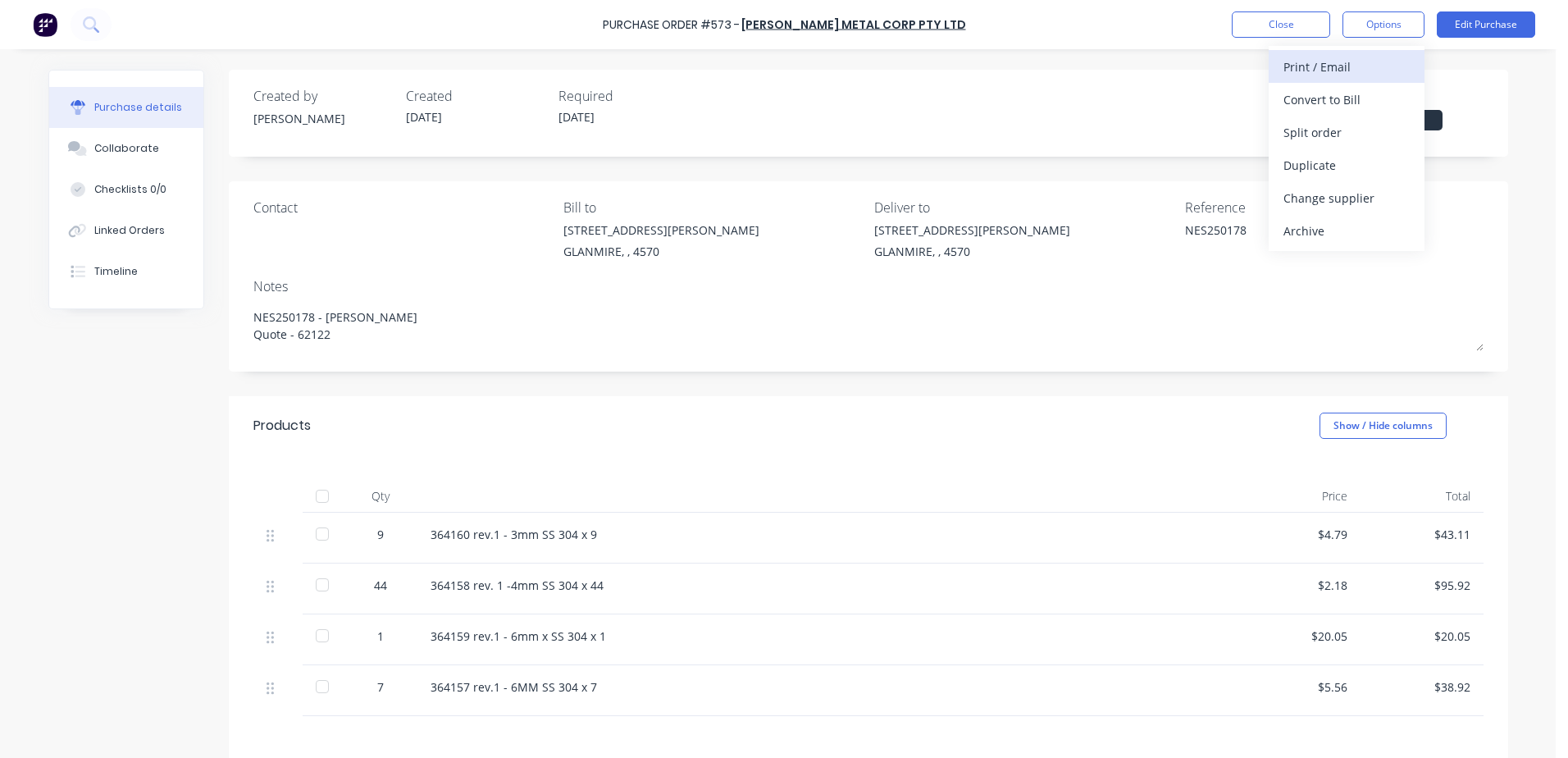
click at [1350, 65] on div "Print / Email" at bounding box center [1346, 67] width 126 height 24
click at [1349, 94] on div "With pricing" at bounding box center [1346, 100] width 126 height 24
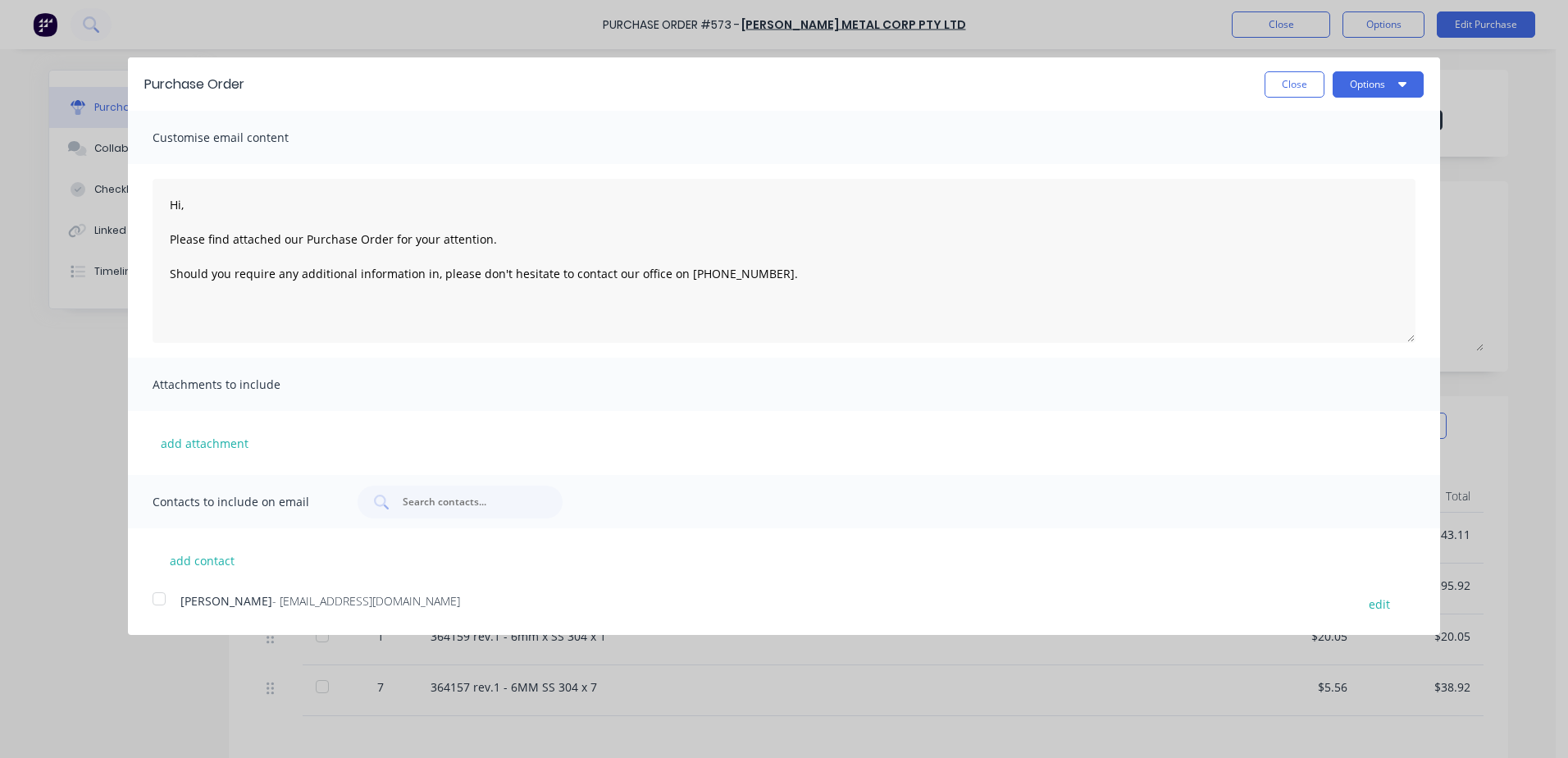
click at [163, 598] on div at bounding box center [159, 598] width 33 height 33
click at [1387, 77] on button "Options" at bounding box center [1378, 84] width 91 height 27
click at [1327, 157] on div "Email" at bounding box center [1345, 159] width 126 height 24
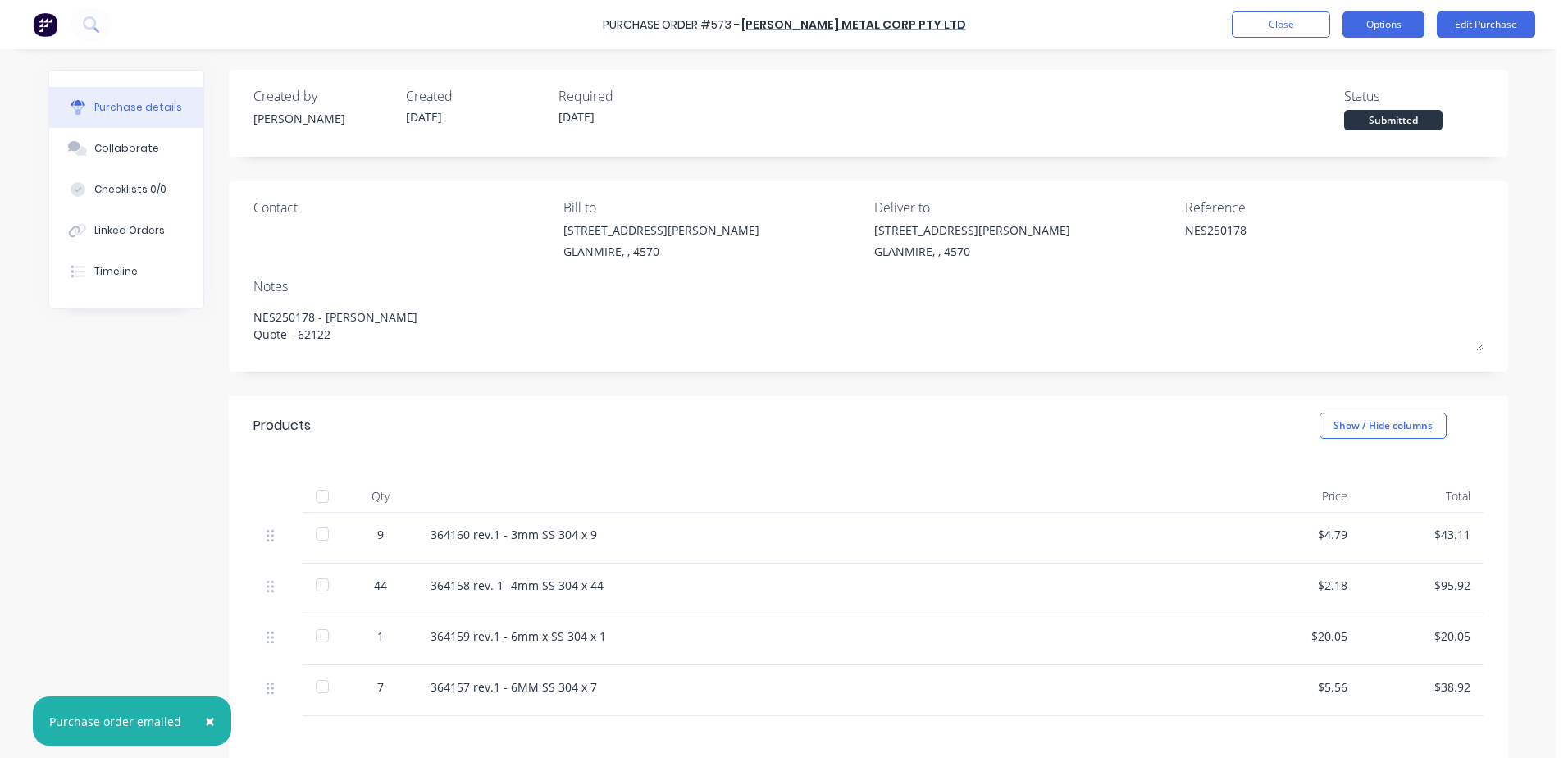
click at [1381, 23] on button "Options" at bounding box center [1383, 24] width 82 height 27
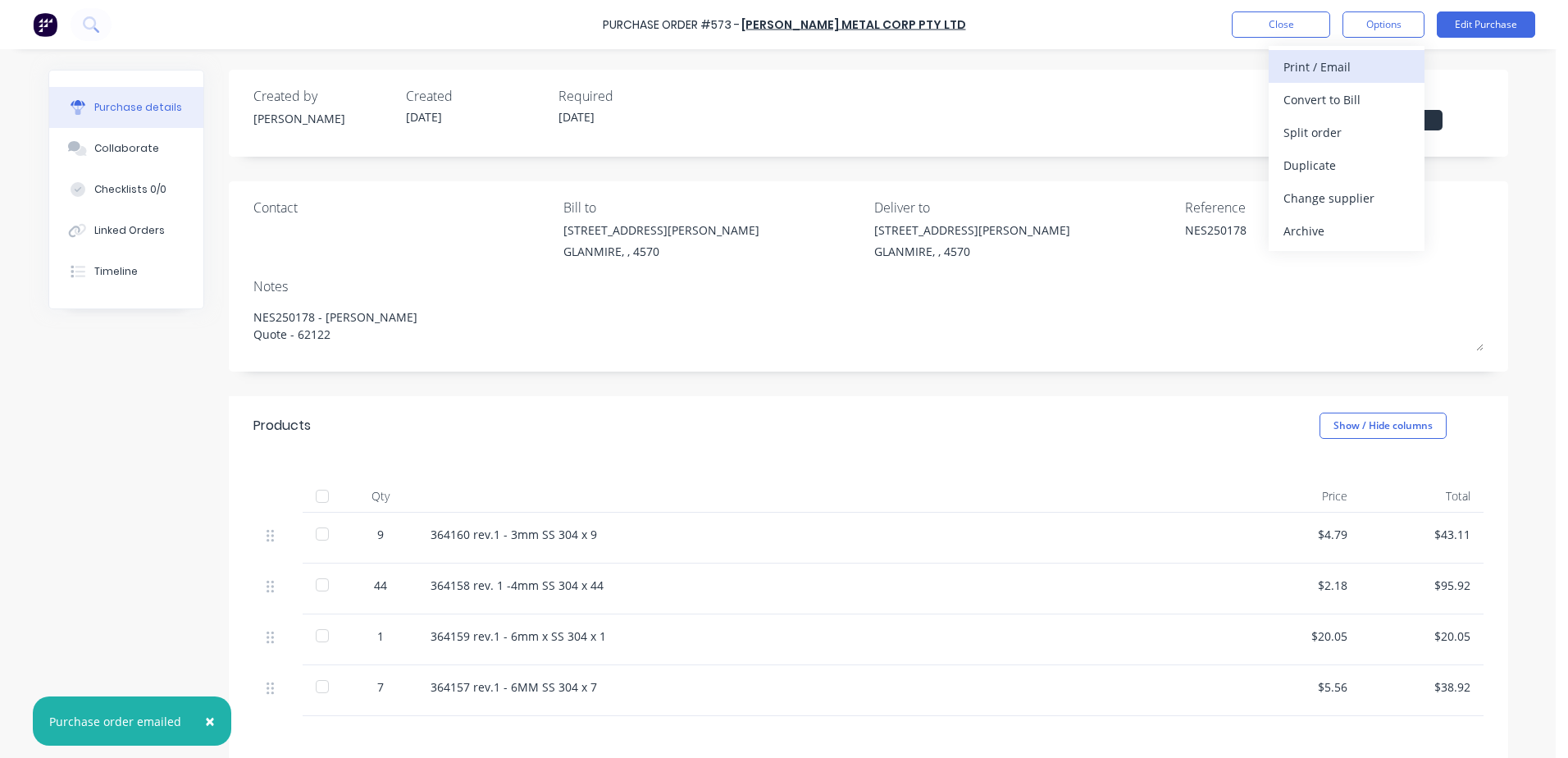
click at [1289, 62] on div "Print / Email" at bounding box center [1346, 67] width 126 height 24
click at [1325, 98] on div "With pricing" at bounding box center [1346, 100] width 126 height 24
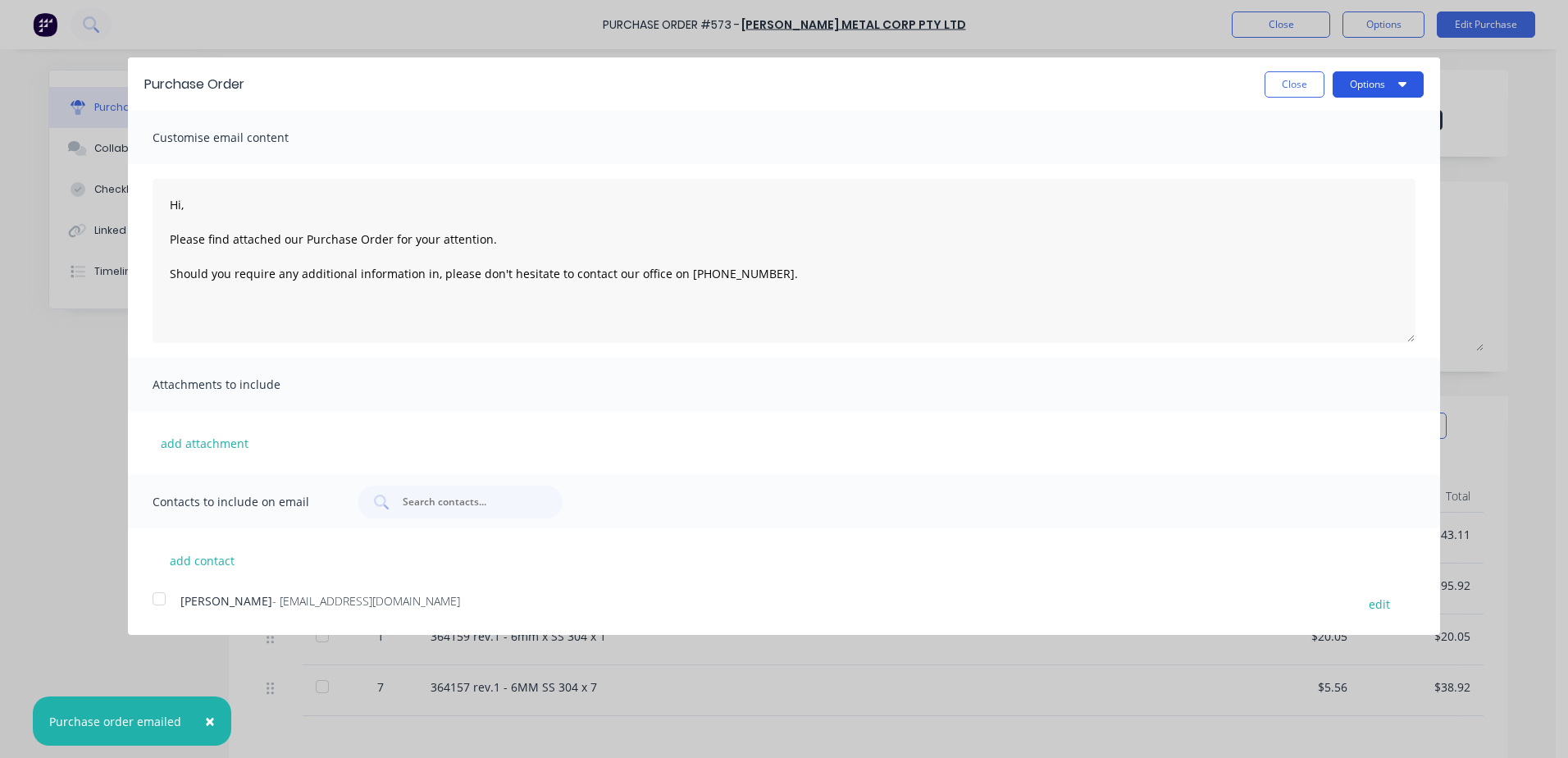
click at [1361, 84] on button "Options" at bounding box center [1378, 84] width 91 height 27
click at [1296, 118] on div "Print" at bounding box center [1345, 126] width 126 height 24
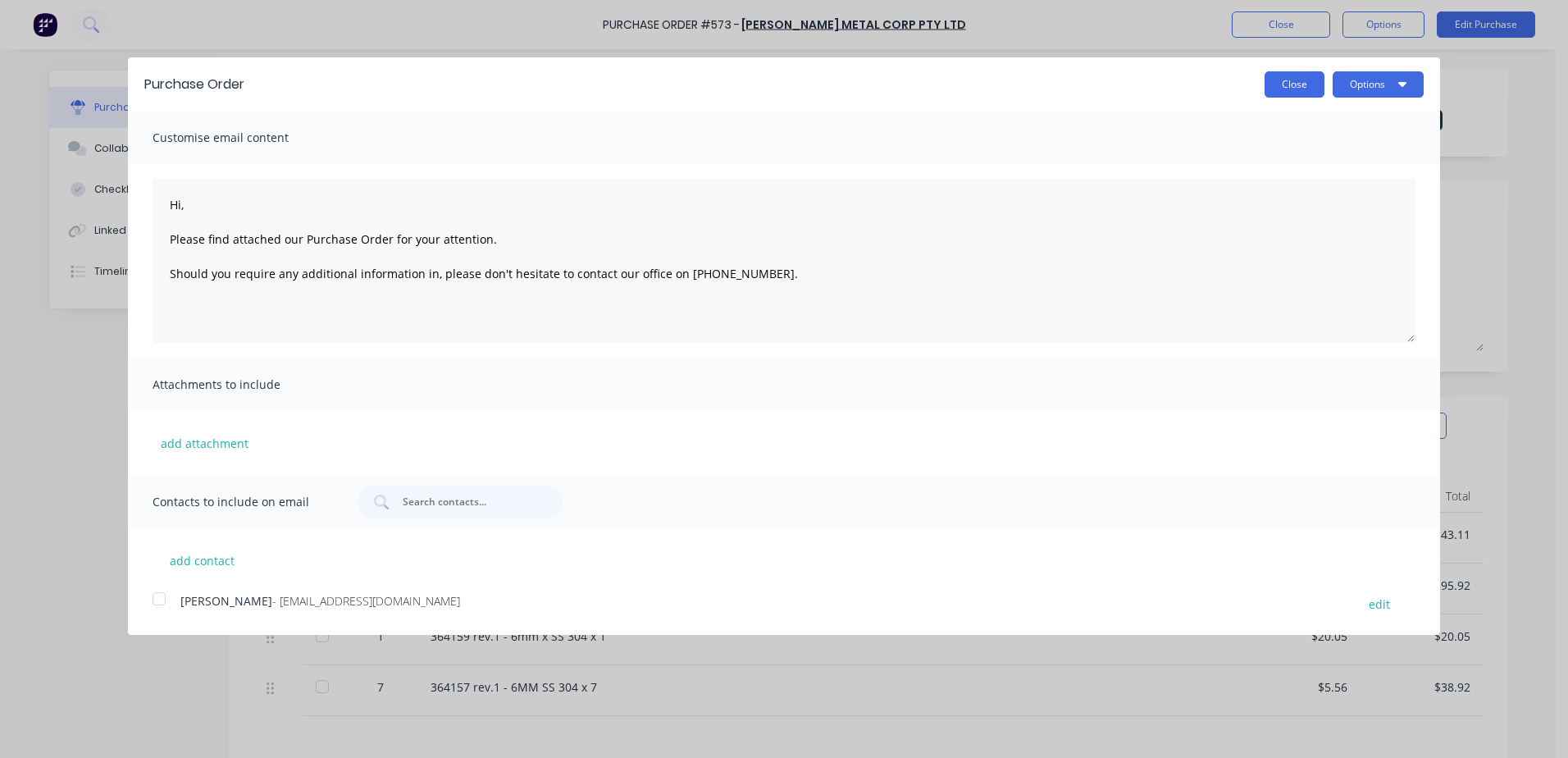
click at [1290, 89] on button "Close" at bounding box center [1295, 84] width 60 height 27
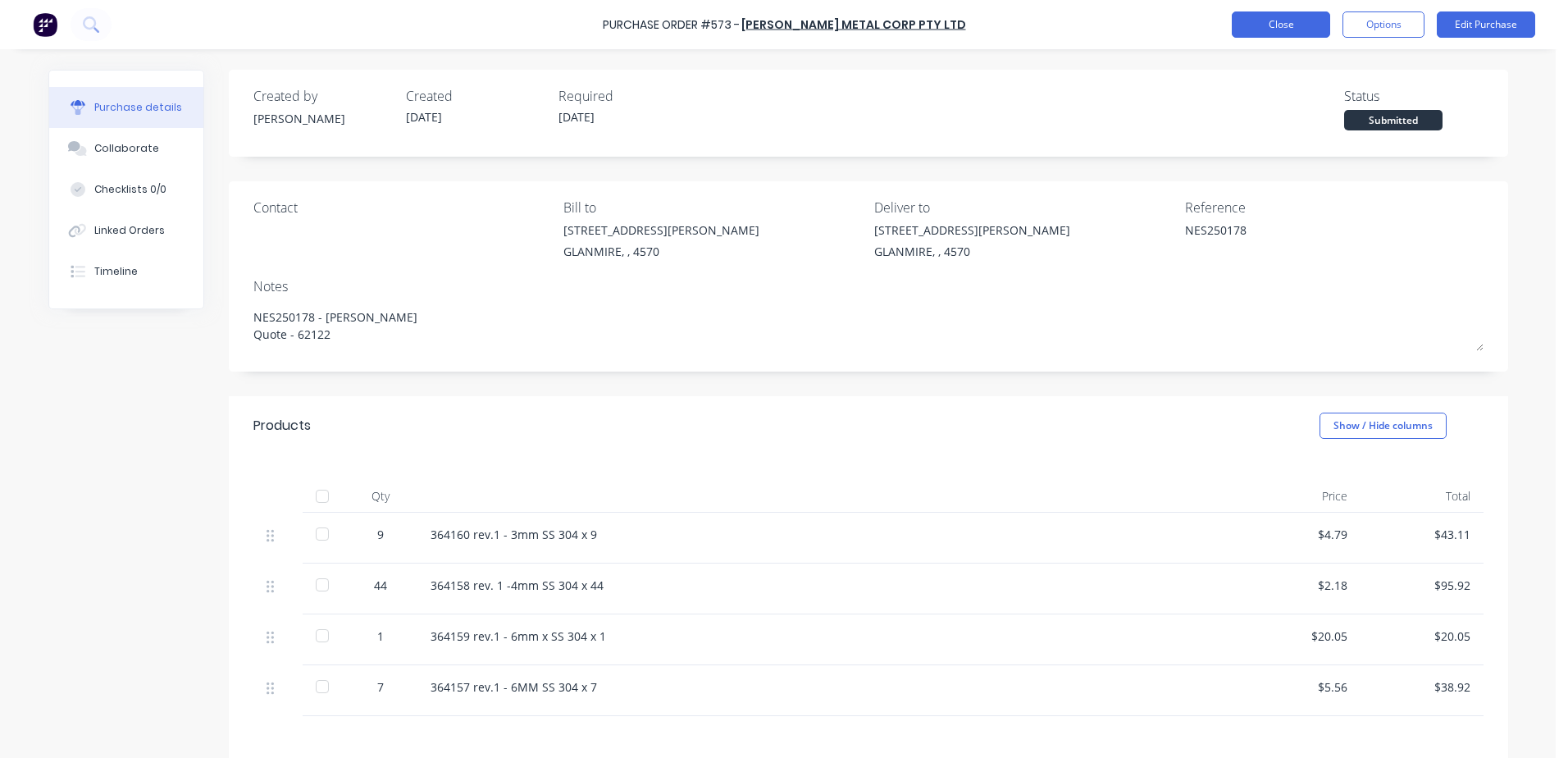
click at [1264, 26] on button "Close" at bounding box center [1281, 24] width 98 height 27
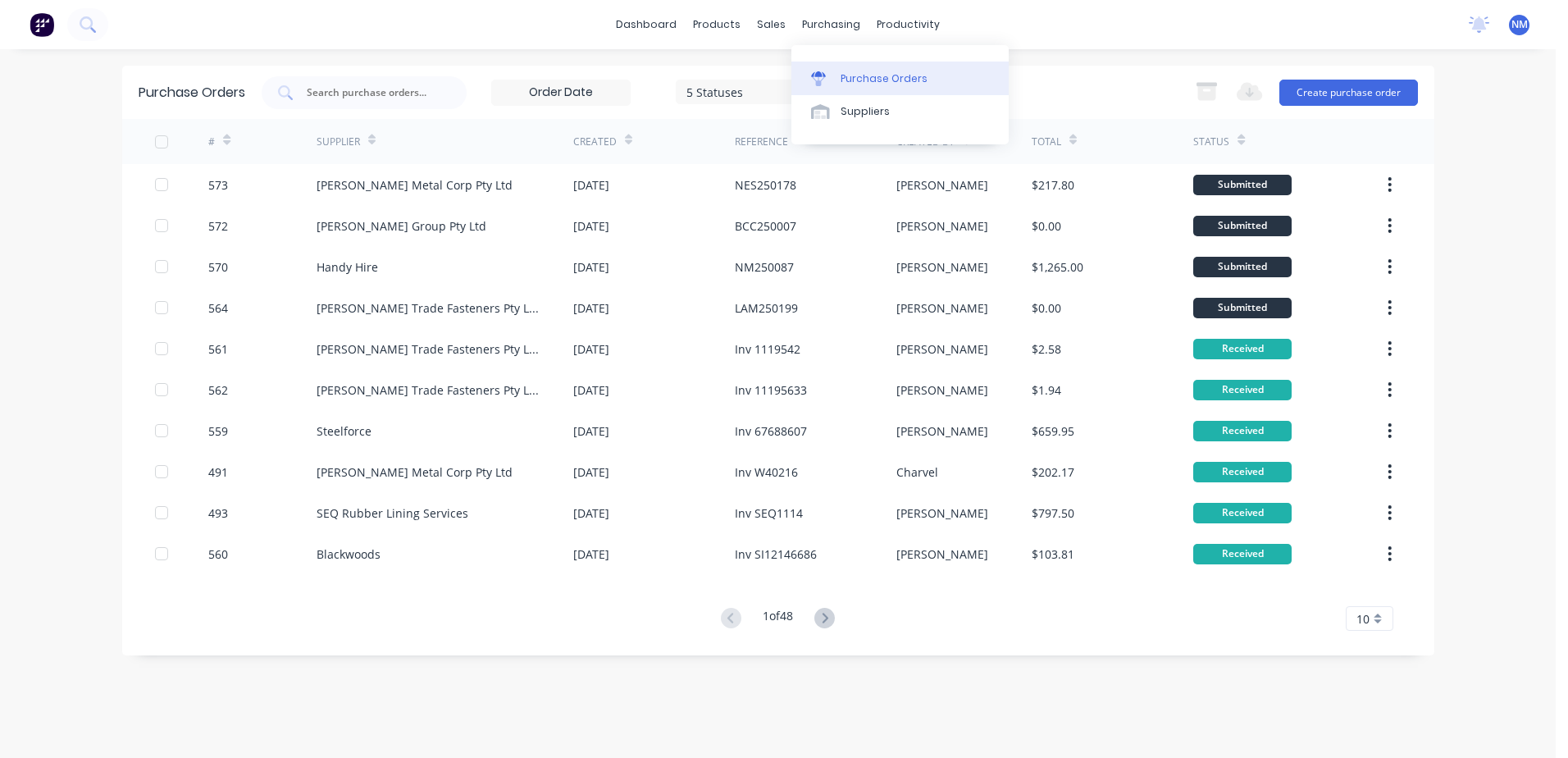
drag, startPoint x: 861, startPoint y: 76, endPoint x: 803, endPoint y: 76, distance: 58.0
click at [861, 76] on div "Purchase Orders" at bounding box center [884, 78] width 87 height 15
click at [407, 89] on input "text" at bounding box center [373, 92] width 136 height 16
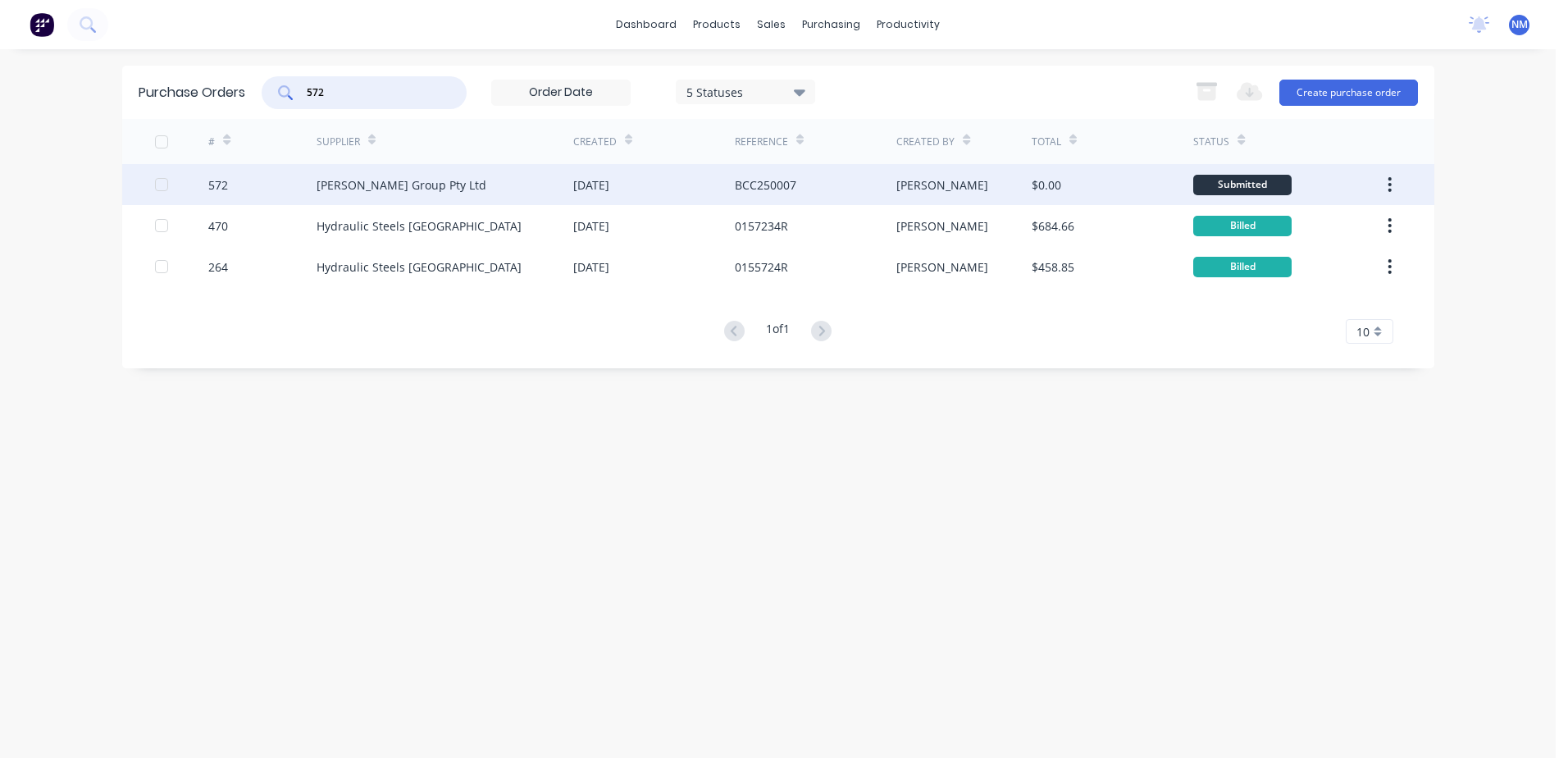
click at [989, 178] on div "[PERSON_NAME]" at bounding box center [964, 185] width 135 height 41
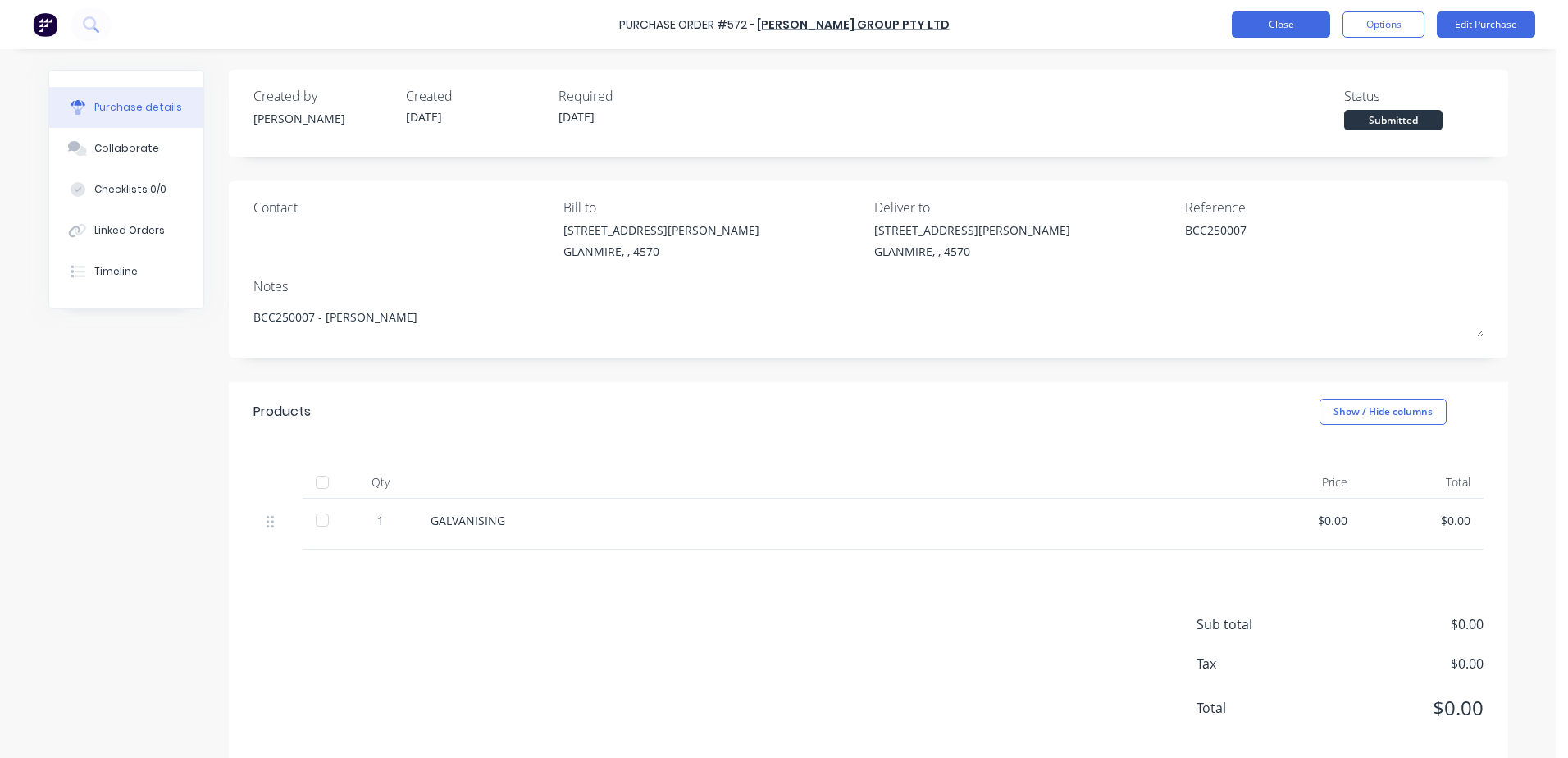
click at [1242, 29] on button "Close" at bounding box center [1281, 24] width 98 height 27
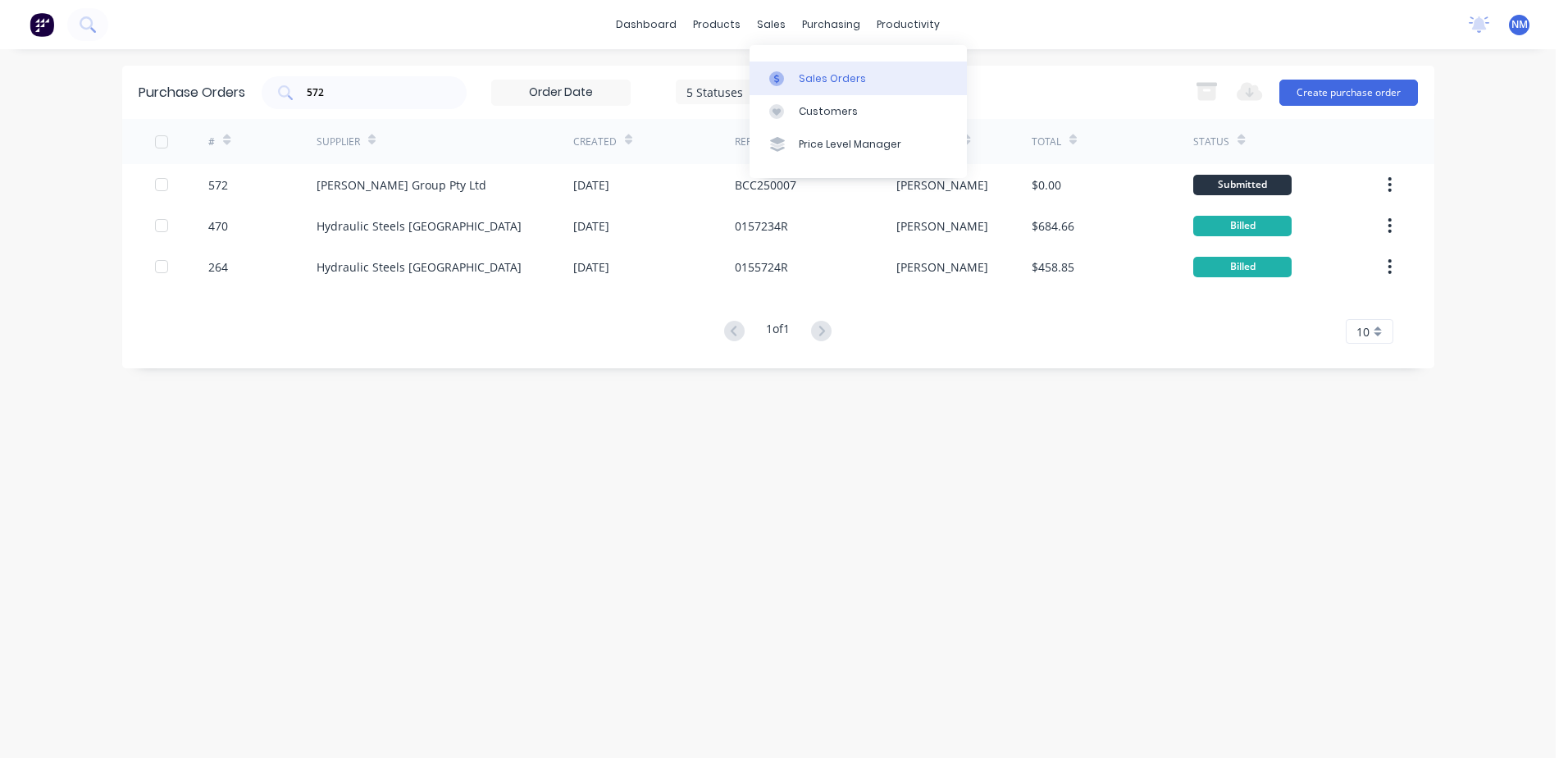
click at [808, 78] on div "Sales Orders" at bounding box center [832, 78] width 67 height 15
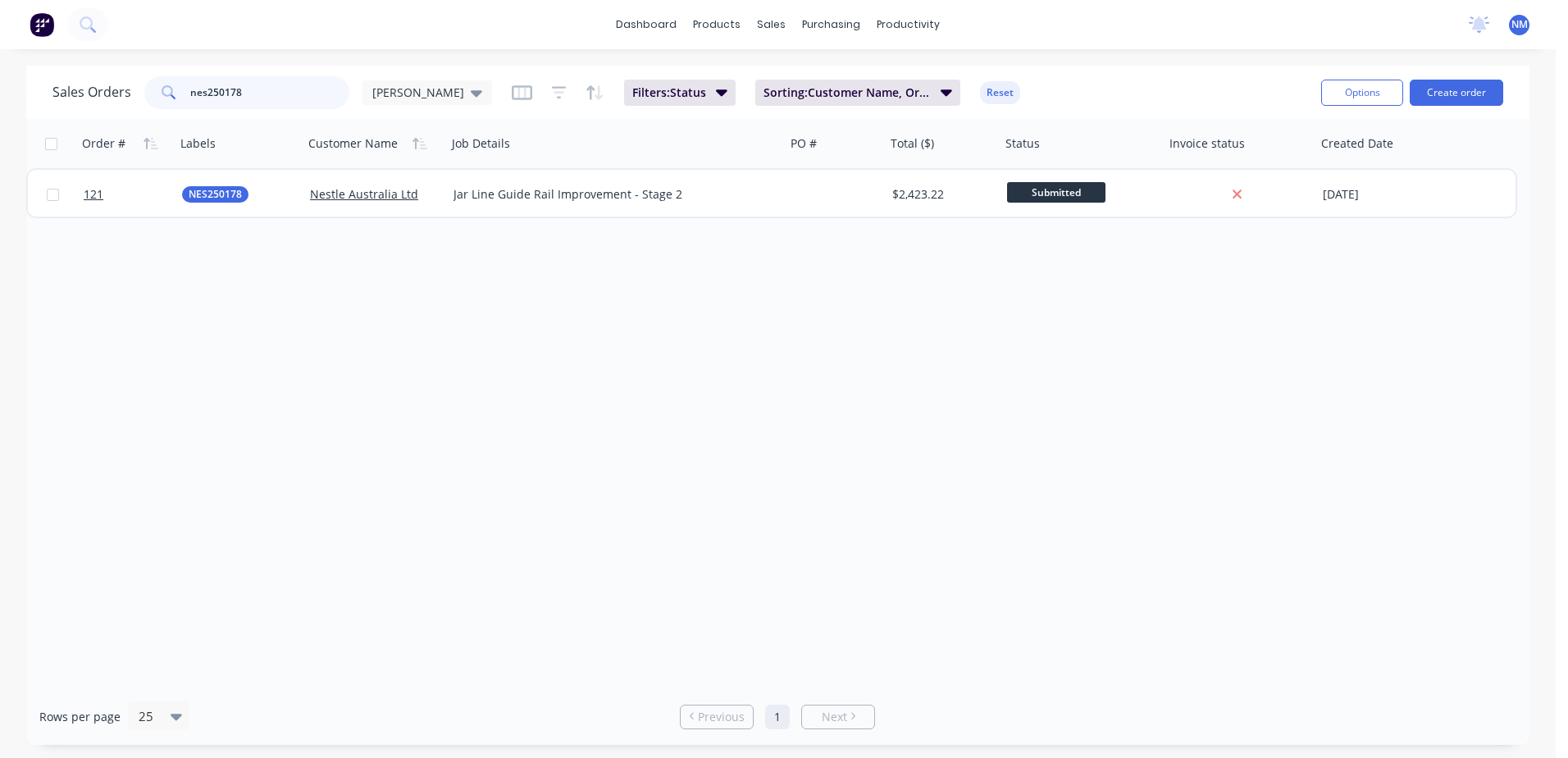
drag, startPoint x: 251, startPoint y: 95, endPoint x: 101, endPoint y: 117, distance: 151.6
click at [101, 117] on div "Sales Orders nes250178 [PERSON_NAME]: Status Sorting: Customer Name, Order # Re…" at bounding box center [778, 92] width 1504 height 53
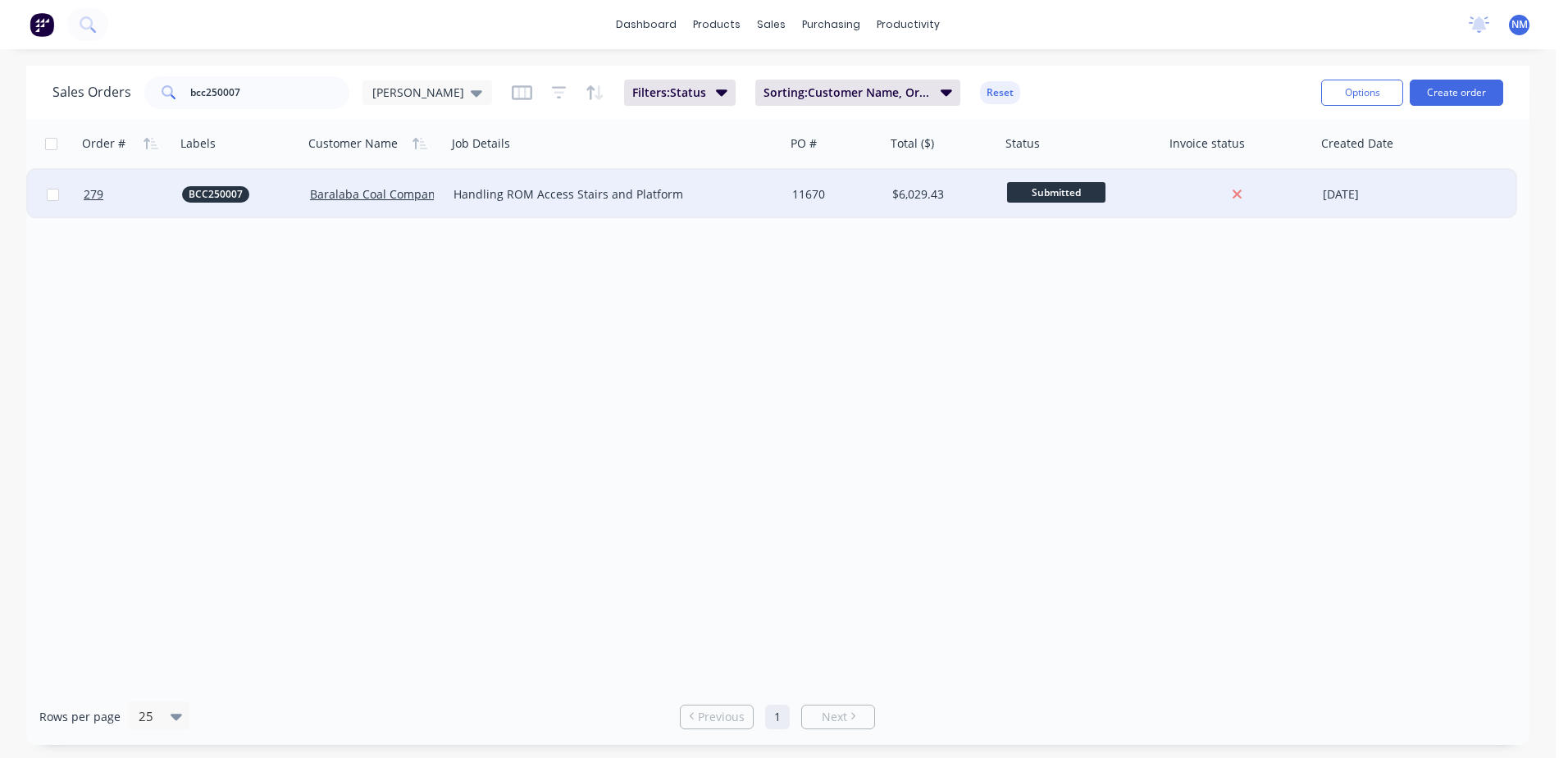
click at [862, 199] on div "11670" at bounding box center [834, 194] width 83 height 16
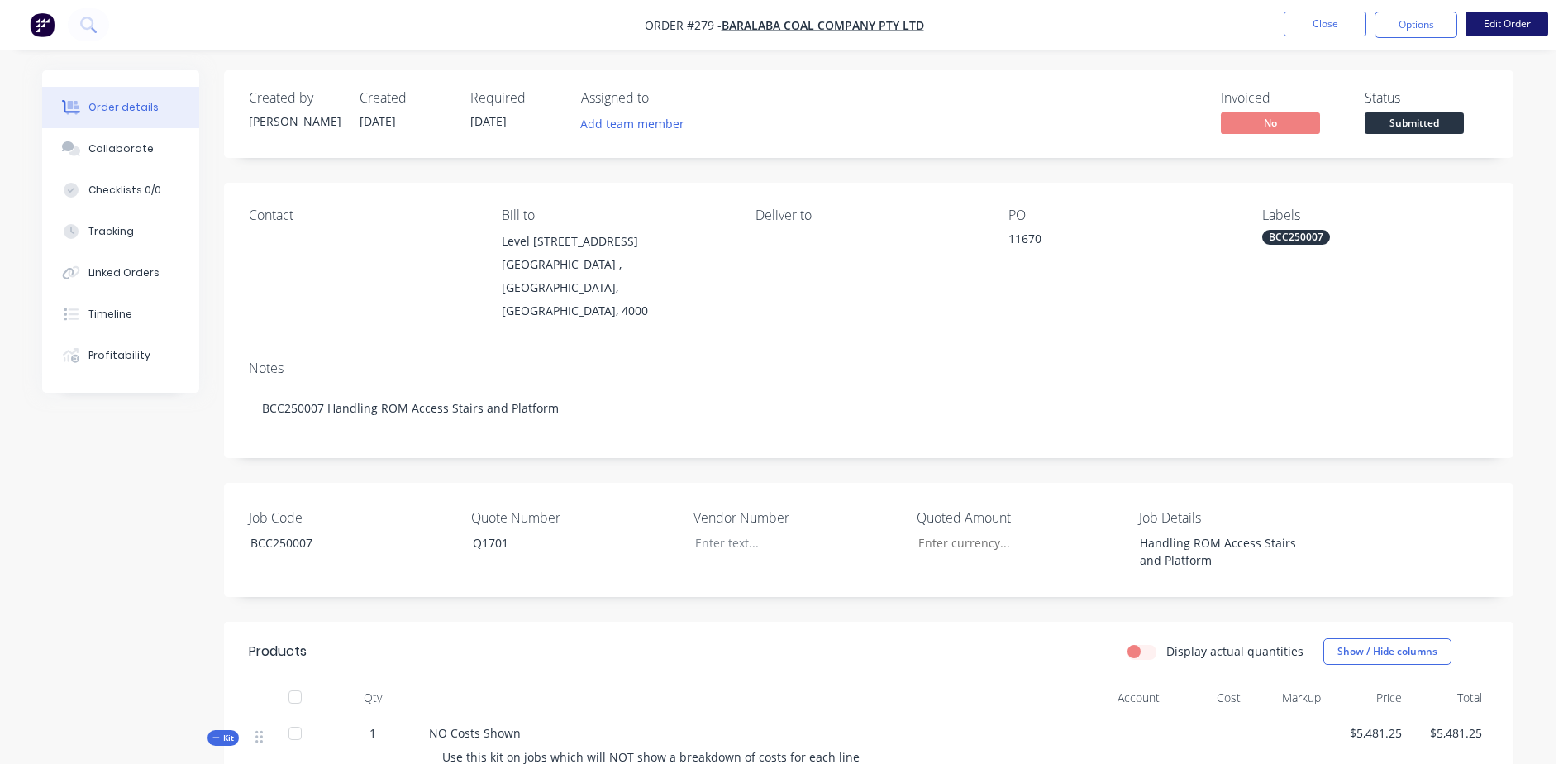
click at [1533, 25] on button "Edit Order" at bounding box center [1506, 23] width 82 height 25
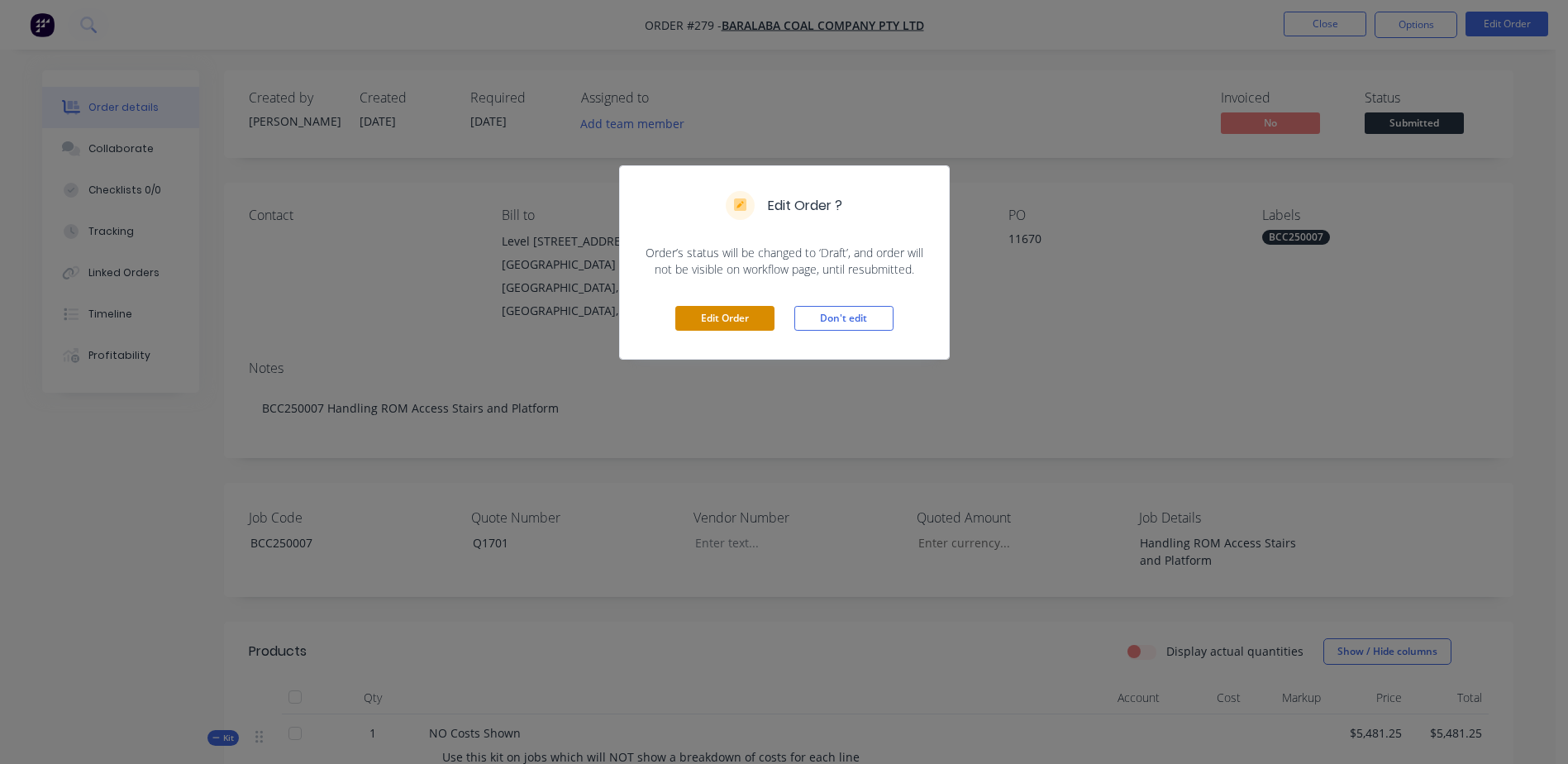
click at [723, 327] on button "Edit Order" at bounding box center [724, 318] width 99 height 25
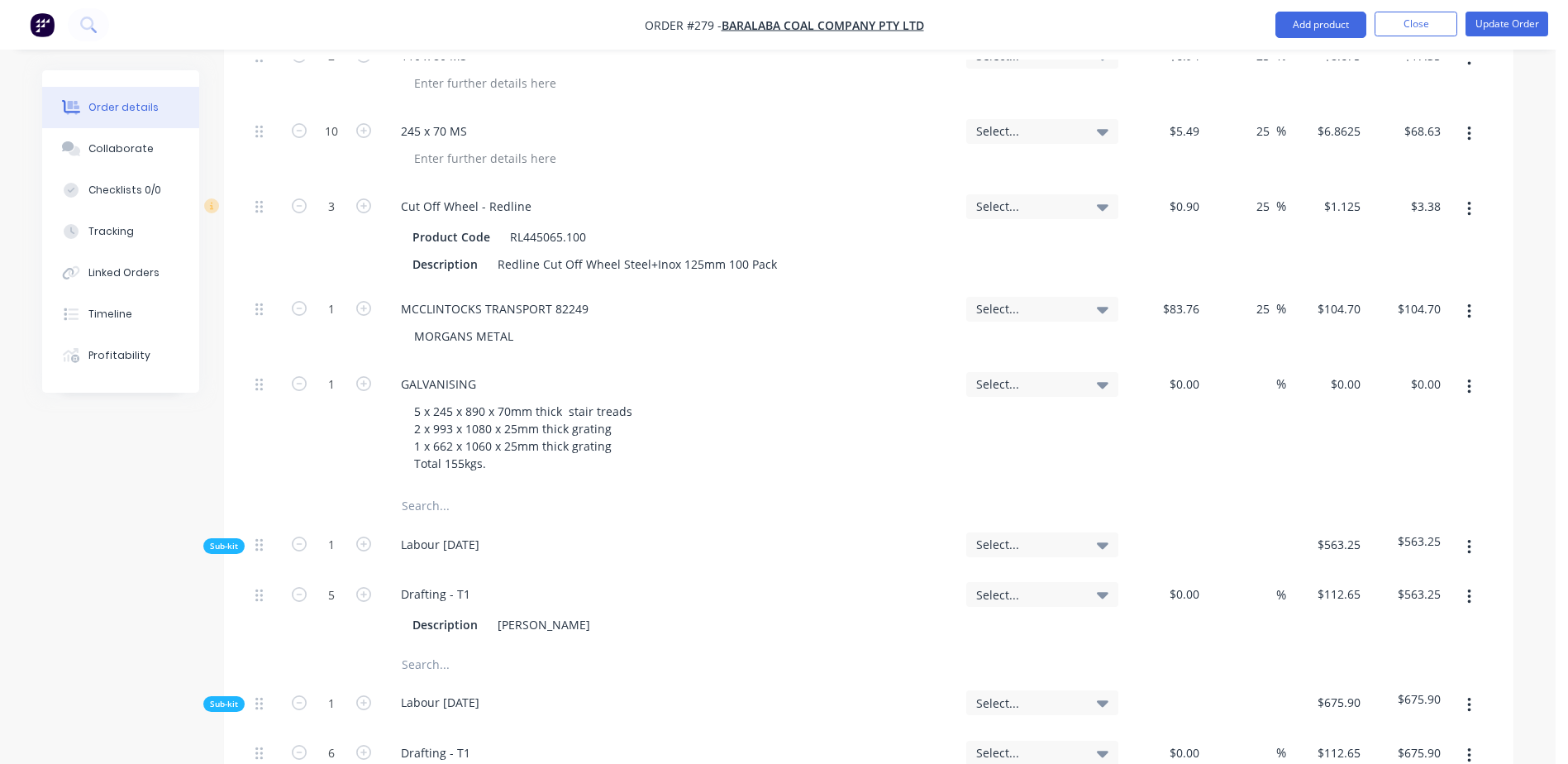
scroll to position [1984, 0]
click at [427, 488] on input "text" at bounding box center [567, 504] width 331 height 33
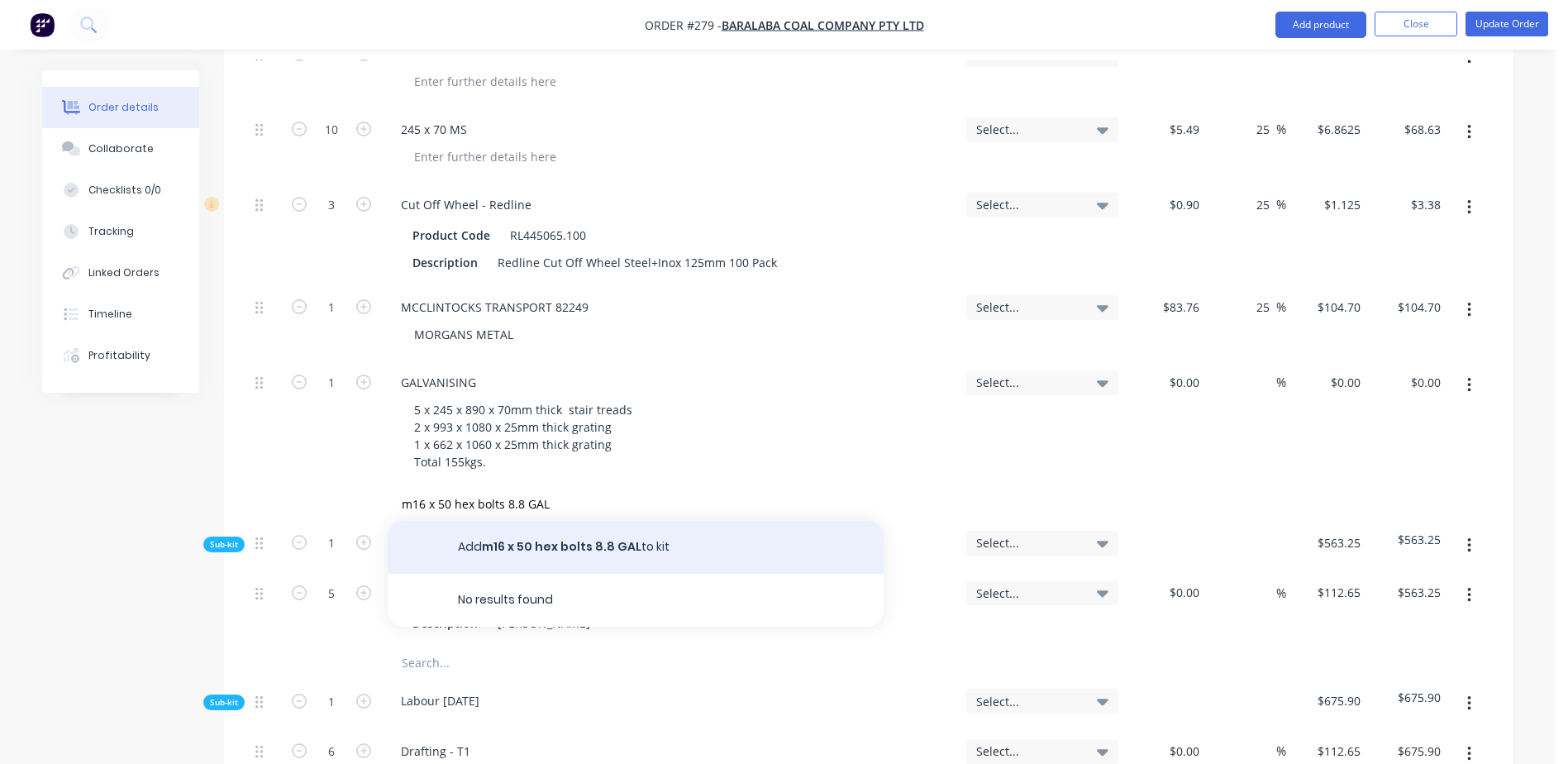
click at [508, 521] on button "Add m16 x 50 hex bolts 8.8 GAL to kit" at bounding box center [635, 547] width 496 height 53
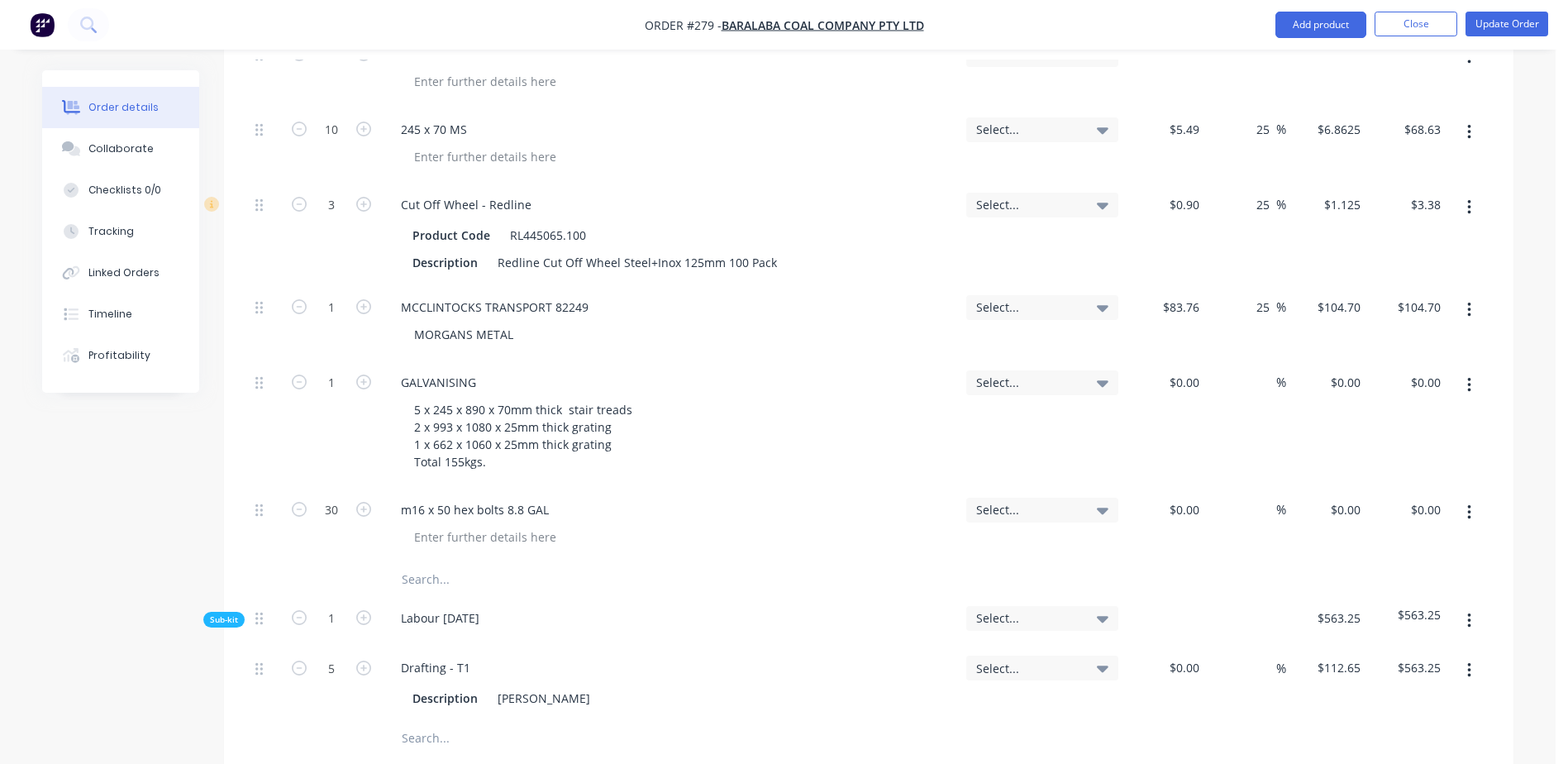
click at [438, 563] on input "text" at bounding box center [567, 579] width 331 height 33
click at [411, 497] on div "m16 x 50 hex bolts 8.8 GAL" at bounding box center [474, 509] width 174 height 24
click at [488, 563] on input "M16 X 45 hex bolts 8.8 GAL" at bounding box center [567, 579] width 331 height 33
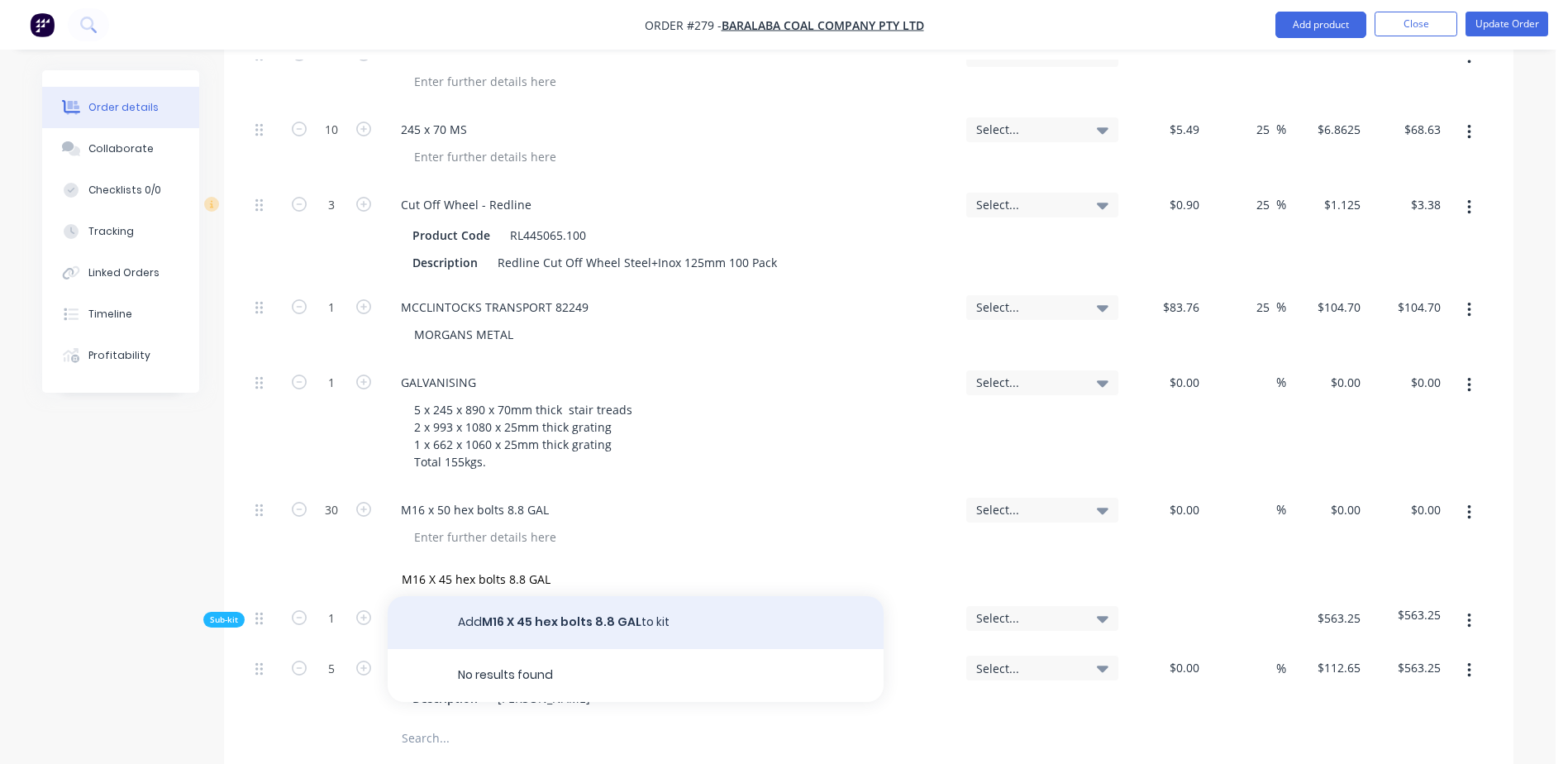
click at [570, 596] on button "Add M16 X 45 hex bolts 8.8 GAL to kit" at bounding box center [635, 622] width 496 height 53
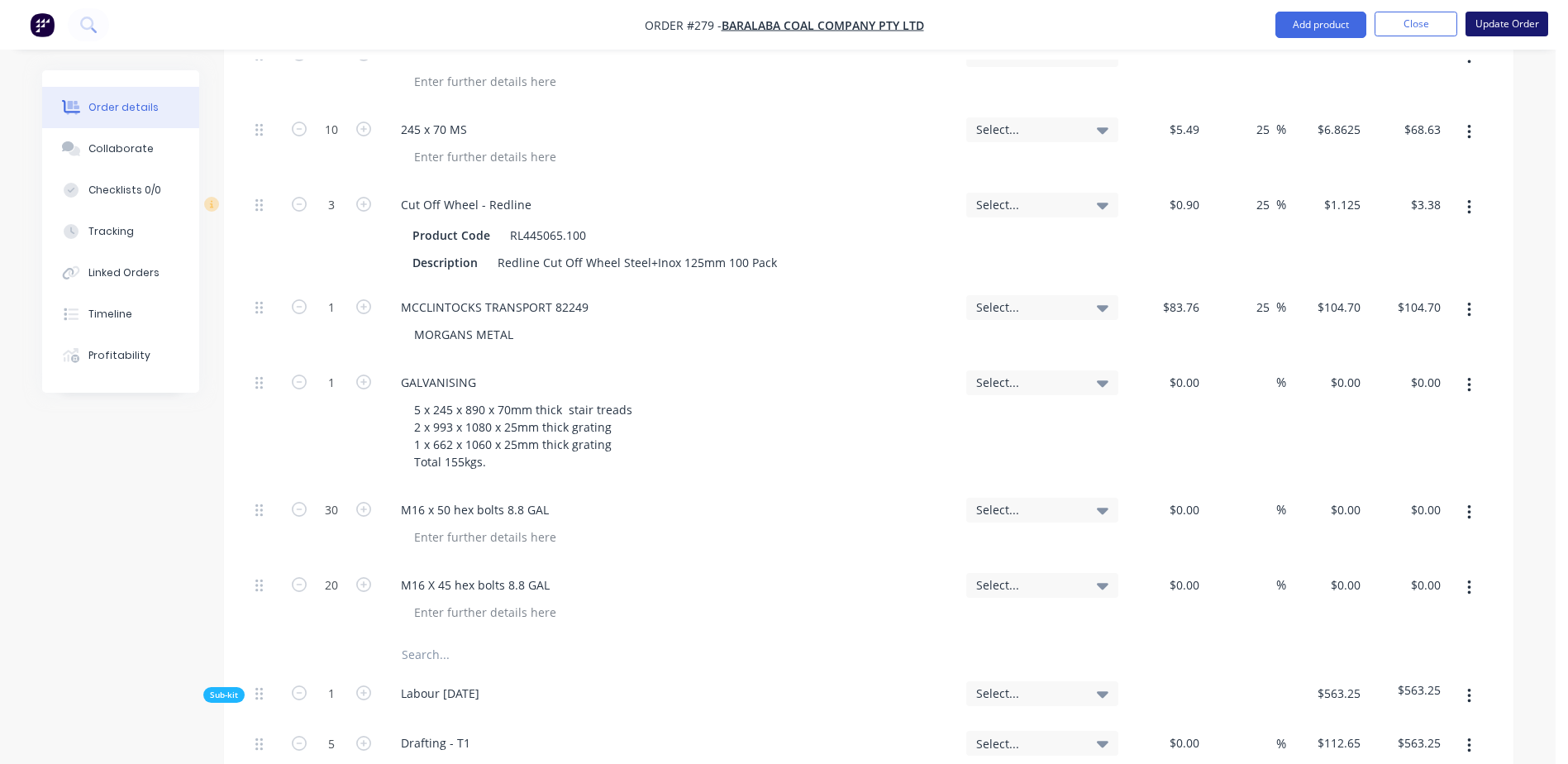
click at [1477, 34] on button "Update Order" at bounding box center [1506, 23] width 82 height 25
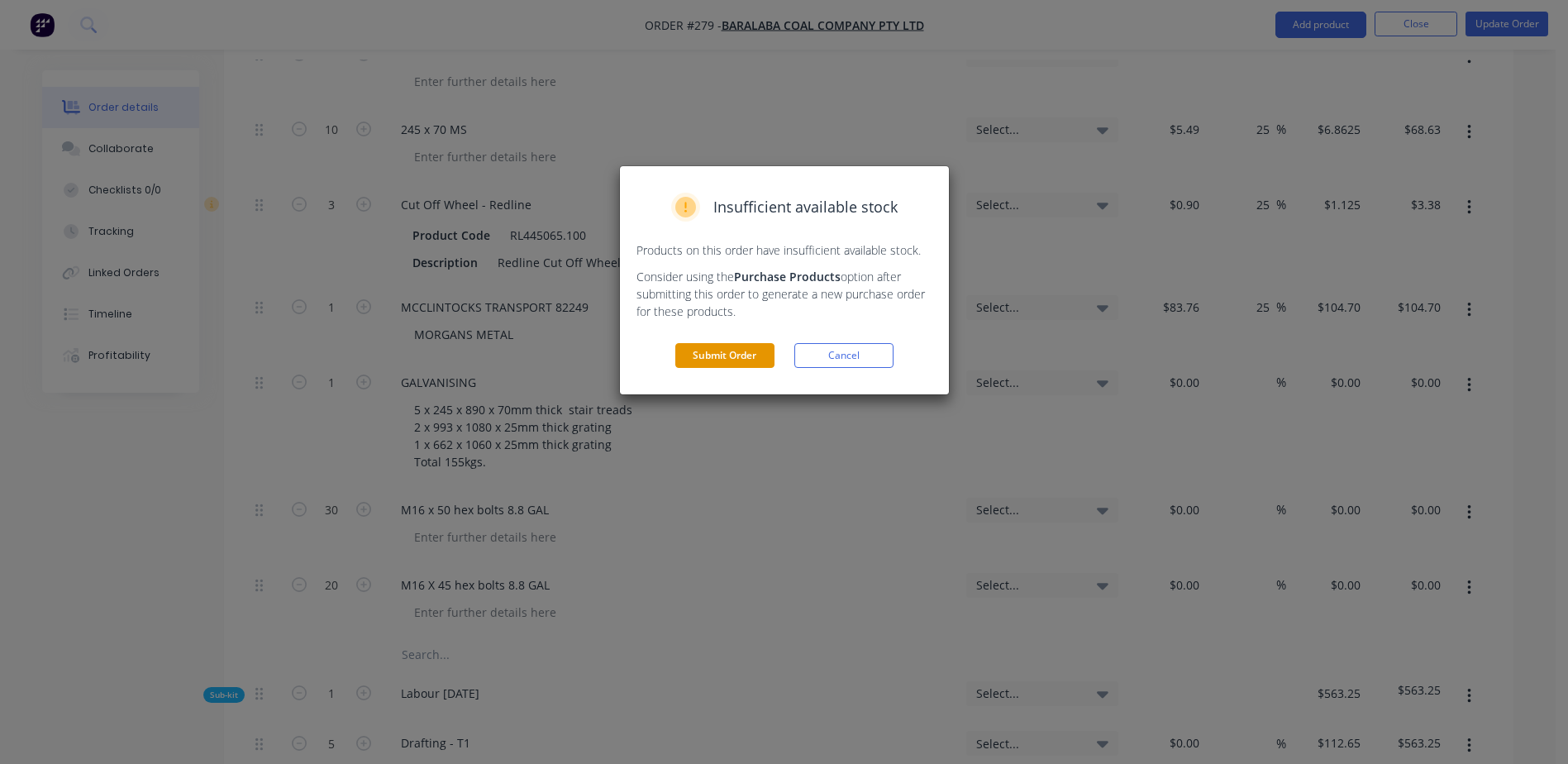
click at [742, 353] on button "Submit Order" at bounding box center [724, 355] width 99 height 25
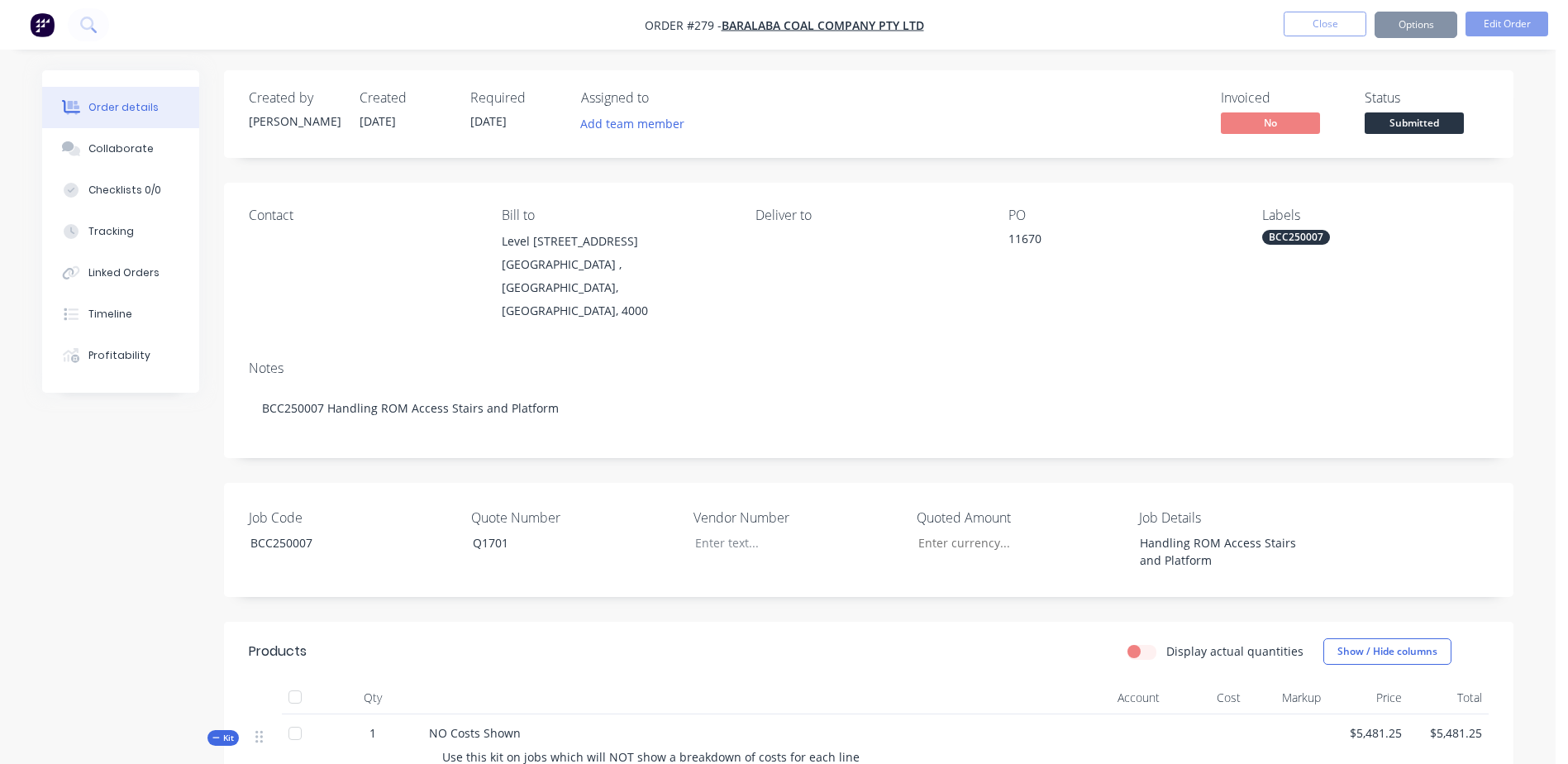
click at [1422, 16] on button "Options" at bounding box center [1416, 24] width 82 height 27
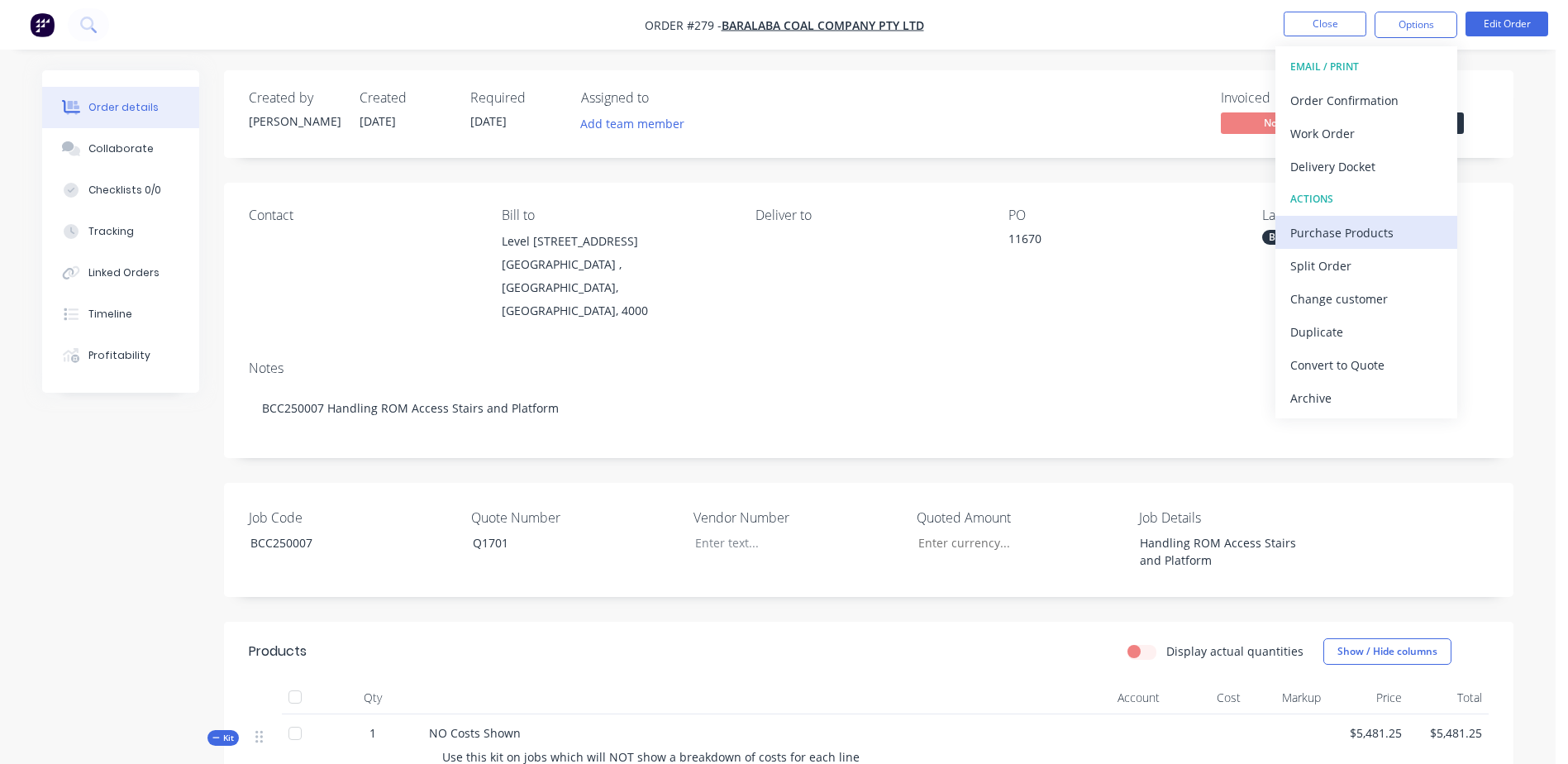
click at [1413, 221] on div "Purchase Products" at bounding box center [1366, 233] width 152 height 24
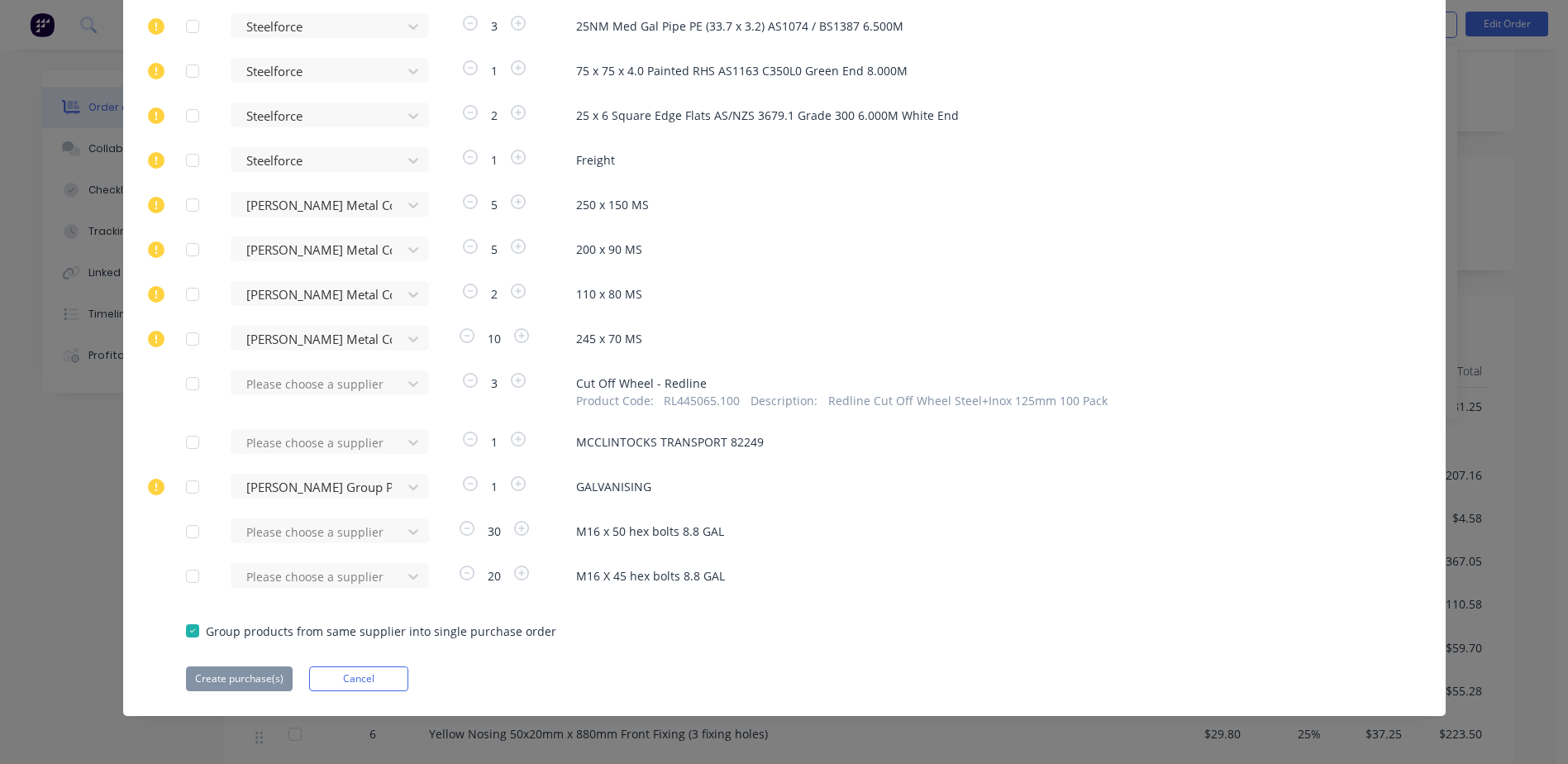
scroll to position [413, 0]
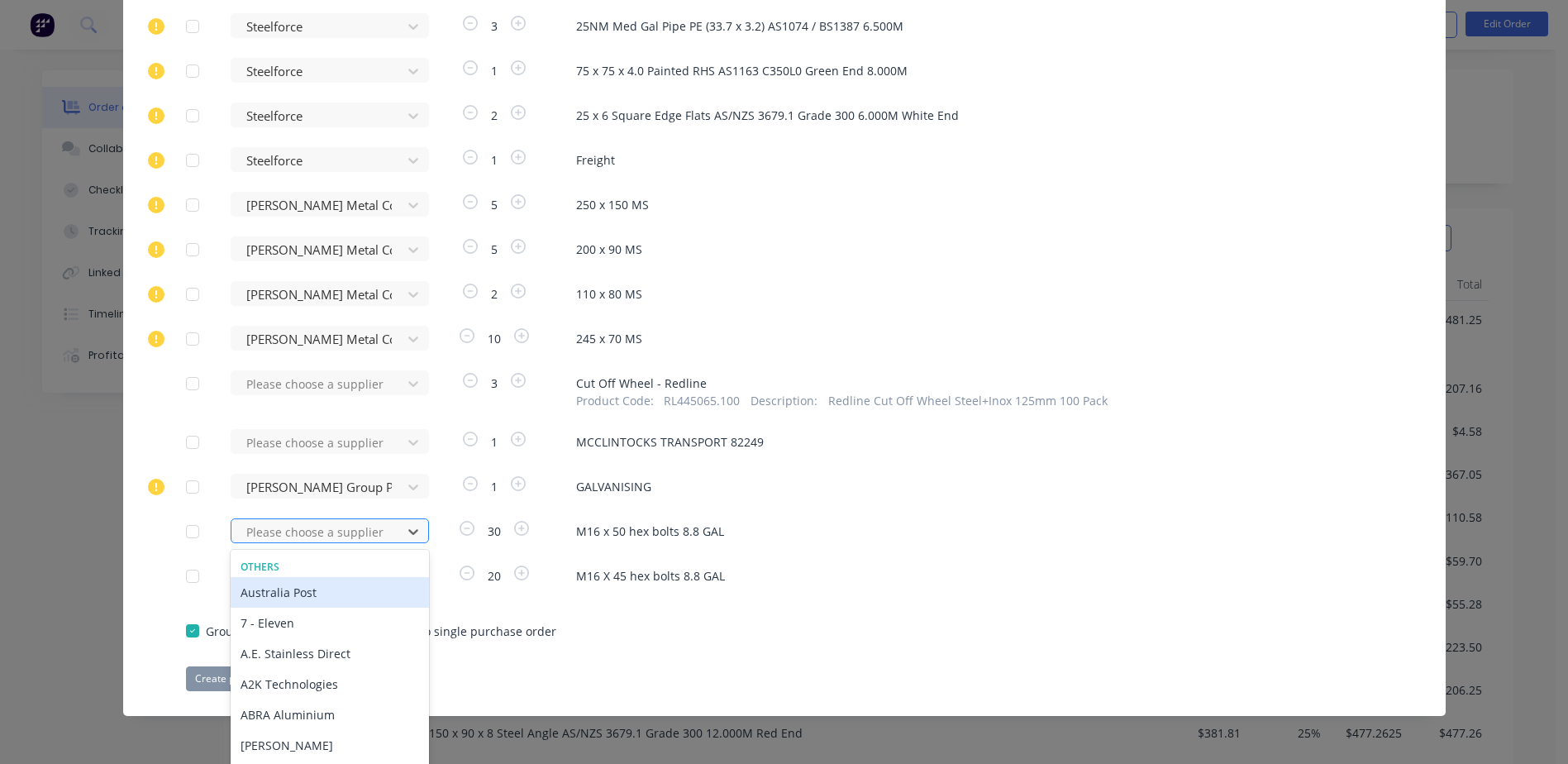
click at [288, 531] on div "467 results available. Use Up and Down to choose options, press Enter to select…" at bounding box center [321, 530] width 182 height 25
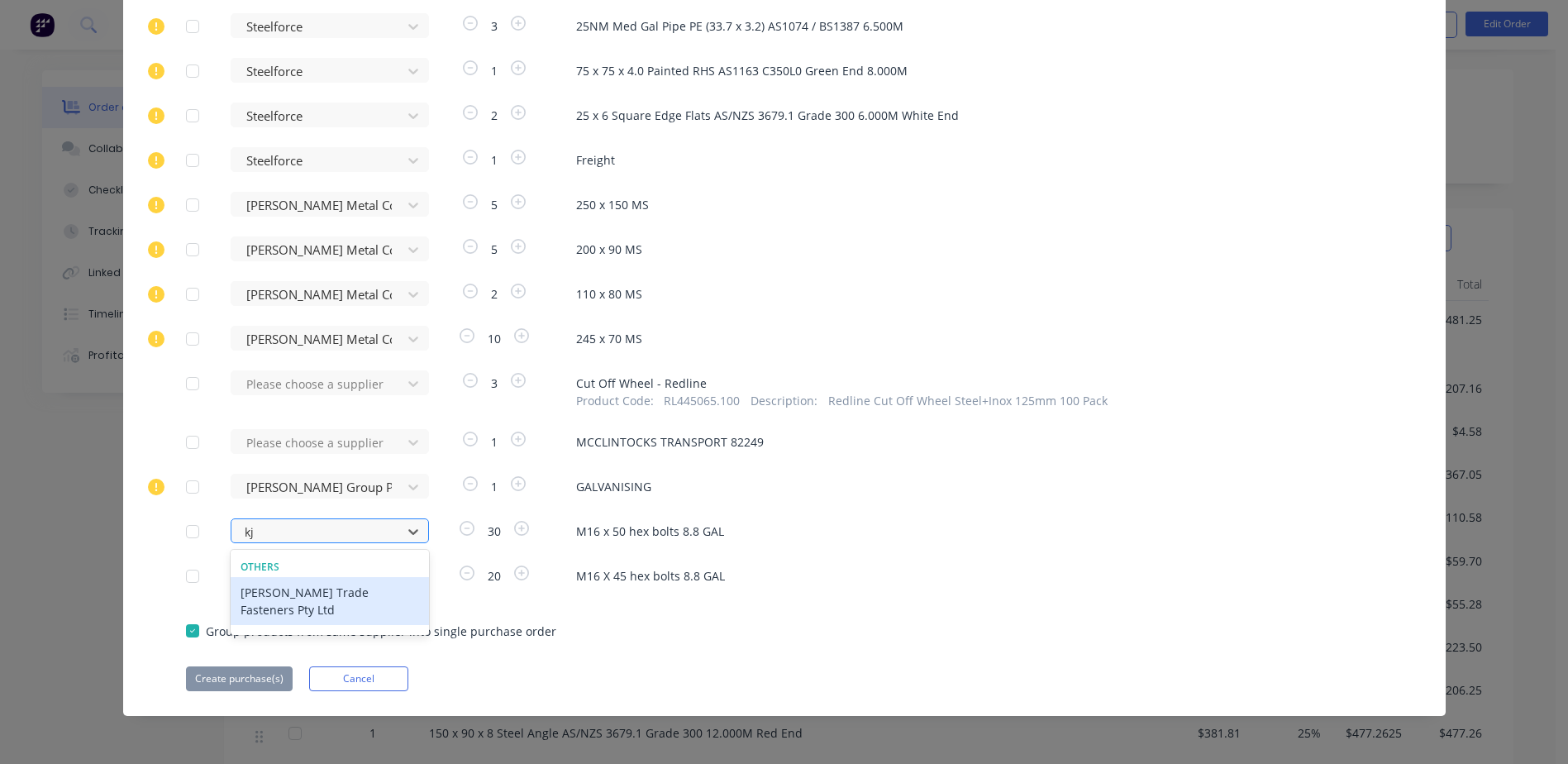
scroll to position [966, 0]
click at [282, 592] on div "[PERSON_NAME] Trade Fasteners Pty Ltd" at bounding box center [329, 600] width 198 height 48
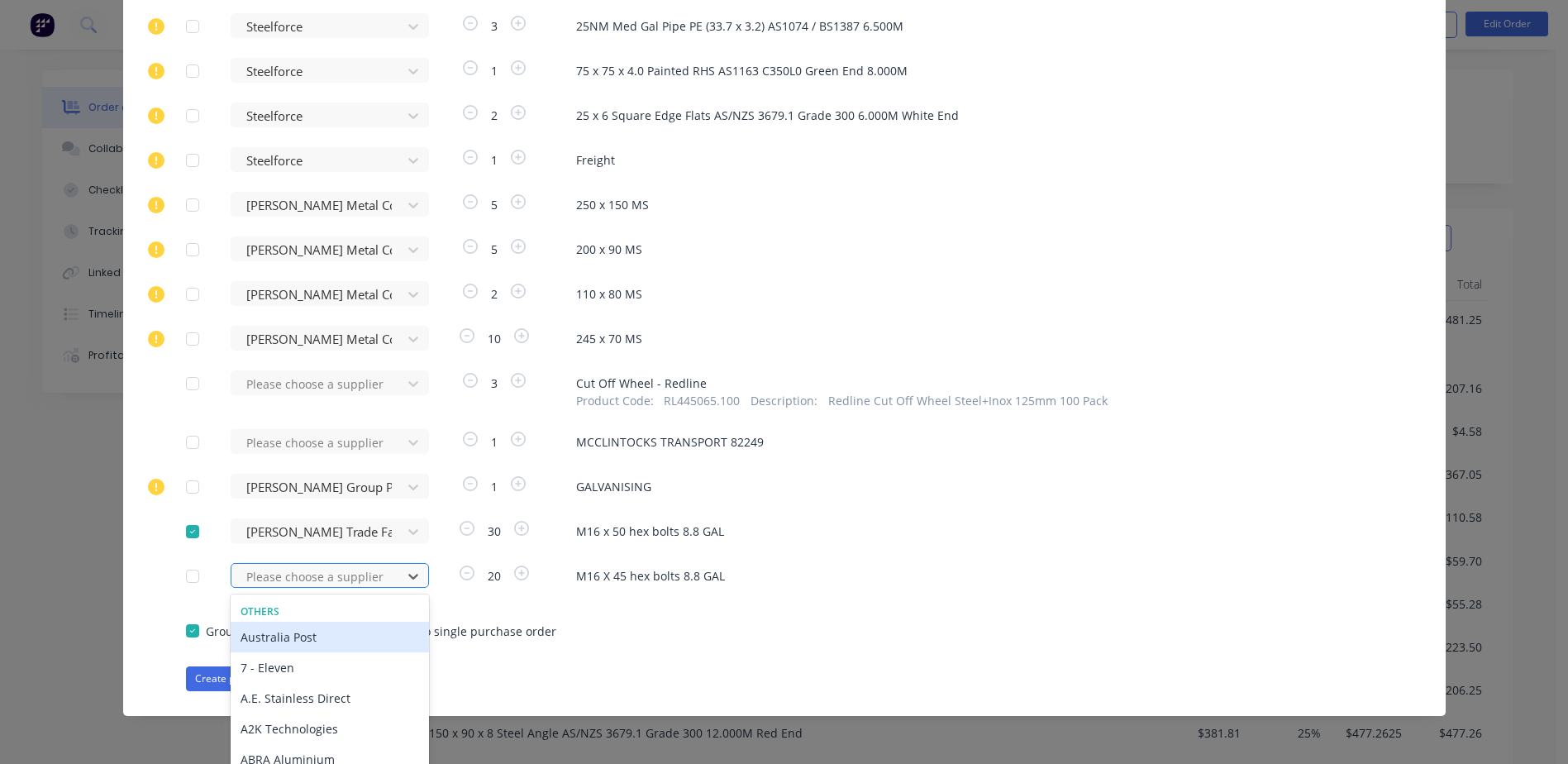
click at [269, 571] on div "467 results available. Use Up and Down to choose options, press Enter to select…" at bounding box center [321, 575] width 182 height 25
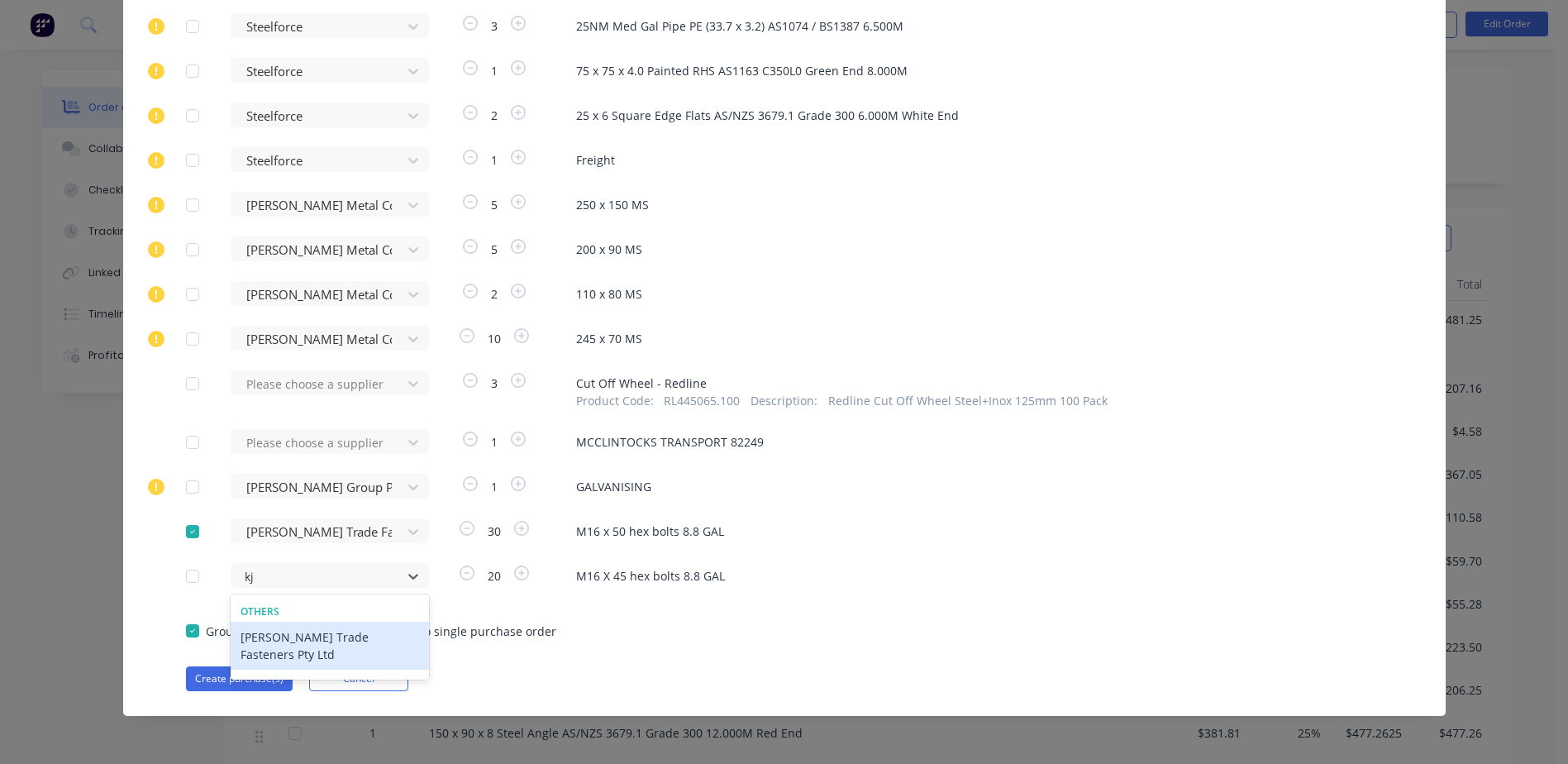
click at [275, 632] on div "[PERSON_NAME] Trade Fasteners Pty Ltd" at bounding box center [329, 644] width 198 height 48
click at [239, 675] on button "Create purchase(s)" at bounding box center [239, 678] width 107 height 25
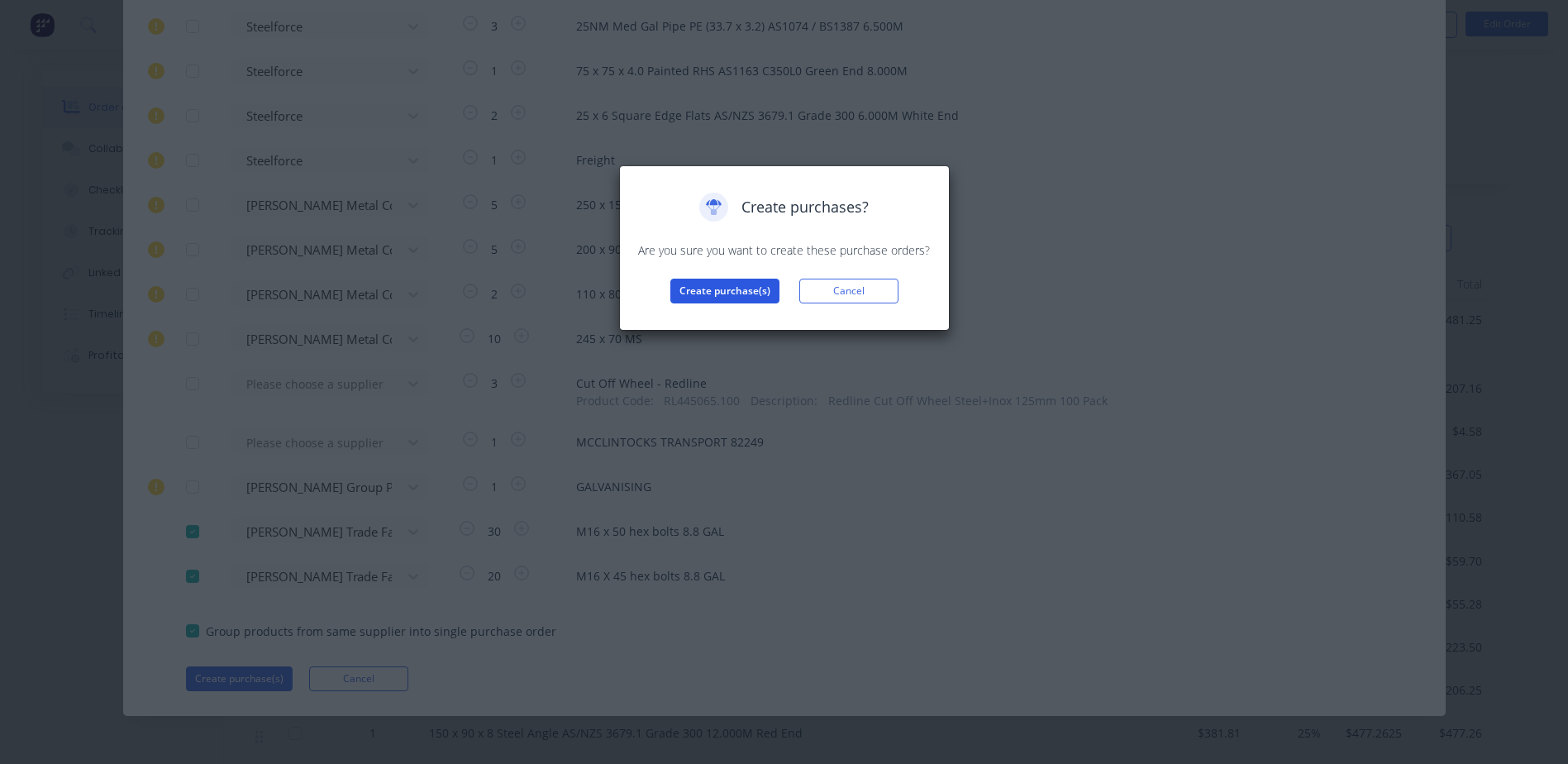
click at [732, 285] on button "Create purchase(s)" at bounding box center [725, 291] width 109 height 25
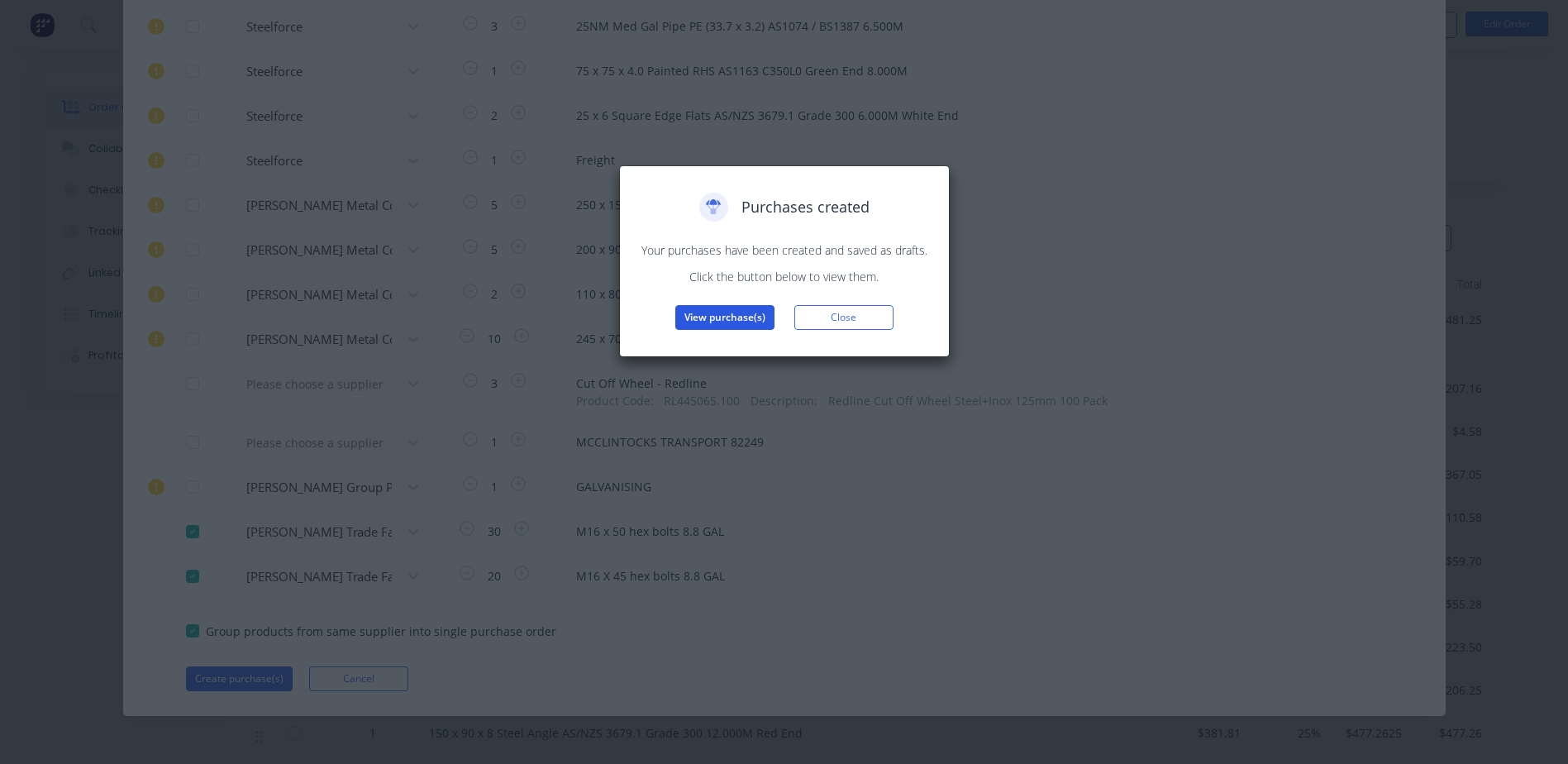
click at [703, 315] on button "View purchase(s)" at bounding box center [724, 317] width 99 height 25
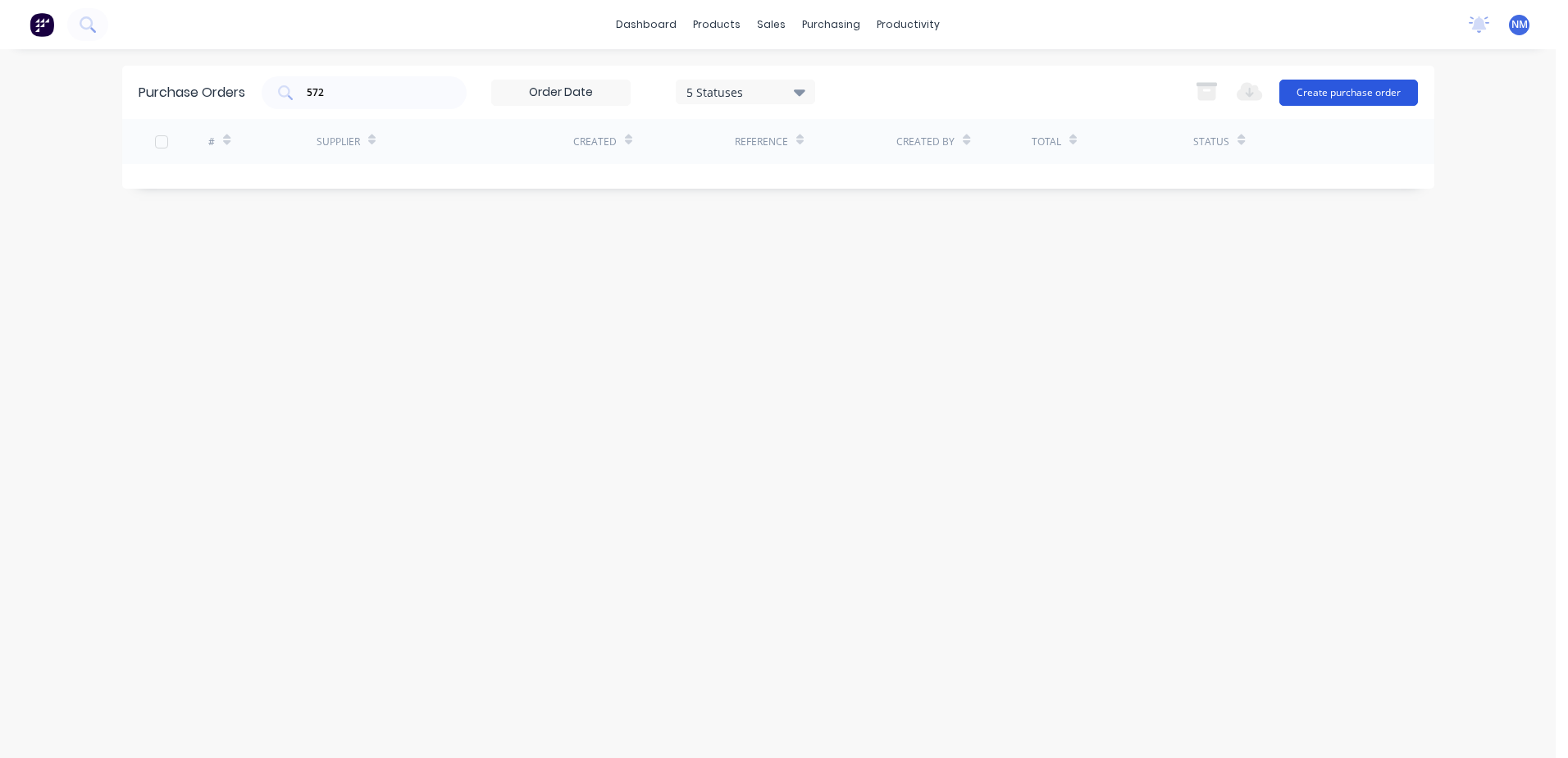
click at [1332, 95] on button "Create purchase order" at bounding box center [1348, 93] width 138 height 27
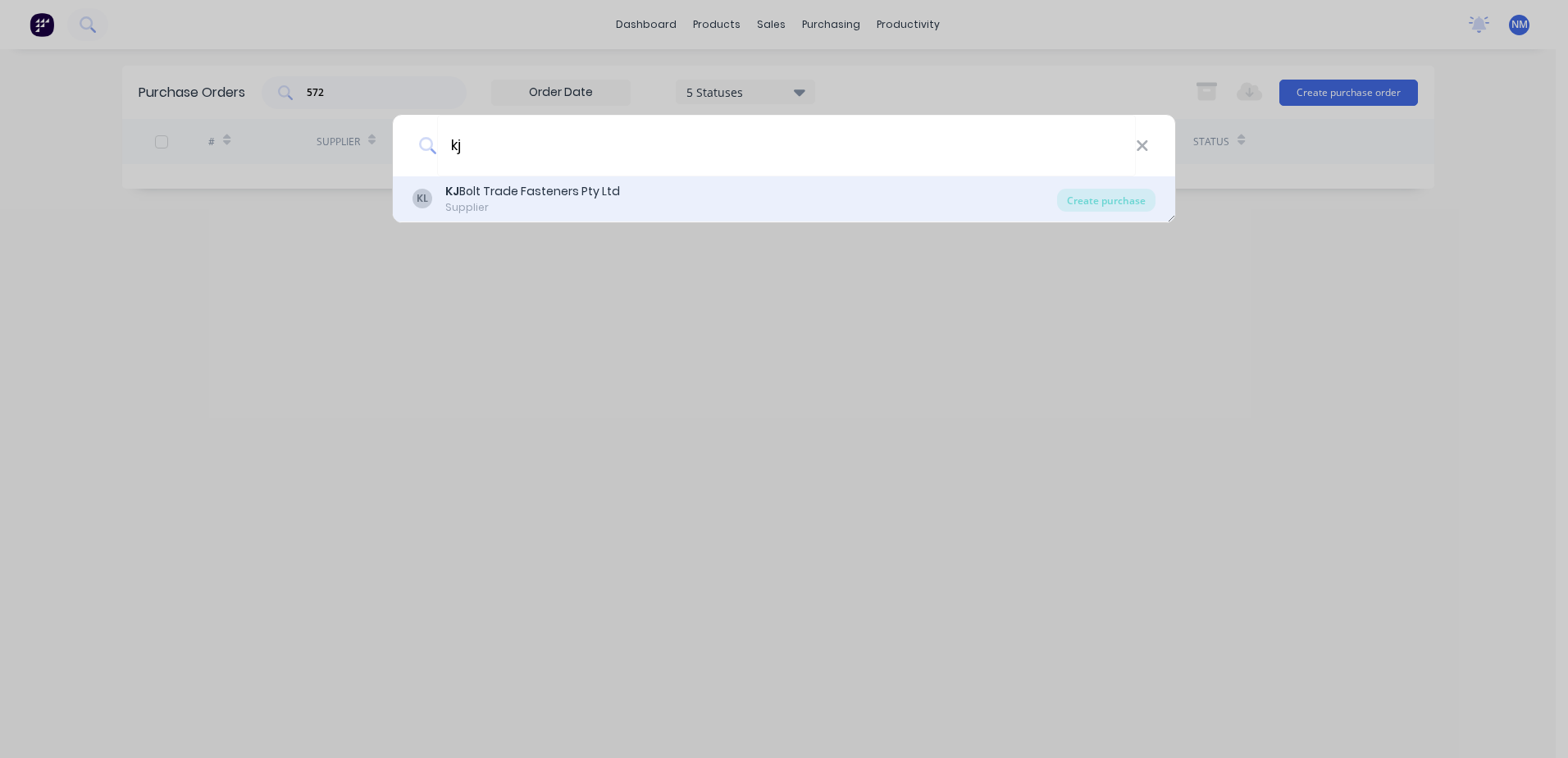
click at [474, 201] on div "Supplier" at bounding box center [532, 207] width 175 height 15
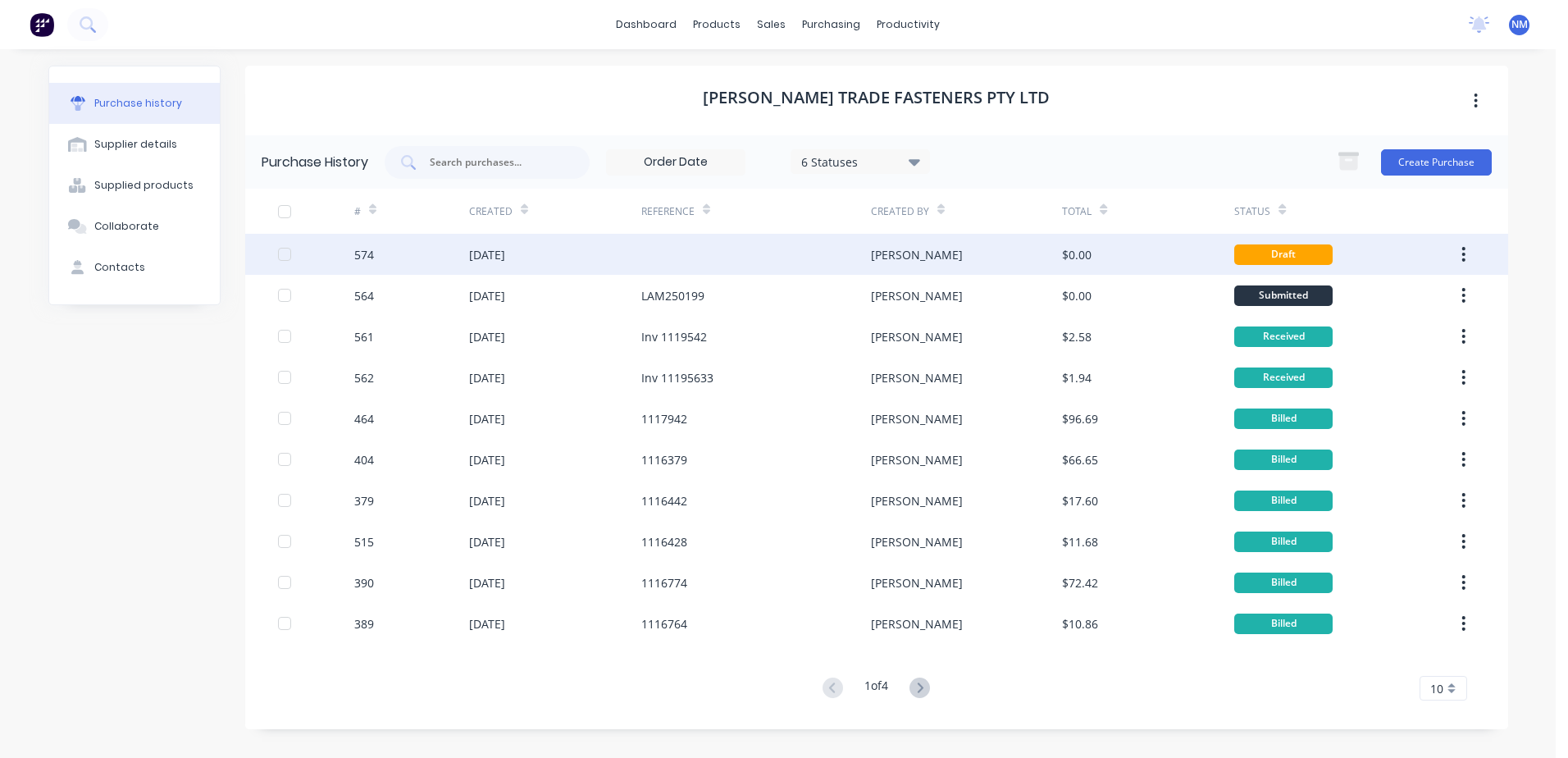
click at [943, 252] on div "[PERSON_NAME]" at bounding box center [966, 254] width 191 height 41
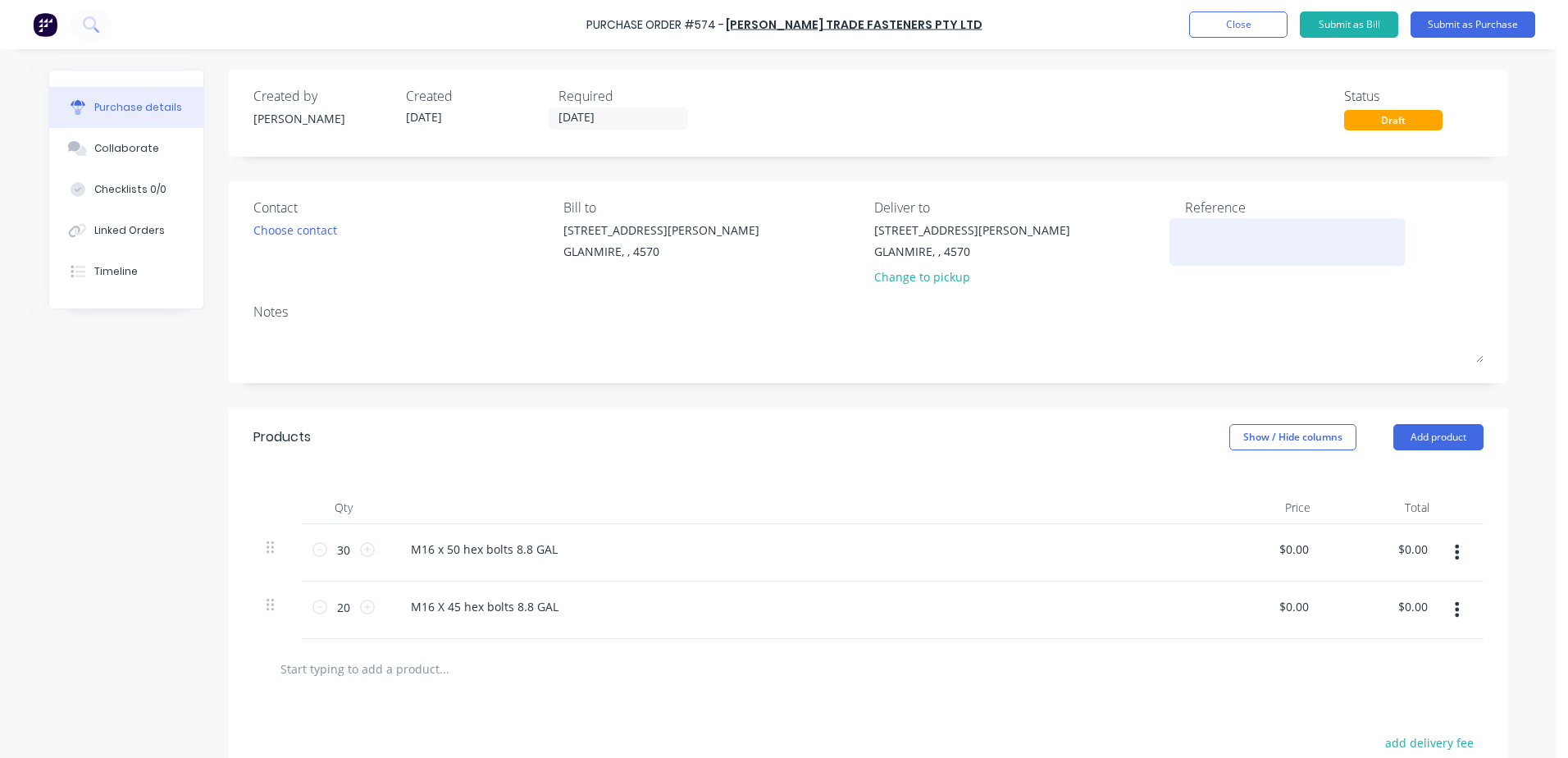
click at [1185, 239] on textarea at bounding box center [1288, 240] width 205 height 37
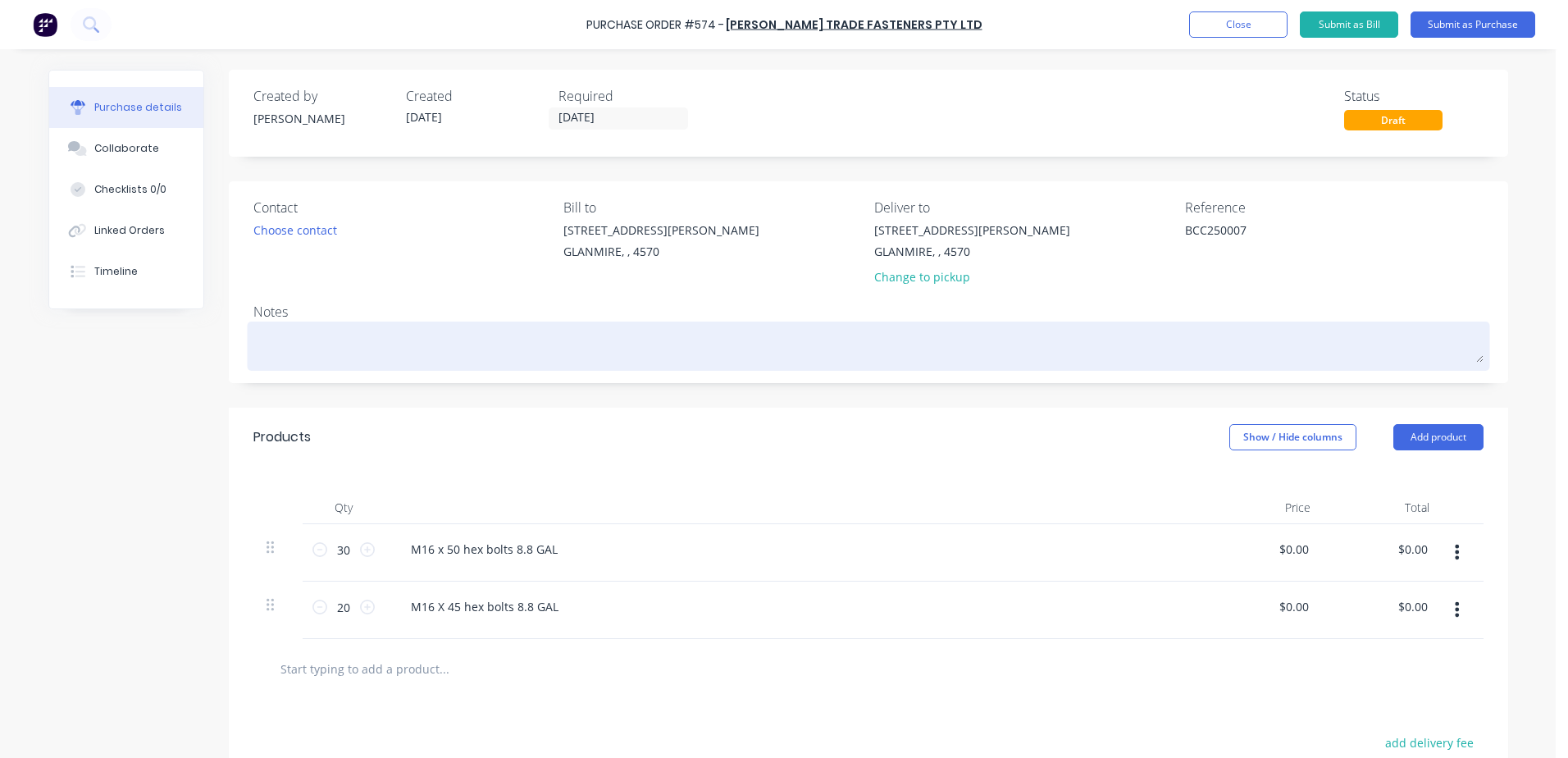
drag, startPoint x: 273, startPoint y: 341, endPoint x: 287, endPoint y: 335, distance: 15.2
click at [273, 340] on textarea at bounding box center [868, 344] width 1230 height 37
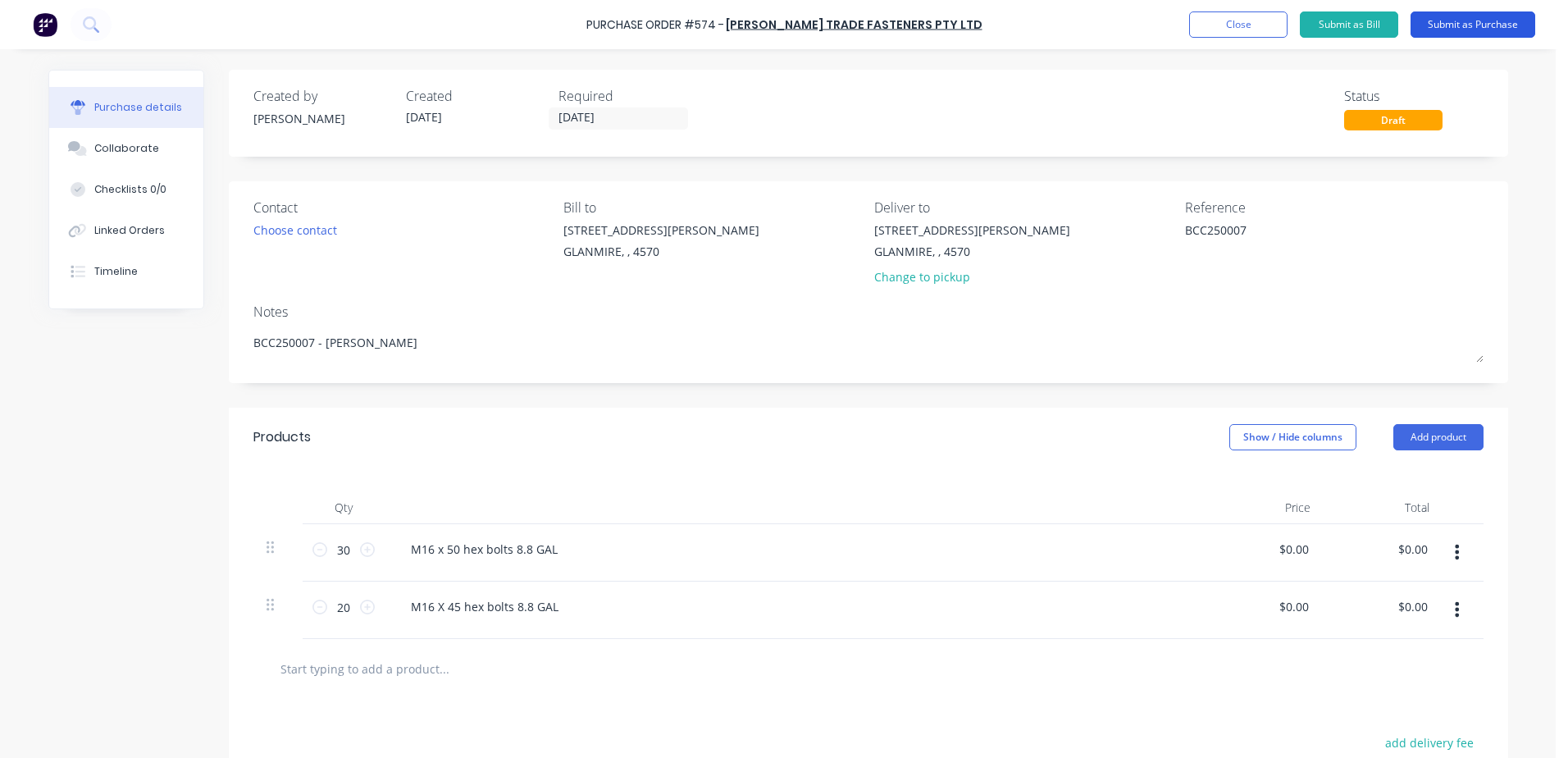
click at [1463, 24] on button "Submit as Purchase" at bounding box center [1473, 24] width 125 height 27
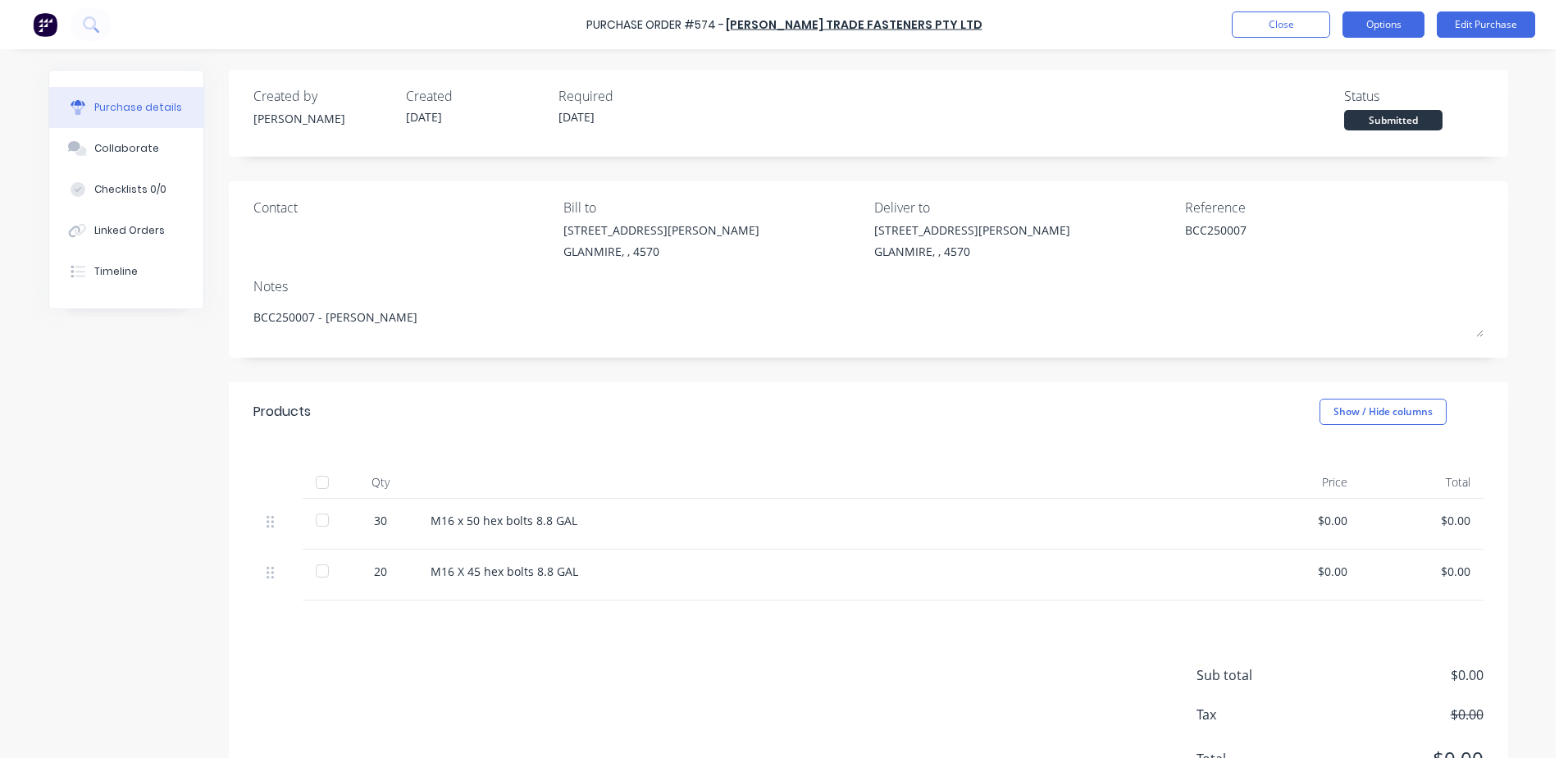
click at [1400, 33] on button "Options" at bounding box center [1383, 24] width 82 height 27
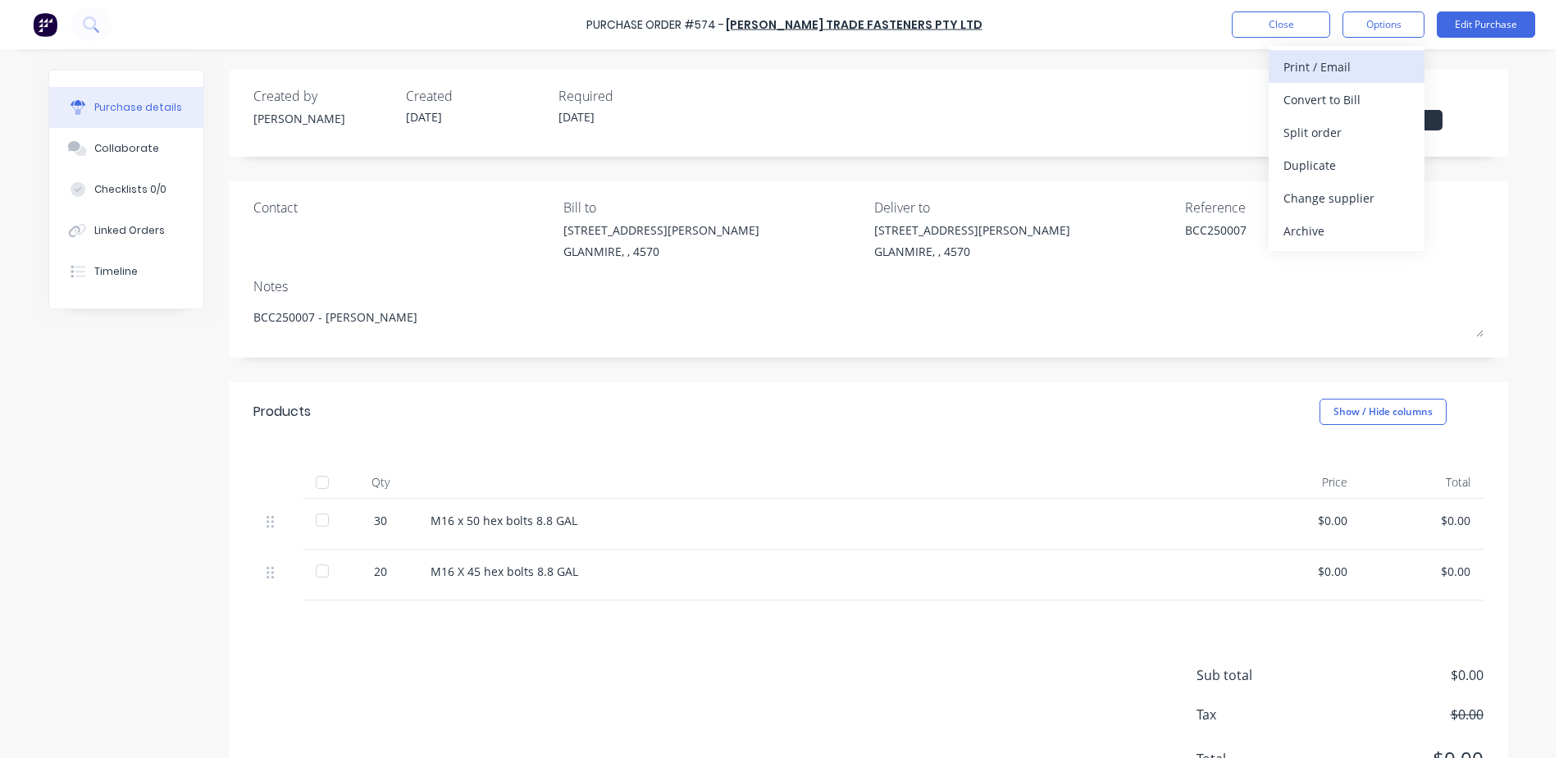
click at [1359, 73] on div "Print / Email" at bounding box center [1346, 67] width 126 height 24
click at [1338, 104] on div "With pricing" at bounding box center [1346, 100] width 126 height 24
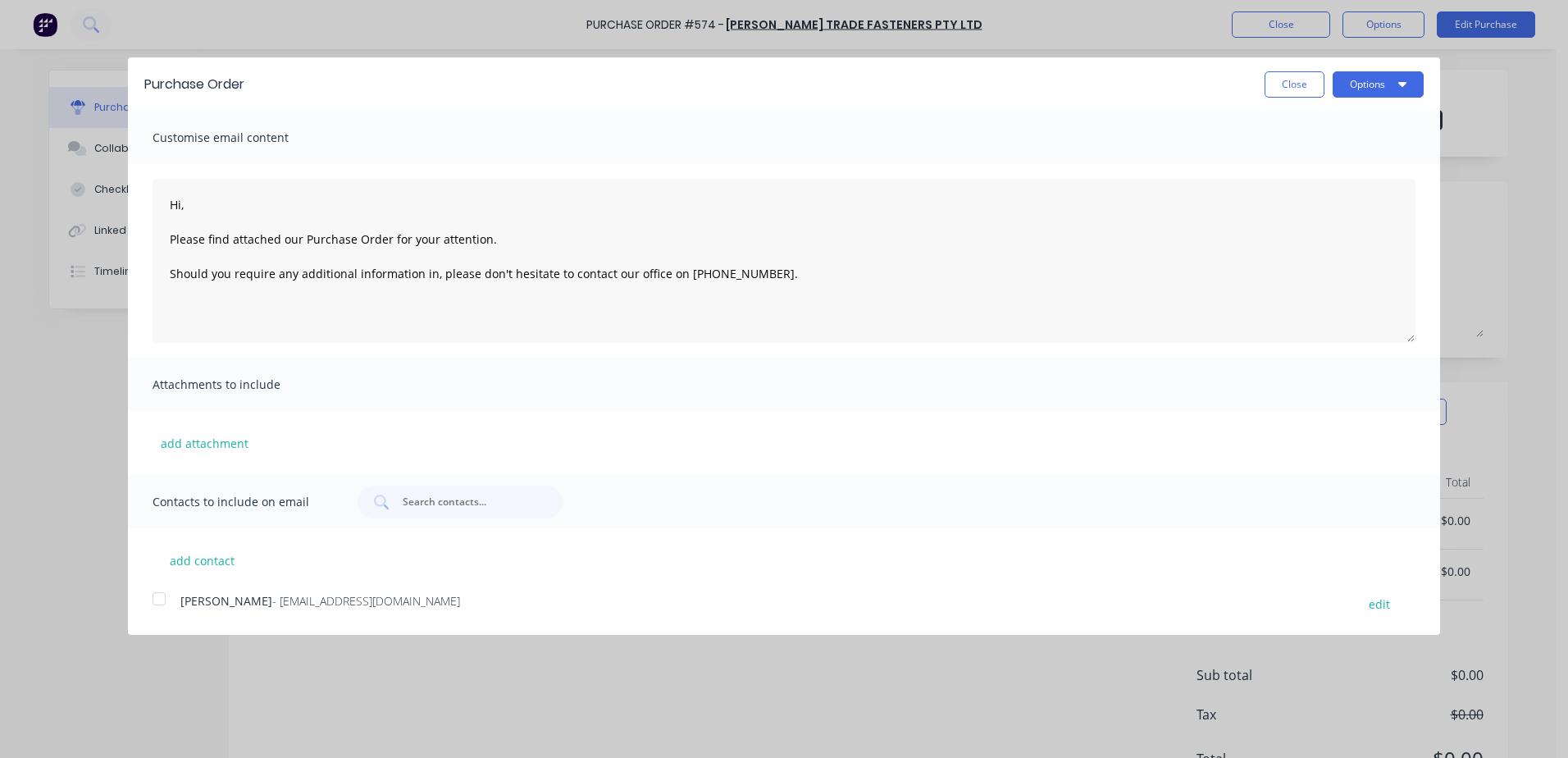
click at [153, 598] on div at bounding box center [159, 598] width 33 height 33
click at [1394, 95] on button "Options" at bounding box center [1378, 84] width 91 height 27
click at [1315, 159] on div "Email" at bounding box center [1345, 159] width 126 height 24
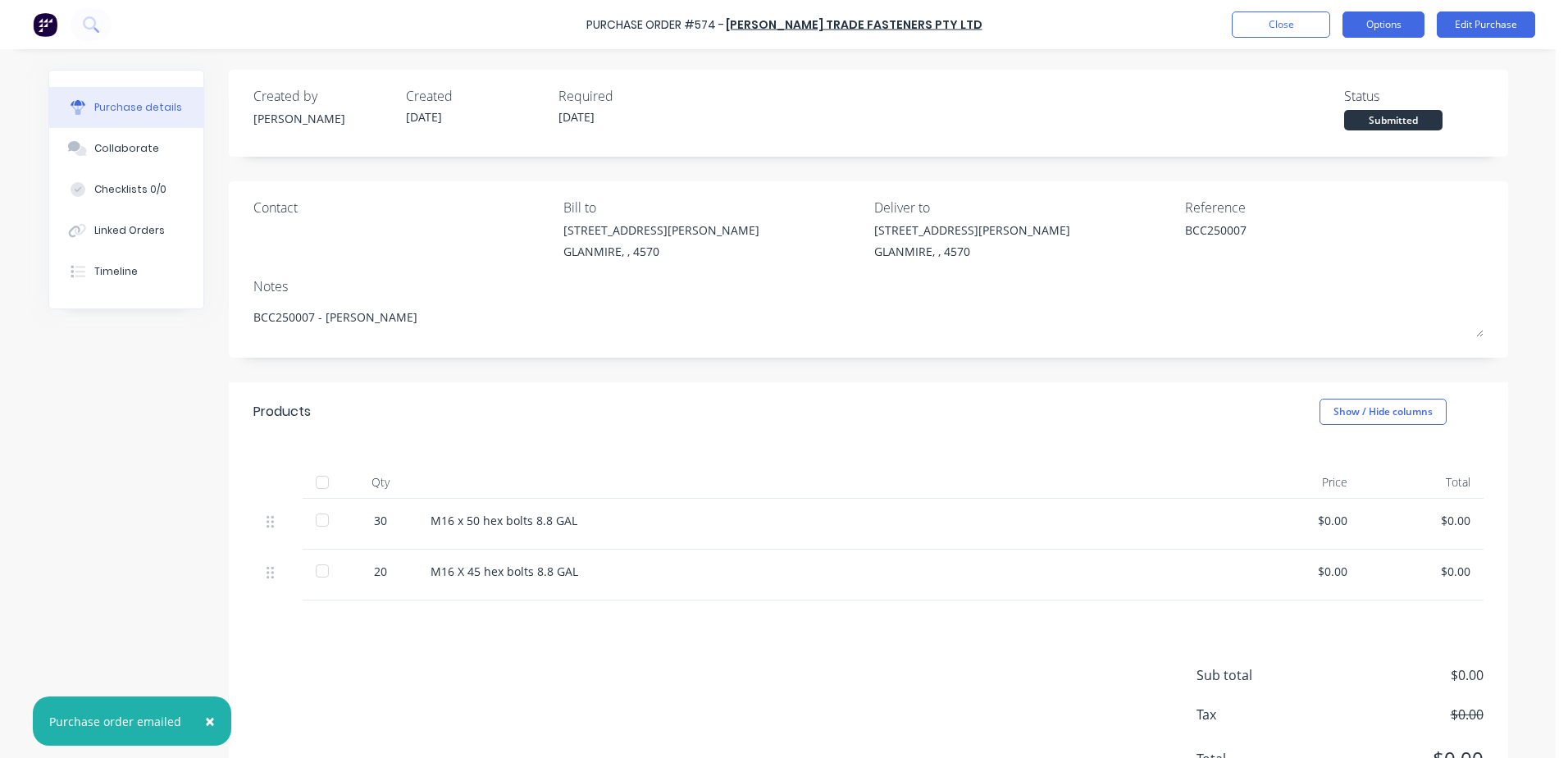
click at [1374, 27] on button "Options" at bounding box center [1383, 24] width 82 height 27
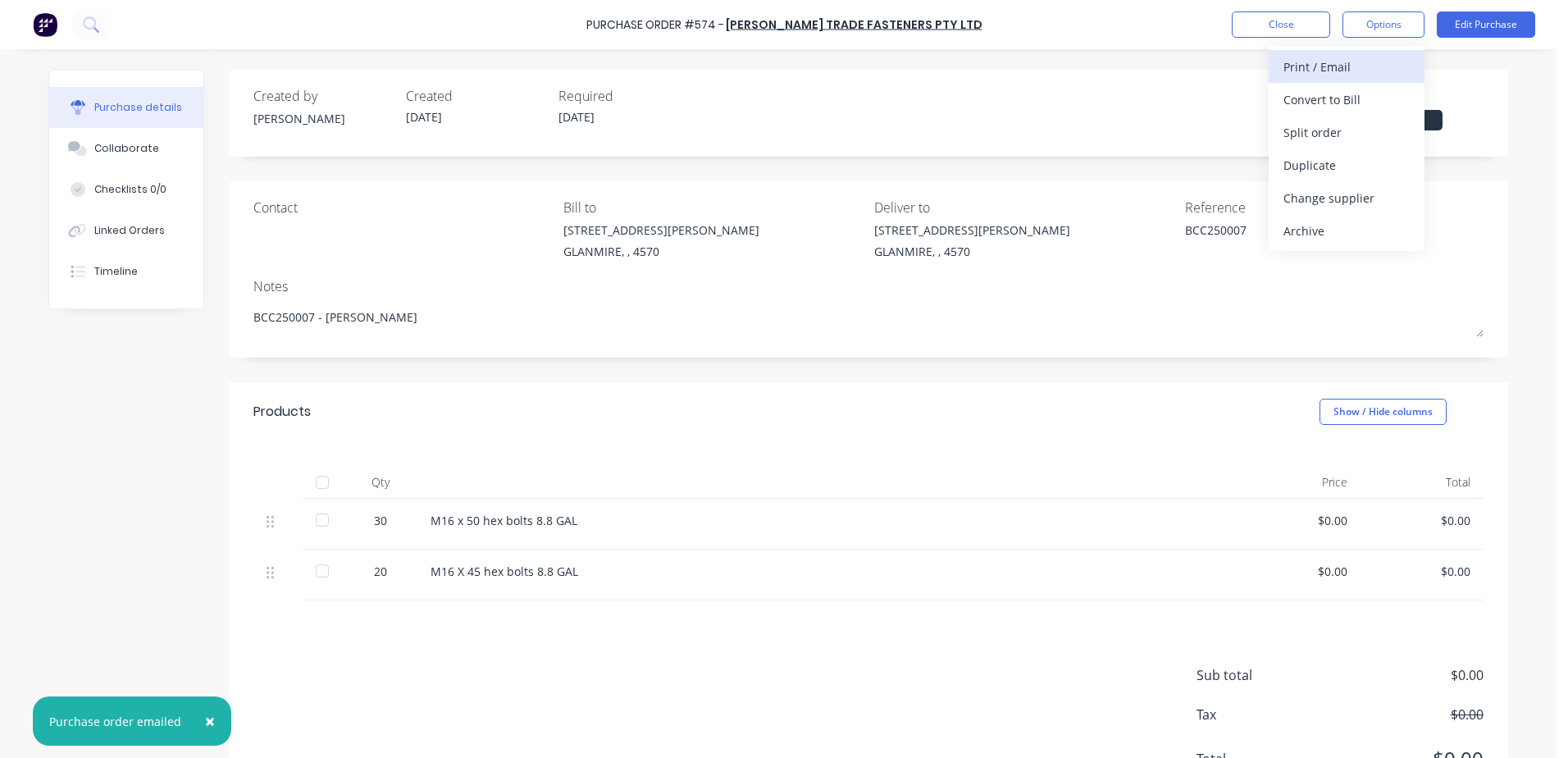
click at [1285, 71] on div "Print / Email" at bounding box center [1346, 67] width 126 height 24
click at [1326, 100] on div "With pricing" at bounding box center [1346, 100] width 126 height 24
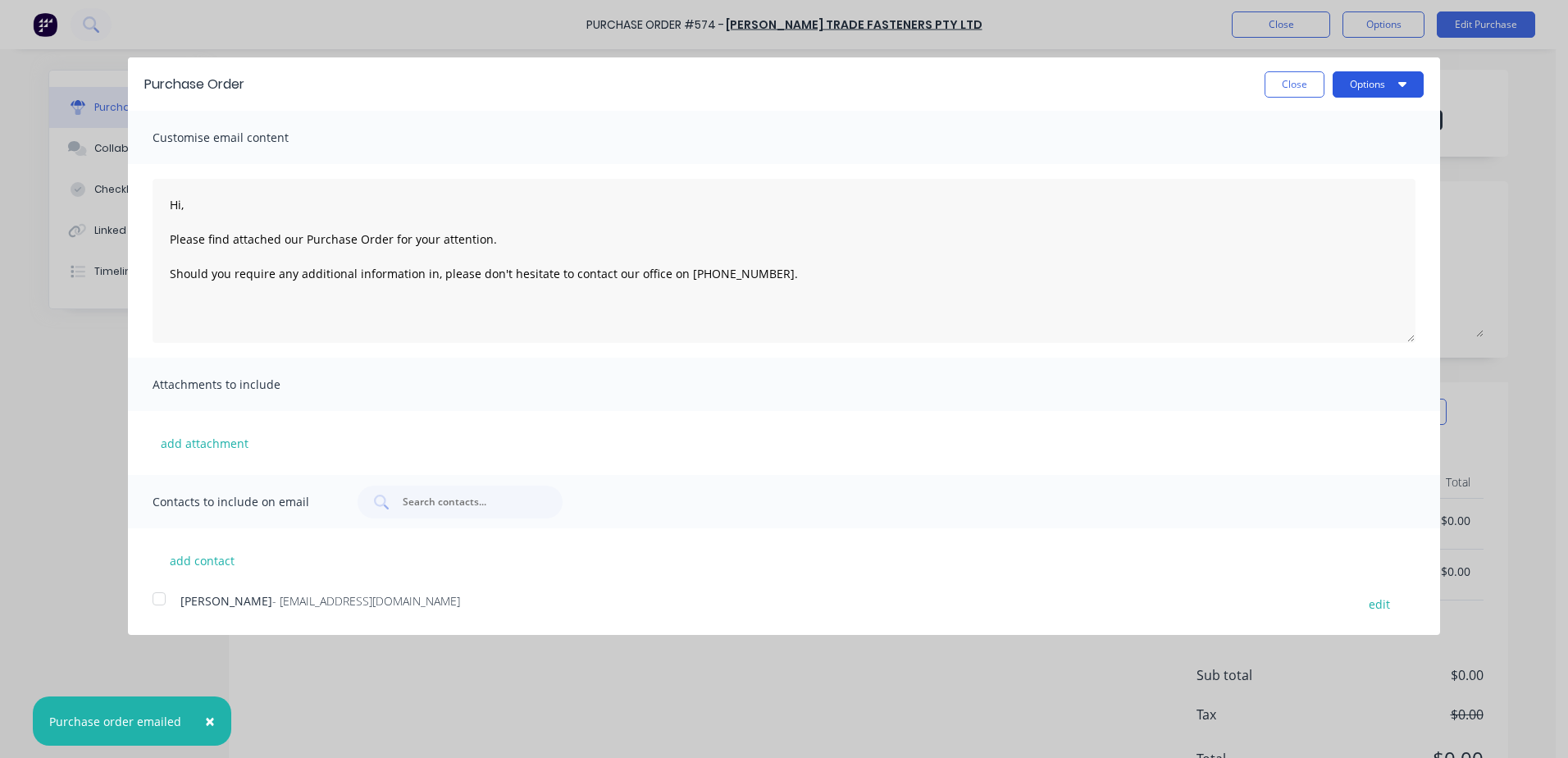
click at [1362, 89] on button "Options" at bounding box center [1378, 84] width 91 height 27
click at [1304, 118] on div "Print" at bounding box center [1345, 126] width 126 height 24
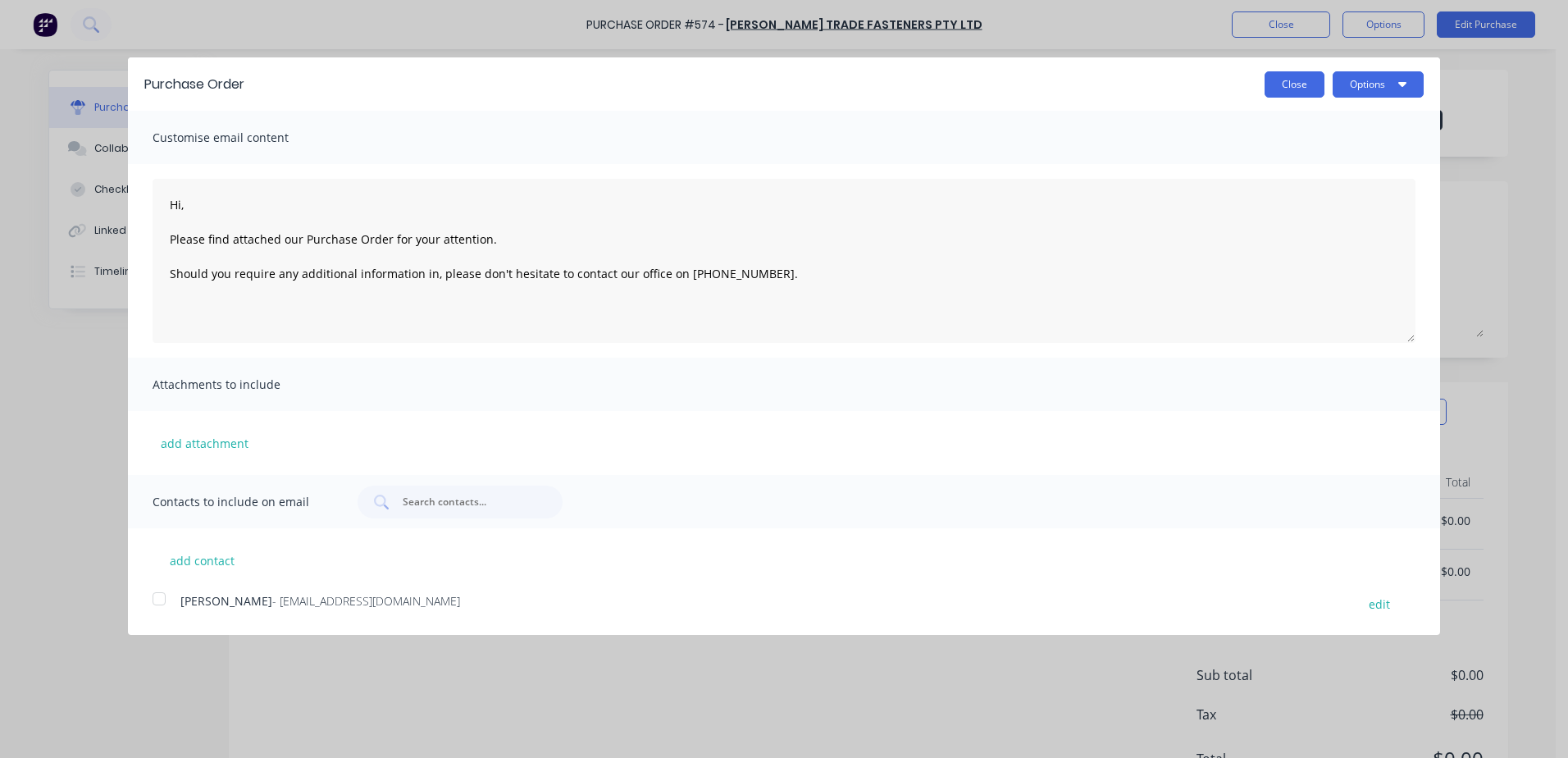
click at [1267, 81] on button "Close" at bounding box center [1295, 84] width 60 height 27
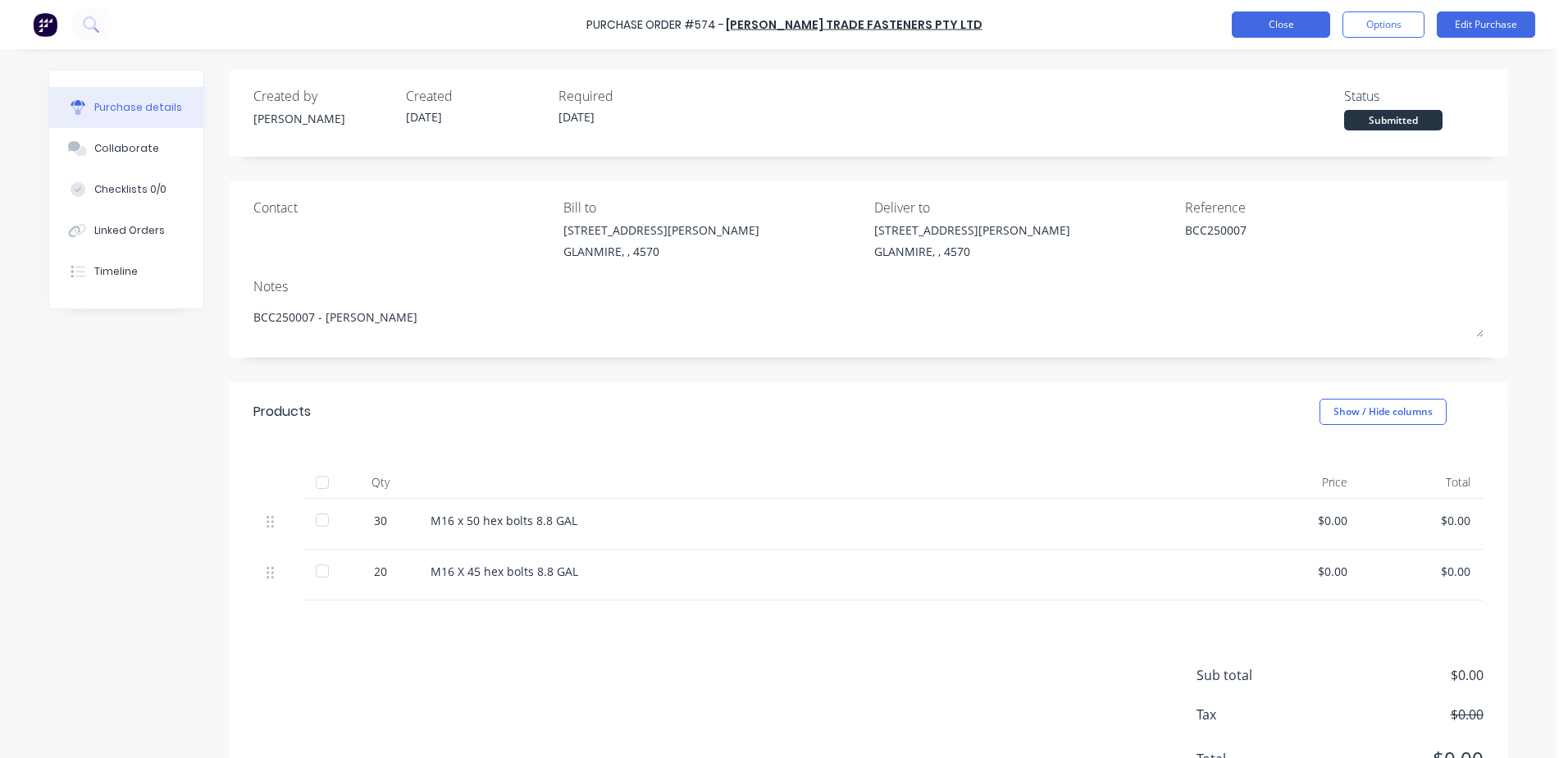
click at [1258, 24] on button "Close" at bounding box center [1281, 24] width 98 height 27
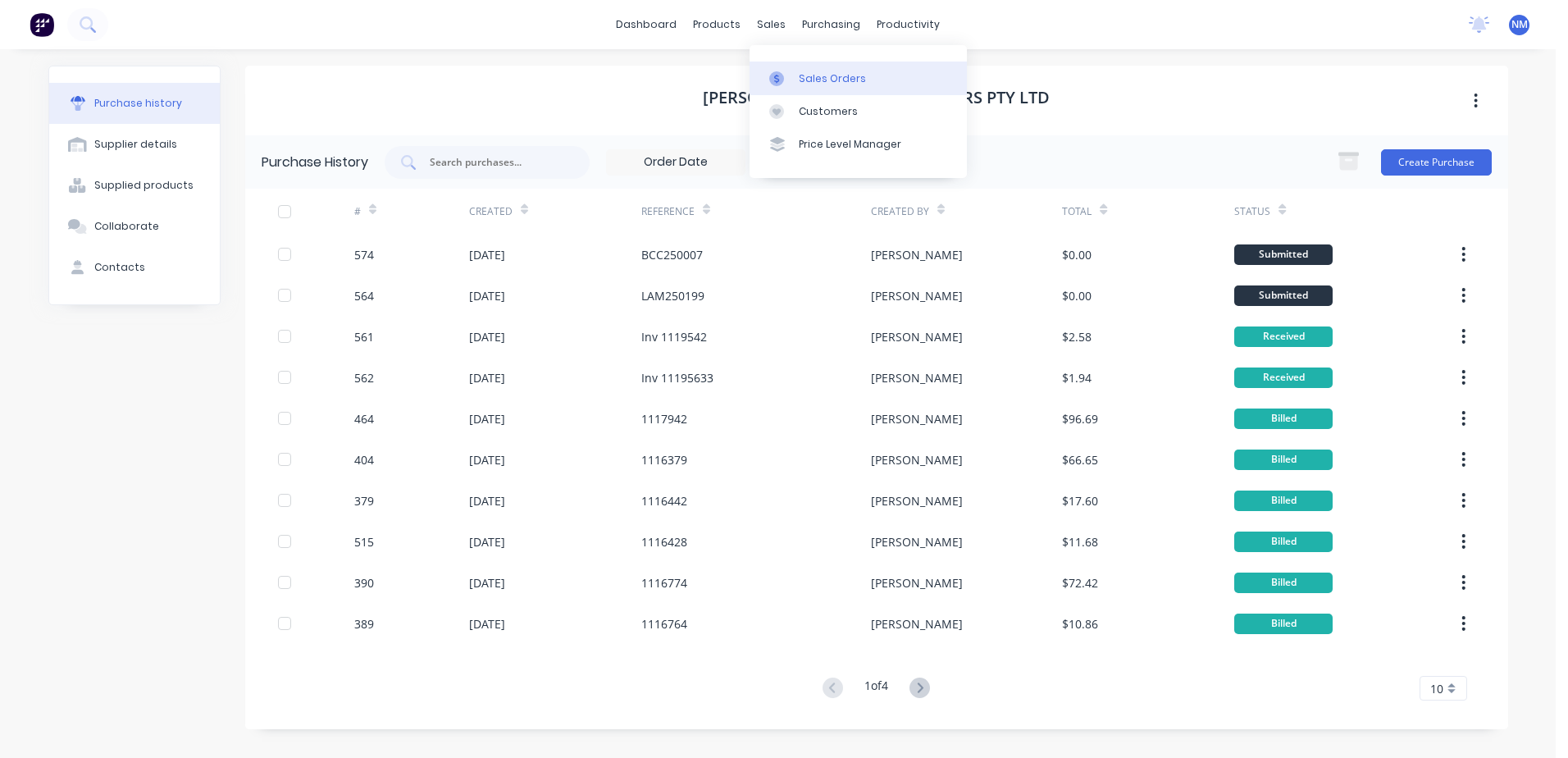
click at [802, 71] on div "Sales Orders" at bounding box center [832, 78] width 67 height 15
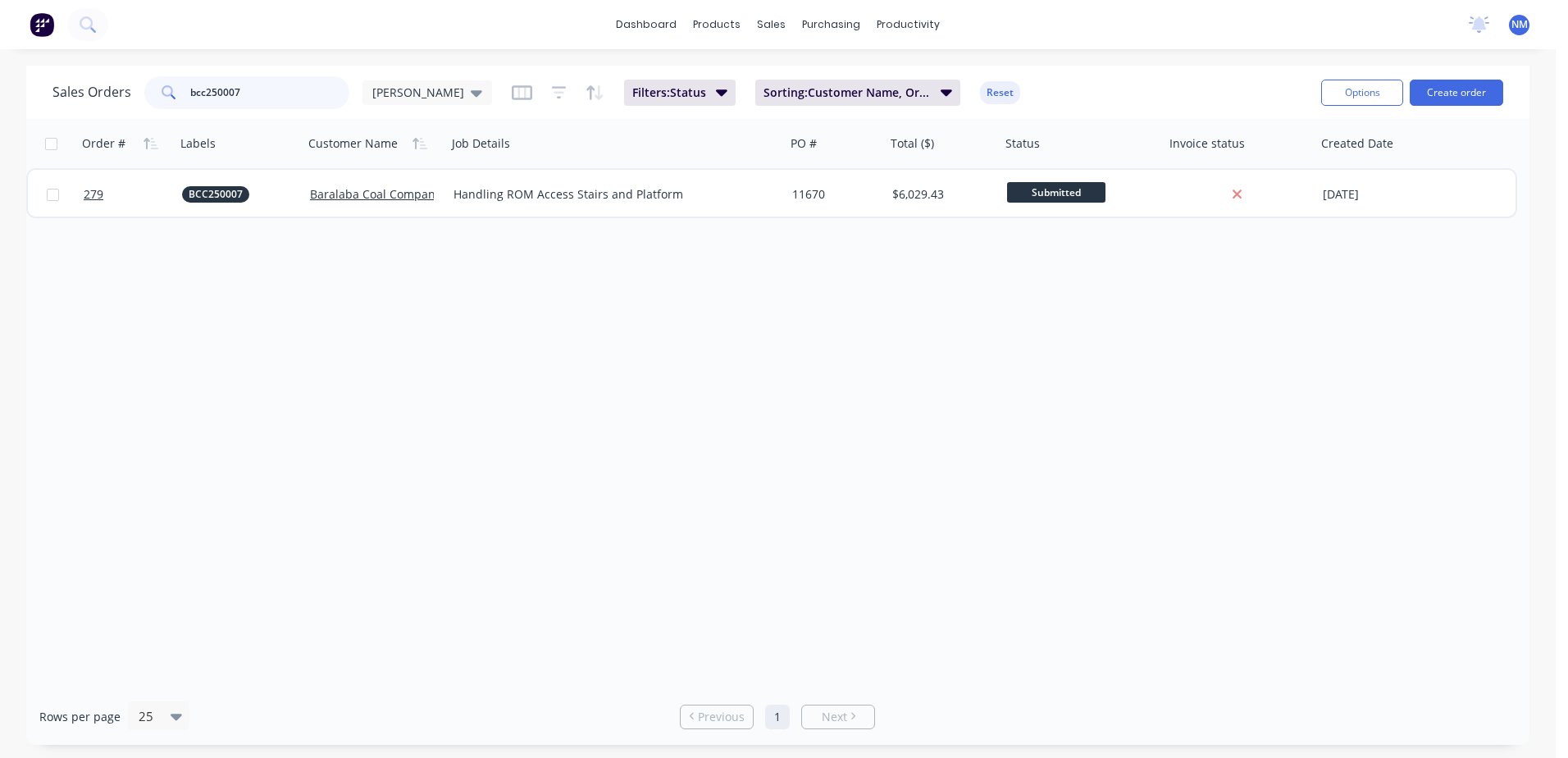
drag, startPoint x: 245, startPoint y: 91, endPoint x: 75, endPoint y: 113, distance: 171.4
click at [75, 113] on div "Sales Orders bcc250007 [PERSON_NAME]: Status Sorting: Customer Name, Order # Re…" at bounding box center [778, 92] width 1504 height 53
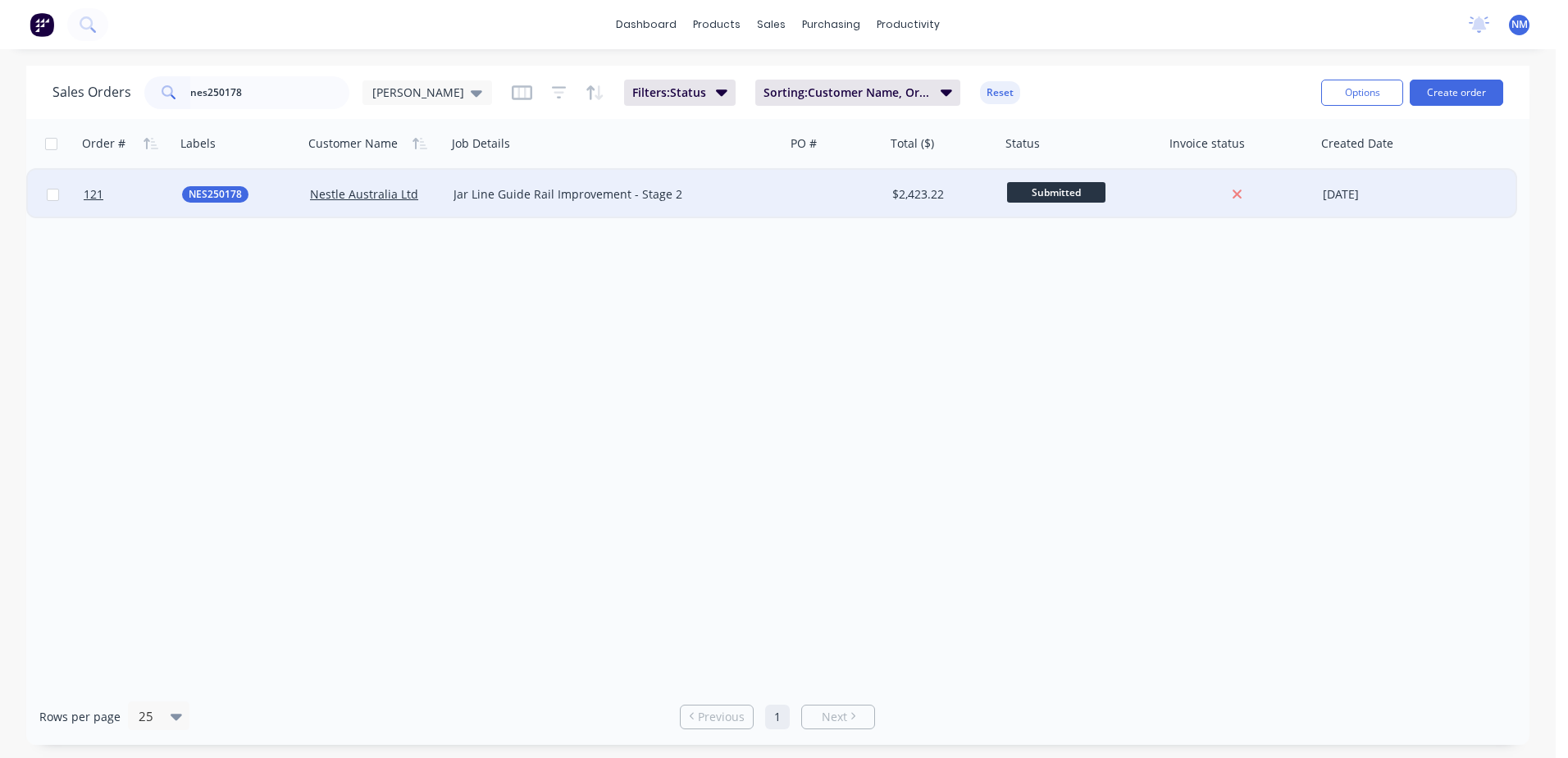
click at [866, 187] on div at bounding box center [836, 193] width 100 height 49
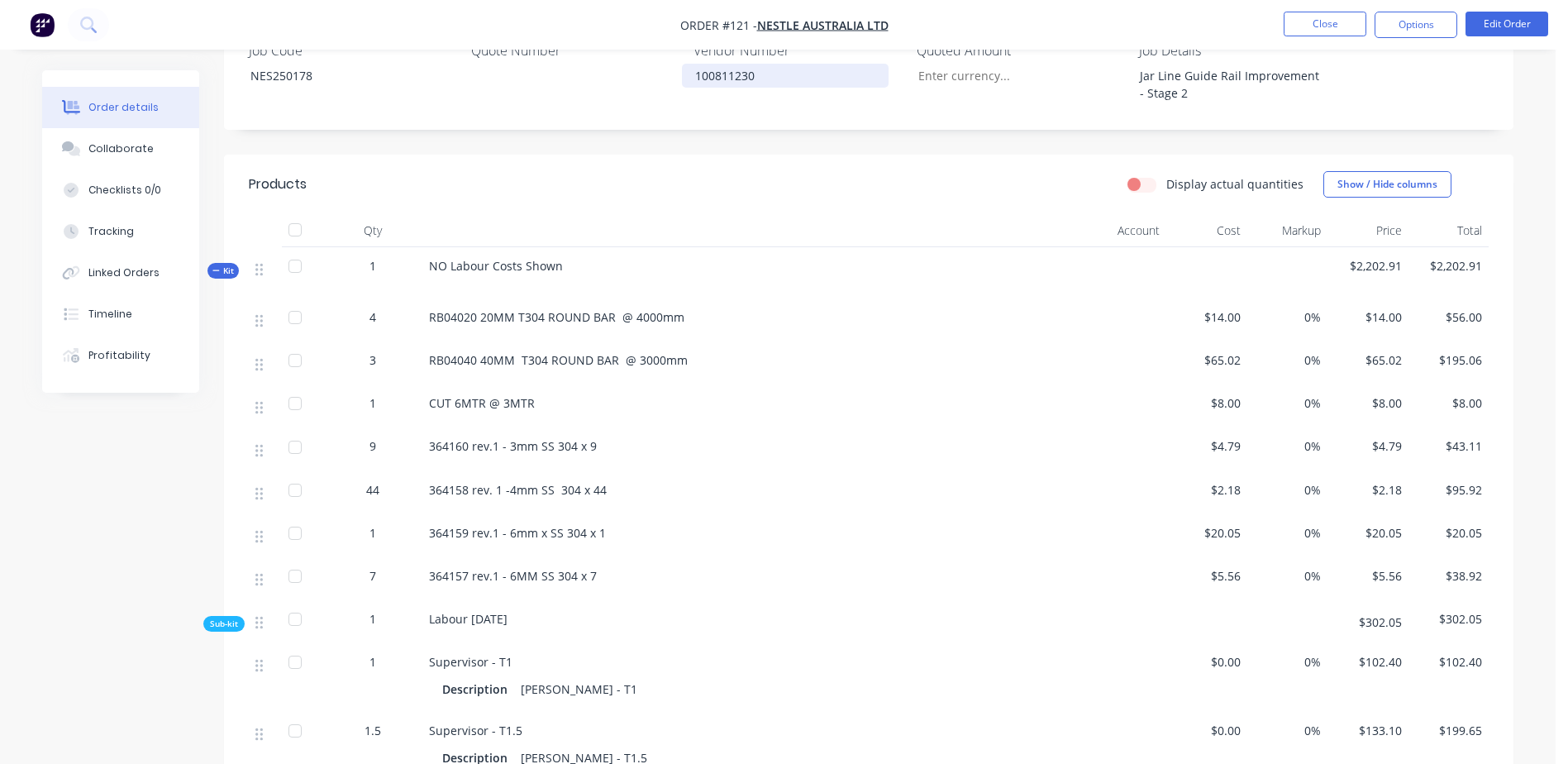
scroll to position [495, 0]
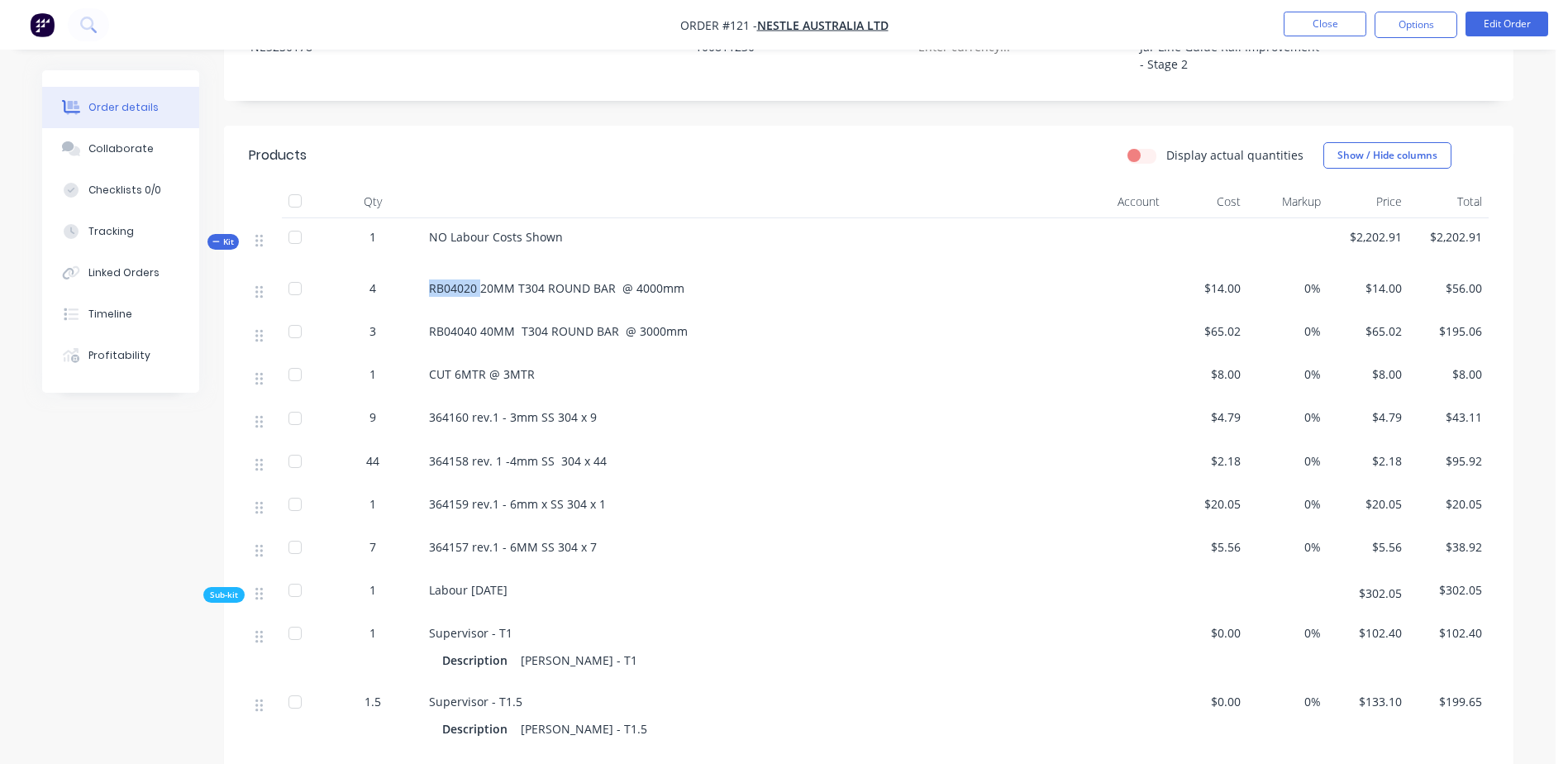
drag, startPoint x: 481, startPoint y: 264, endPoint x: 402, endPoint y: 281, distance: 80.8
click at [402, 281] on div "4 RB04020 20MM T304 ROUND BAR @ 4000mm $14.00 0% $14.00 $56.00" at bounding box center [868, 291] width 1240 height 43
click at [1506, 24] on button "Edit Order" at bounding box center [1506, 23] width 82 height 25
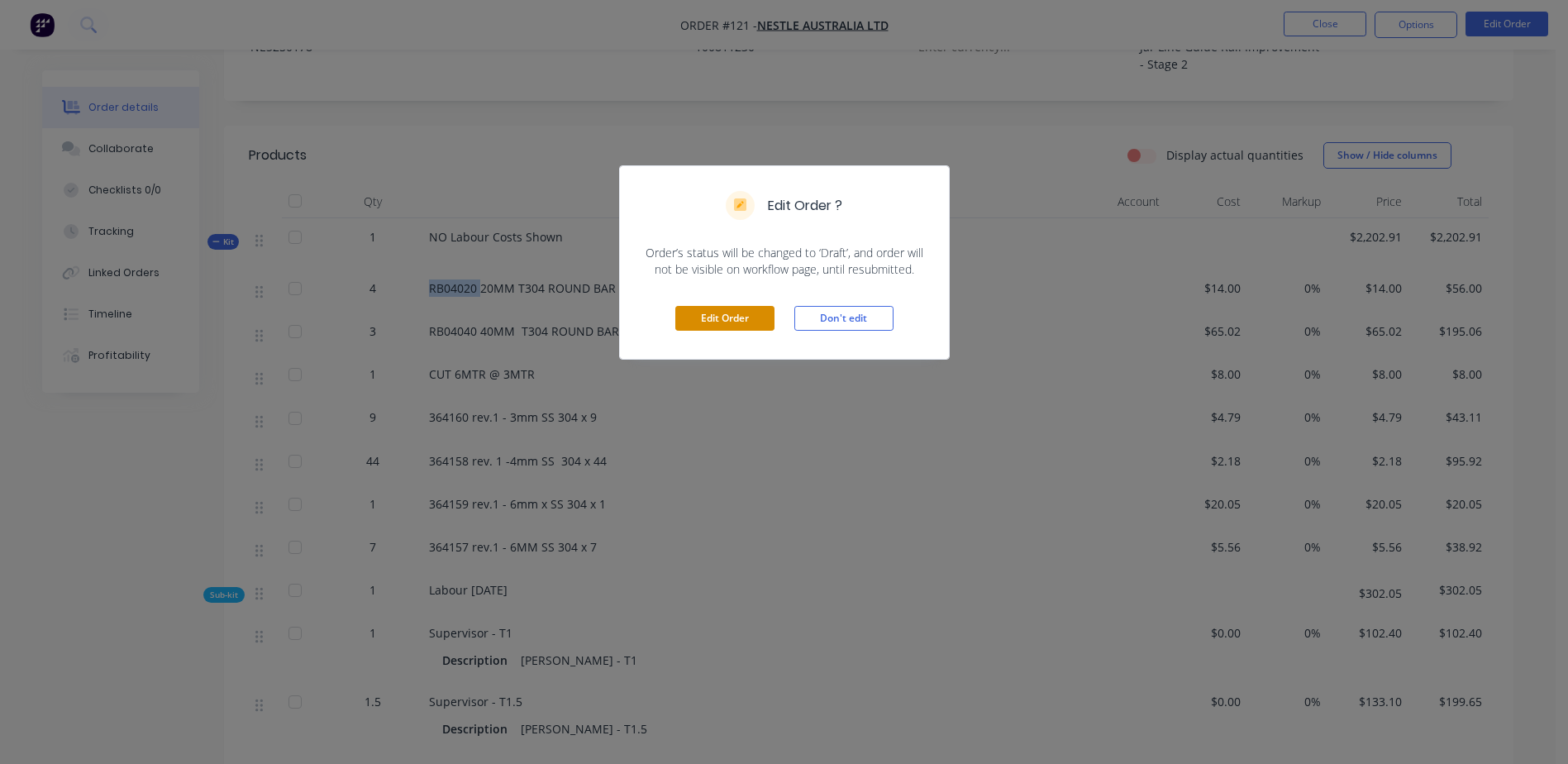
click at [722, 311] on button "Edit Order" at bounding box center [724, 318] width 99 height 25
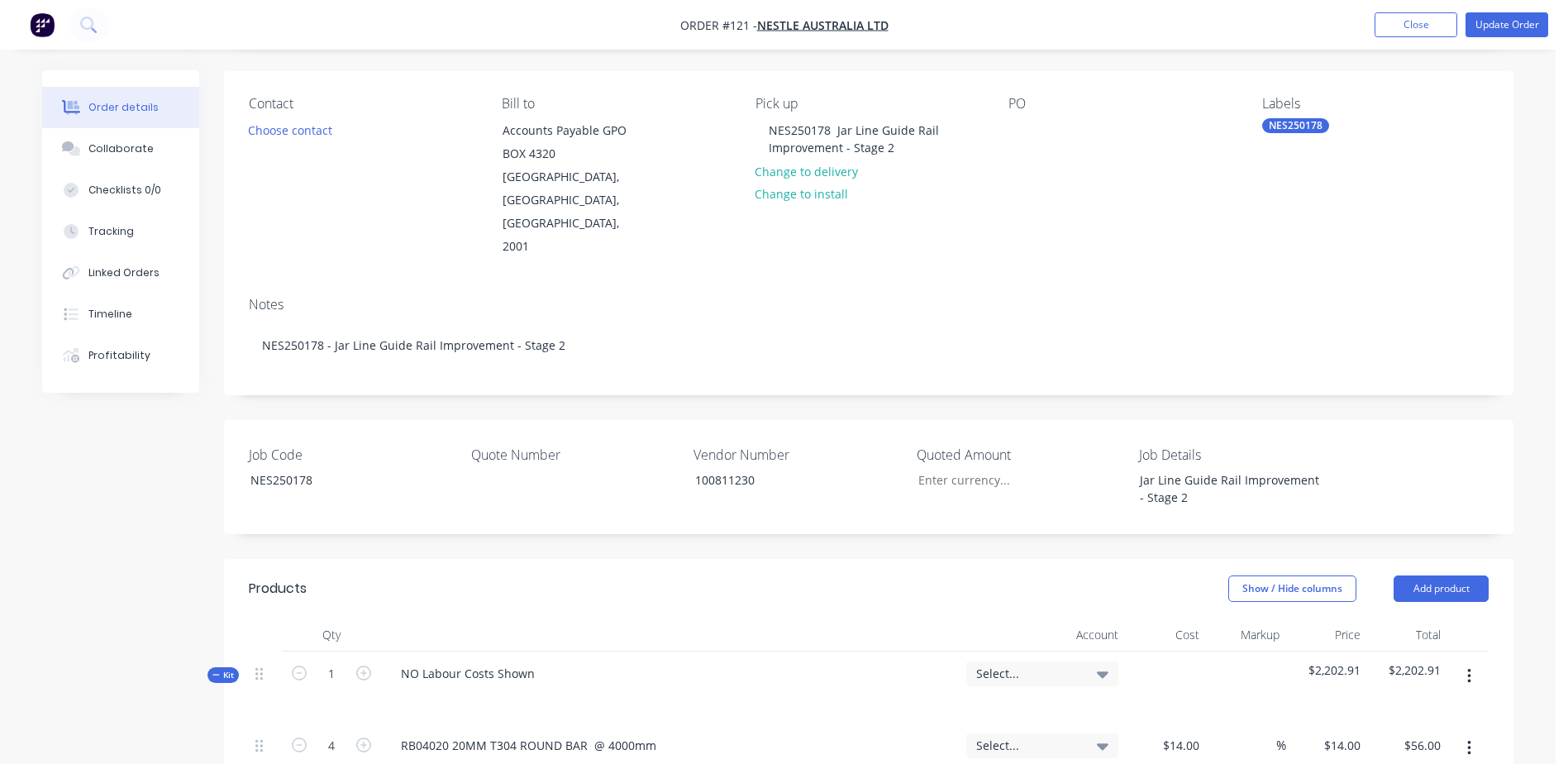
scroll to position [413, 0]
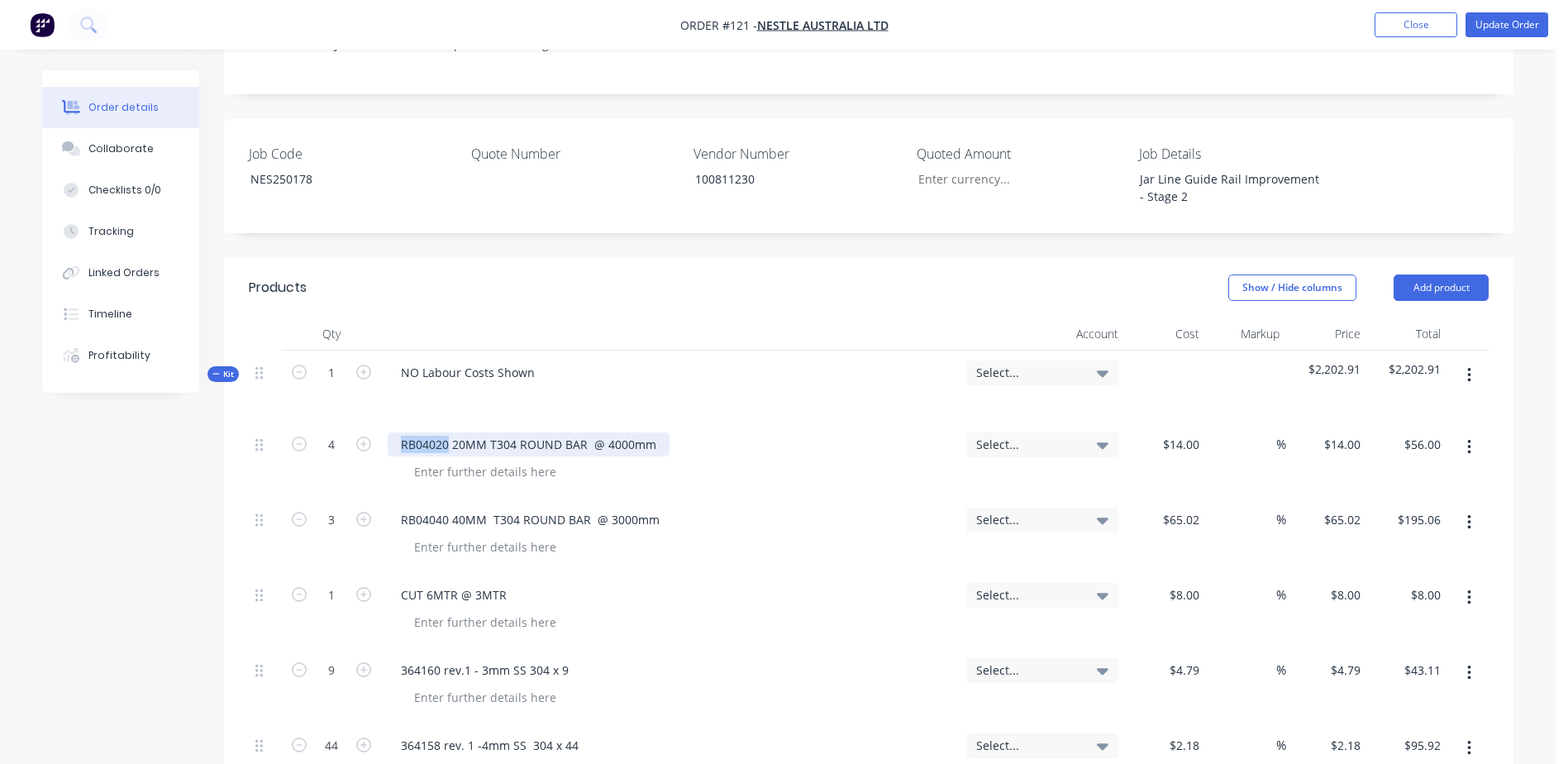
drag, startPoint x: 449, startPoint y: 396, endPoint x: 380, endPoint y: 401, distance: 69.2
click at [380, 423] on div "4 RB04020 20MM T304 ROUND BAR @ 4000mm Select... $14.00 $14.00 % $14.00 $14.00 …" at bounding box center [868, 460] width 1240 height 75
drag, startPoint x: 453, startPoint y: 468, endPoint x: 398, endPoint y: 466, distance: 55.0
click at [398, 508] on div "RB04040 40MM T304 ROUND BAR @ 3000mm" at bounding box center [529, 520] width 285 height 24
click at [580, 508] on div "40MM T304 ROUND BAR @ 3000mm" at bounding box center [504, 520] width 234 height 24
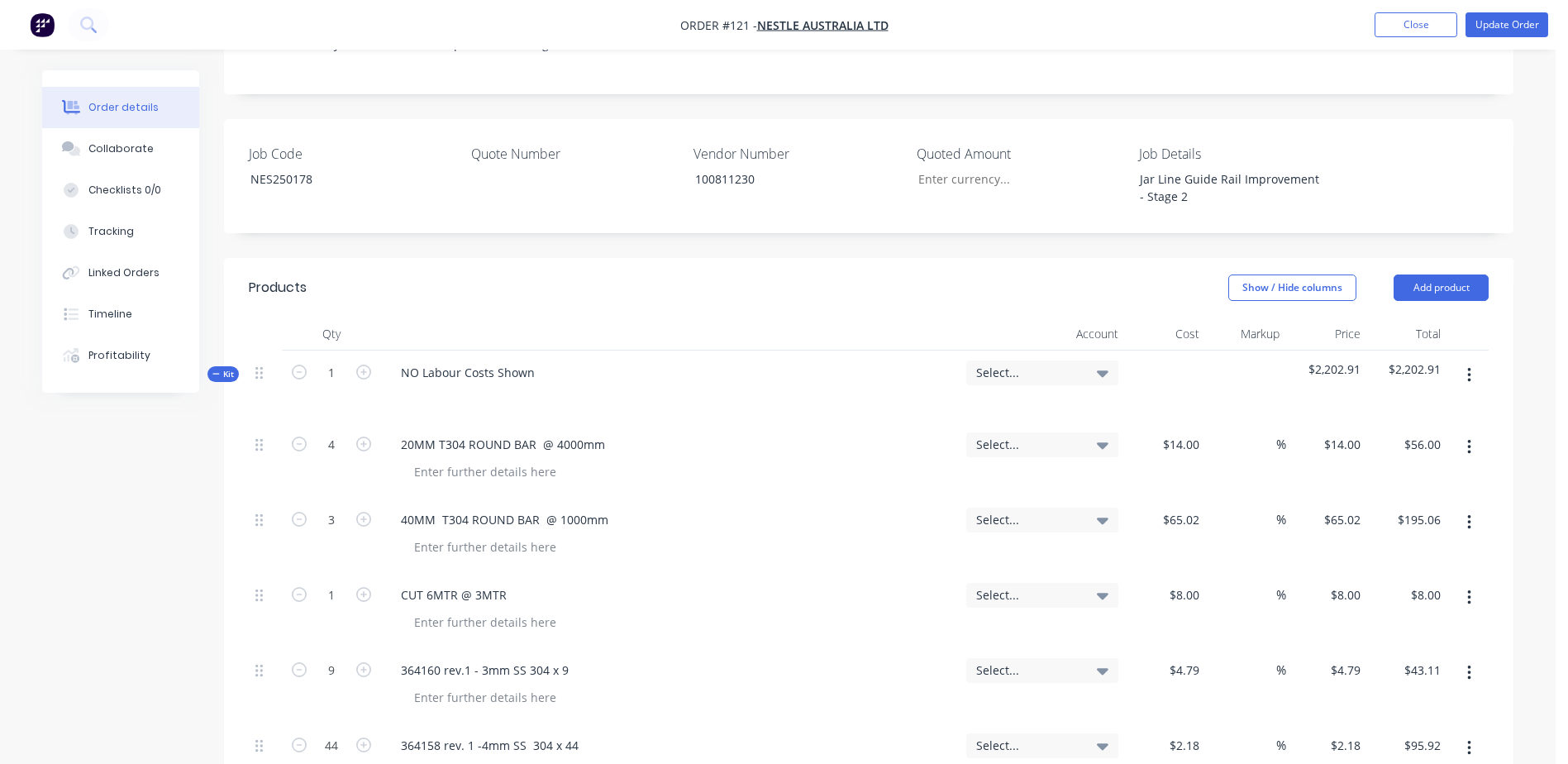
click at [658, 508] on div "40MM T304 ROUND BAR @ 1000mm" at bounding box center [670, 520] width 566 height 24
click at [693, 432] on div "20MM T304 ROUND BAR @ 4000mm" at bounding box center [670, 444] width 566 height 24
click at [1466, 508] on button "button" at bounding box center [1468, 522] width 39 height 29
click at [1396, 620] on div "Delete" at bounding box center [1409, 632] width 127 height 24
drag, startPoint x: 509, startPoint y: 472, endPoint x: 379, endPoint y: 477, distance: 130.1
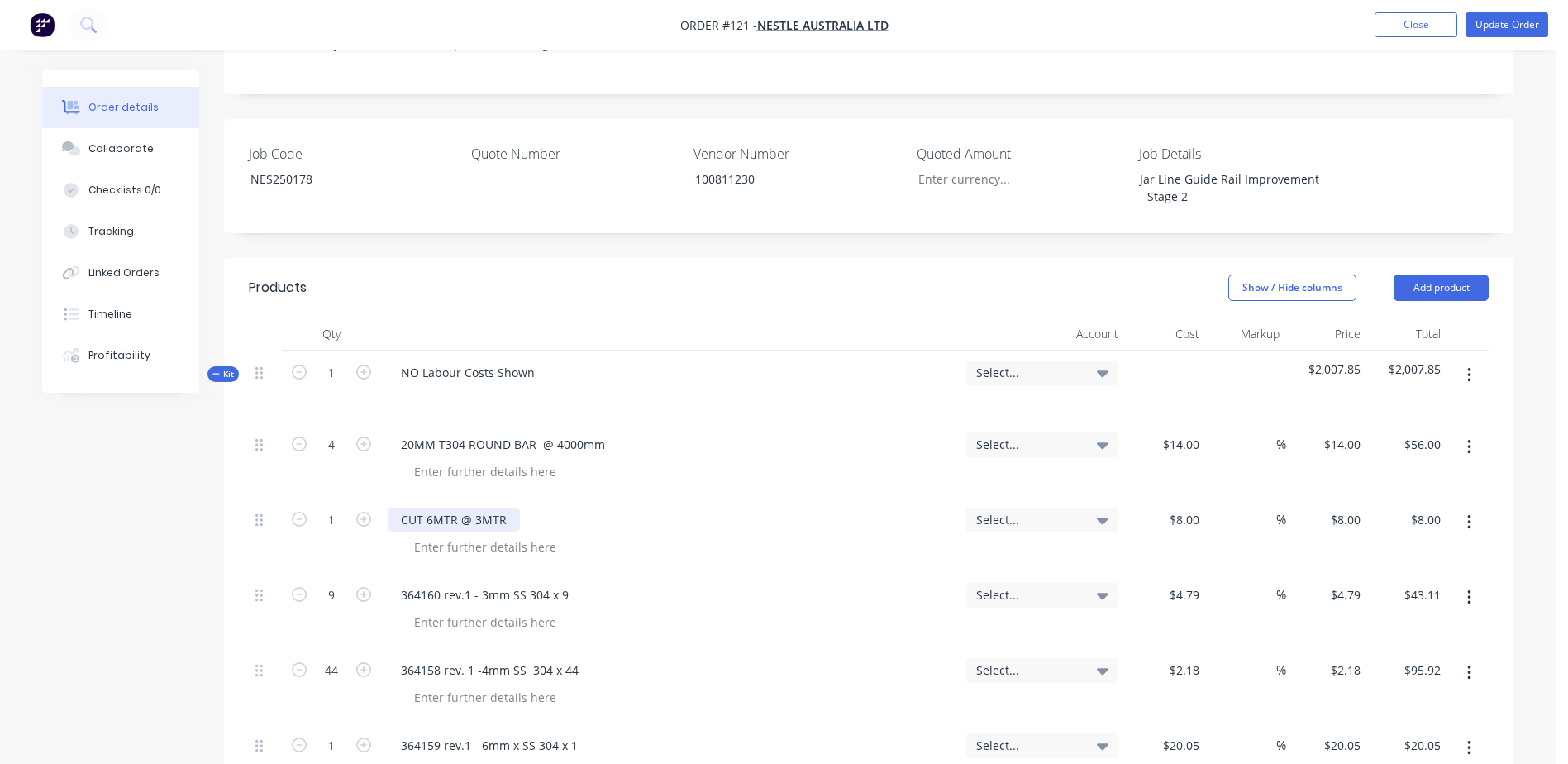
click at [379, 497] on div "1 CUT 6MTR @ 3MTR Select... $8.00 $8.00 % $8.00 $8.00 $8.00 $8.00" at bounding box center [868, 534] width 1240 height 75
click at [1171, 497] on div "8 $8.00" at bounding box center [1166, 534] width 81 height 75
click at [569, 534] on div at bounding box center [677, 547] width 552 height 24
click at [397, 432] on div "20MM T304 ROUND BAR @ 4000mm" at bounding box center [502, 444] width 230 height 24
click at [1509, 33] on button "Update Order" at bounding box center [1506, 24] width 82 height 25
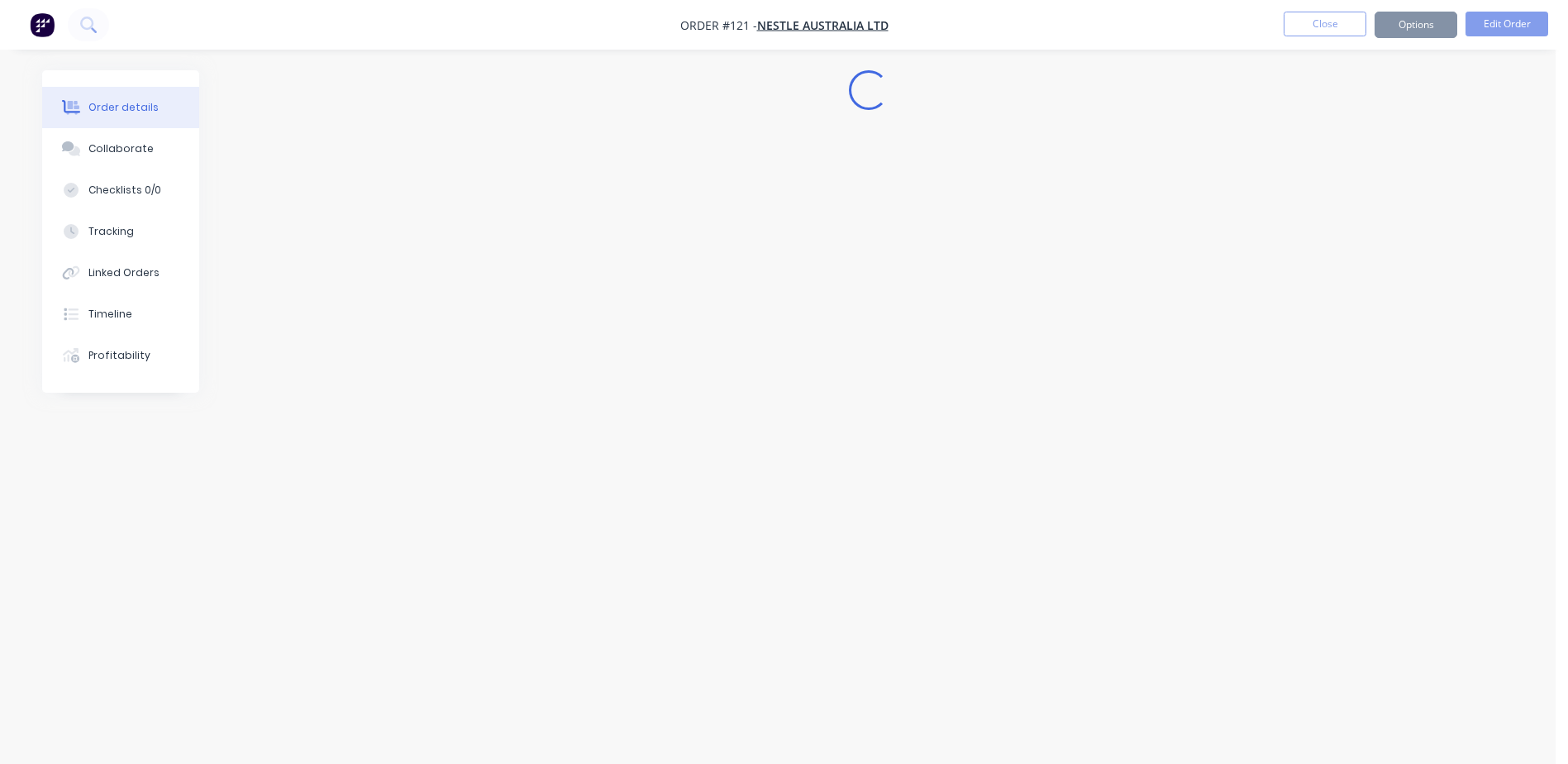
scroll to position [0, 0]
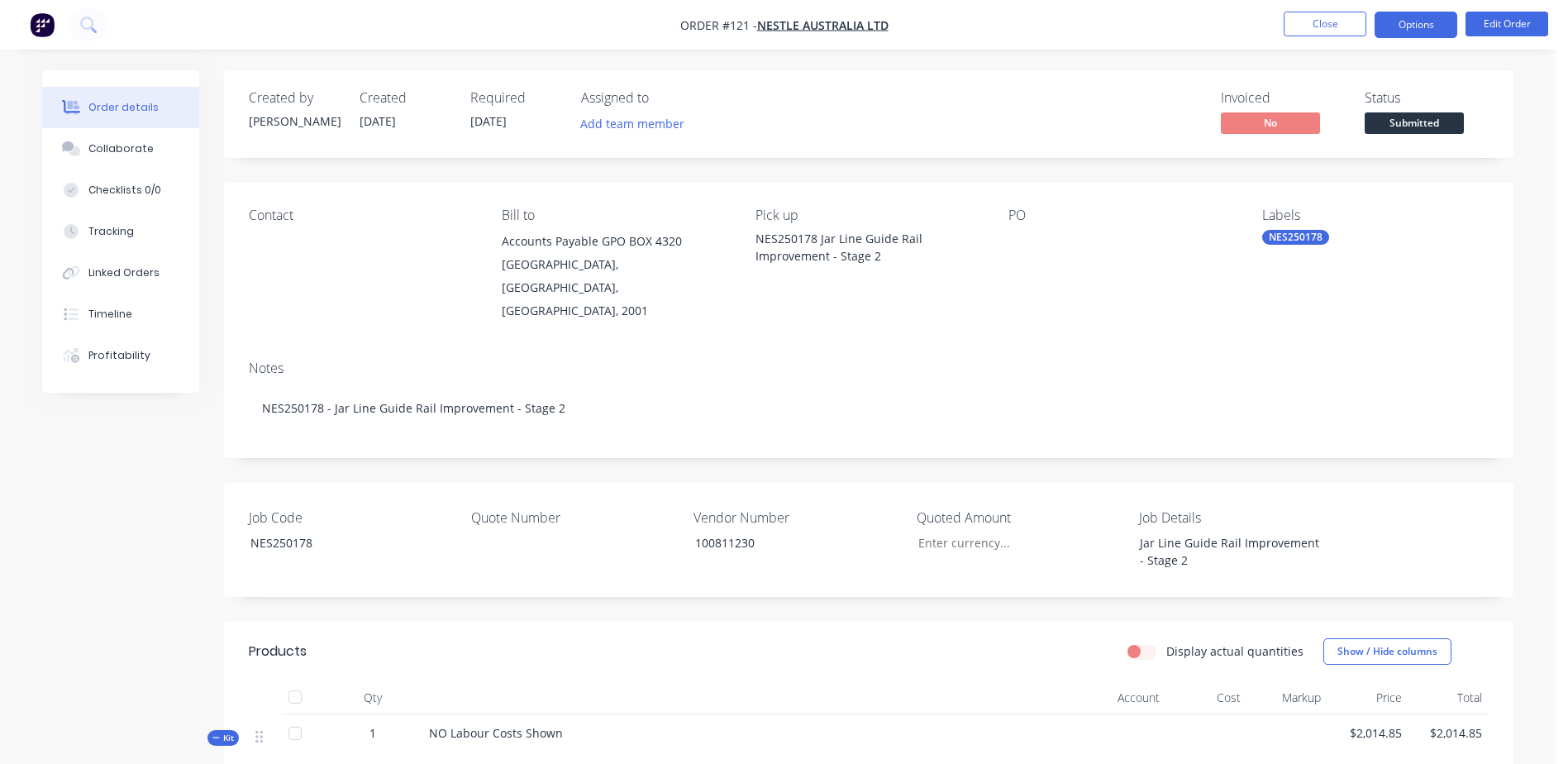
click at [1405, 25] on button "Options" at bounding box center [1416, 24] width 82 height 27
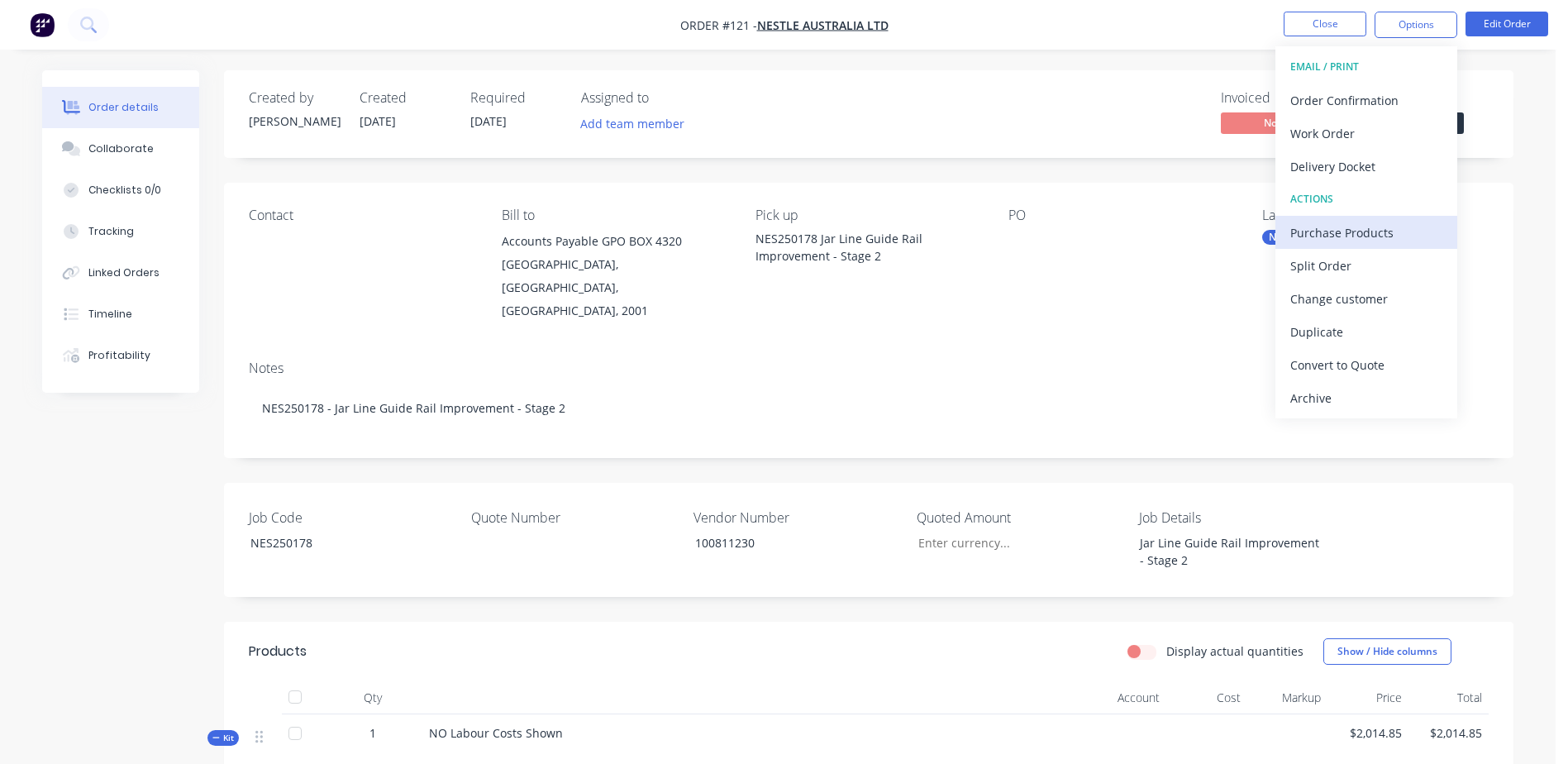
click at [1385, 233] on div "Purchase Products" at bounding box center [1366, 233] width 152 height 24
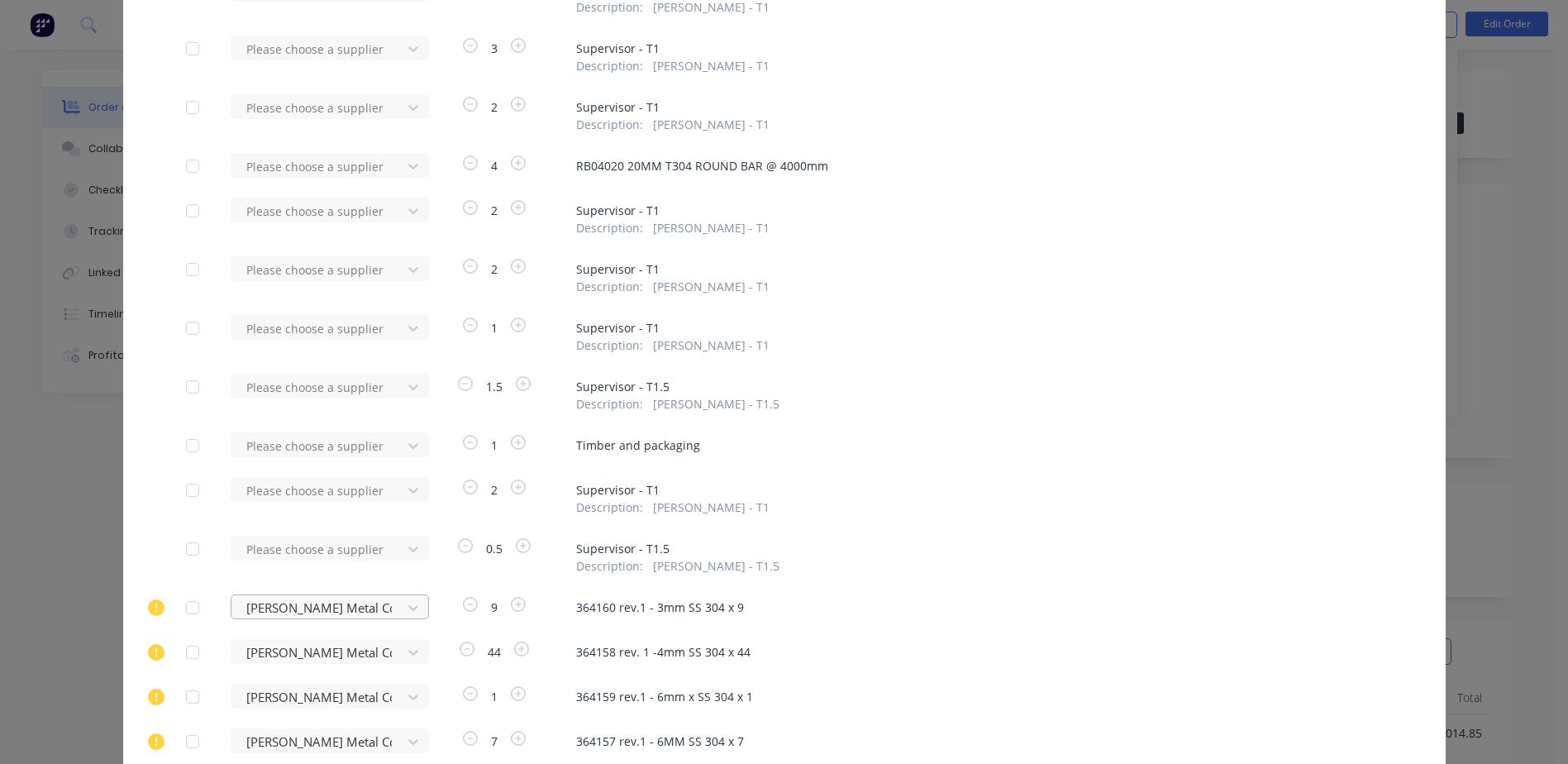
scroll to position [180, 0]
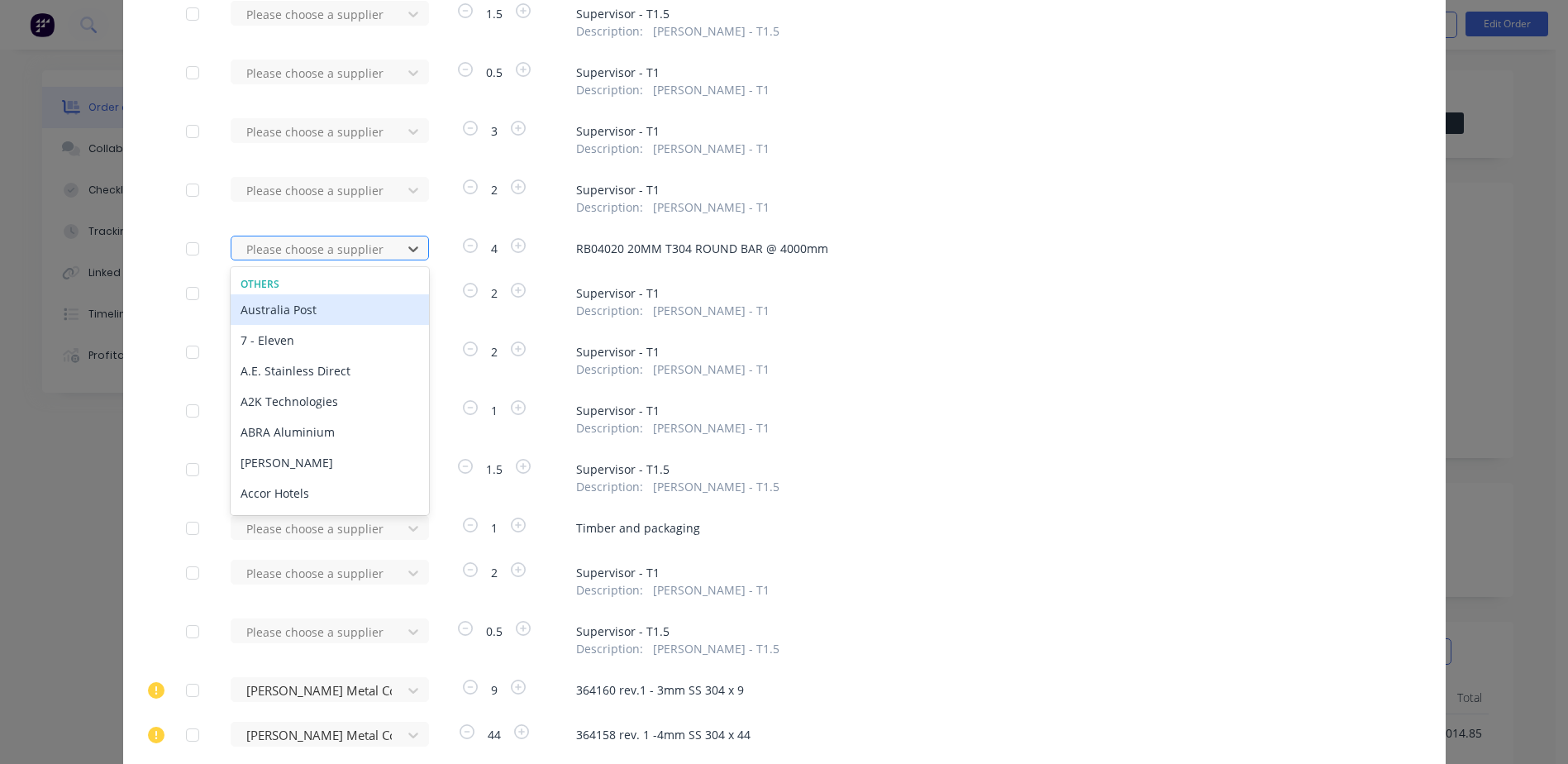
click at [275, 252] on div at bounding box center [319, 249] width 149 height 21
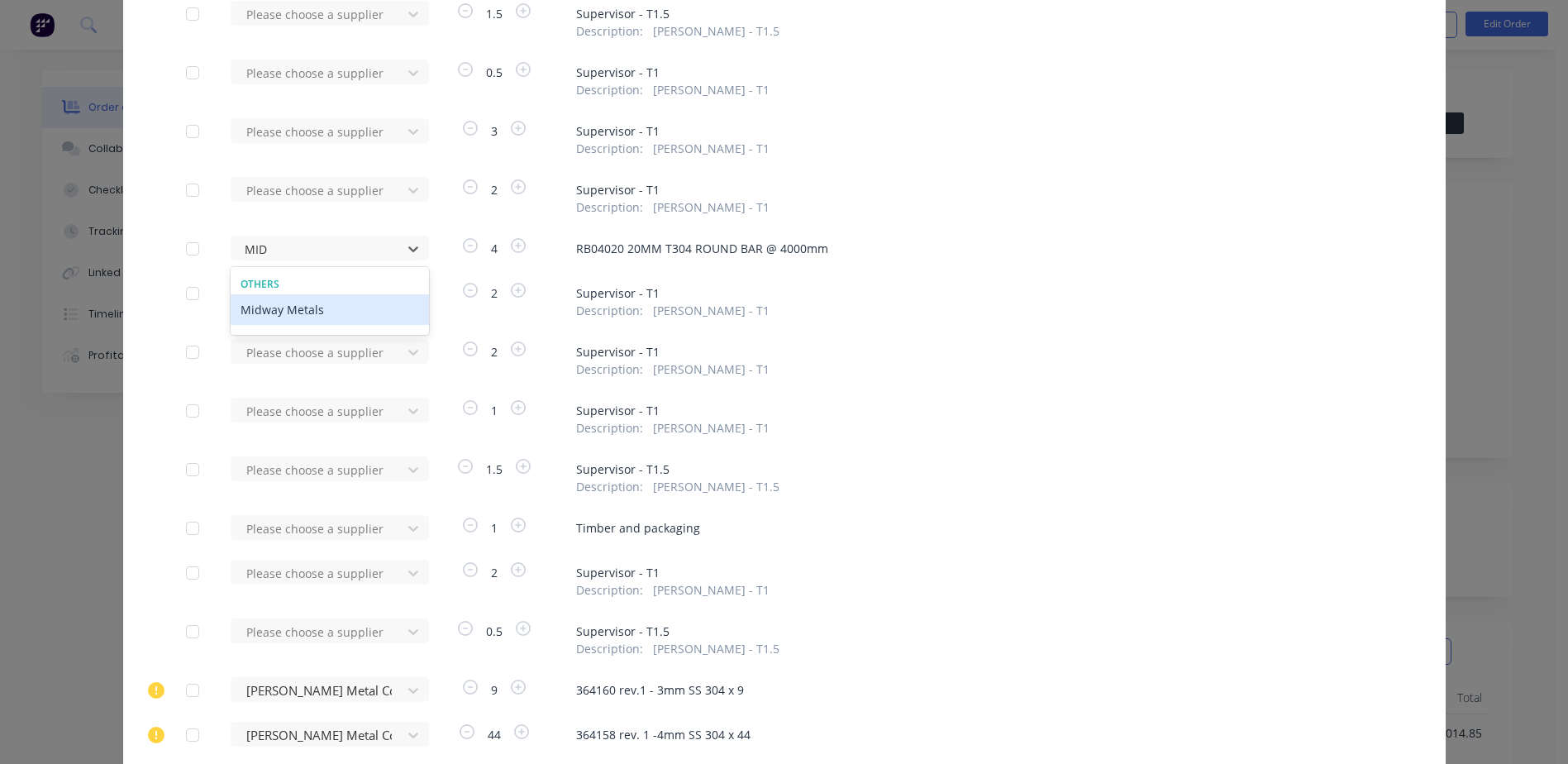
click at [307, 314] on div "Midway Metals" at bounding box center [329, 309] width 198 height 30
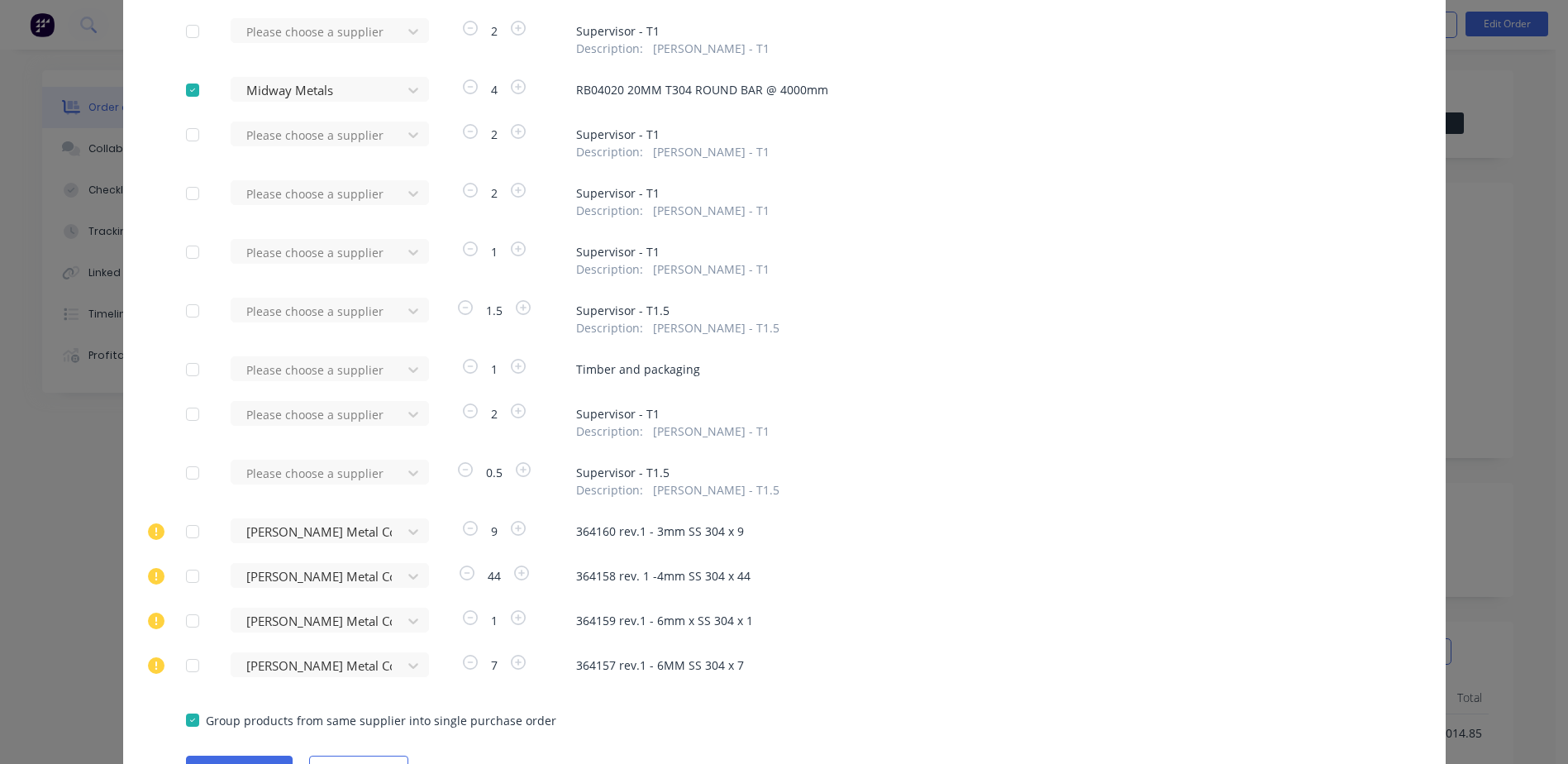
scroll to position [346, 0]
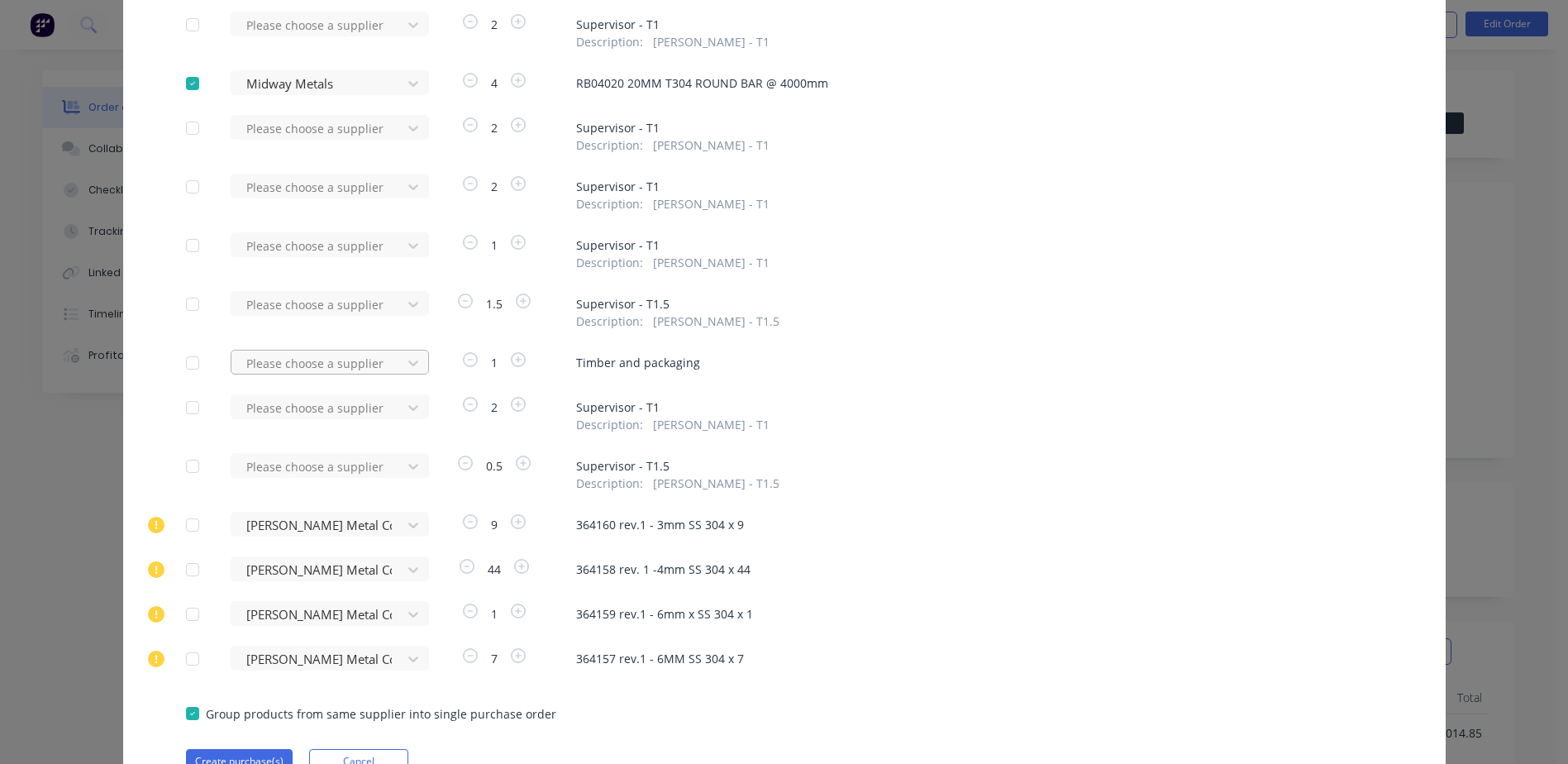
click at [287, 369] on div at bounding box center [319, 363] width 149 height 21
click at [309, 423] on div "Midway Metals" at bounding box center [329, 423] width 198 height 30
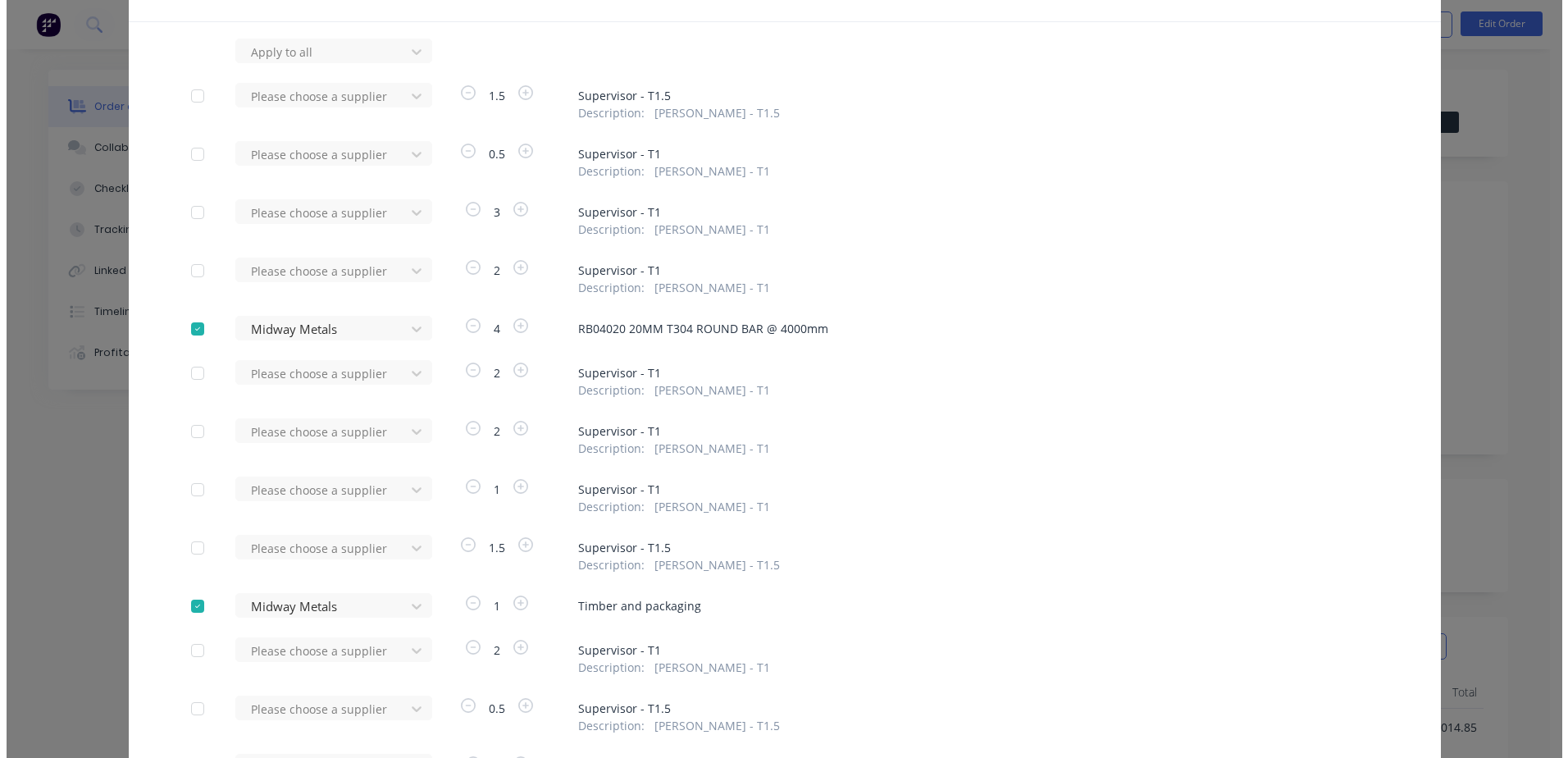
scroll to position [425, 0]
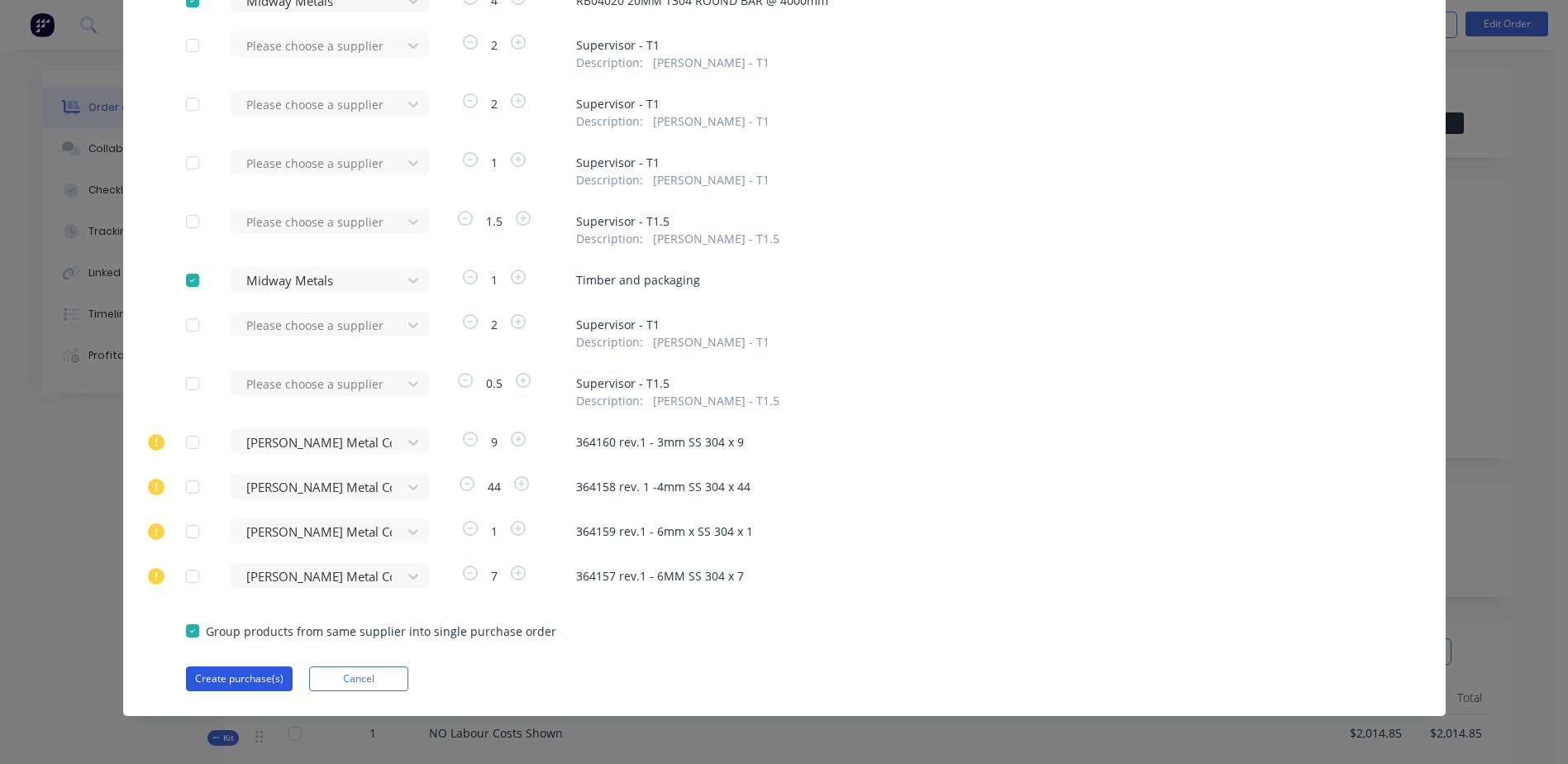
click at [220, 689] on button "Create purchase(s)" at bounding box center [239, 678] width 107 height 25
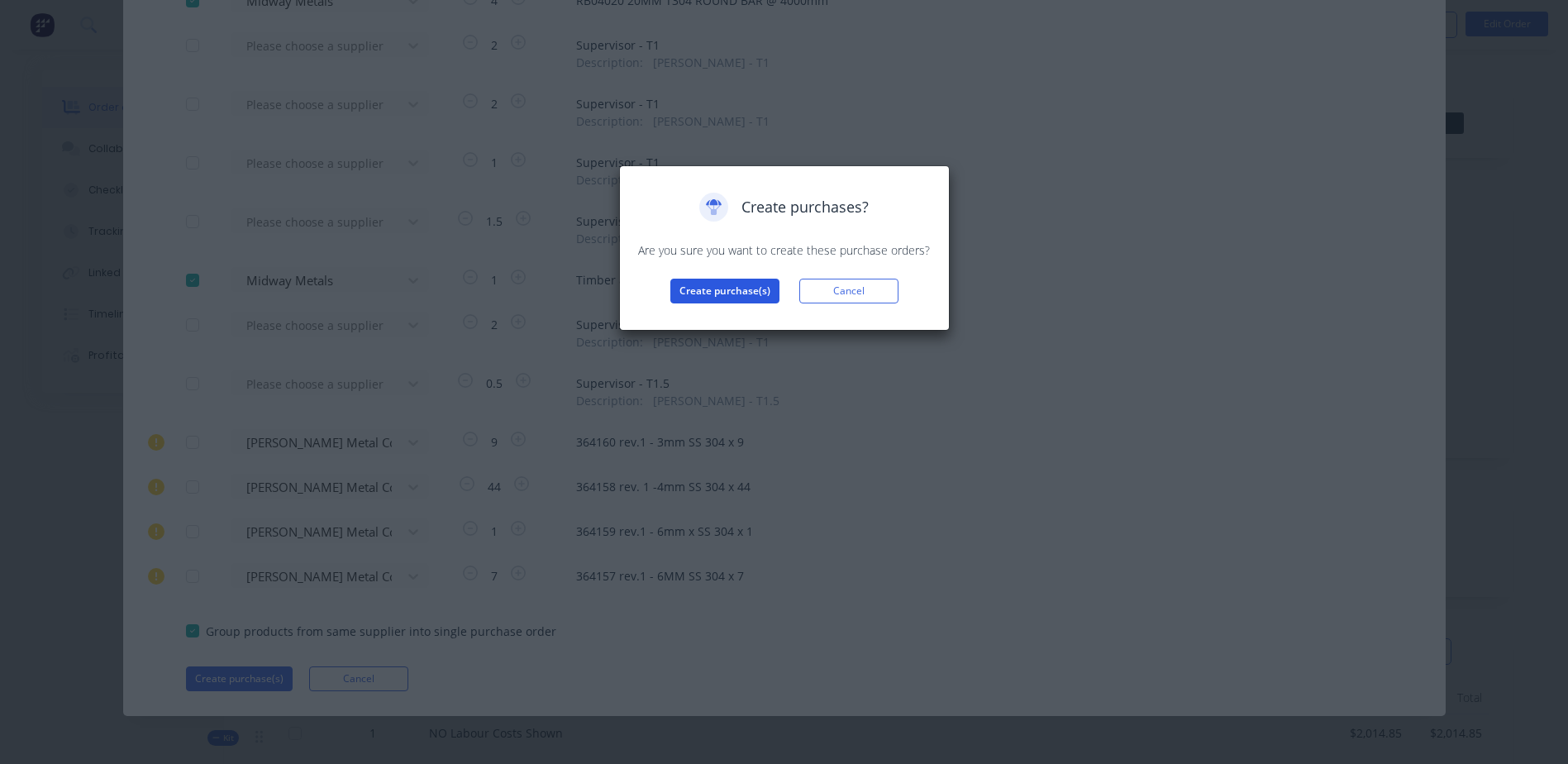
click at [746, 288] on button "Create purchase(s)" at bounding box center [725, 291] width 109 height 25
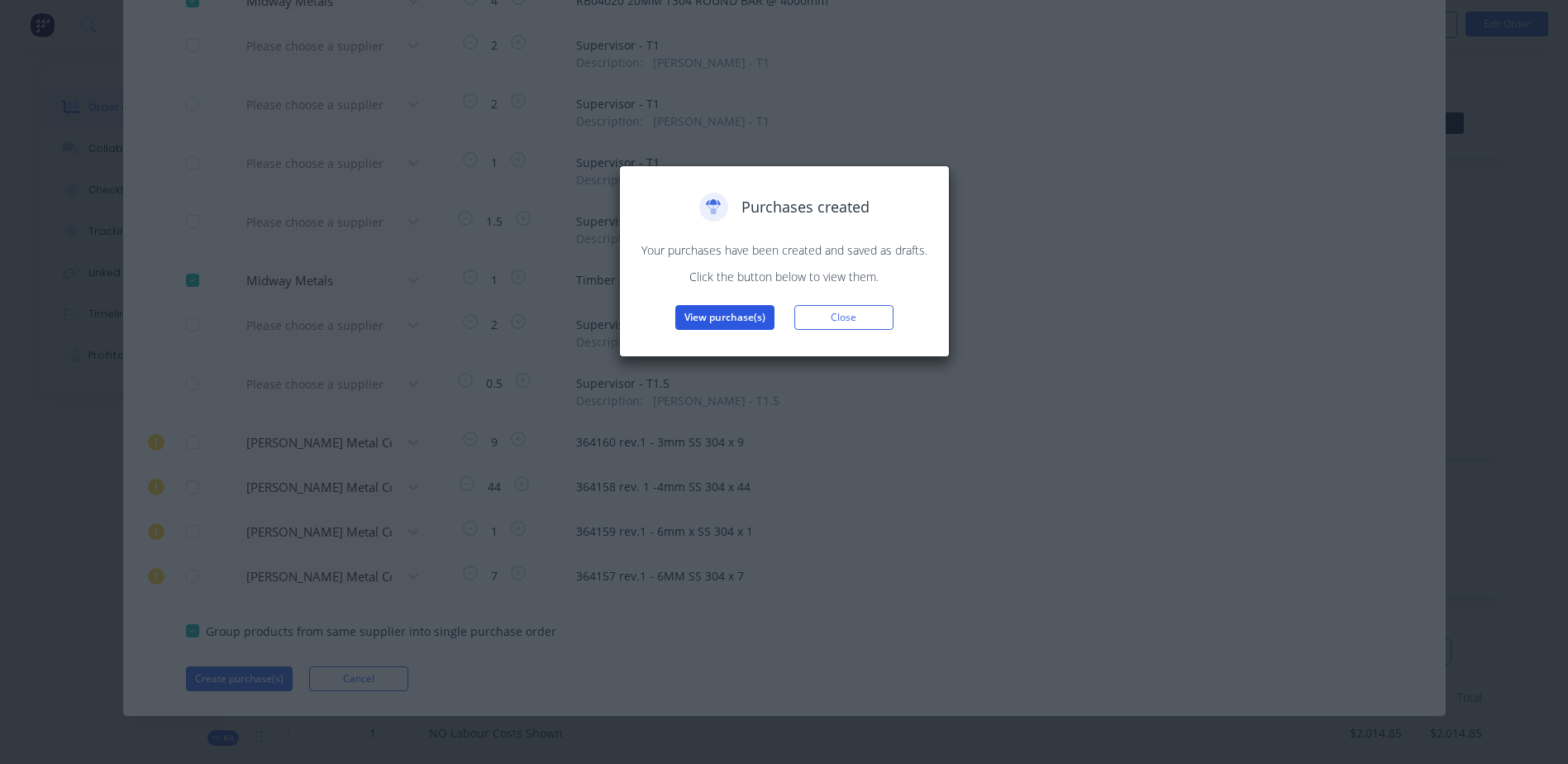
click at [735, 314] on button "View purchase(s)" at bounding box center [724, 317] width 99 height 25
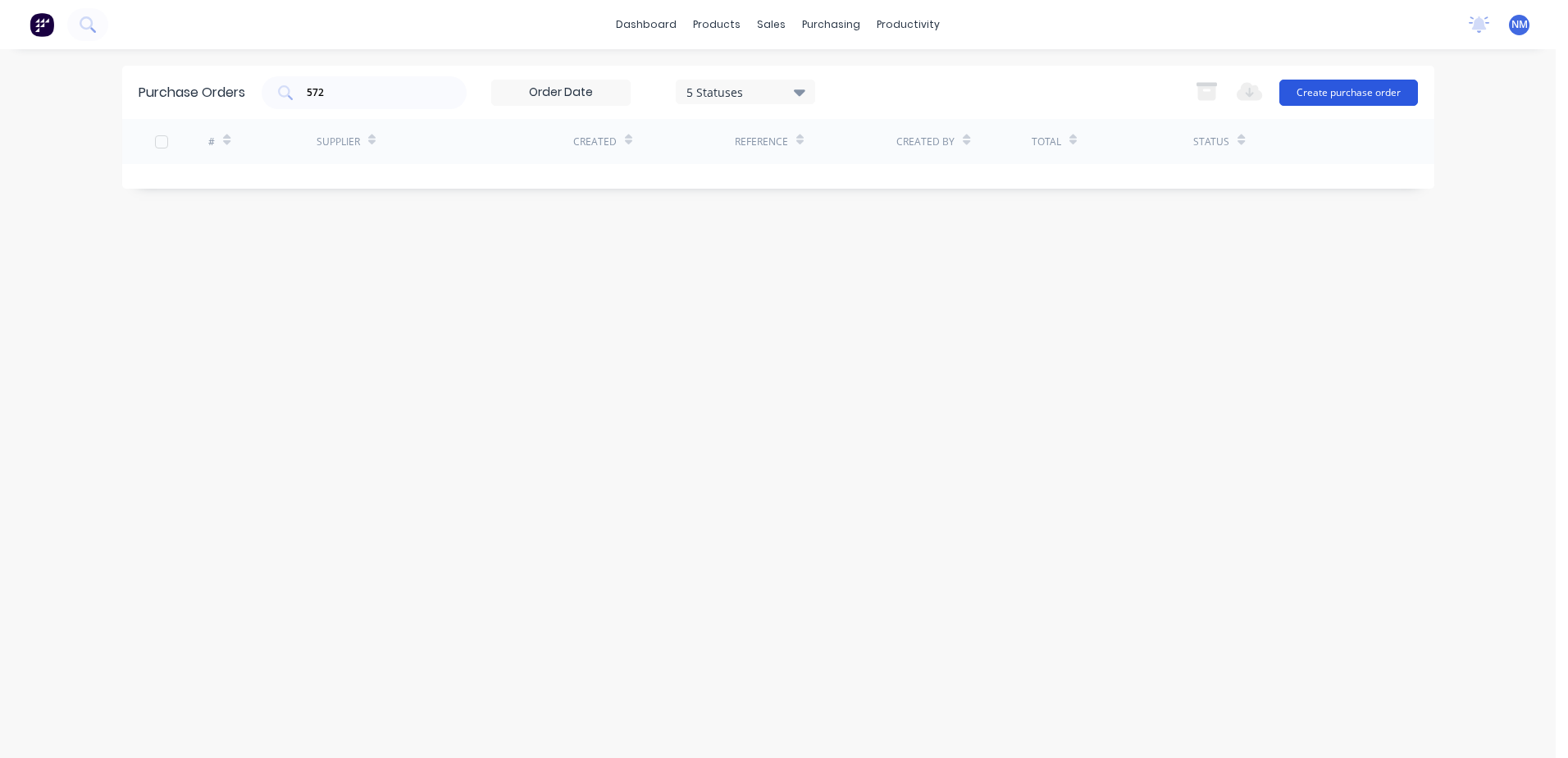
click at [1311, 96] on button "Create purchase order" at bounding box center [1348, 93] width 138 height 27
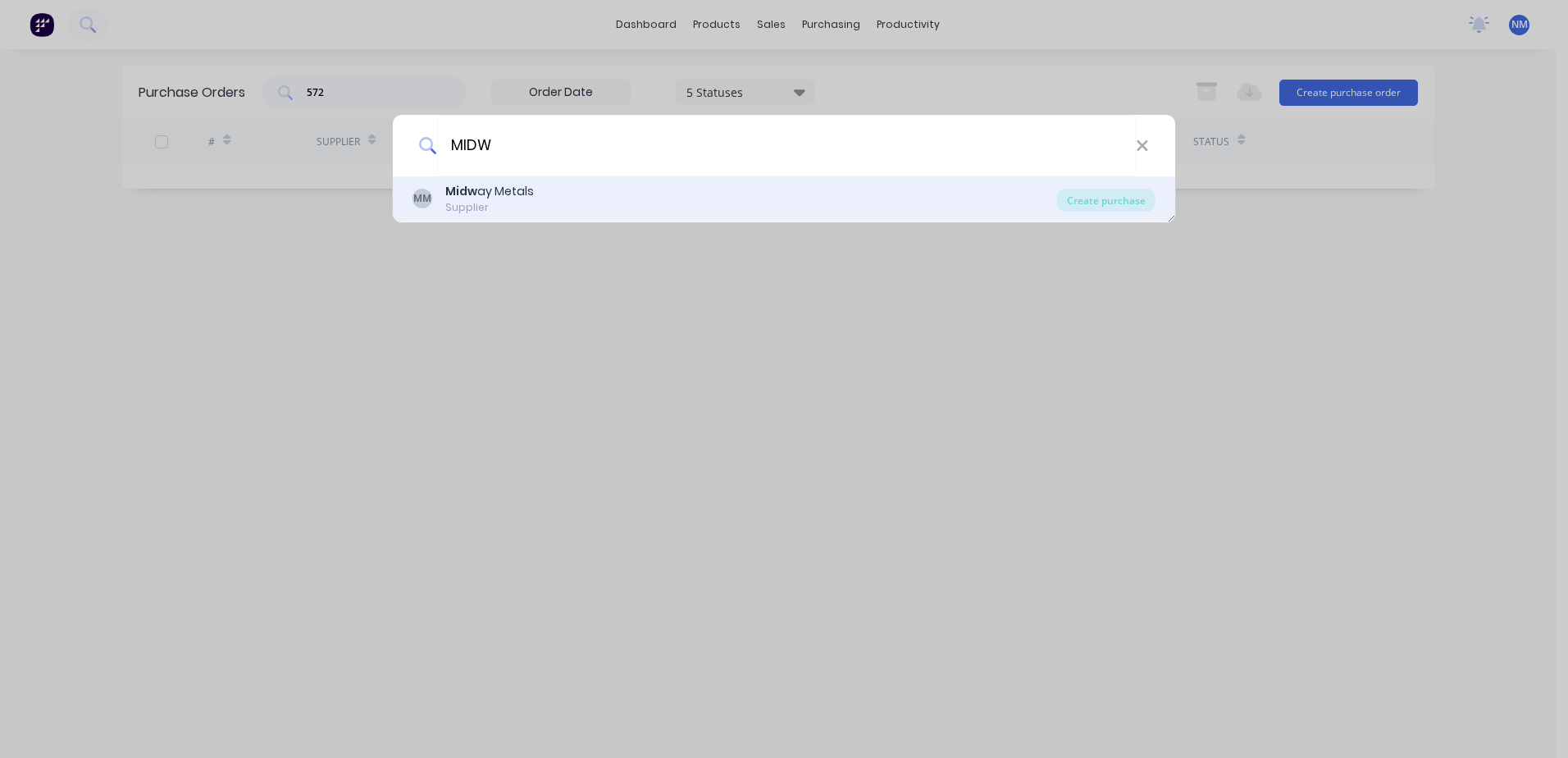
click at [571, 187] on div "MM Midw ay Metals Supplier" at bounding box center [735, 199] width 645 height 32
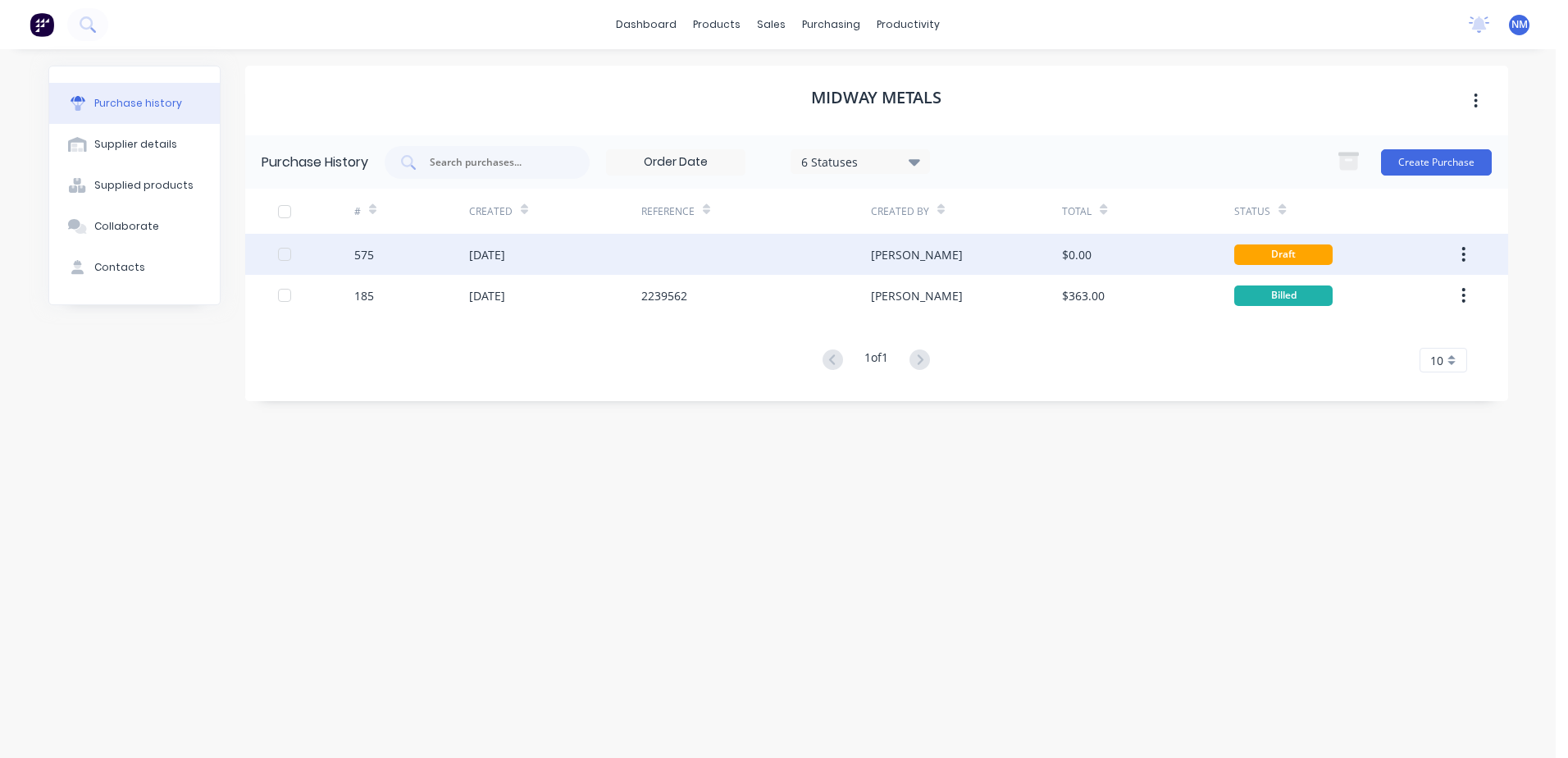
click at [999, 259] on div "[PERSON_NAME]" at bounding box center [966, 254] width 191 height 41
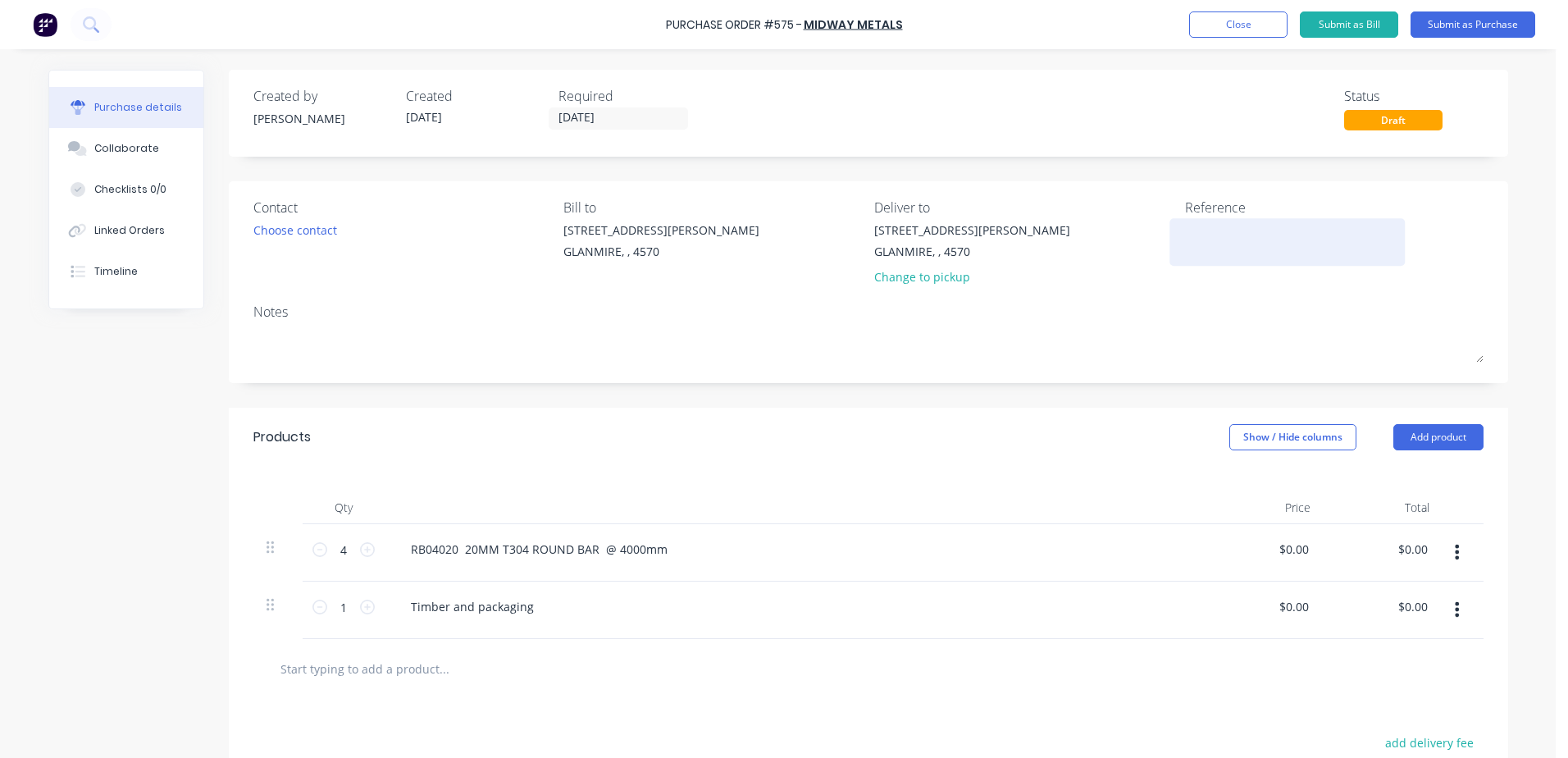
click at [1225, 244] on textarea at bounding box center [1288, 240] width 205 height 37
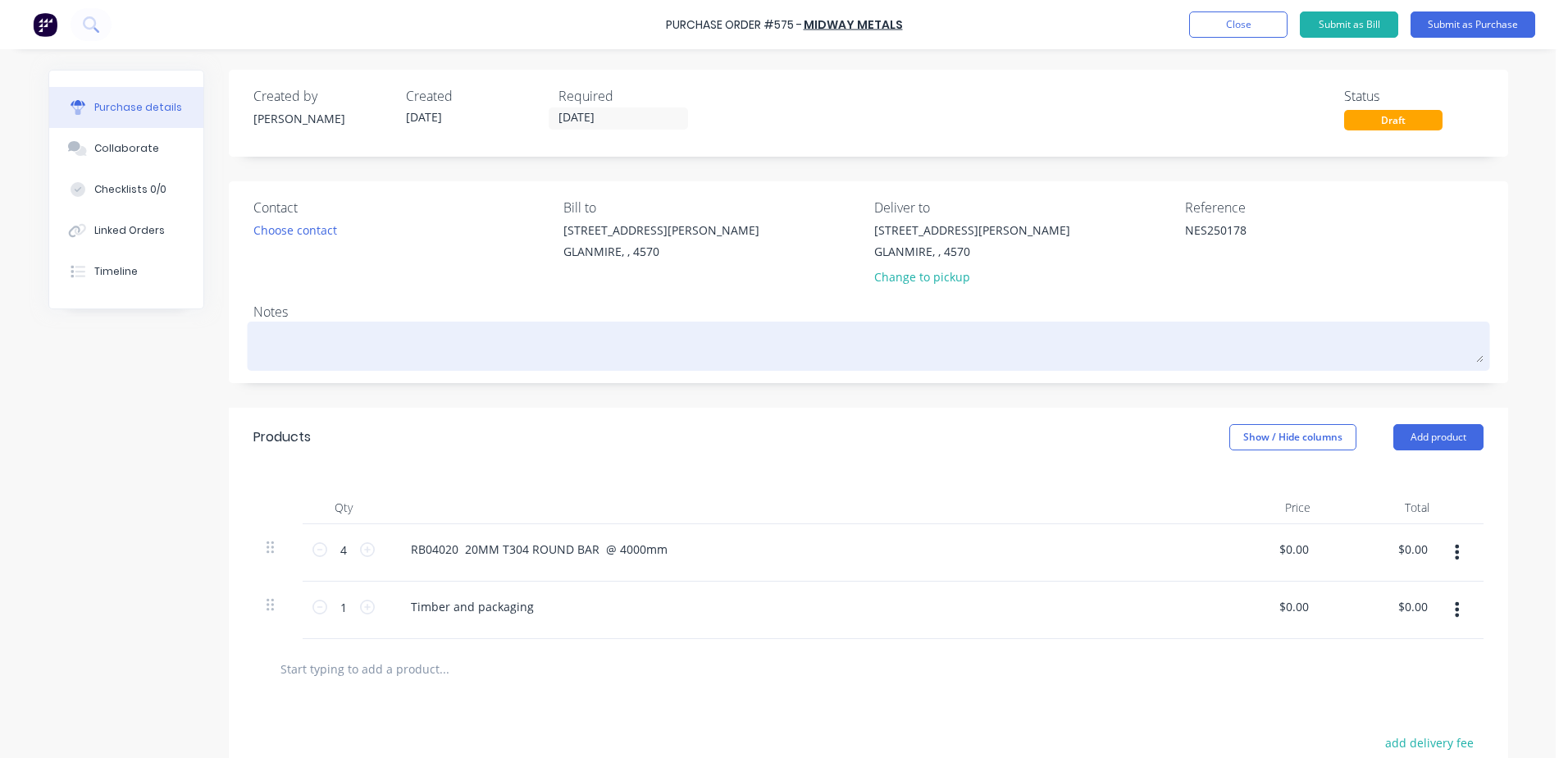
click at [313, 334] on textarea at bounding box center [868, 344] width 1230 height 37
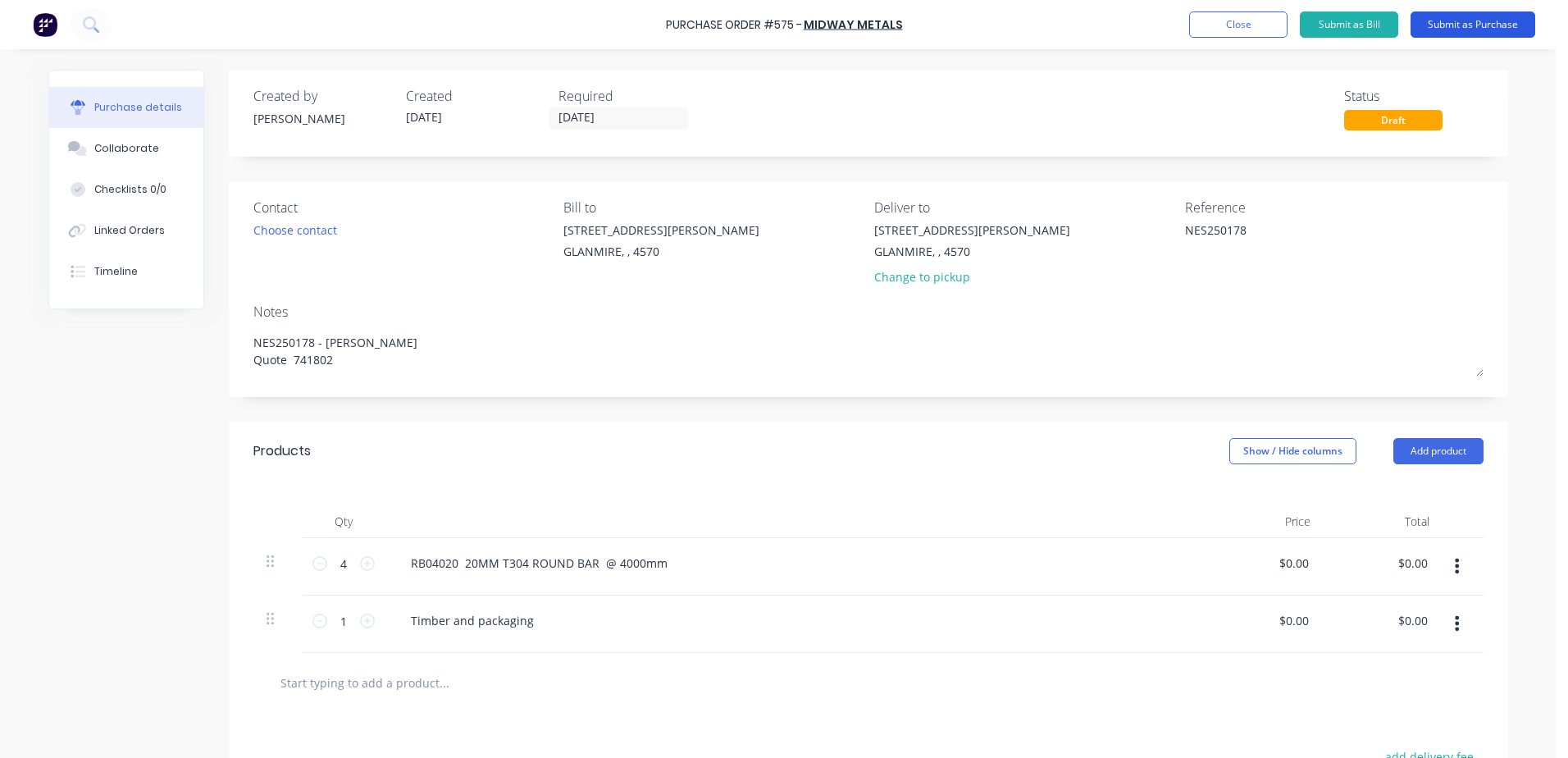
click at [1456, 27] on button "Submit as Purchase" at bounding box center [1473, 24] width 125 height 27
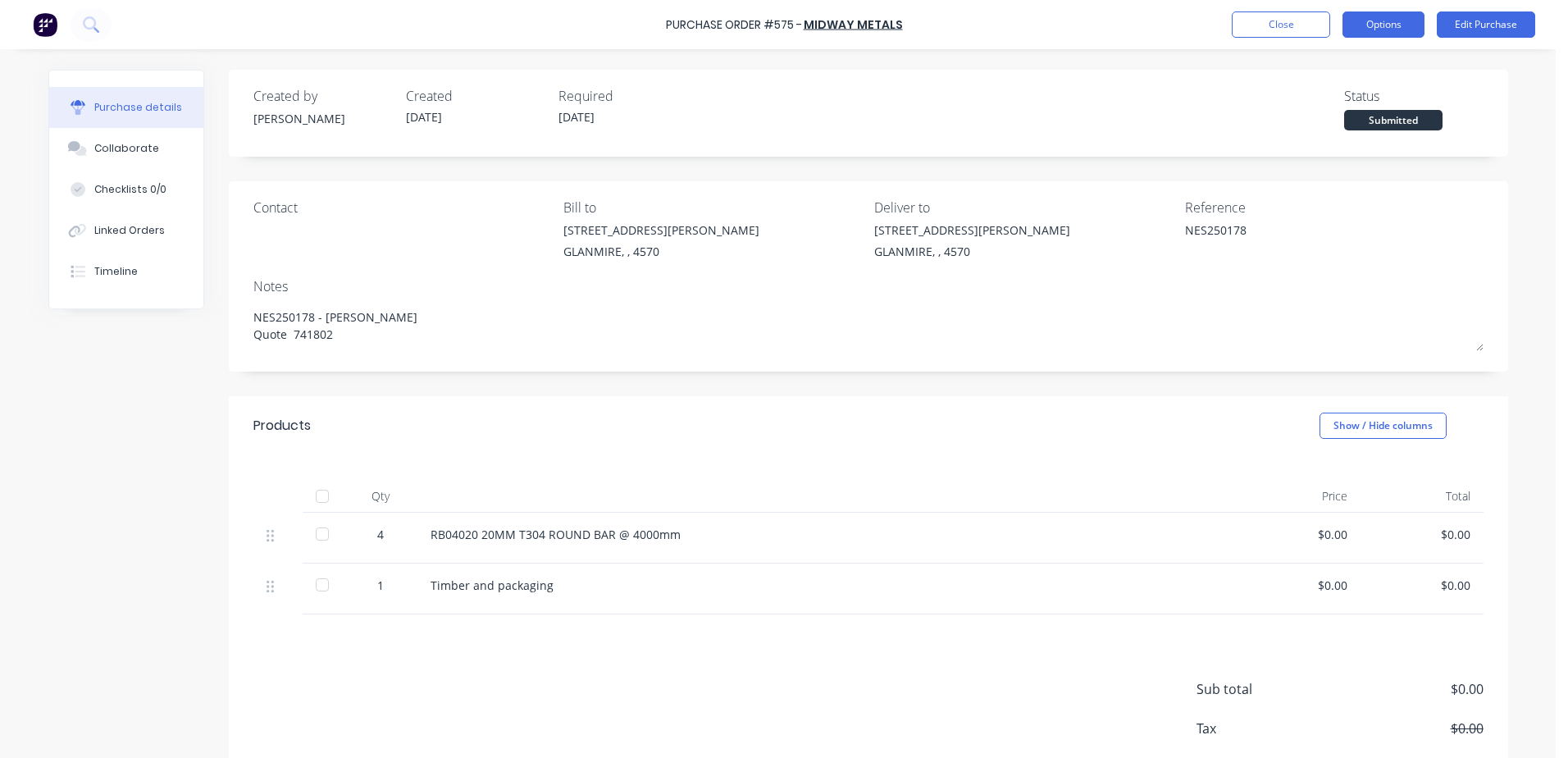
click at [1392, 21] on button "Options" at bounding box center [1383, 24] width 82 height 27
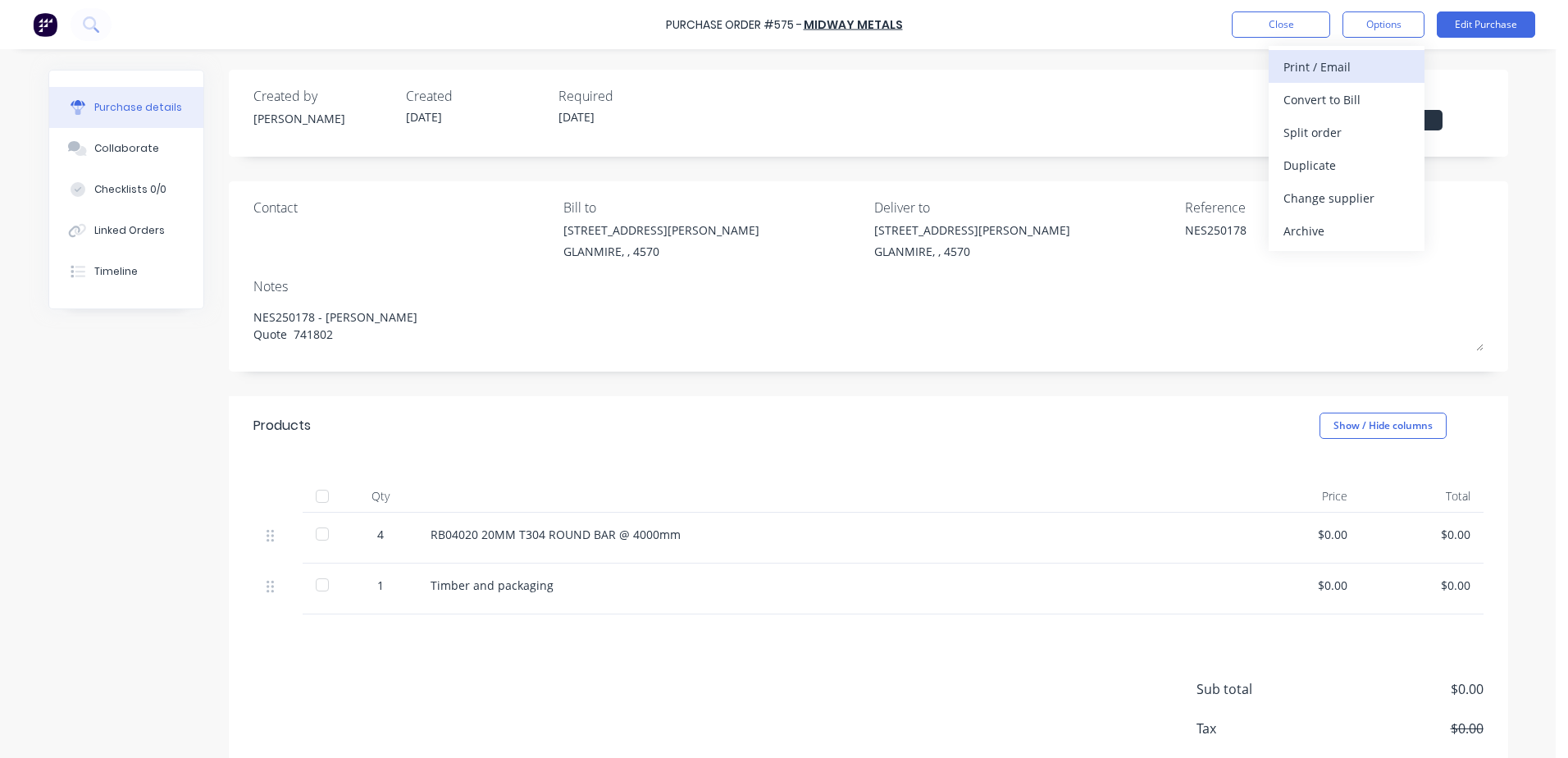
click at [1338, 71] on div "Print / Email" at bounding box center [1346, 67] width 126 height 24
click at [1333, 97] on div "With pricing" at bounding box center [1346, 100] width 126 height 24
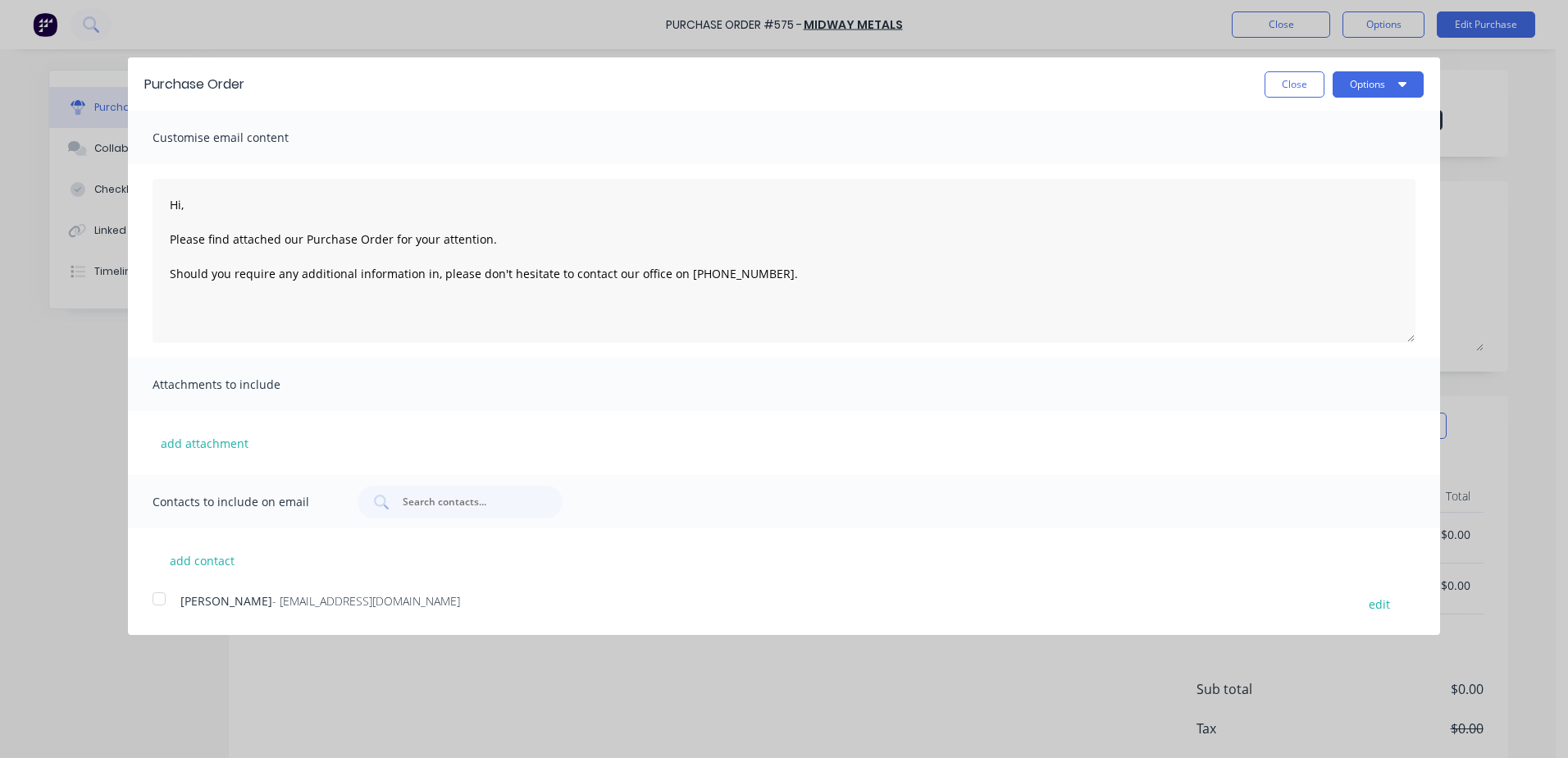
click at [155, 601] on div at bounding box center [159, 598] width 33 height 33
click at [1380, 85] on button "Options" at bounding box center [1378, 84] width 91 height 27
click at [1319, 152] on div "Email" at bounding box center [1345, 159] width 126 height 24
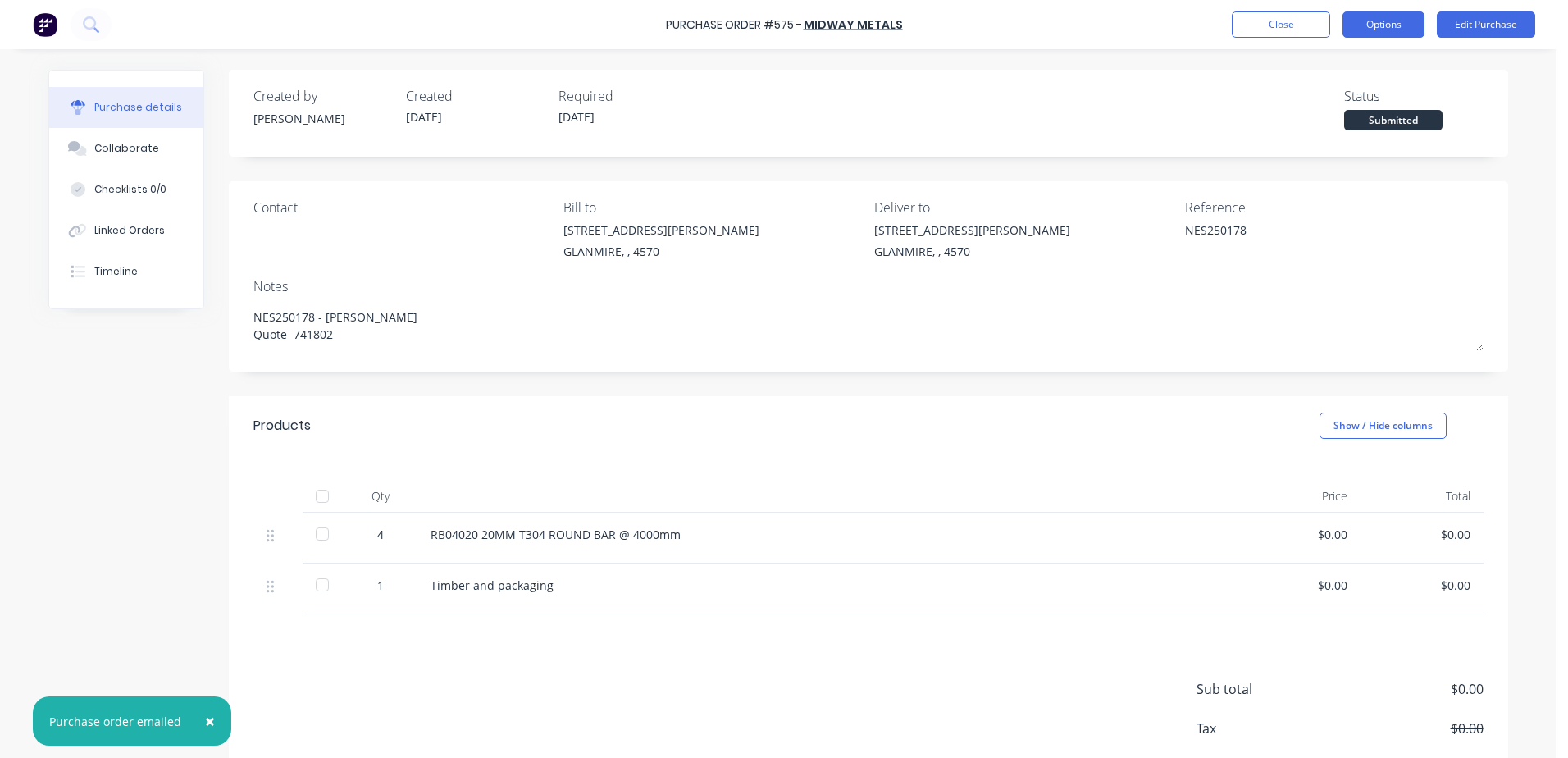
click at [1381, 31] on button "Options" at bounding box center [1383, 24] width 82 height 27
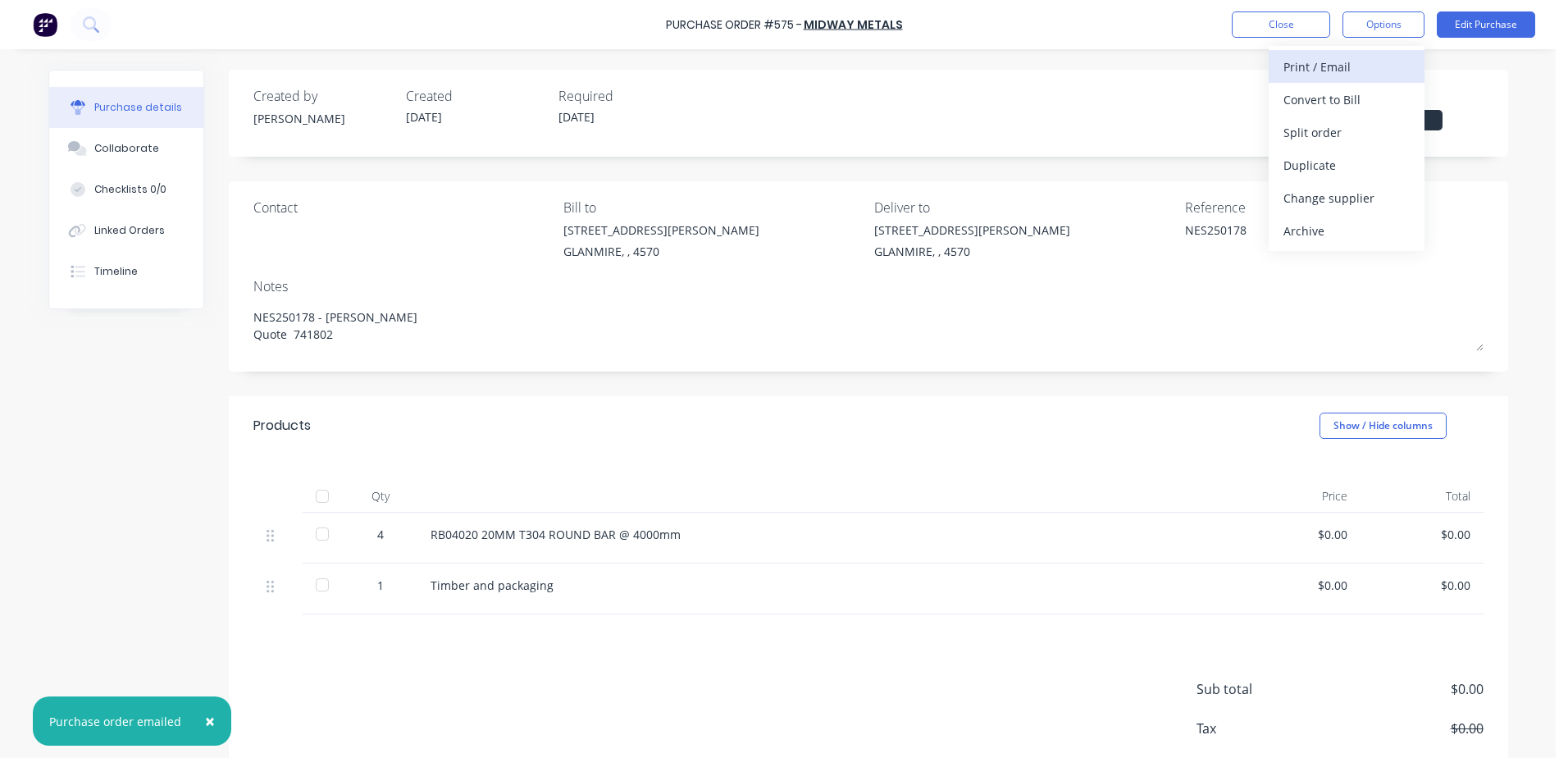
click at [1295, 69] on div "Print / Email" at bounding box center [1346, 67] width 126 height 24
click at [1313, 98] on div "With pricing" at bounding box center [1346, 100] width 126 height 24
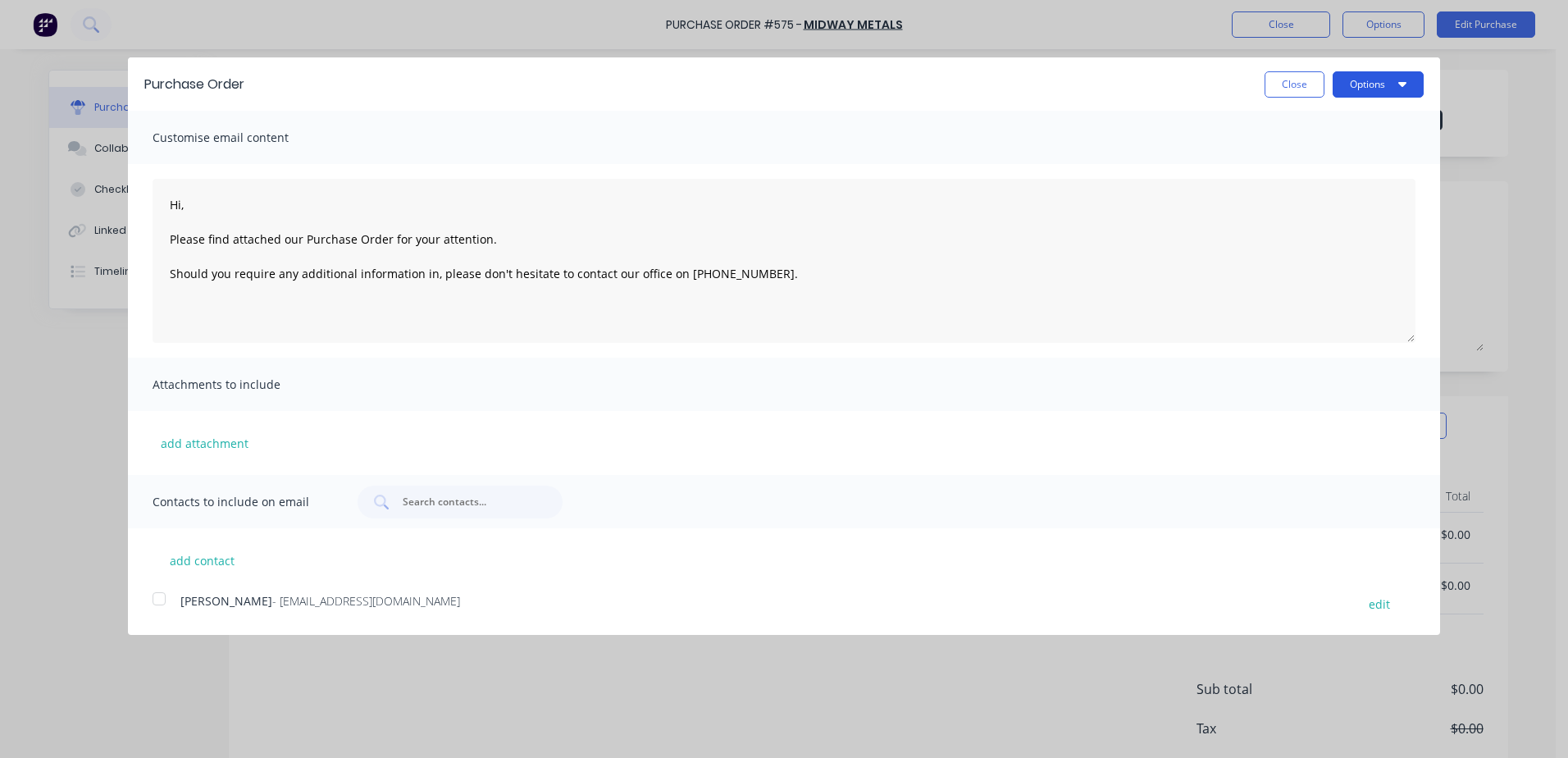
click at [1347, 88] on button "Options" at bounding box center [1378, 84] width 91 height 27
click at [1282, 132] on button "Print" at bounding box center [1345, 126] width 156 height 33
click at [1289, 84] on button "Close" at bounding box center [1295, 84] width 60 height 27
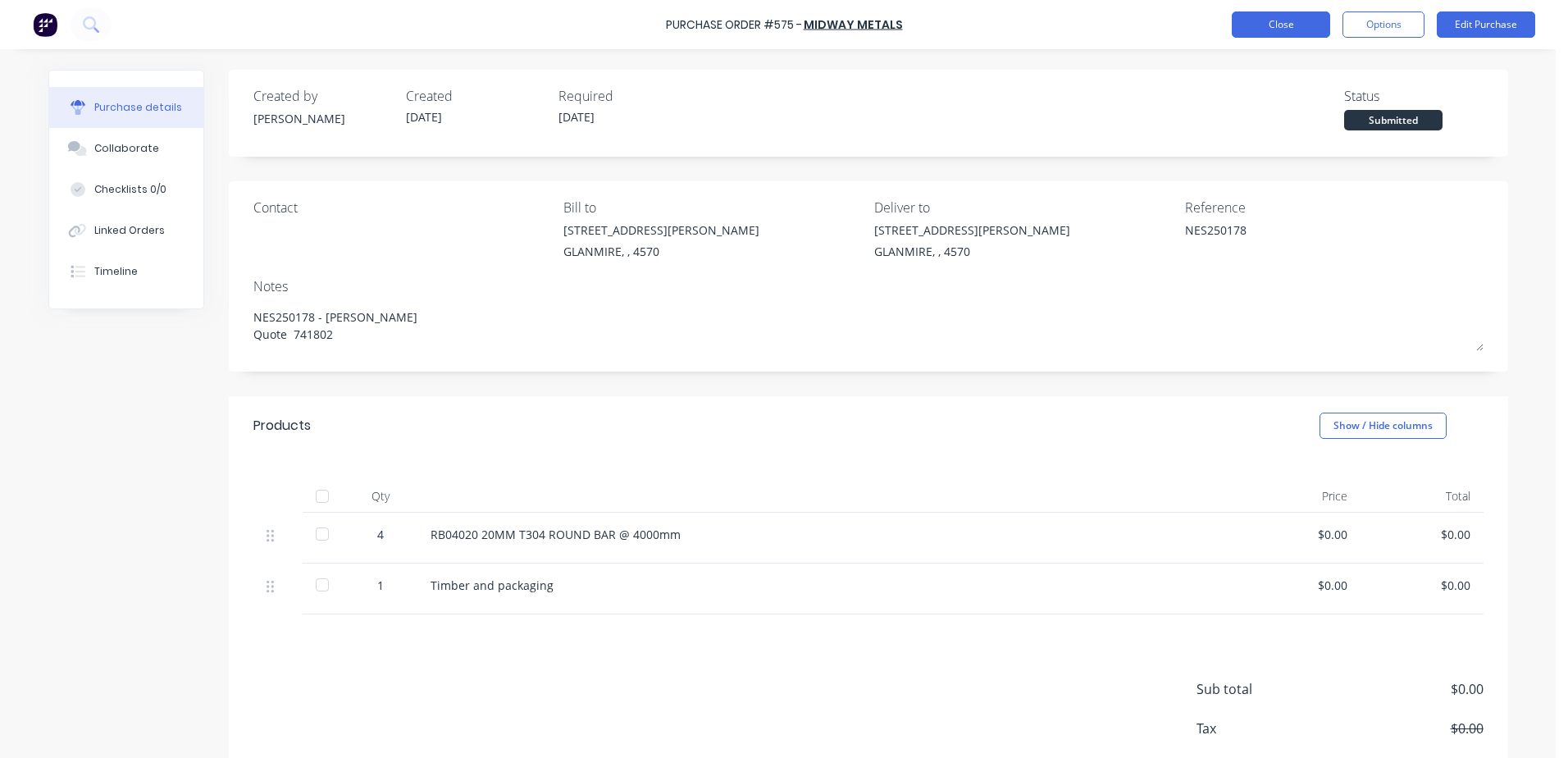
click at [1258, 31] on button "Close" at bounding box center [1281, 24] width 98 height 27
